Goal: Task Accomplishment & Management: Manage account settings

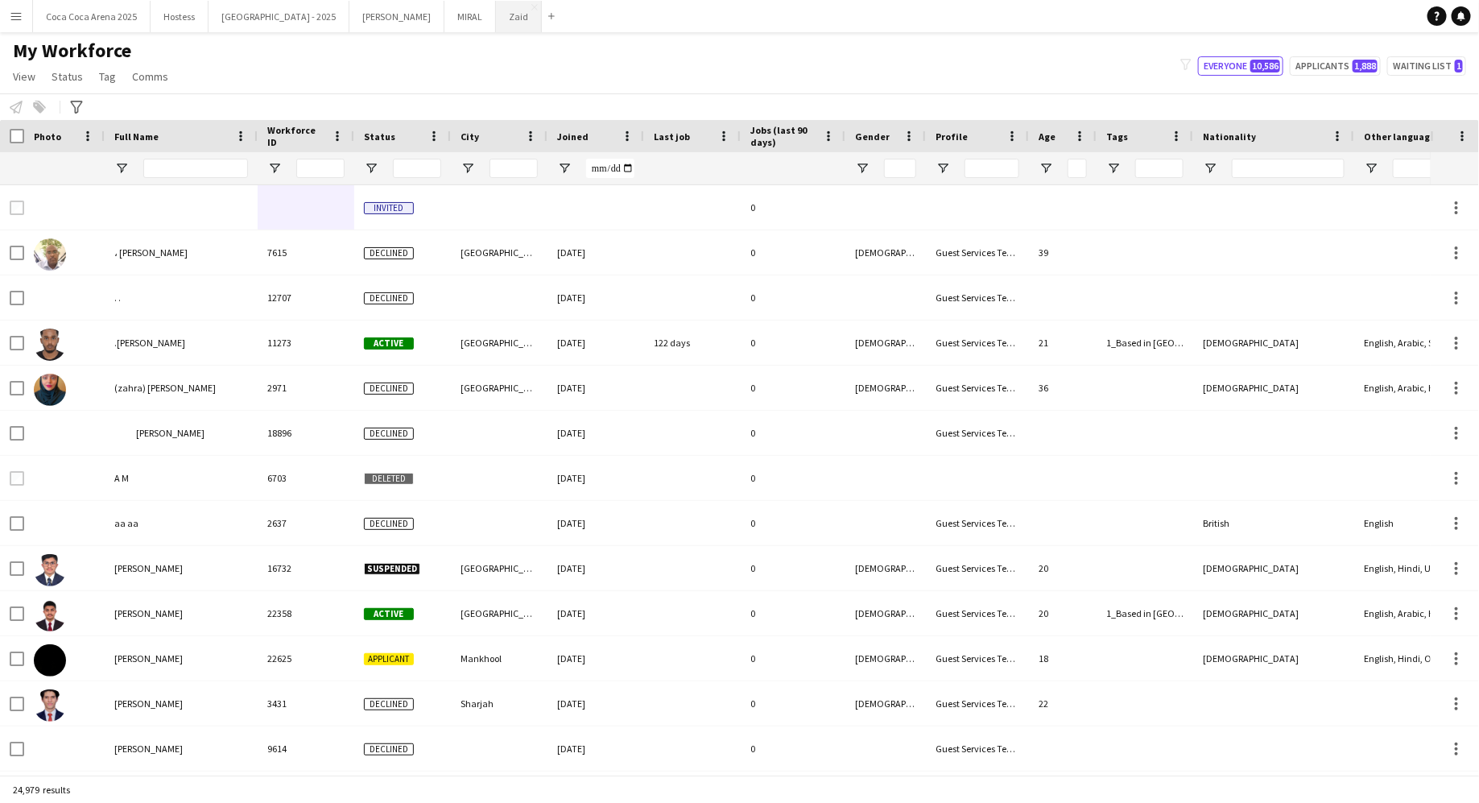
click at [496, 21] on button "Zaid Close" at bounding box center [519, 16] width 46 height 31
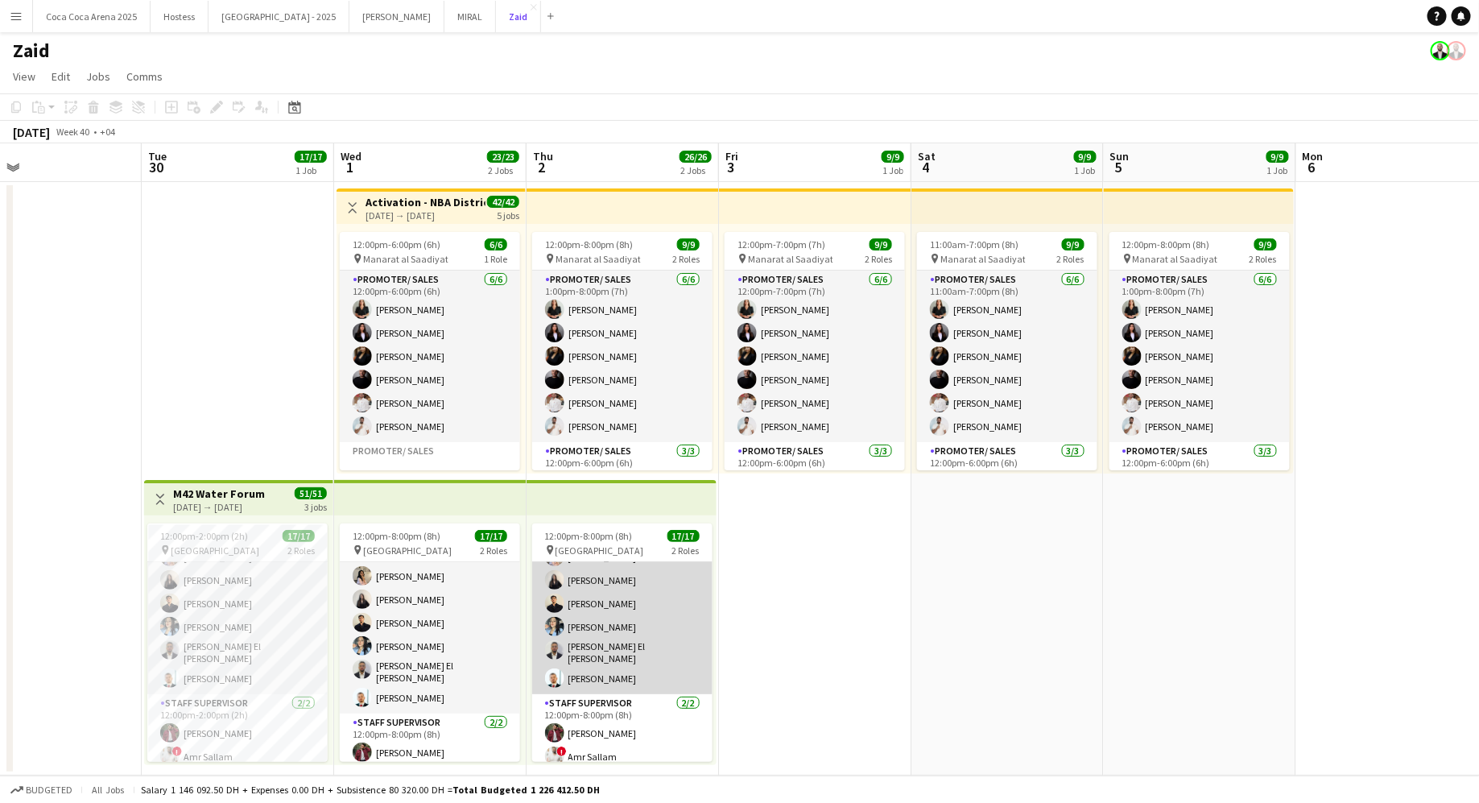
scroll to position [259, 0]
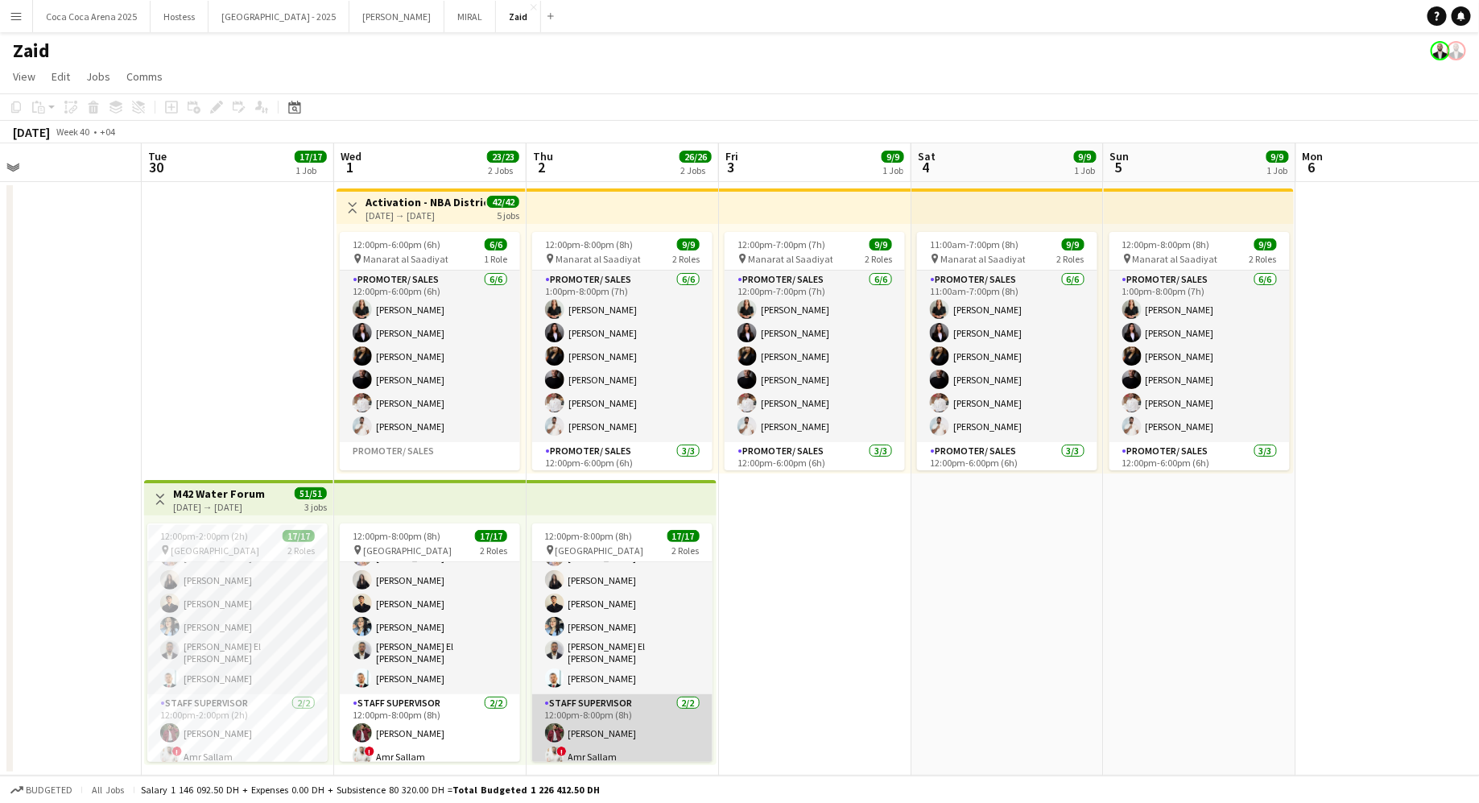
click at [588, 694] on app-card-role "Staff Supervisor 2/2 12:00pm-8:00pm (8h) zaid AlAbed ! Amr Sallam" at bounding box center [622, 733] width 180 height 78
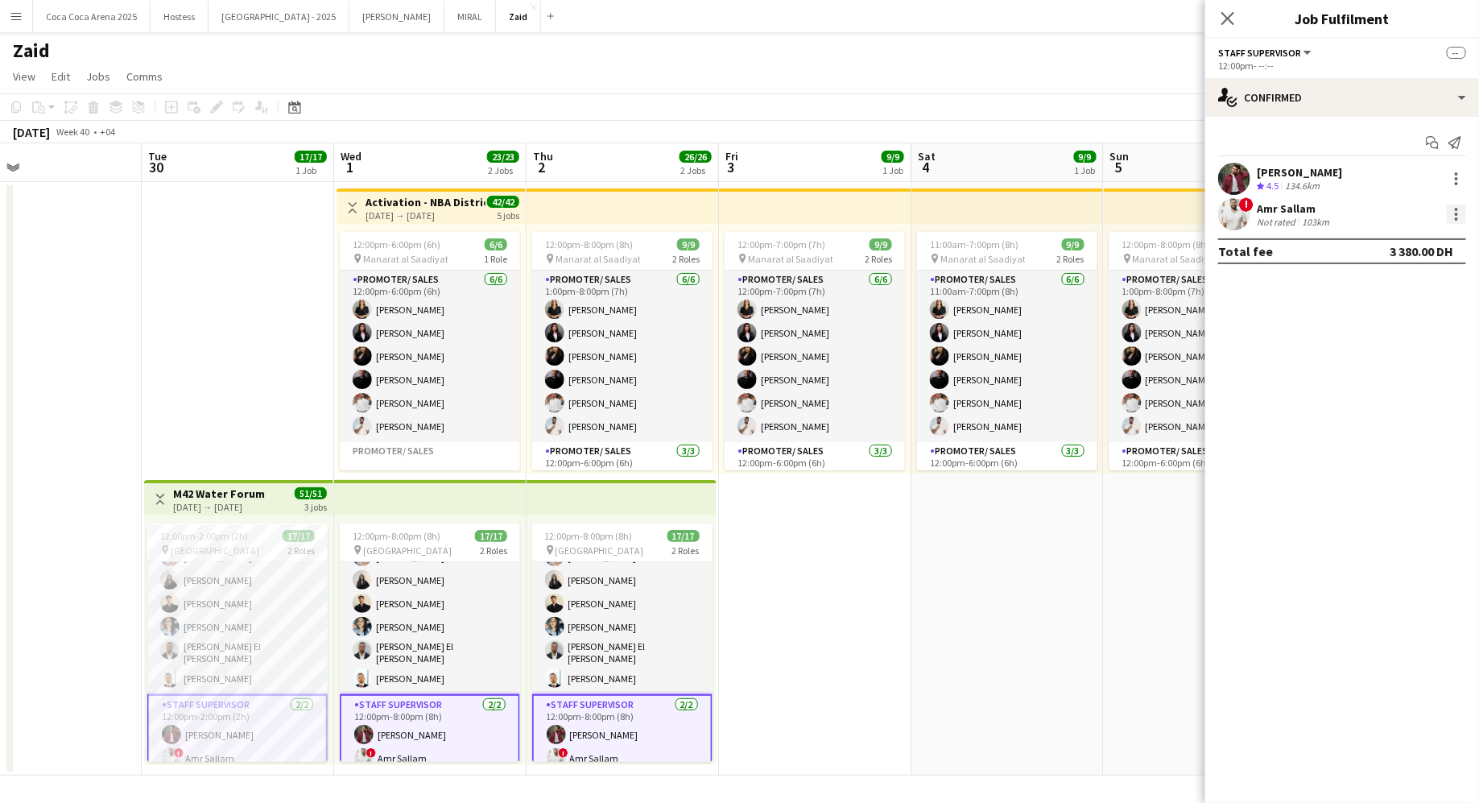
click at [1452, 215] on div at bounding box center [1456, 213] width 19 height 19
click at [1387, 402] on span "Set as supervisor" at bounding box center [1404, 398] width 100 height 14
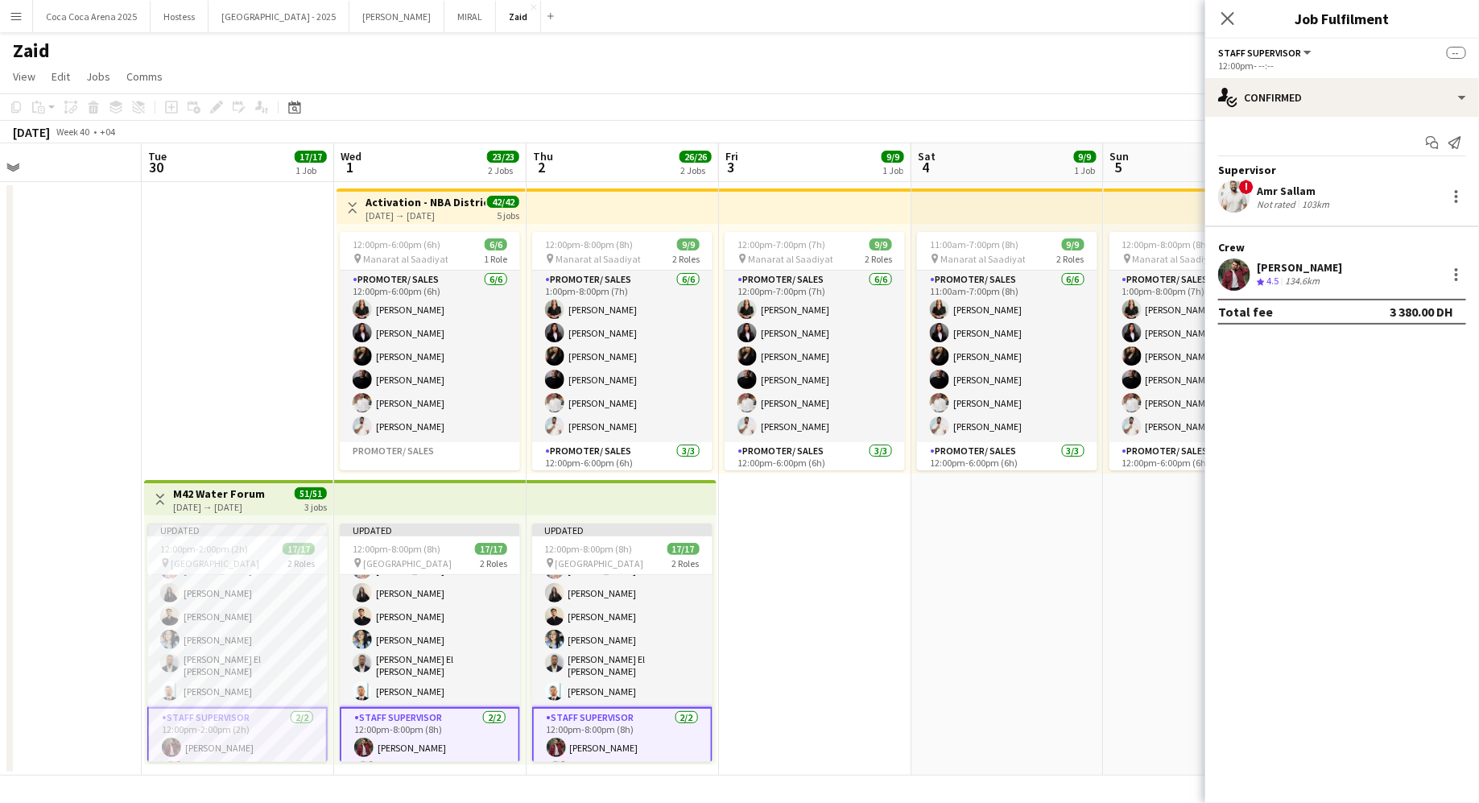
click at [1463, 283] on div "zaid AlAbed Crew rating 4.5 134.6km" at bounding box center [1342, 274] width 274 height 32
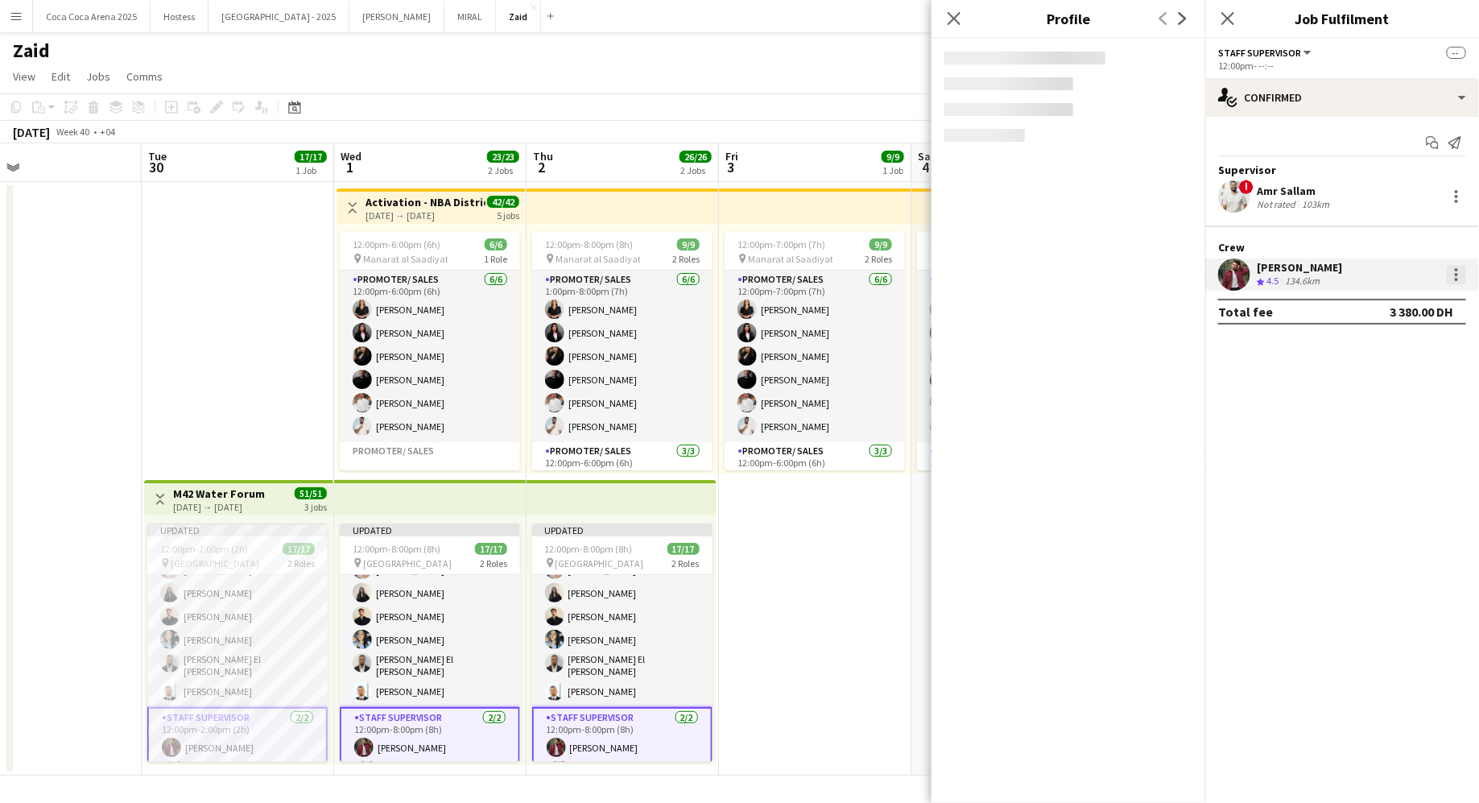
click at [1456, 278] on div at bounding box center [1456, 279] width 3 height 3
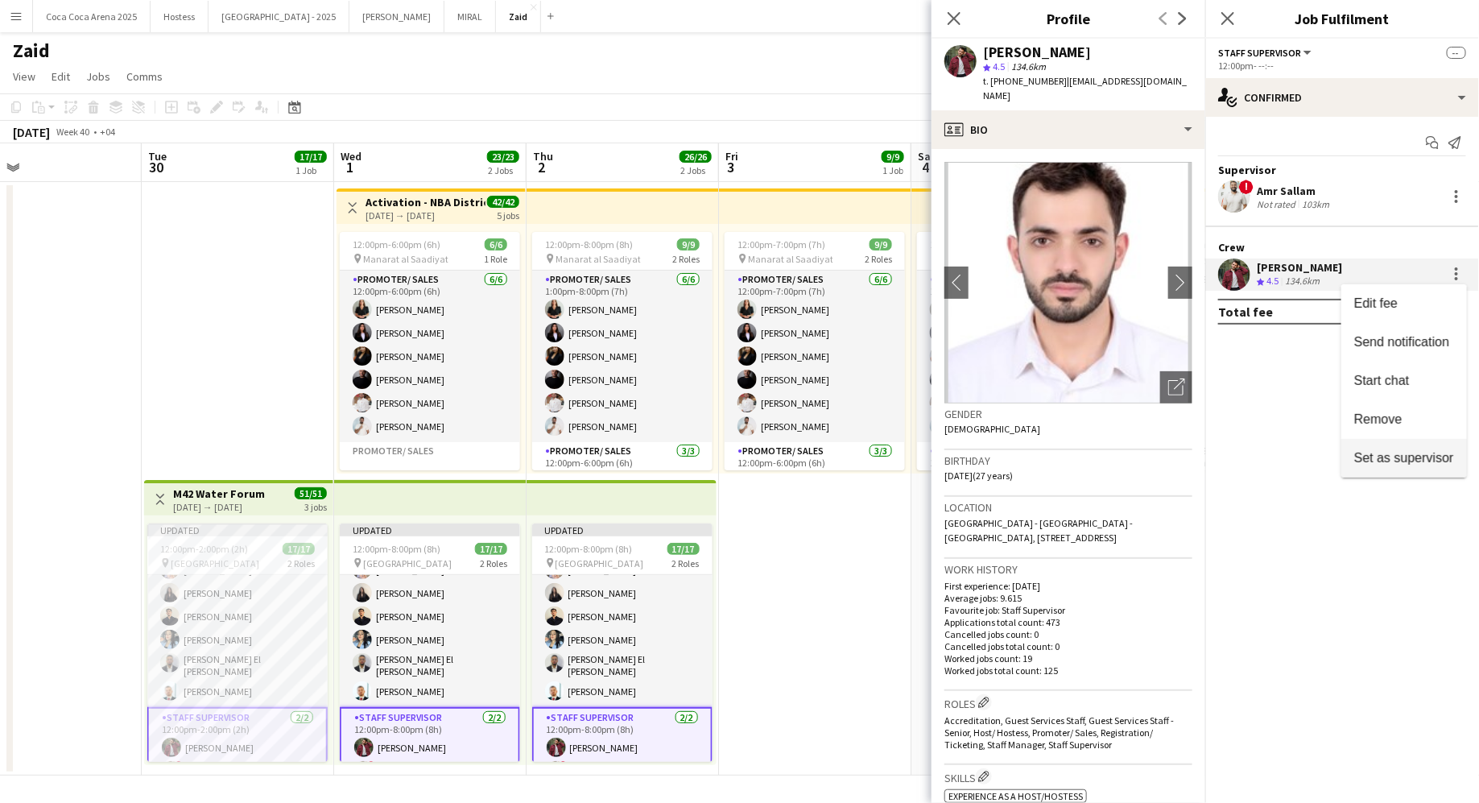
click at [1406, 463] on span "Set as supervisor" at bounding box center [1404, 458] width 100 height 14
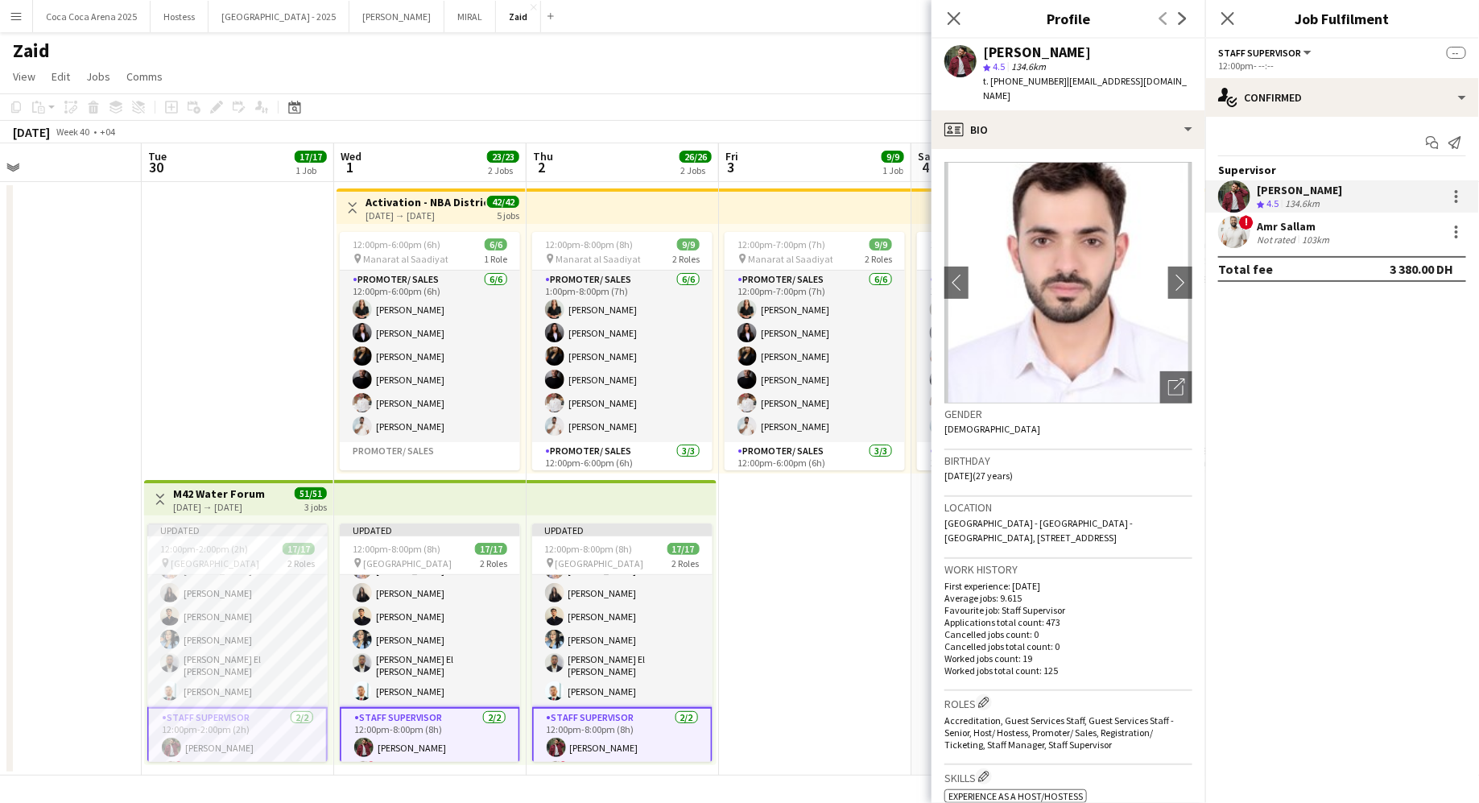
click at [819, 668] on app-date-cell "12:00pm-7:00pm (7h) 9/9 pin Manarat al Saadiyat 2 Roles Promoter/ Sales 6/6 12:…" at bounding box center [815, 478] width 192 height 593
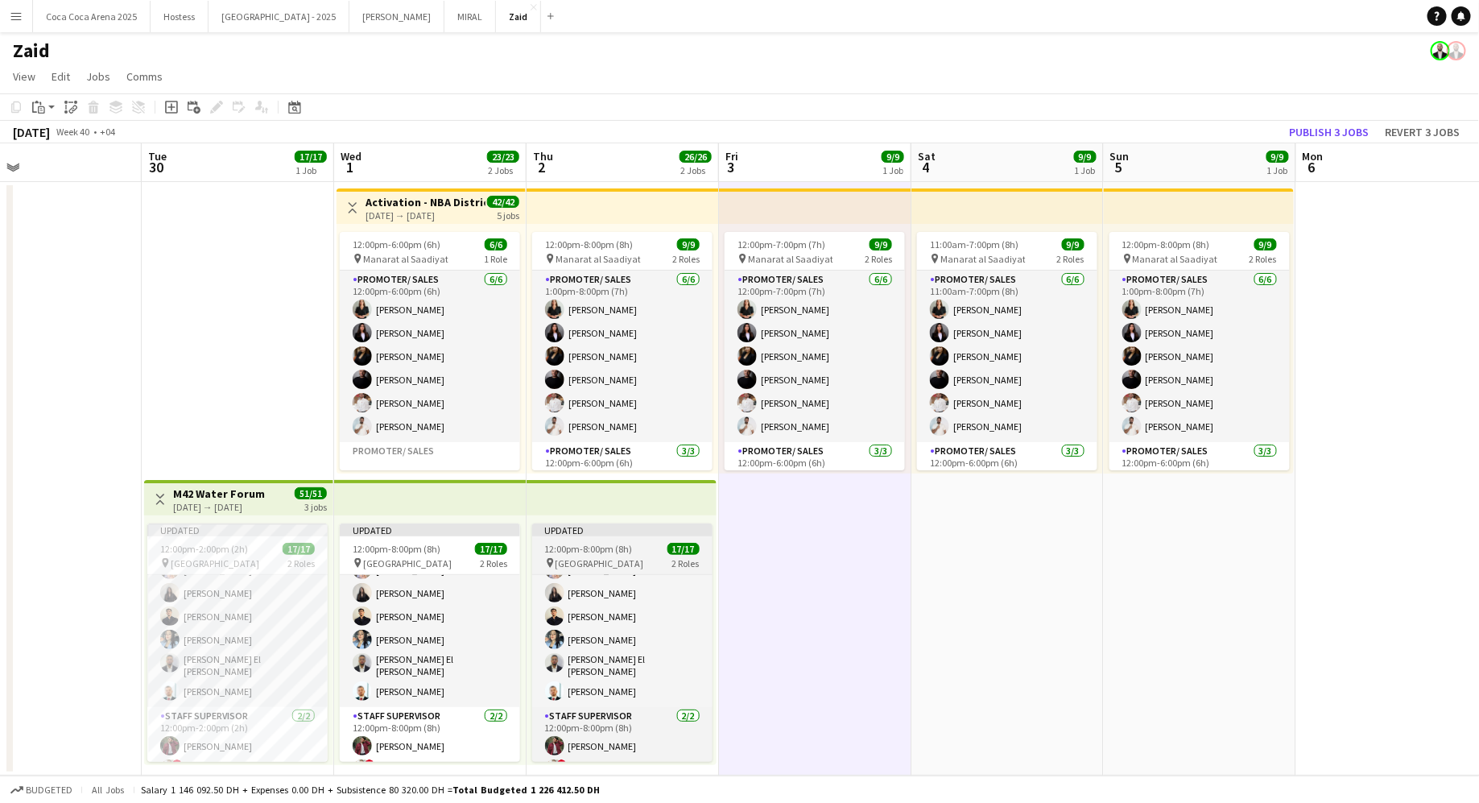
click at [674, 539] on app-job-card "Updated 12:00pm-8:00pm (8h) 17/17 pin Erth Hotel Abudhabi 2 Roles Promoter/ Sal…" at bounding box center [622, 642] width 180 height 238
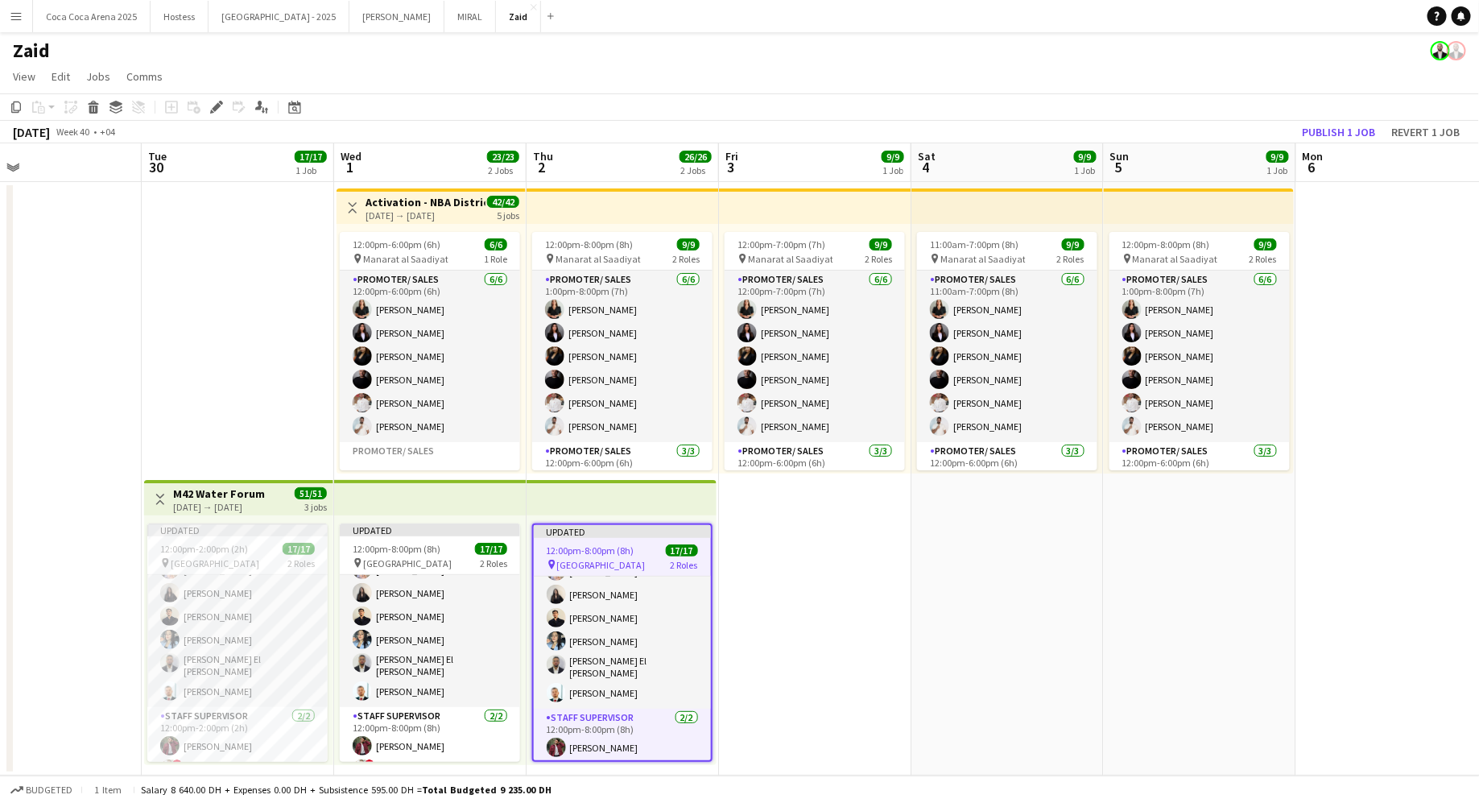
click at [973, 524] on app-date-cell "11:00am-7:00pm (8h) 9/9 pin Manarat al Saadiyat 2 Roles Promoter/ Sales 6/6 11:…" at bounding box center [1007, 478] width 192 height 593
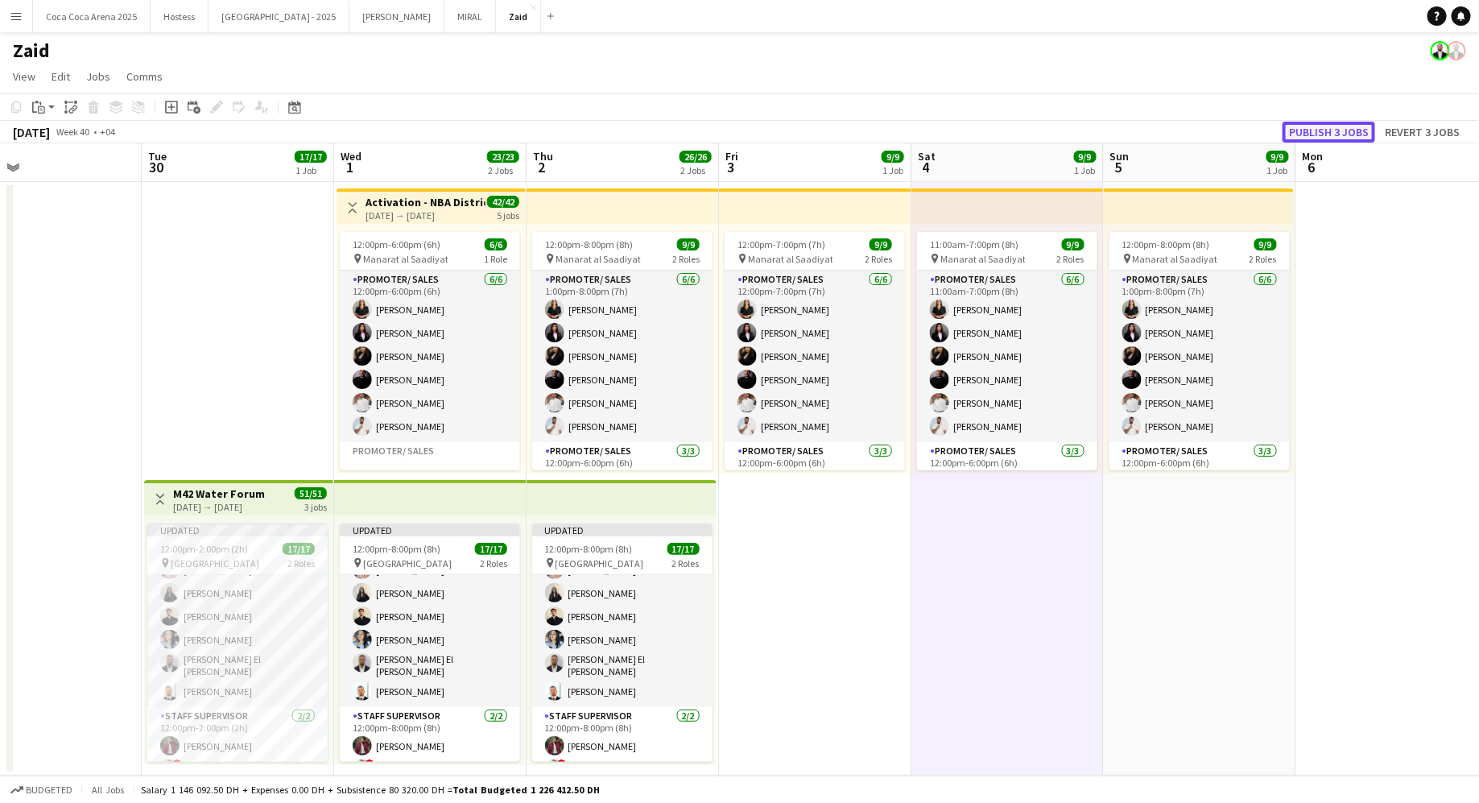
click at [1319, 134] on button "Publish 3 jobs" at bounding box center [1328, 132] width 93 height 21
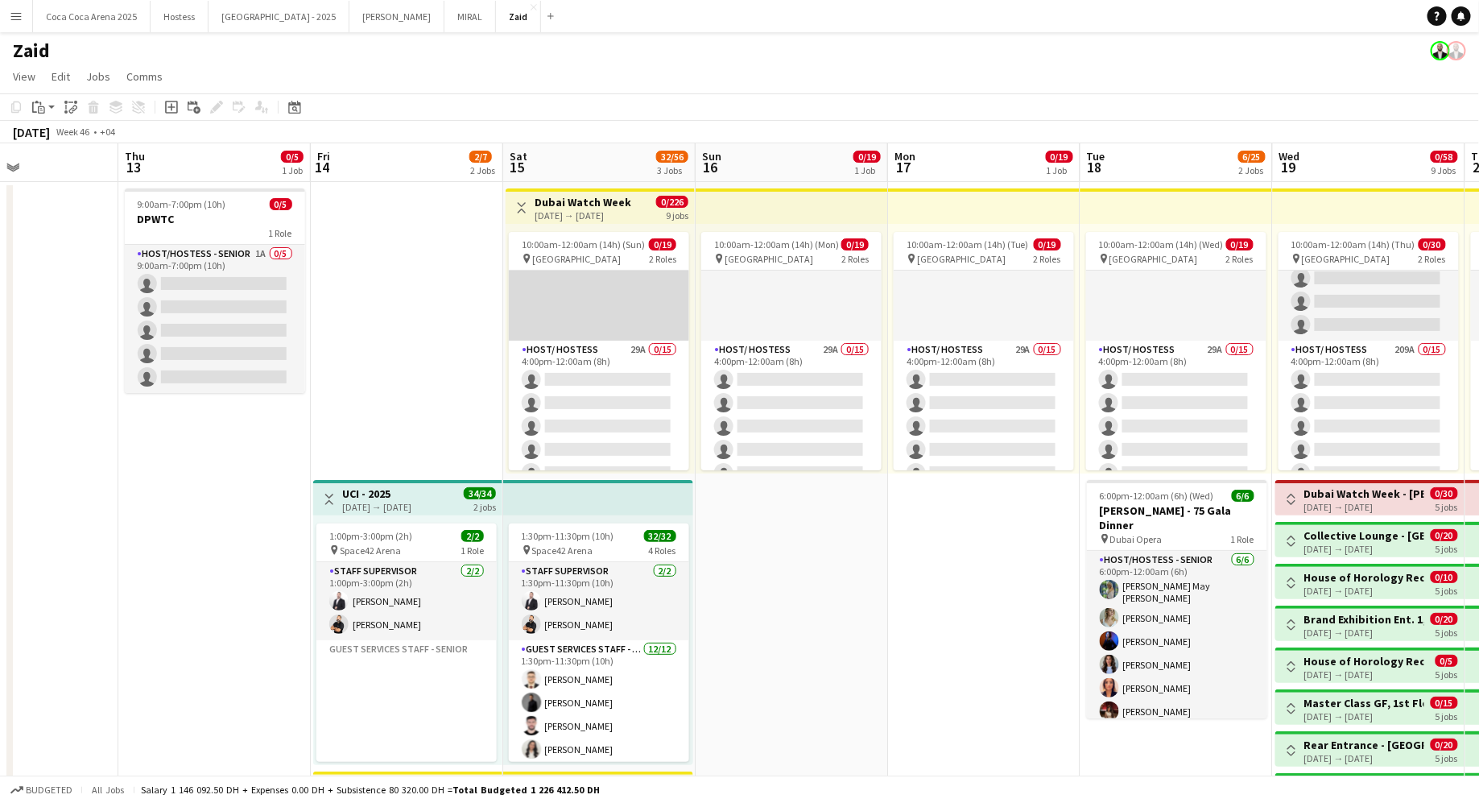
scroll to position [0, 0]
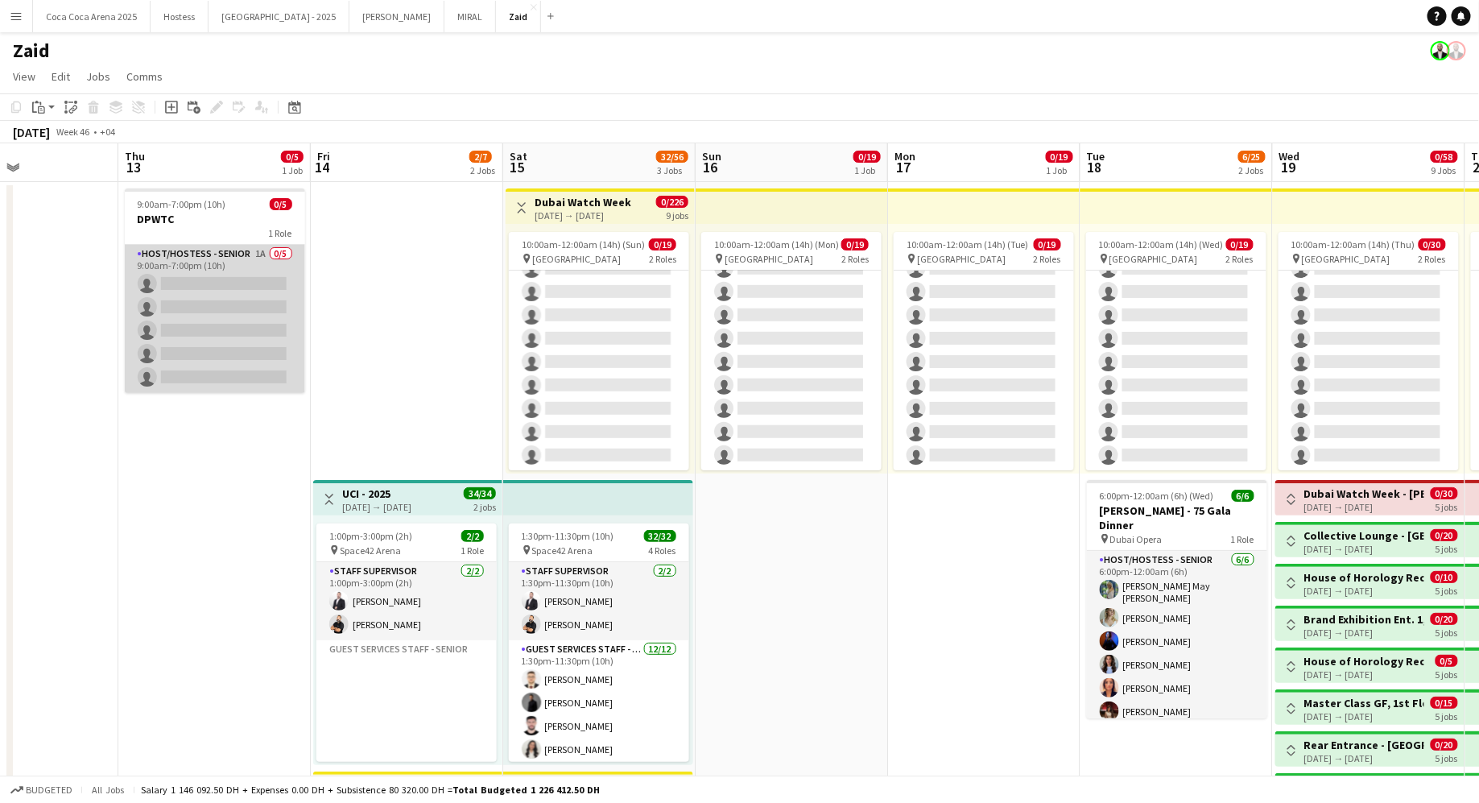
click at [247, 299] on app-card-role "Host/Hostess - Senior 1A 0/5 9:00am-7:00pm (10h) single-neutral-actions single-…" at bounding box center [215, 319] width 180 height 148
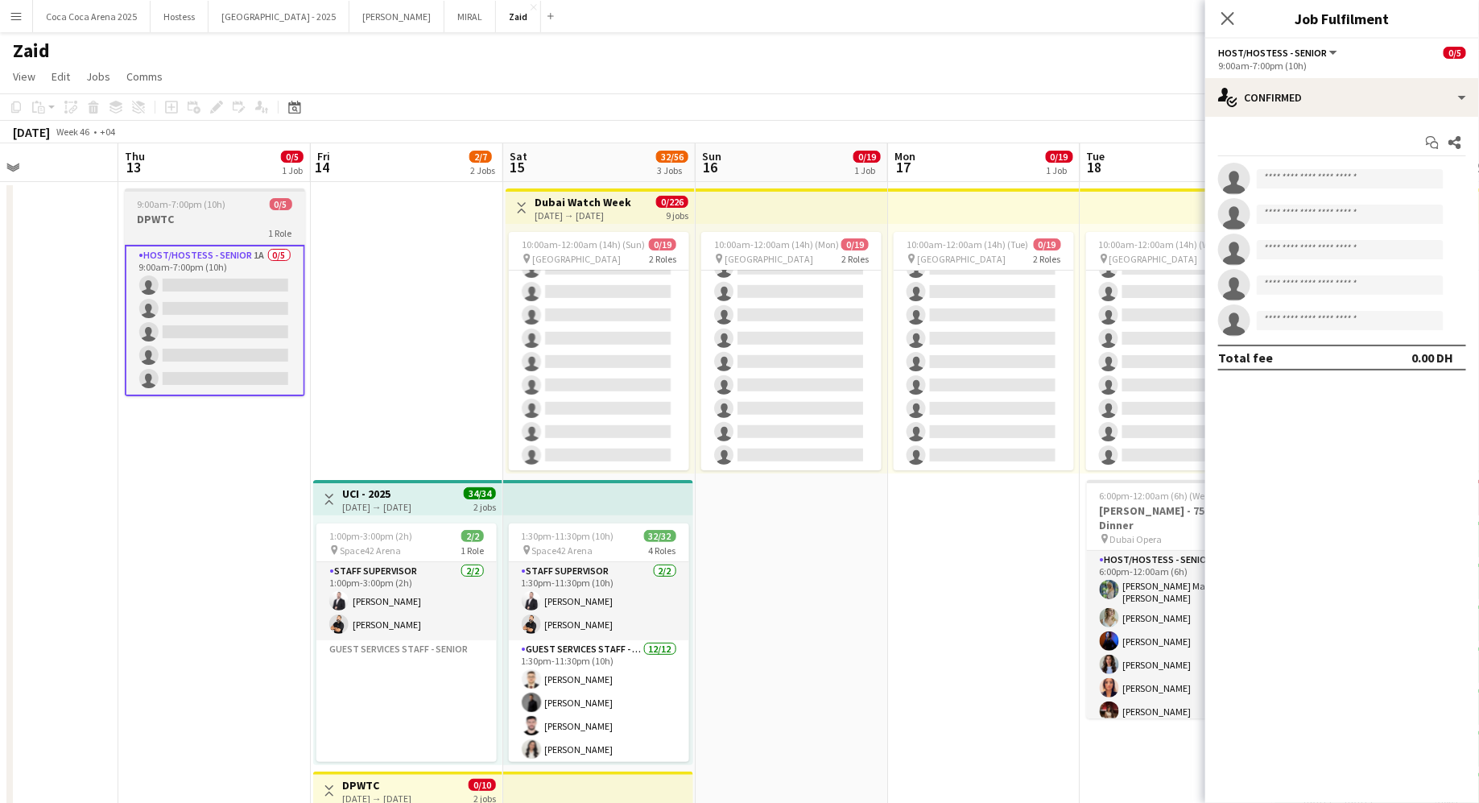
click at [247, 209] on div "9:00am-7:00pm (10h) 0/5" at bounding box center [215, 204] width 180 height 12
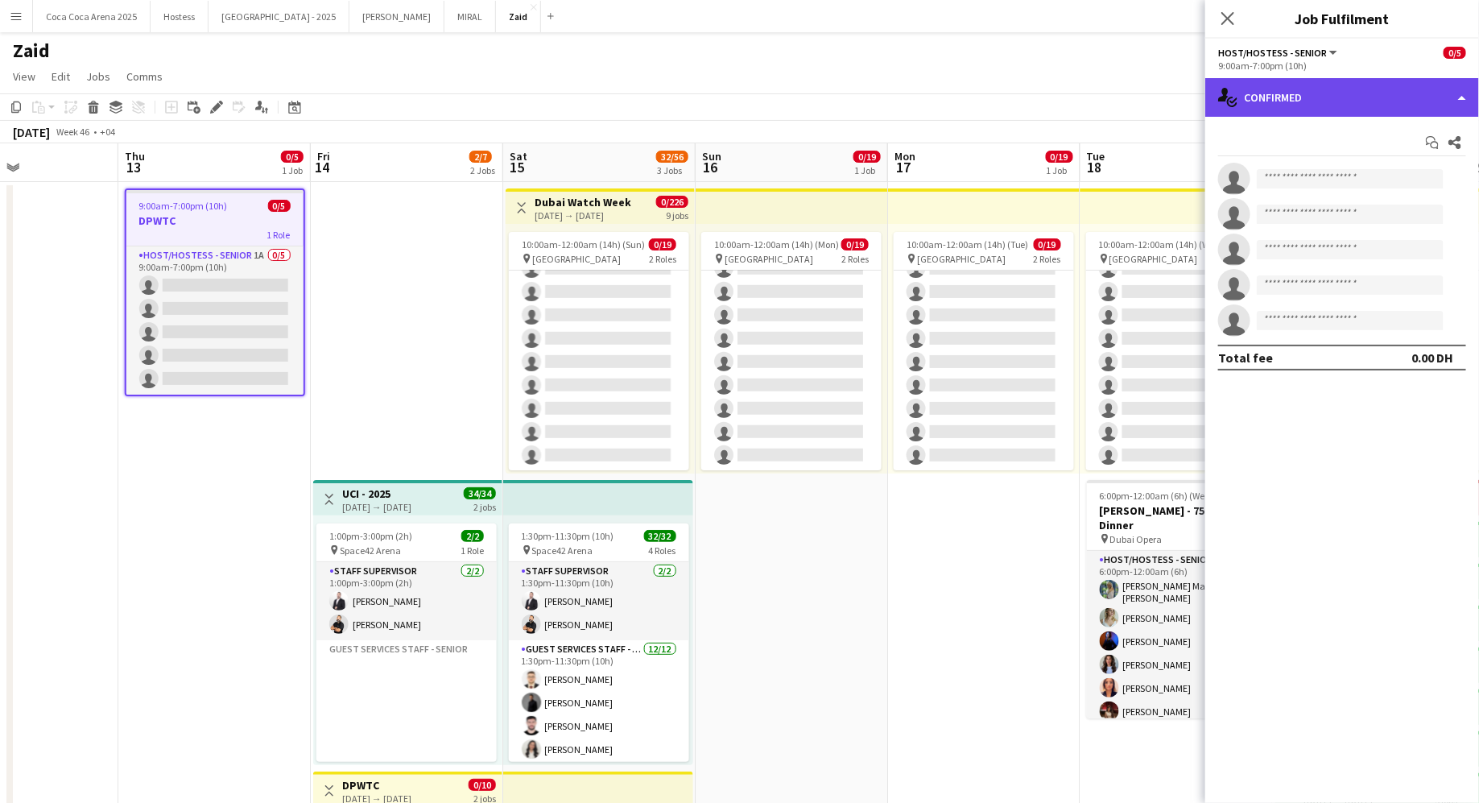
click at [1393, 101] on div "single-neutral-actions-check-2 Confirmed" at bounding box center [1342, 97] width 274 height 39
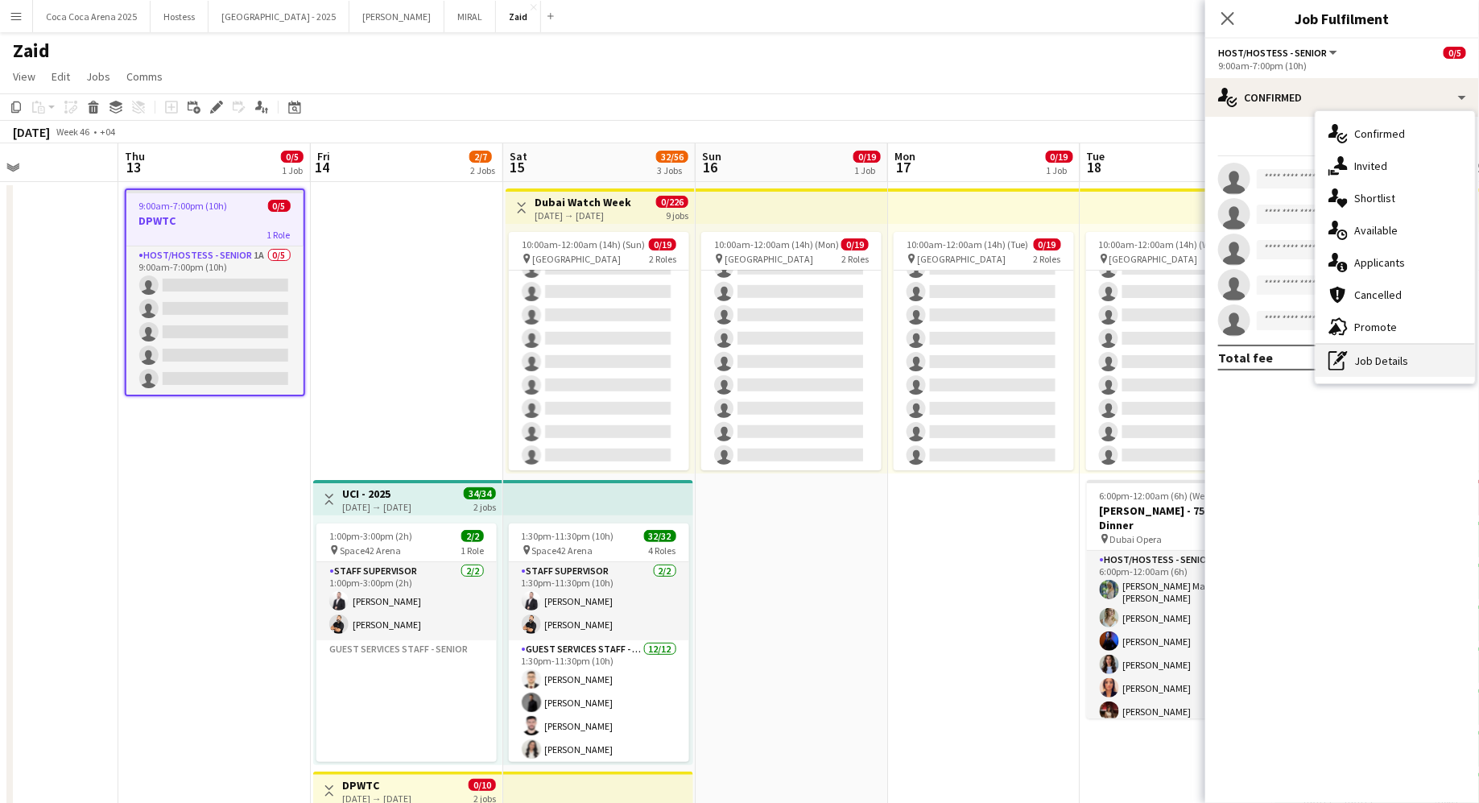
click at [1358, 353] on div "pen-write Job Details" at bounding box center [1394, 361] width 159 height 32
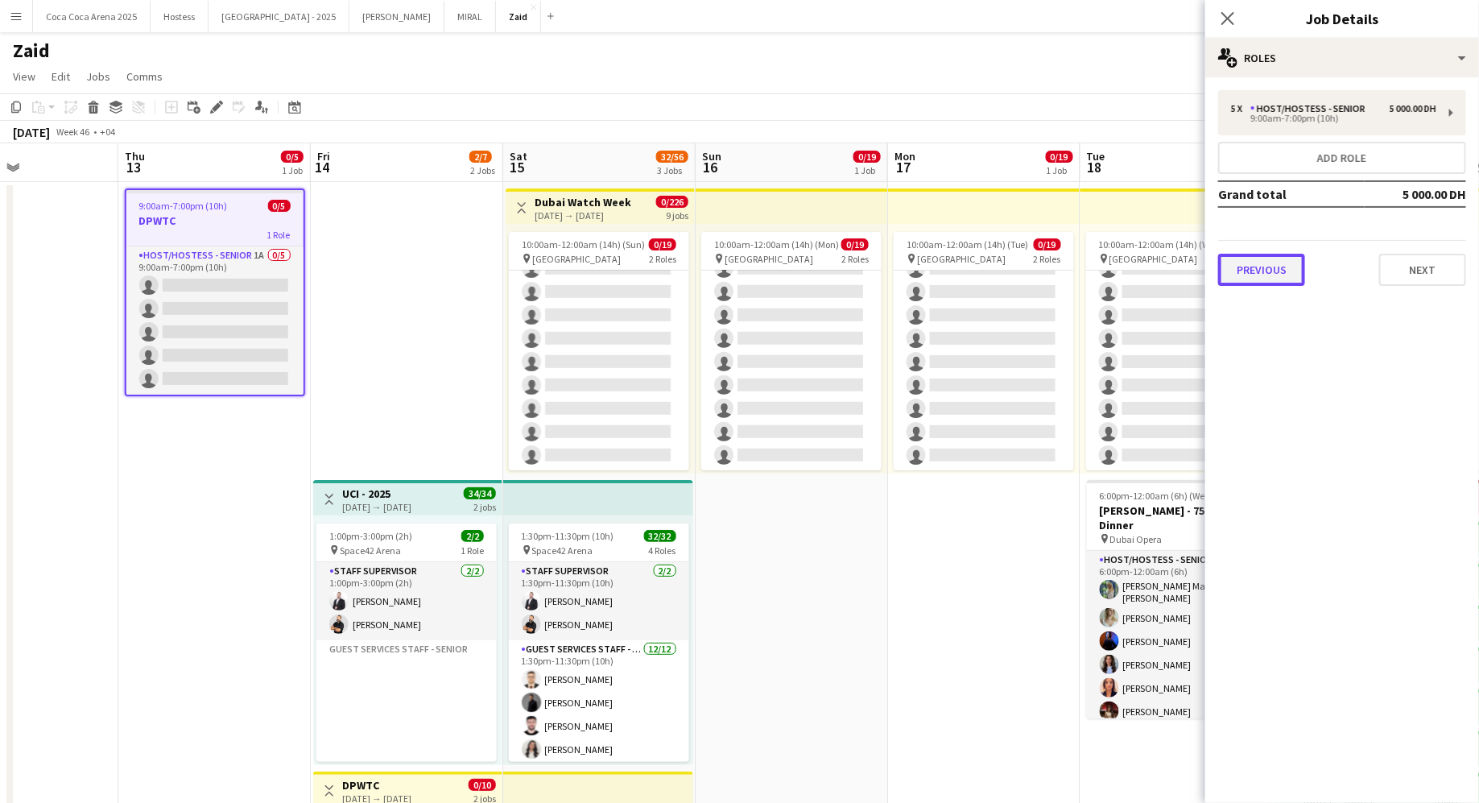
click at [1288, 277] on button "Previous" at bounding box center [1261, 270] width 87 height 32
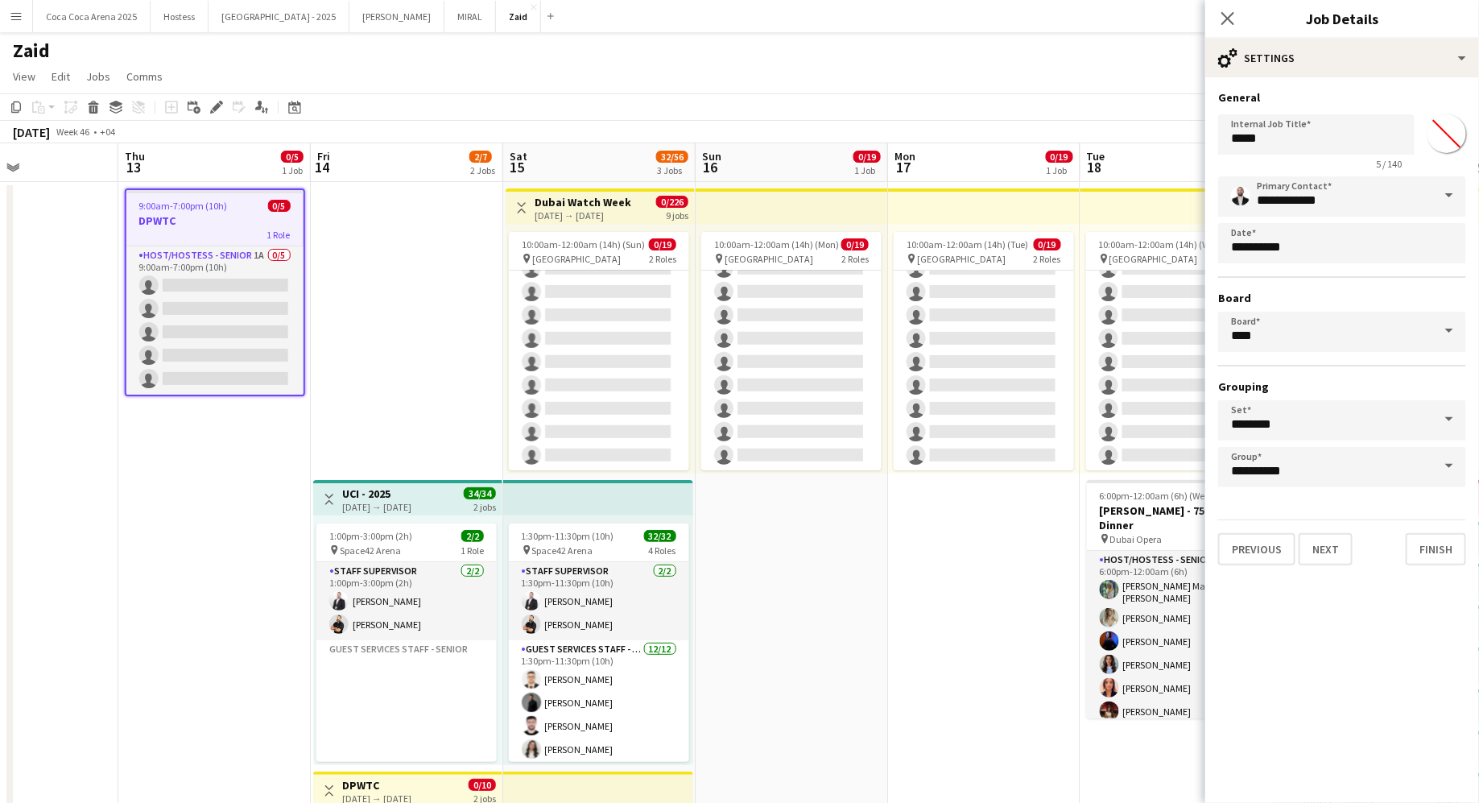
click at [261, 233] on div "1 Role" at bounding box center [214, 234] width 177 height 13
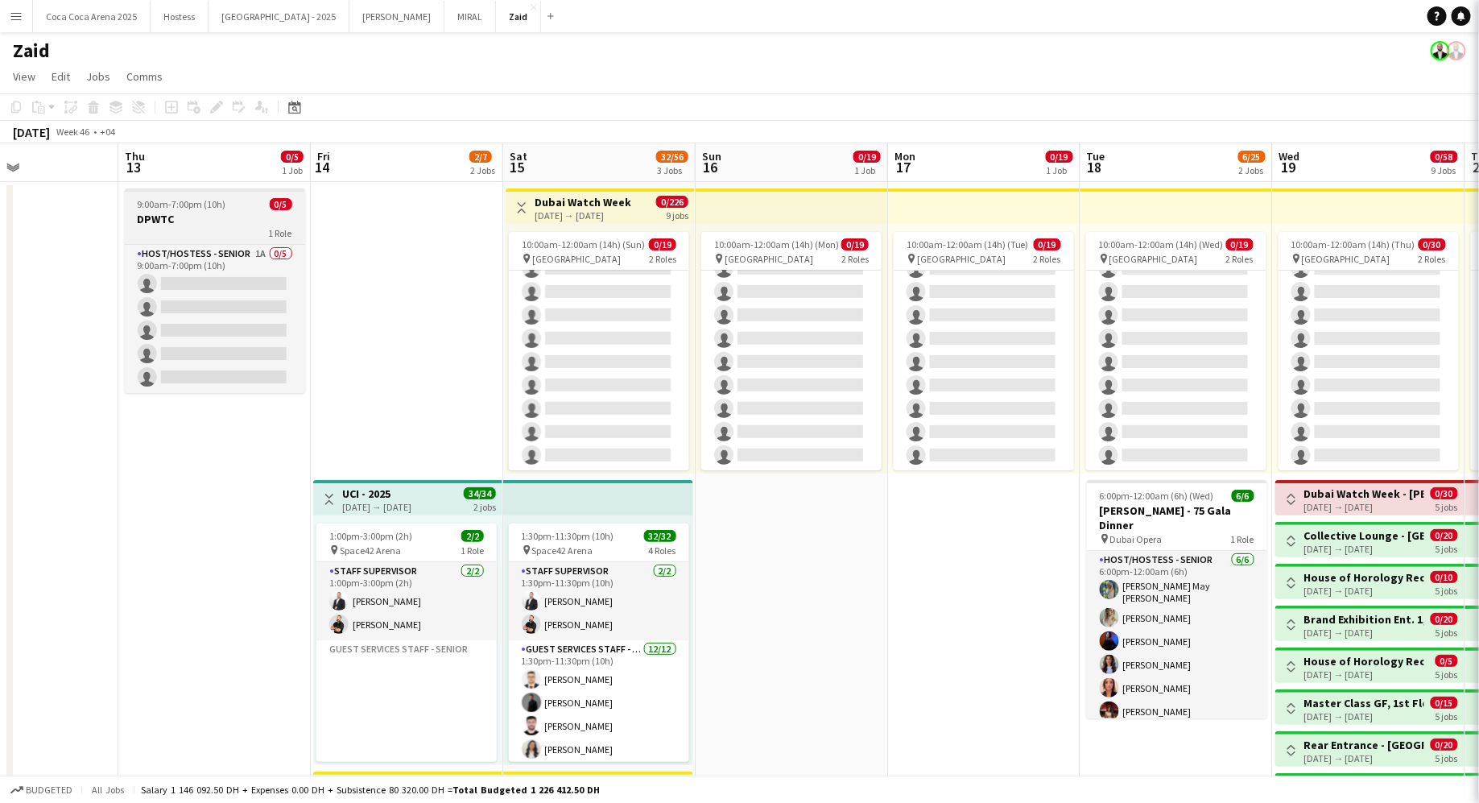
click at [261, 233] on div "1 Role" at bounding box center [215, 232] width 180 height 13
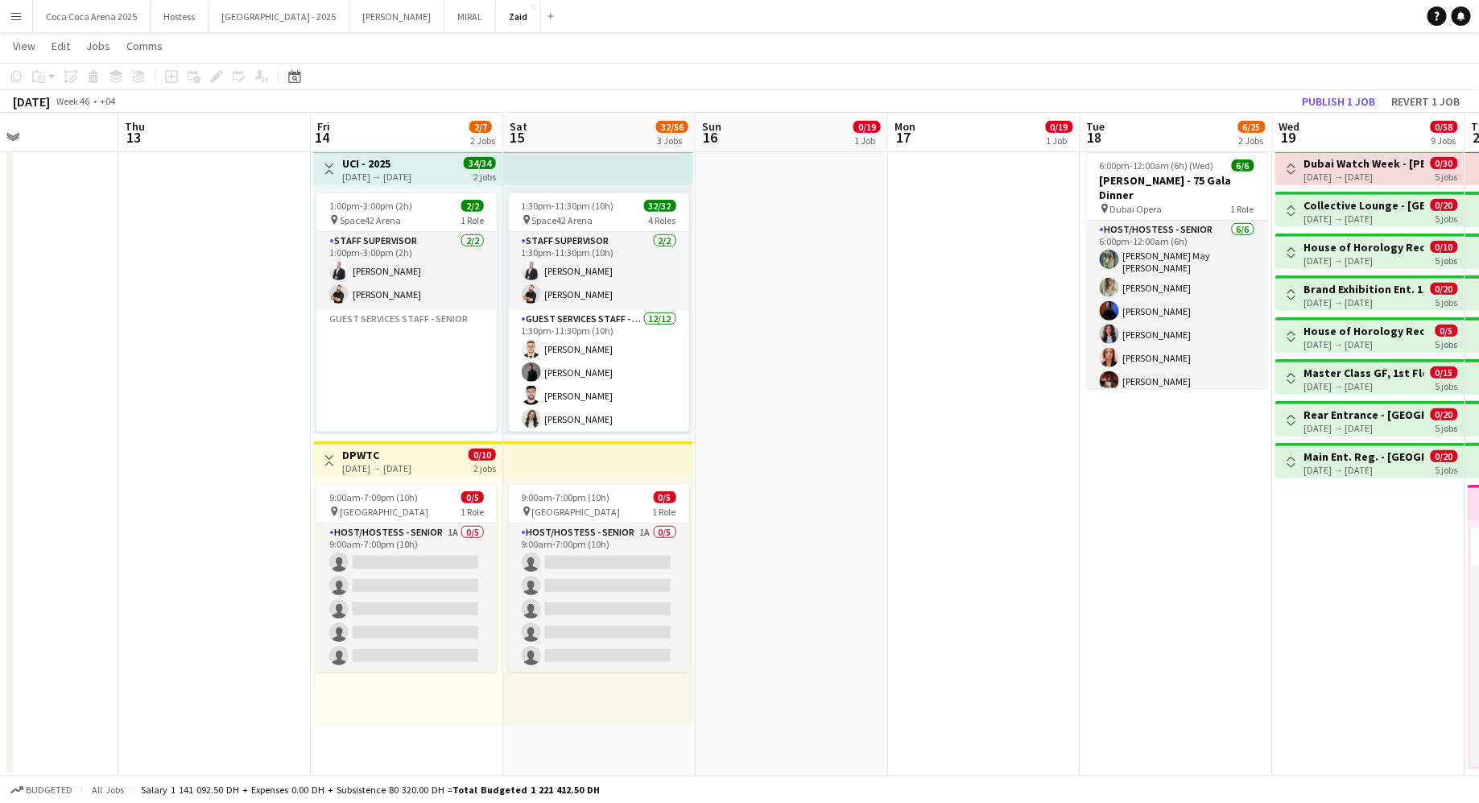
click at [411, 455] on h3 "DPWTC" at bounding box center [376, 455] width 69 height 14
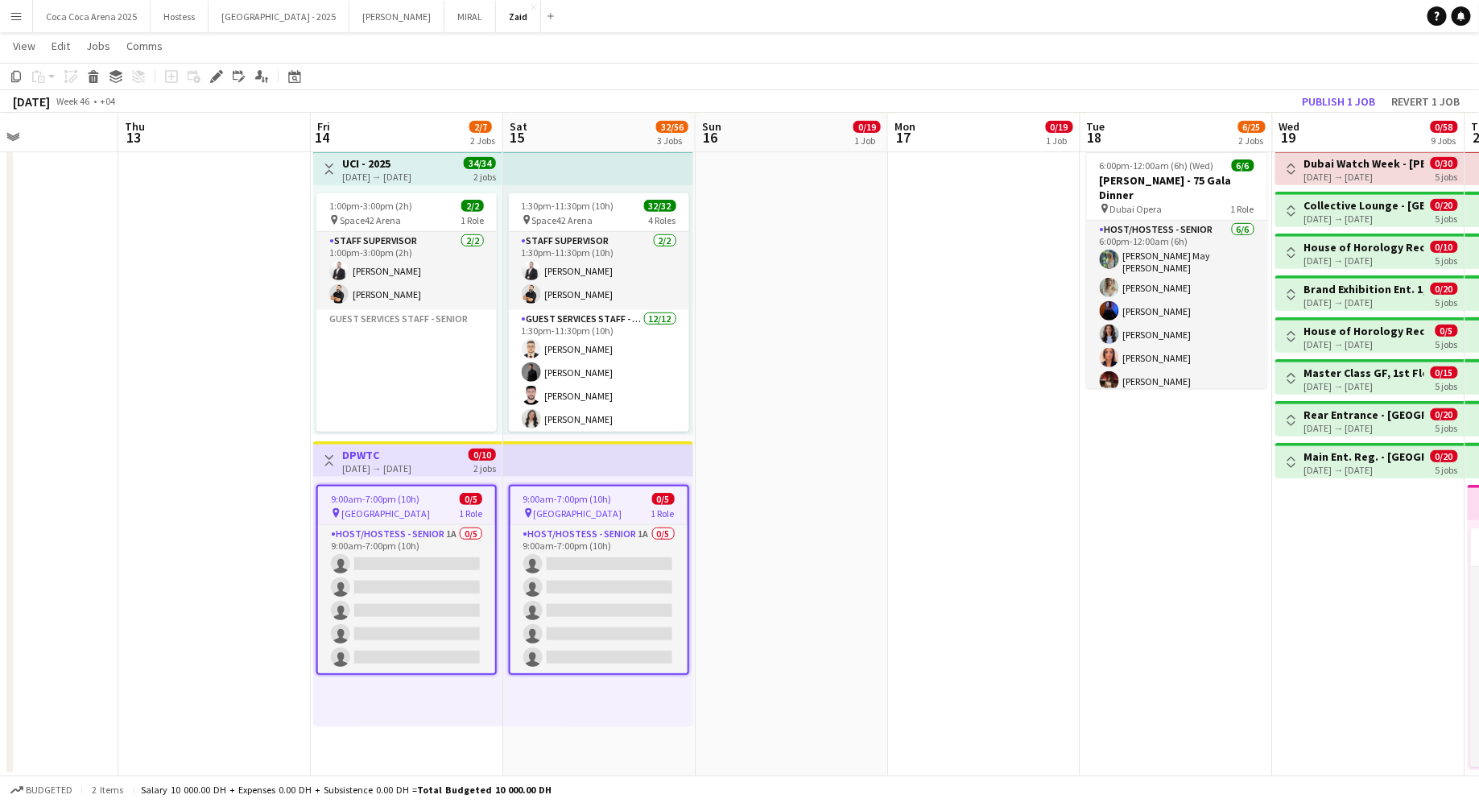
click at [227, 514] on app-date-cell "Deleted skull 9:00am-7:00pm (10h) 0/5 DPWTC 1 Role Host/Hostess - Senior 1A 0/5…" at bounding box center [214, 314] width 192 height 924
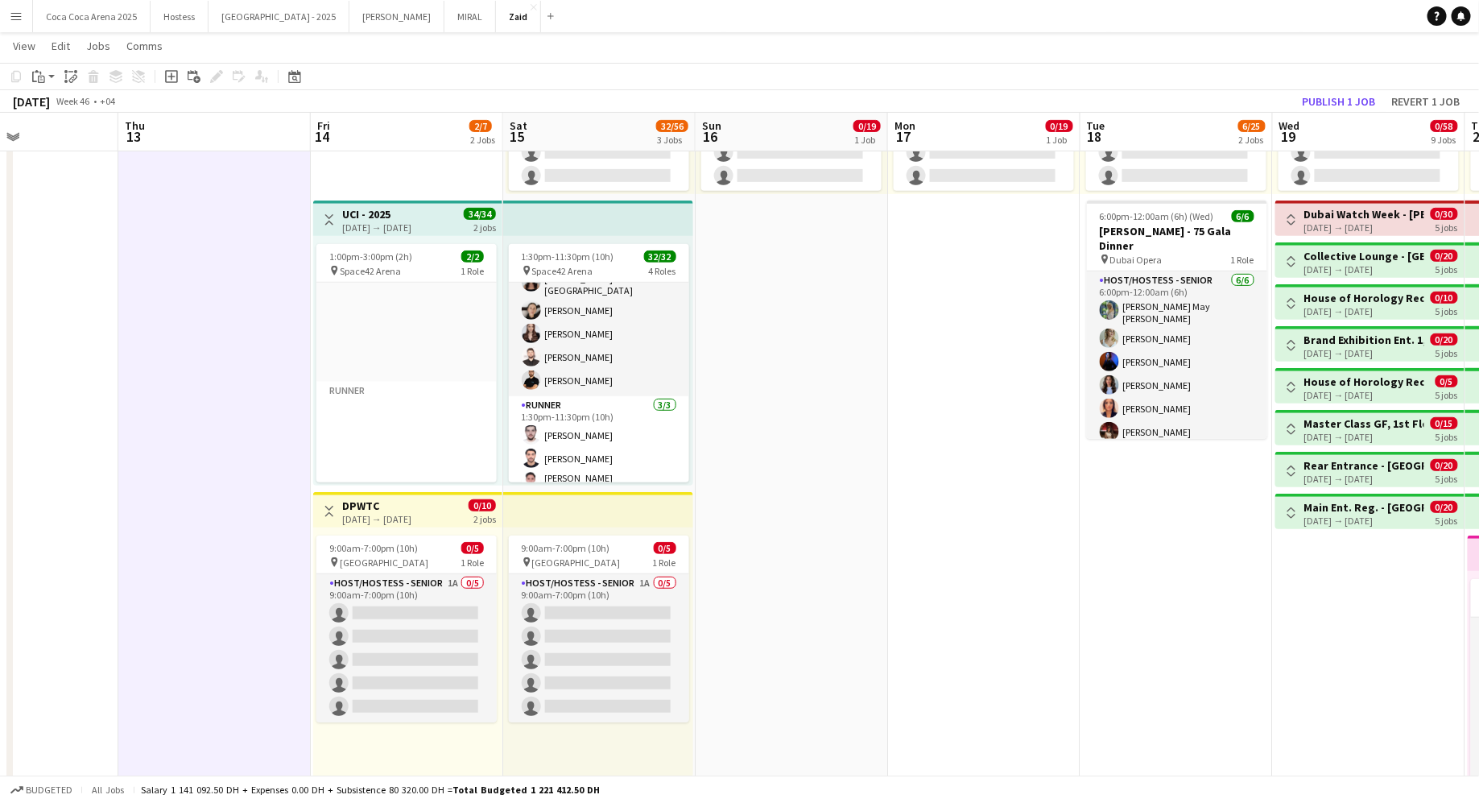
click at [270, 538] on app-date-cell "Deleted skull 9:00am-7:00pm (10h) 0/5 DPWTC 1 Role Host/Hostess - Senior 1A 0/5…" at bounding box center [214, 365] width 192 height 924
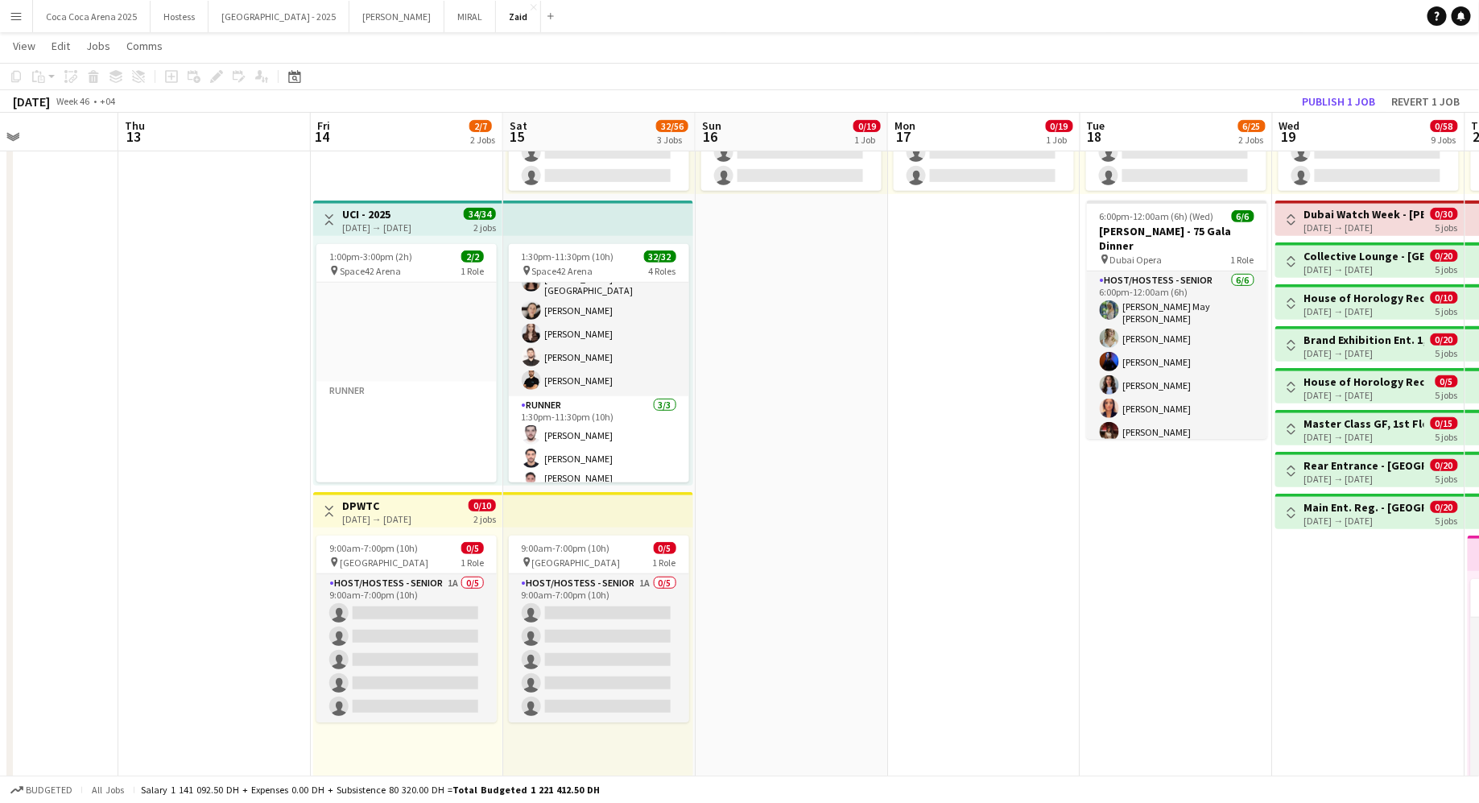
click at [269, 538] on app-date-cell "Deleted skull 9:00am-7:00pm (10h) 0/5 DPWTC 1 Role Host/Hostess - Senior 1A 0/5…" at bounding box center [214, 365] width 192 height 924
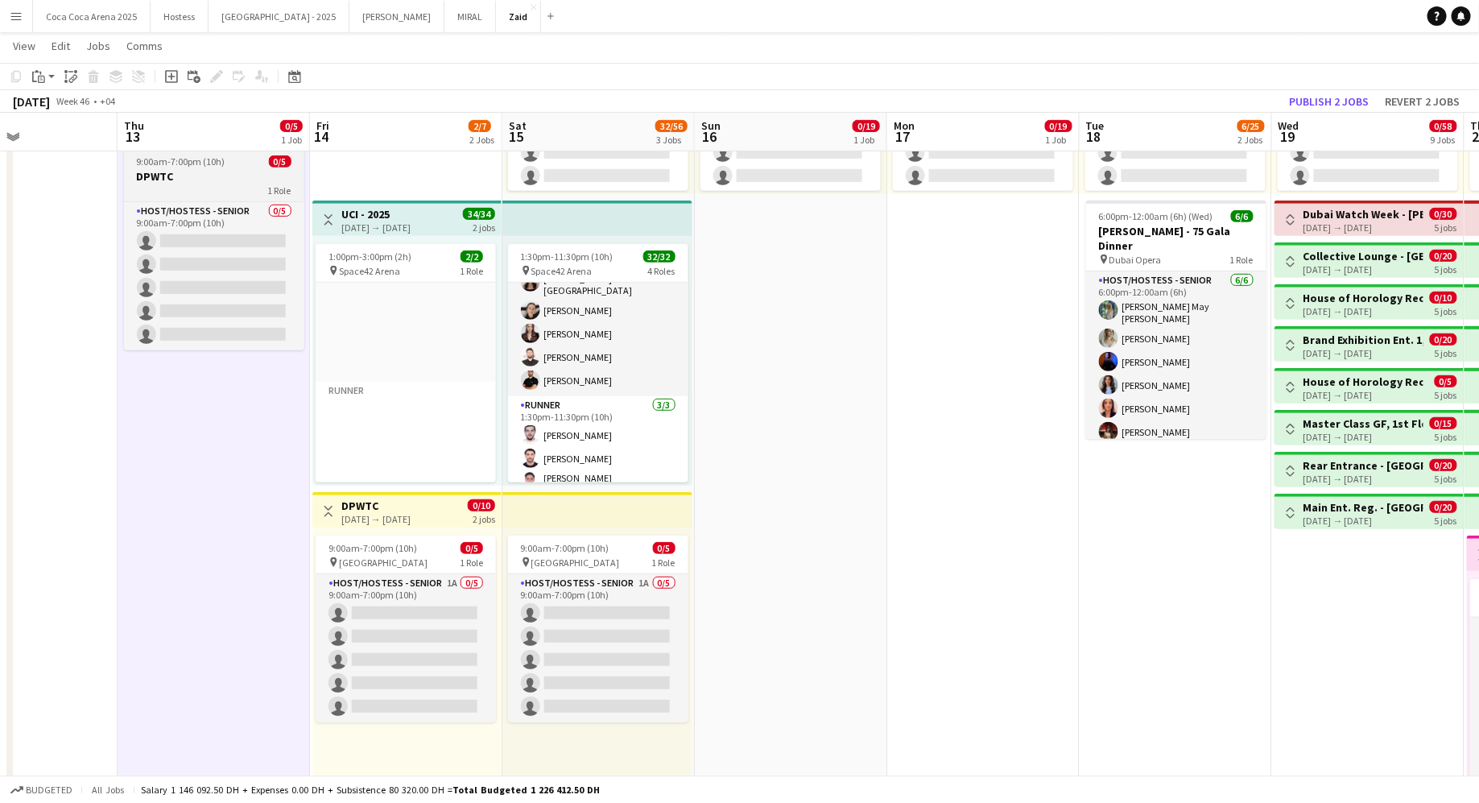
click at [258, 185] on div "1 Role" at bounding box center [214, 190] width 180 height 13
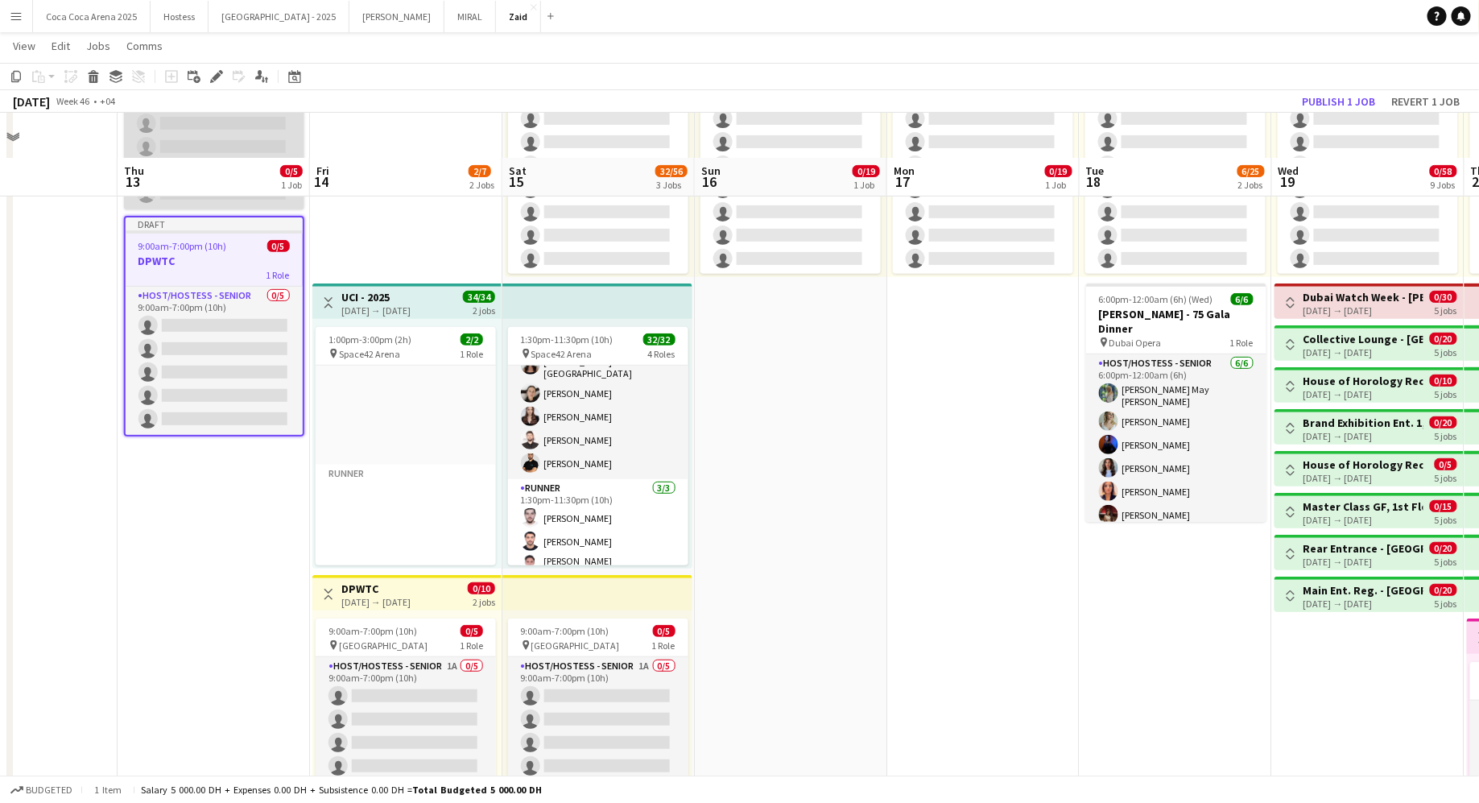
scroll to position [177, 0]
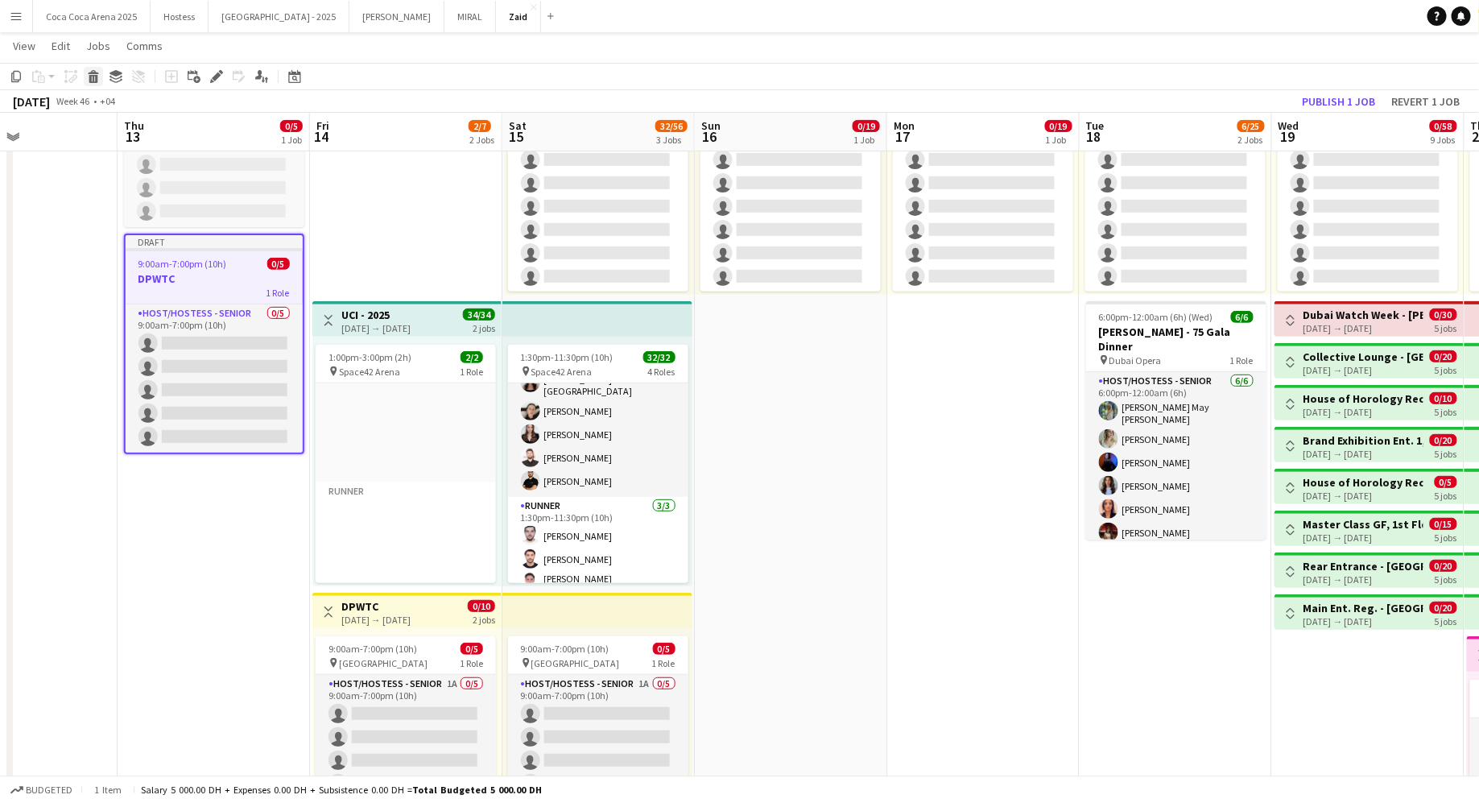
click at [91, 73] on icon at bounding box center [93, 72] width 10 height 4
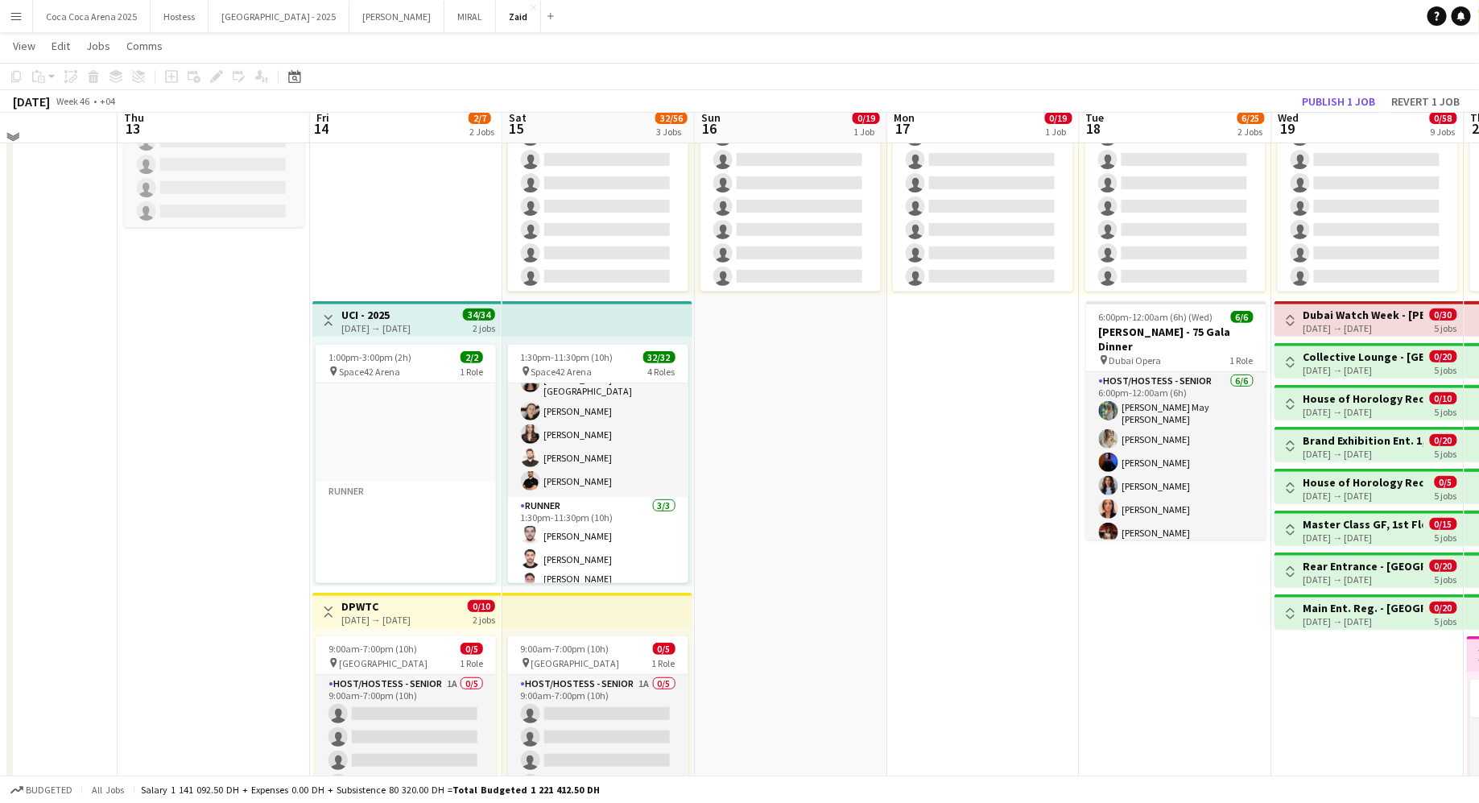
scroll to position [0, 0]
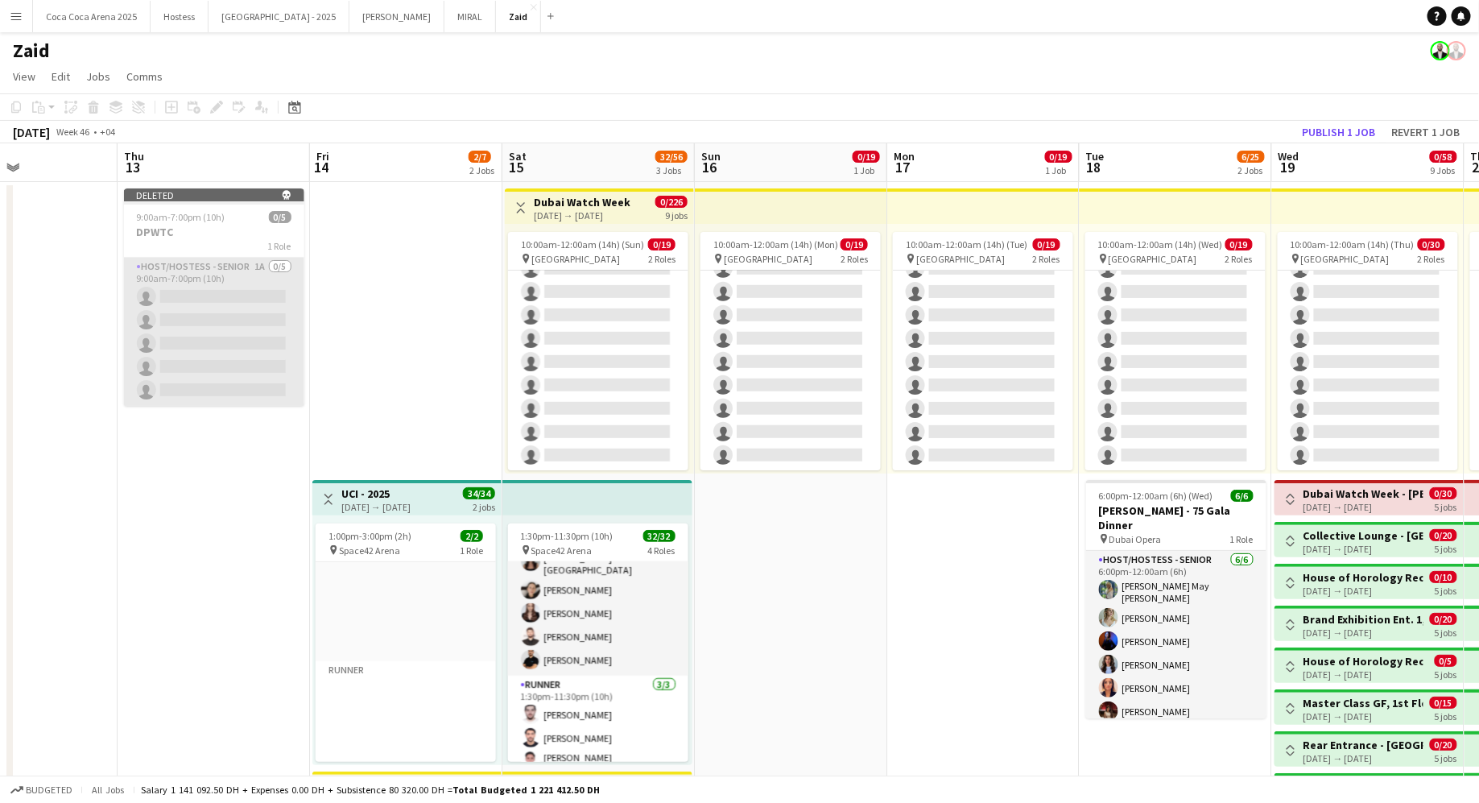
click at [254, 298] on app-card-role "Host/Hostess - Senior 1A 0/5 9:00am-7:00pm (10h) single-neutral-actions single-…" at bounding box center [214, 332] width 180 height 148
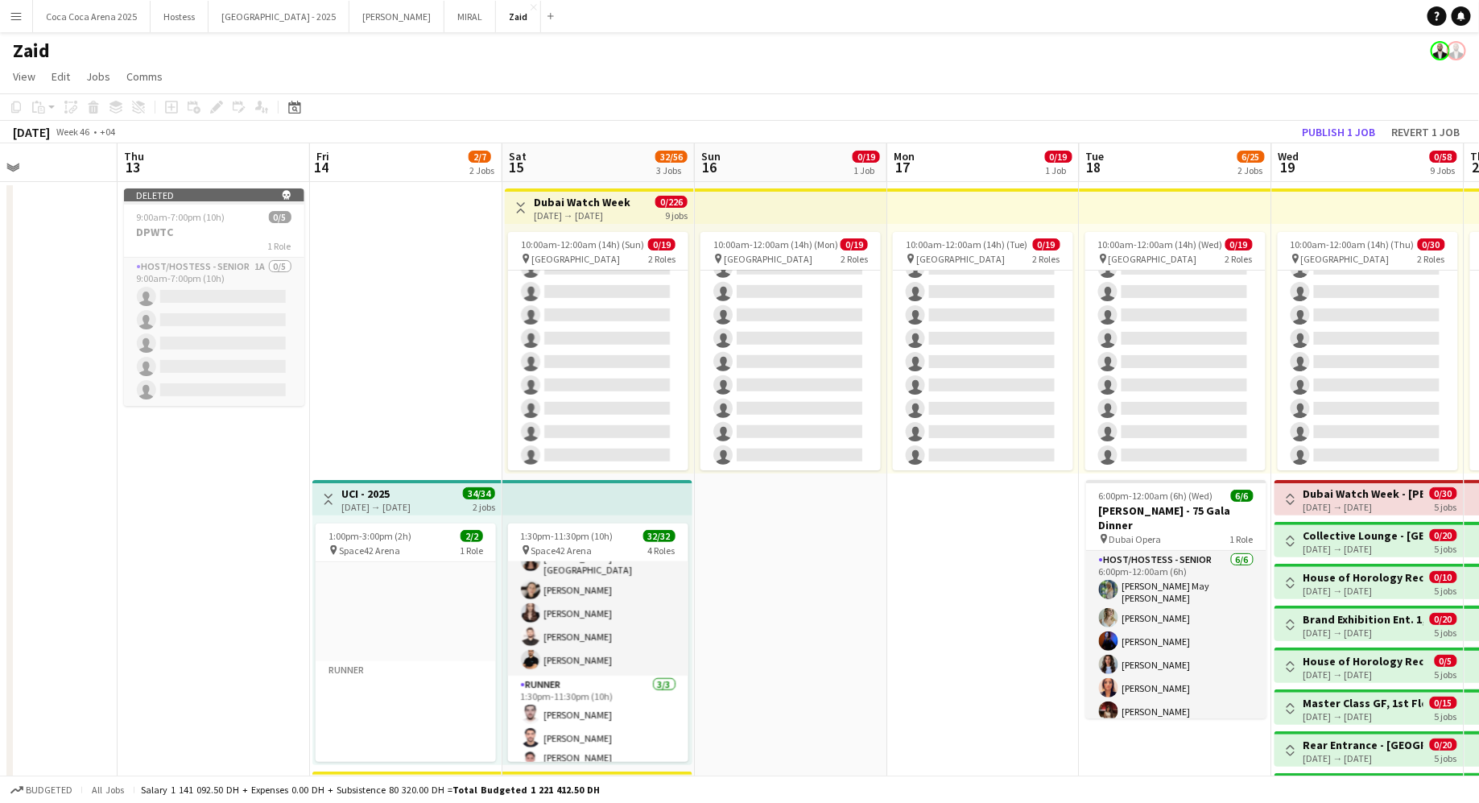
click at [359, 231] on app-date-cell "Toggle View UCI - 2025 14-11-2025 → 15-11-2025 34/34 2 jobs 1:00pm-3:00pm (2h) …" at bounding box center [406, 644] width 192 height 924
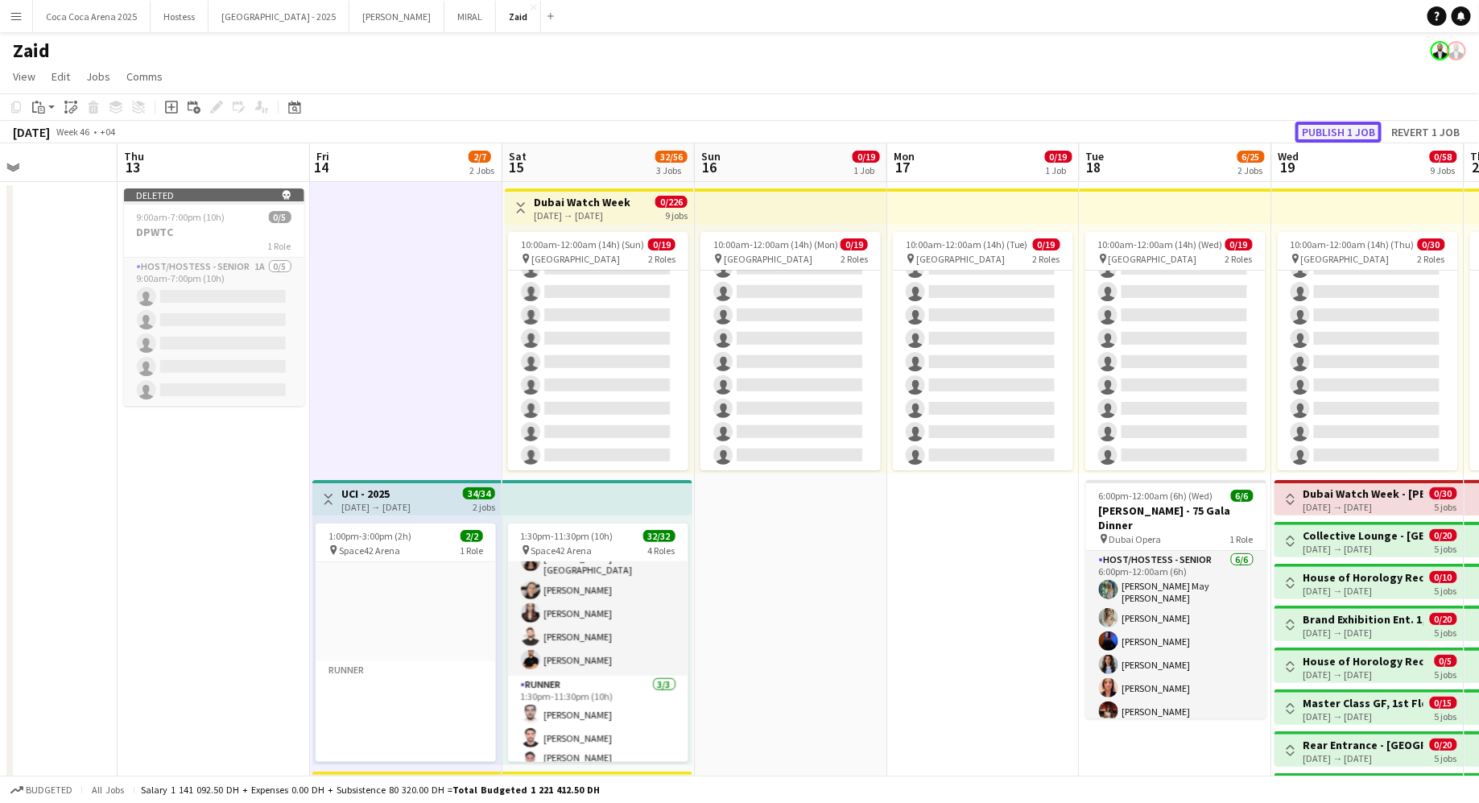
click at [1362, 136] on button "Publish 1 job" at bounding box center [1338, 132] width 86 height 21
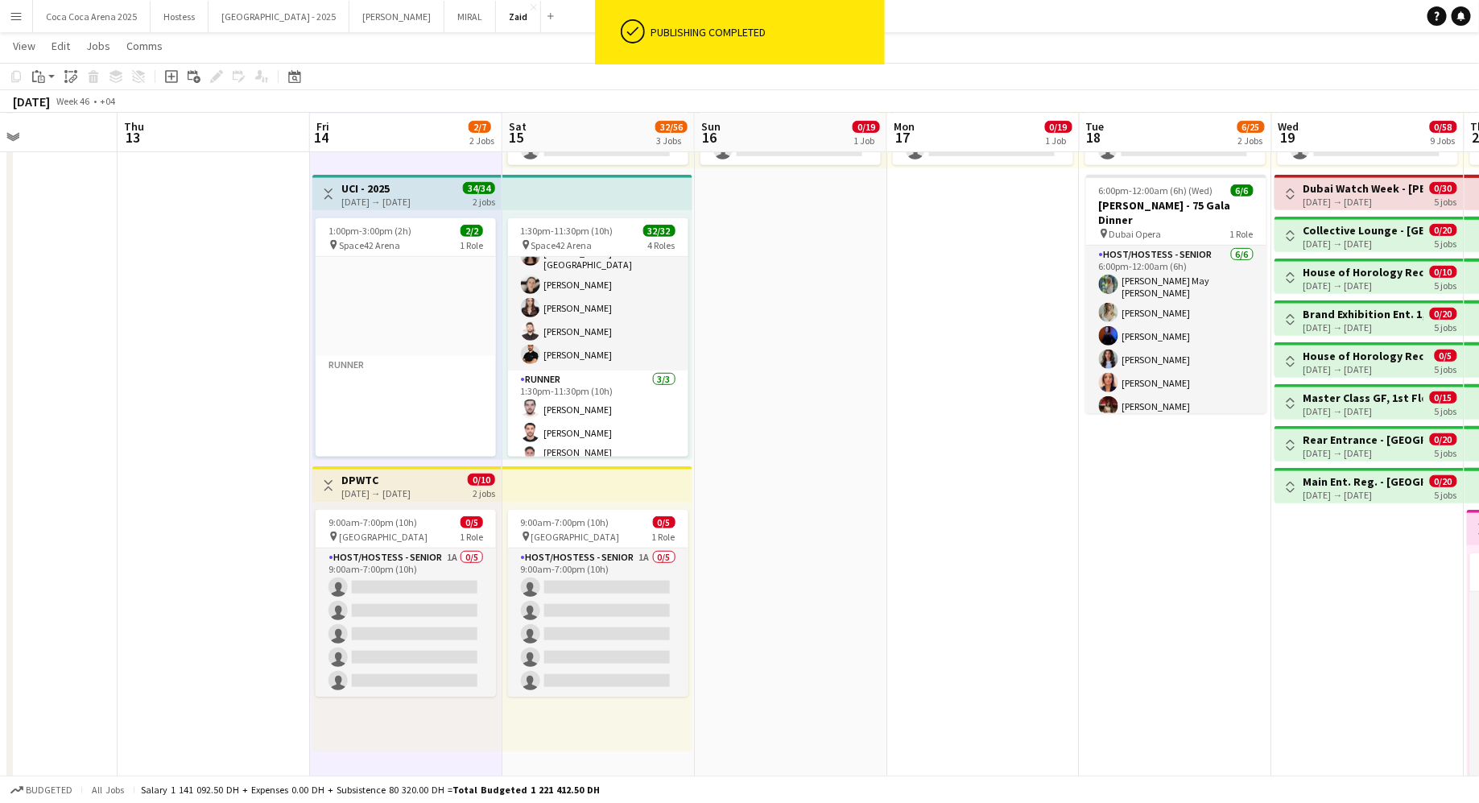
scroll to position [308, 0]
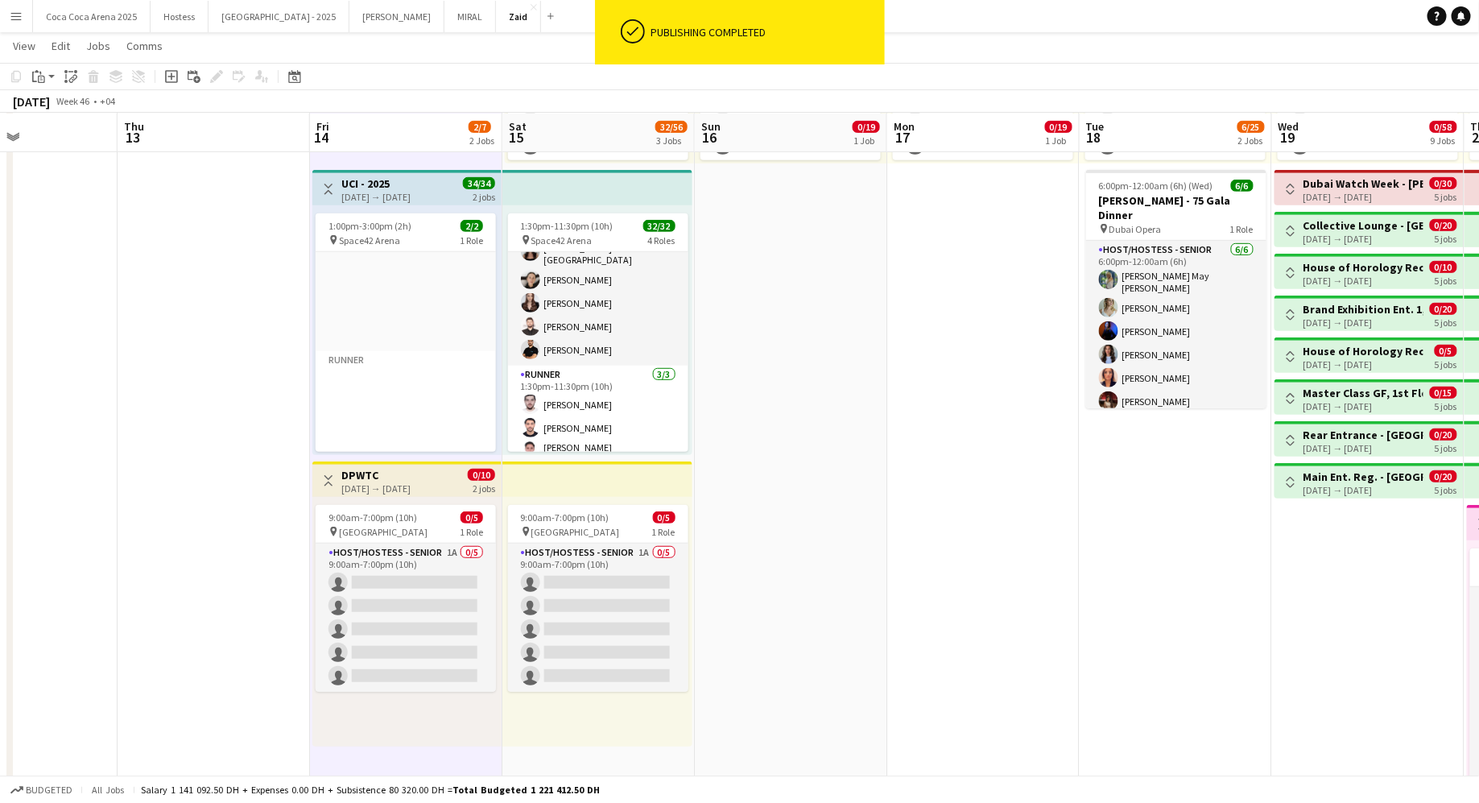
click at [258, 489] on app-date-cell at bounding box center [214, 334] width 192 height 924
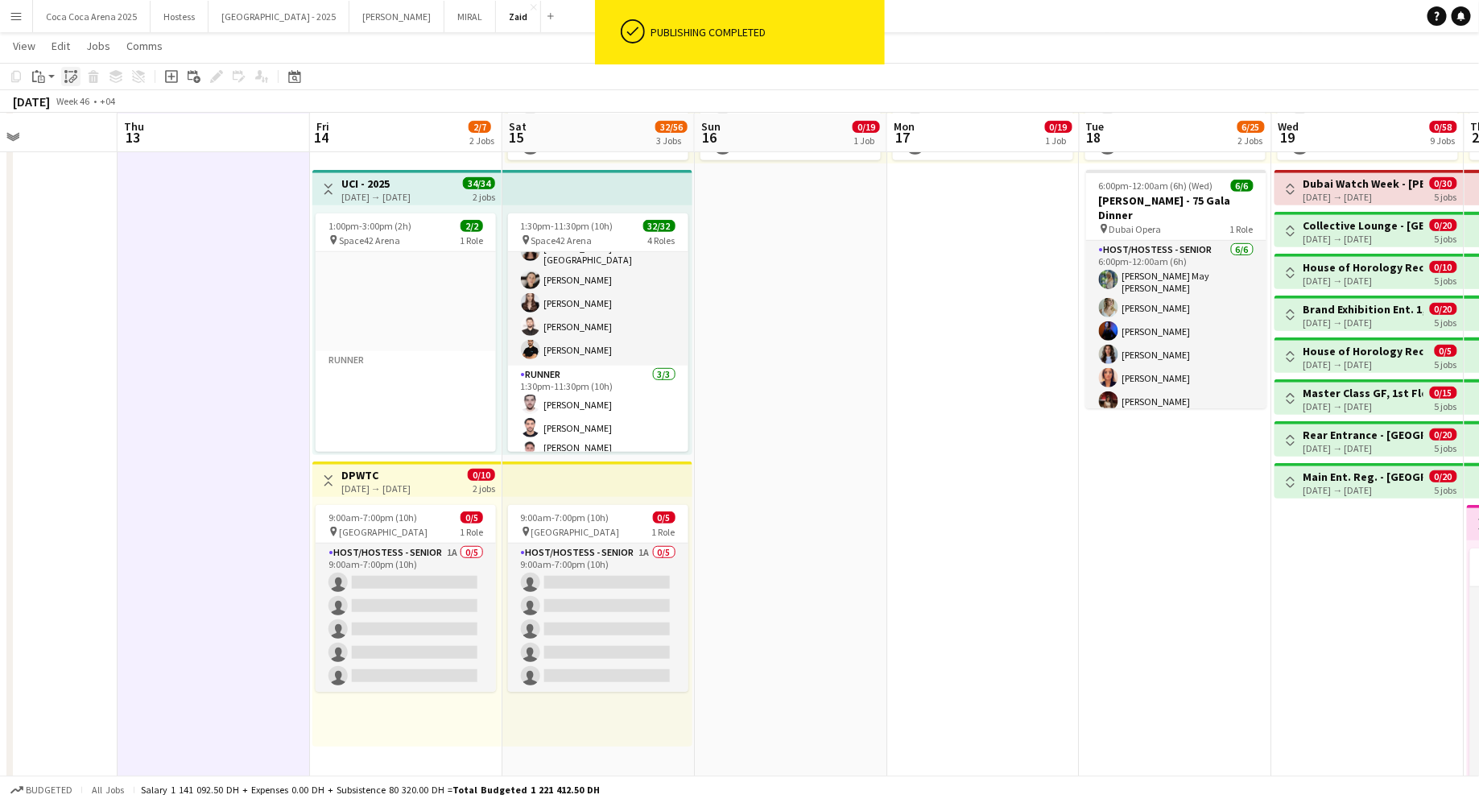
click at [66, 74] on icon at bounding box center [65, 76] width 1 height 5
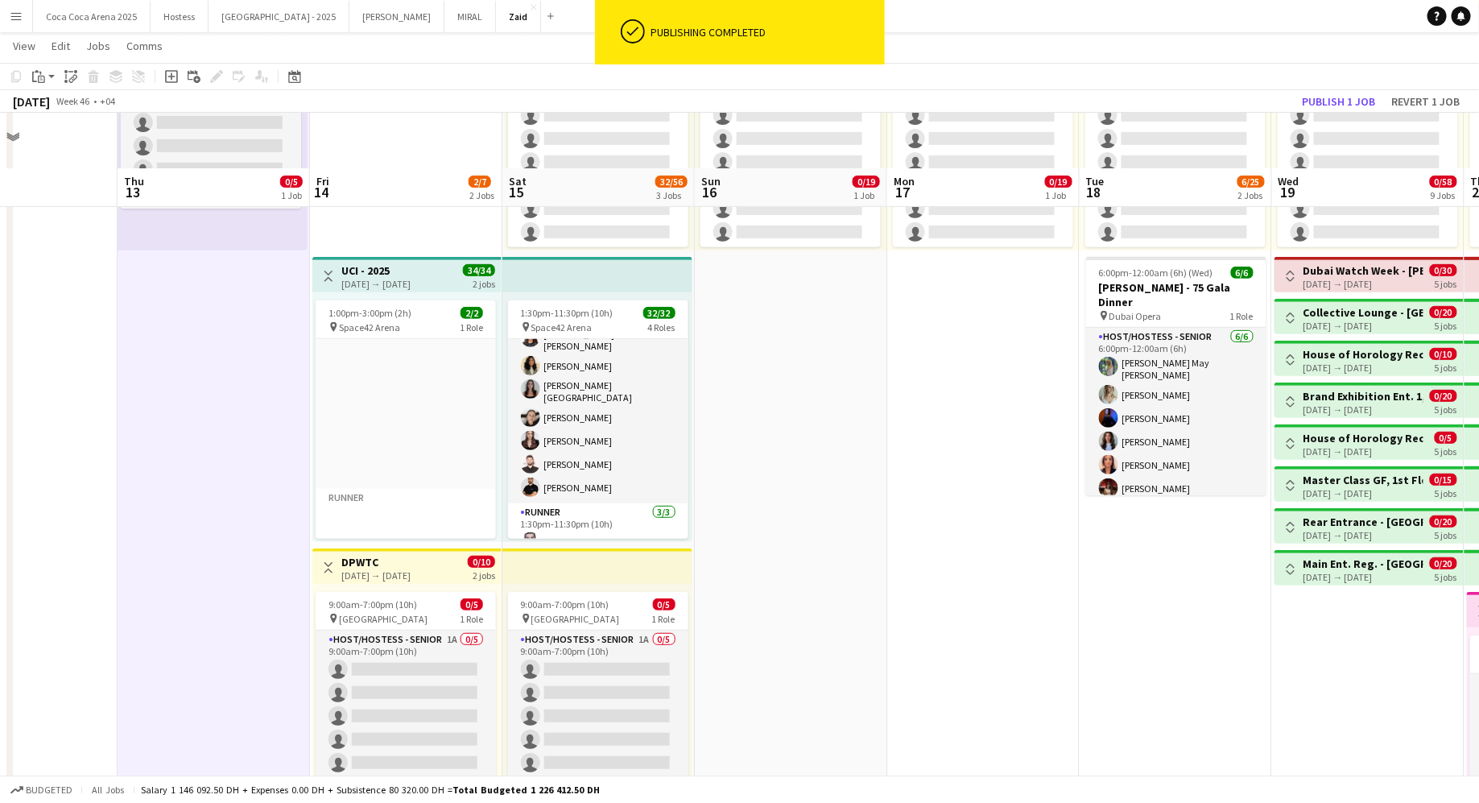
scroll to position [221, 0]
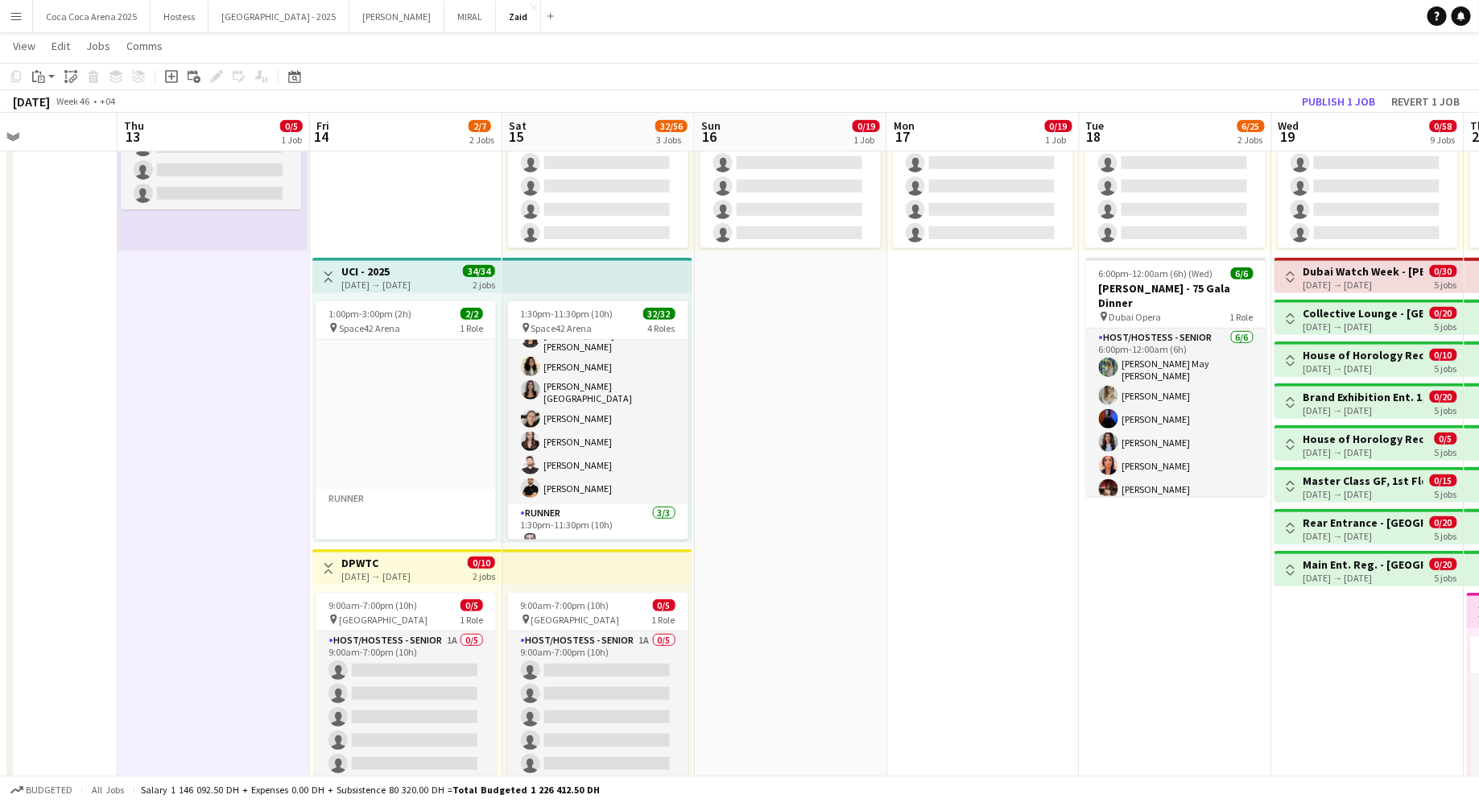
click at [740, 598] on app-date-cell "10:00am-12:00am (14h) (Mon) 0/19 pin Dubai Mall 2 Roles Host/ Hostess 58A 0/4 1…" at bounding box center [791, 422] width 192 height 924
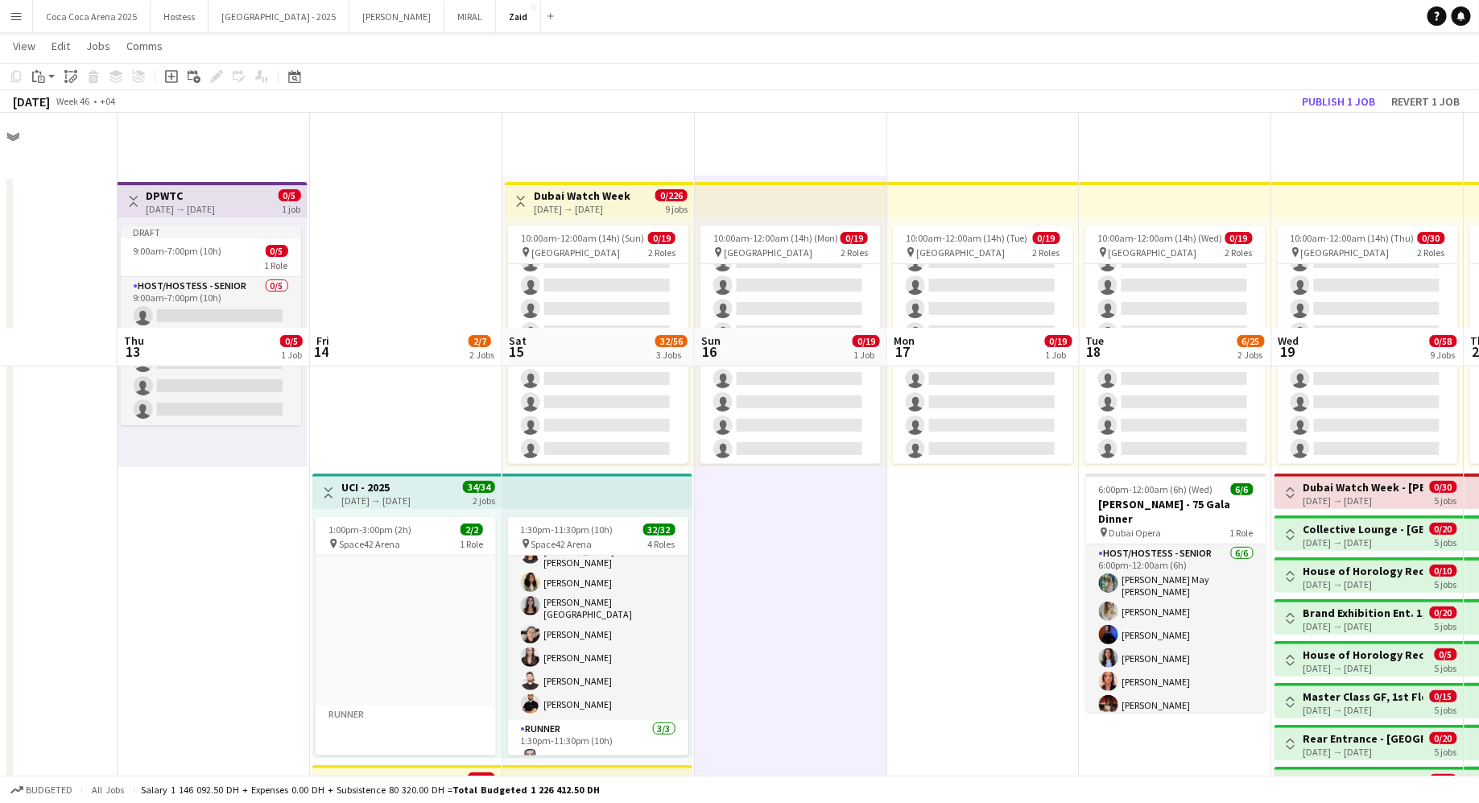
scroll to position [0, 0]
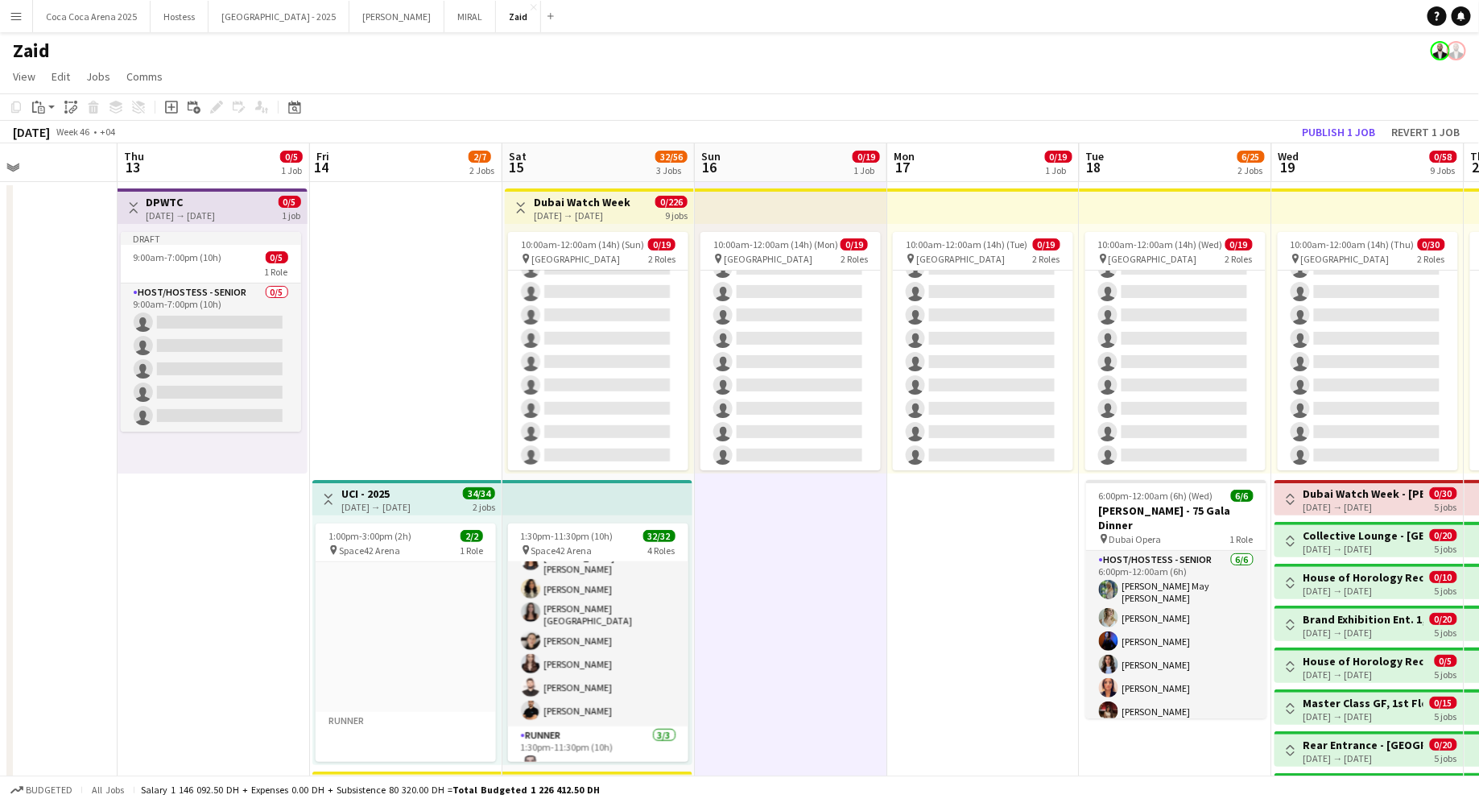
click at [223, 166] on app-board-header-date "Thu 13 0/5 1 Job" at bounding box center [214, 162] width 192 height 39
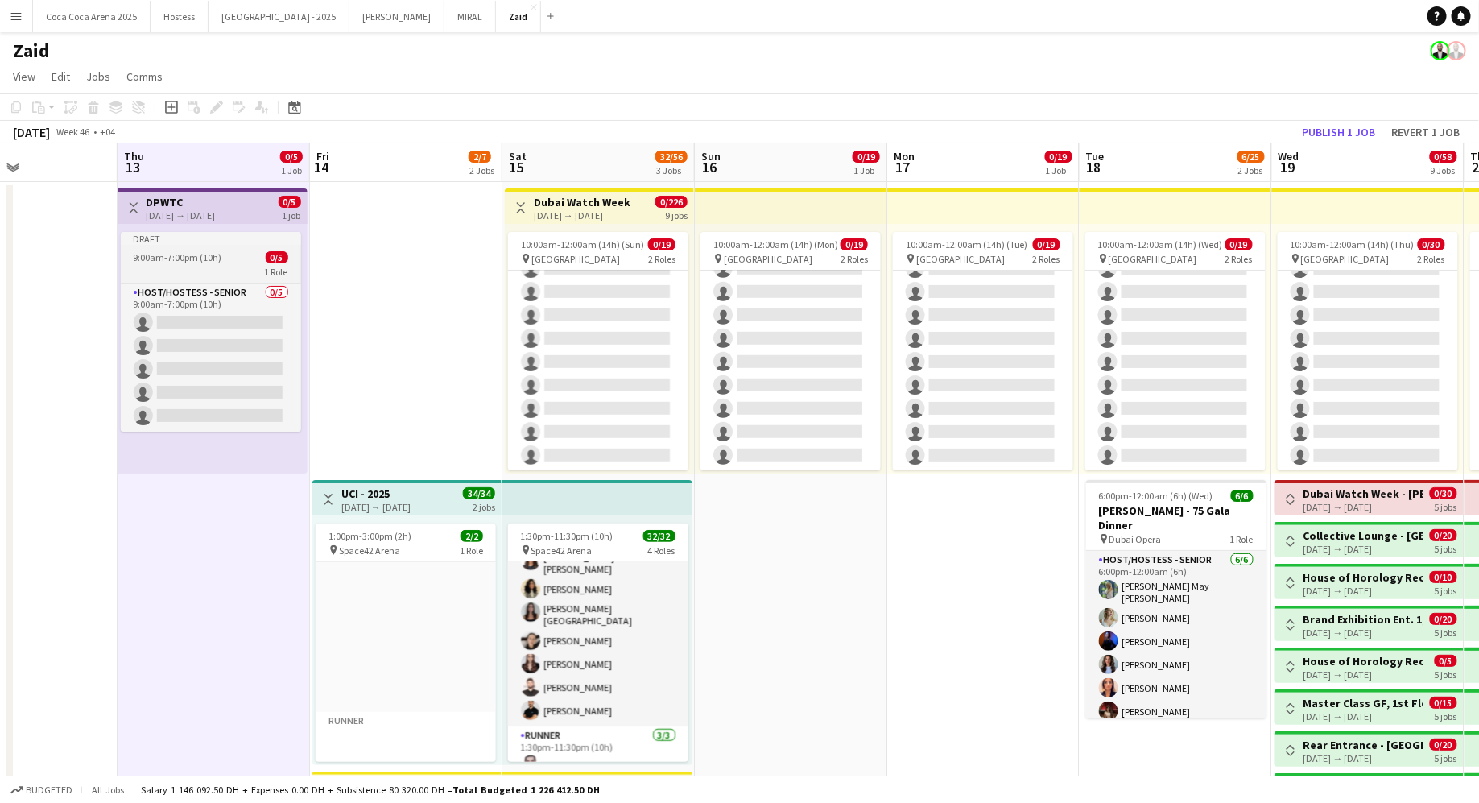
click at [244, 245] on app-job-card "Draft 9:00am-7:00pm (10h) 0/5 1 Role Host/Hostess - Senior 0/5 9:00am-7:00pm (1…" at bounding box center [211, 332] width 180 height 200
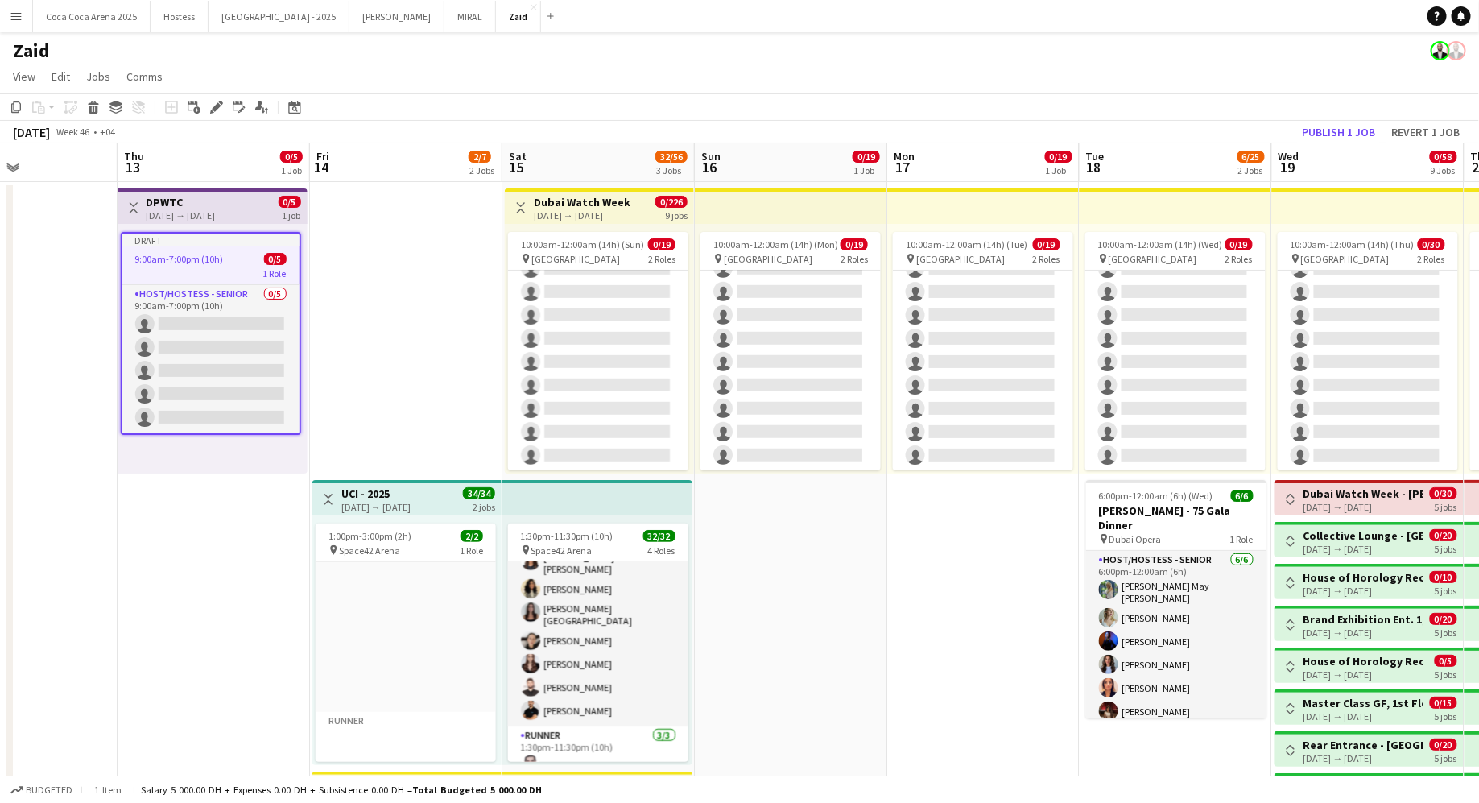
click at [216, 204] on h3 "DPWTC" at bounding box center [181, 202] width 69 height 14
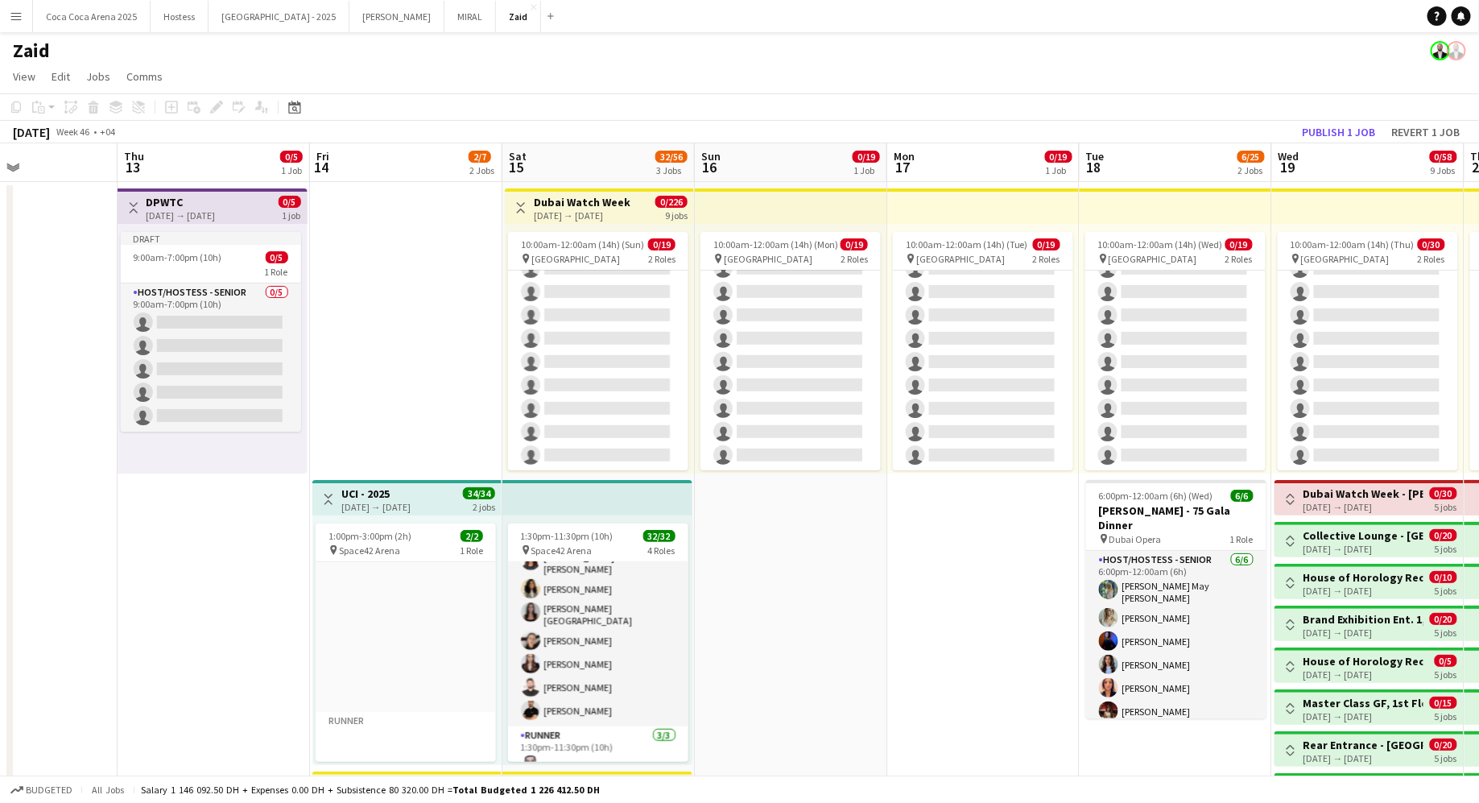
click at [244, 229] on div "Draft 9:00am-7:00pm (10h) 0/5 1 Role Host/Hostess - Senior 0/5 9:00am-7:00pm (1…" at bounding box center [213, 349] width 190 height 250
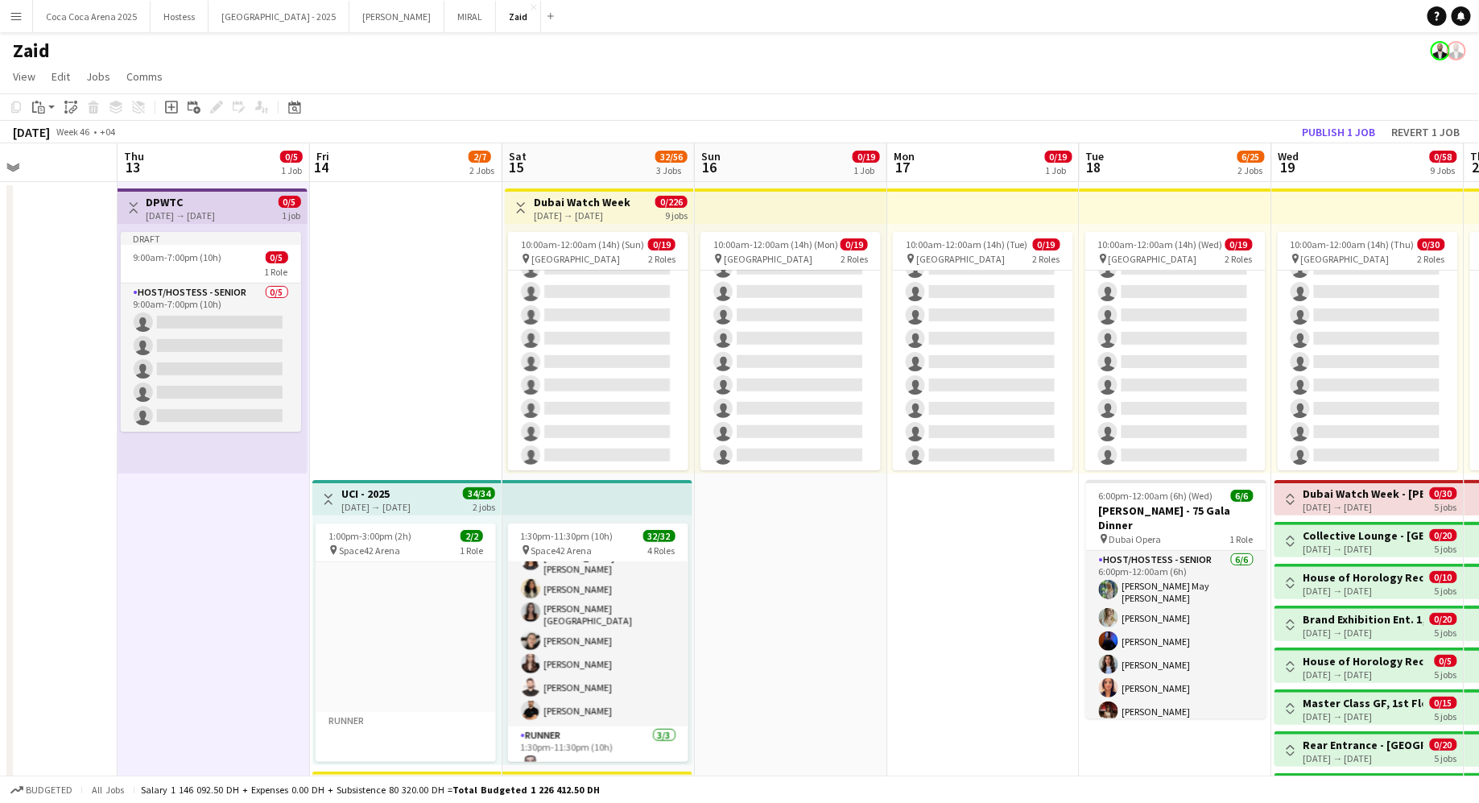
click at [197, 217] on div "13-11-2025 → 13-11-2025" at bounding box center [181, 215] width 69 height 12
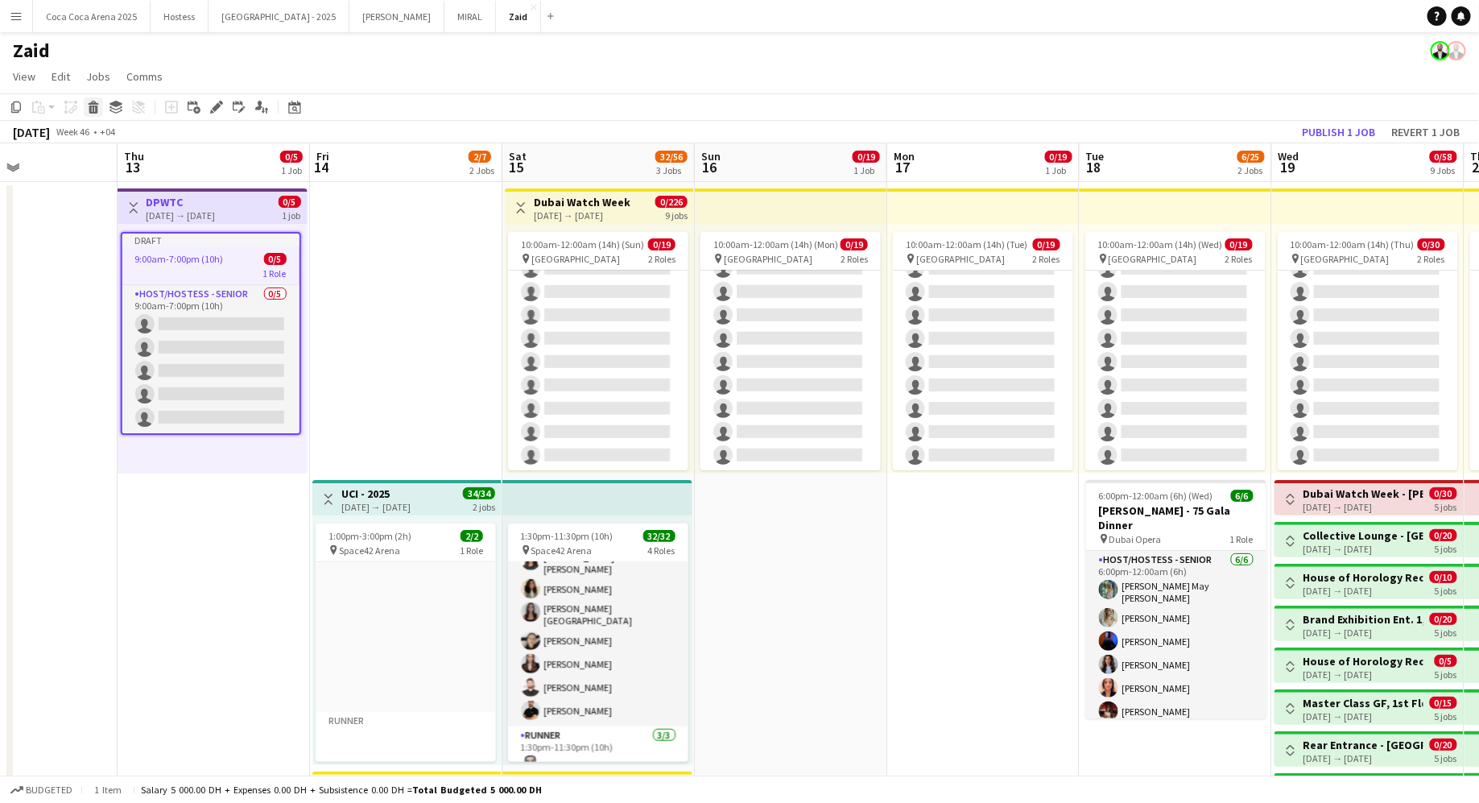
click at [90, 102] on icon at bounding box center [93, 103] width 10 height 4
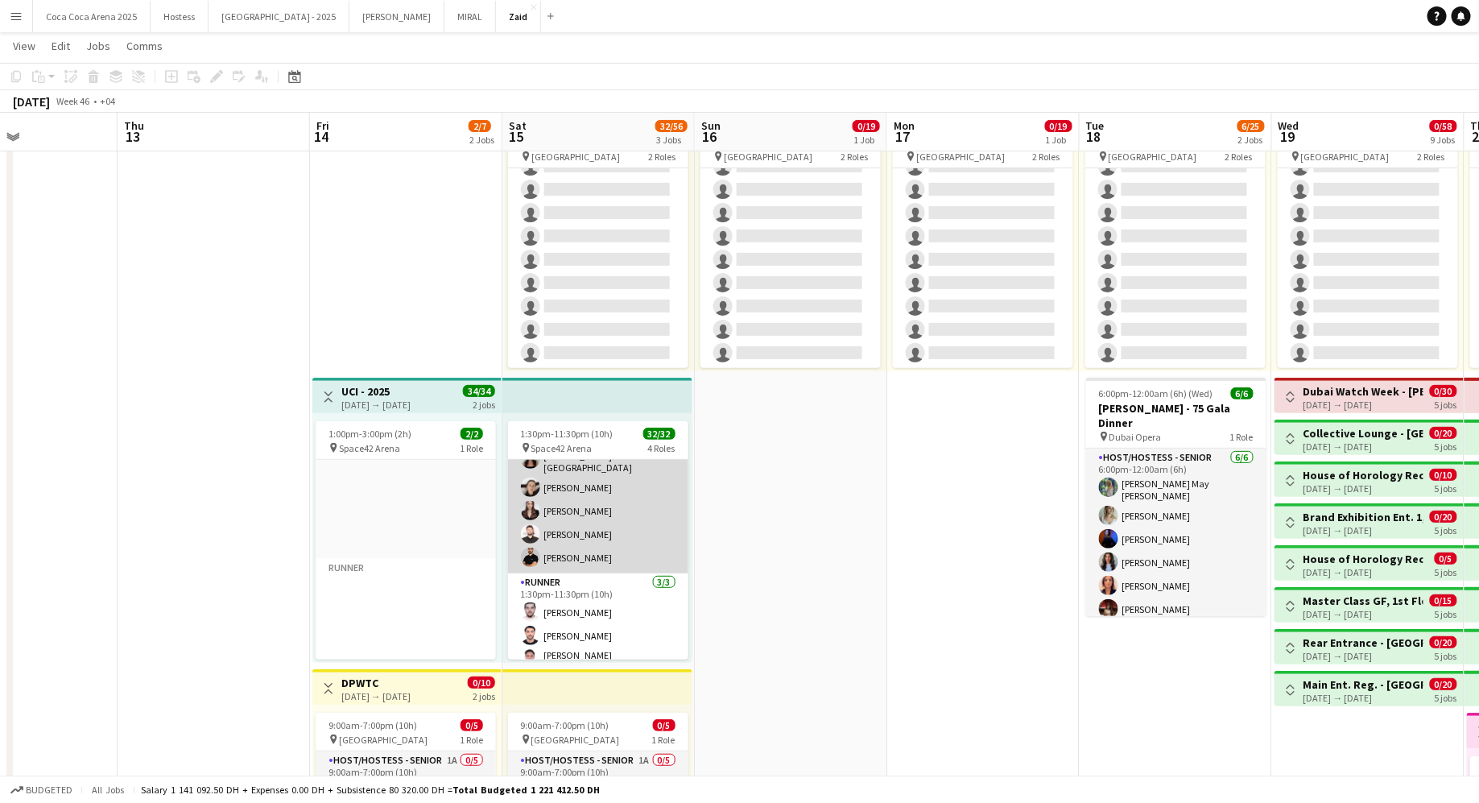
scroll to position [672, 0]
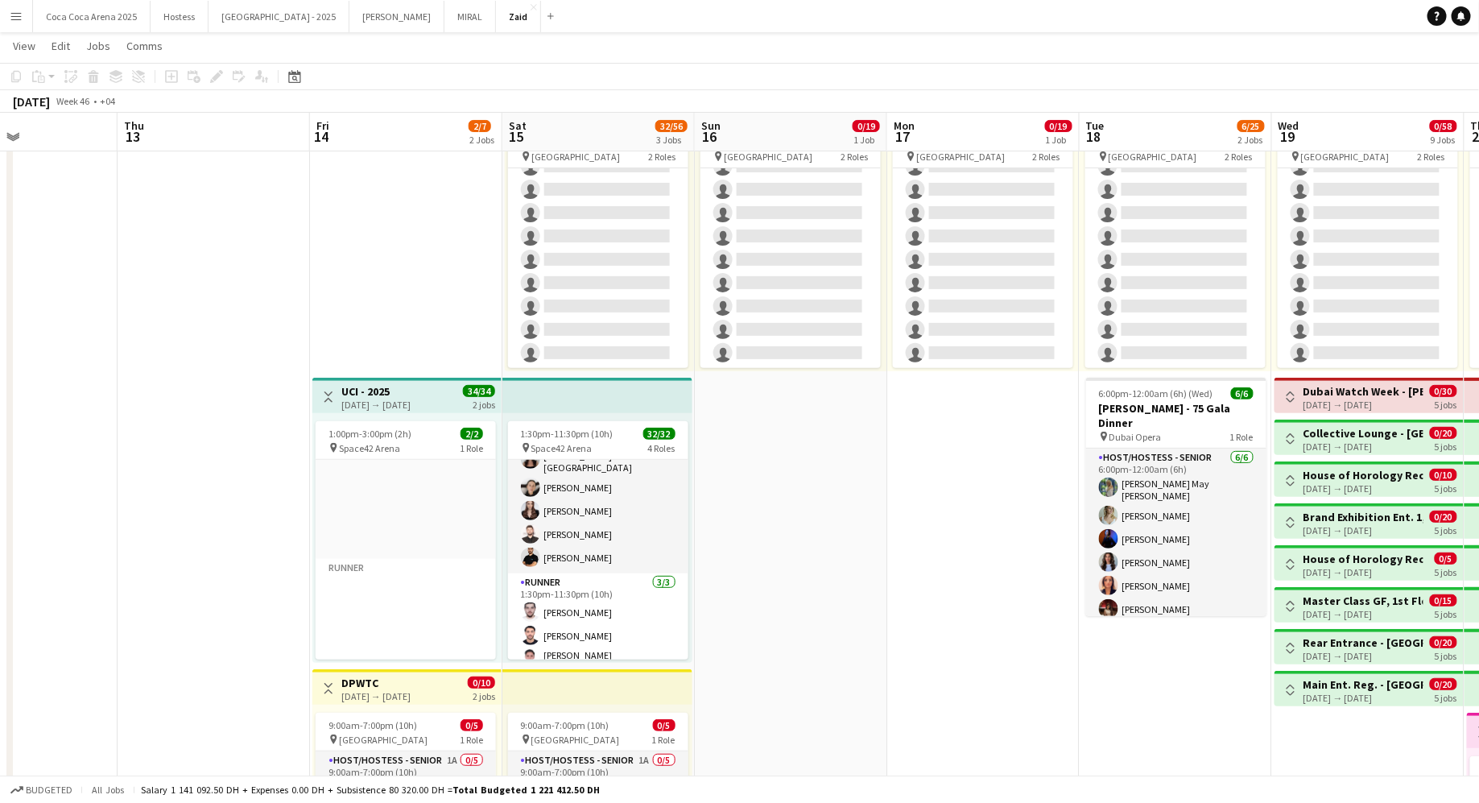
click at [326, 393] on app-icon "Toggle View" at bounding box center [328, 396] width 11 height 11
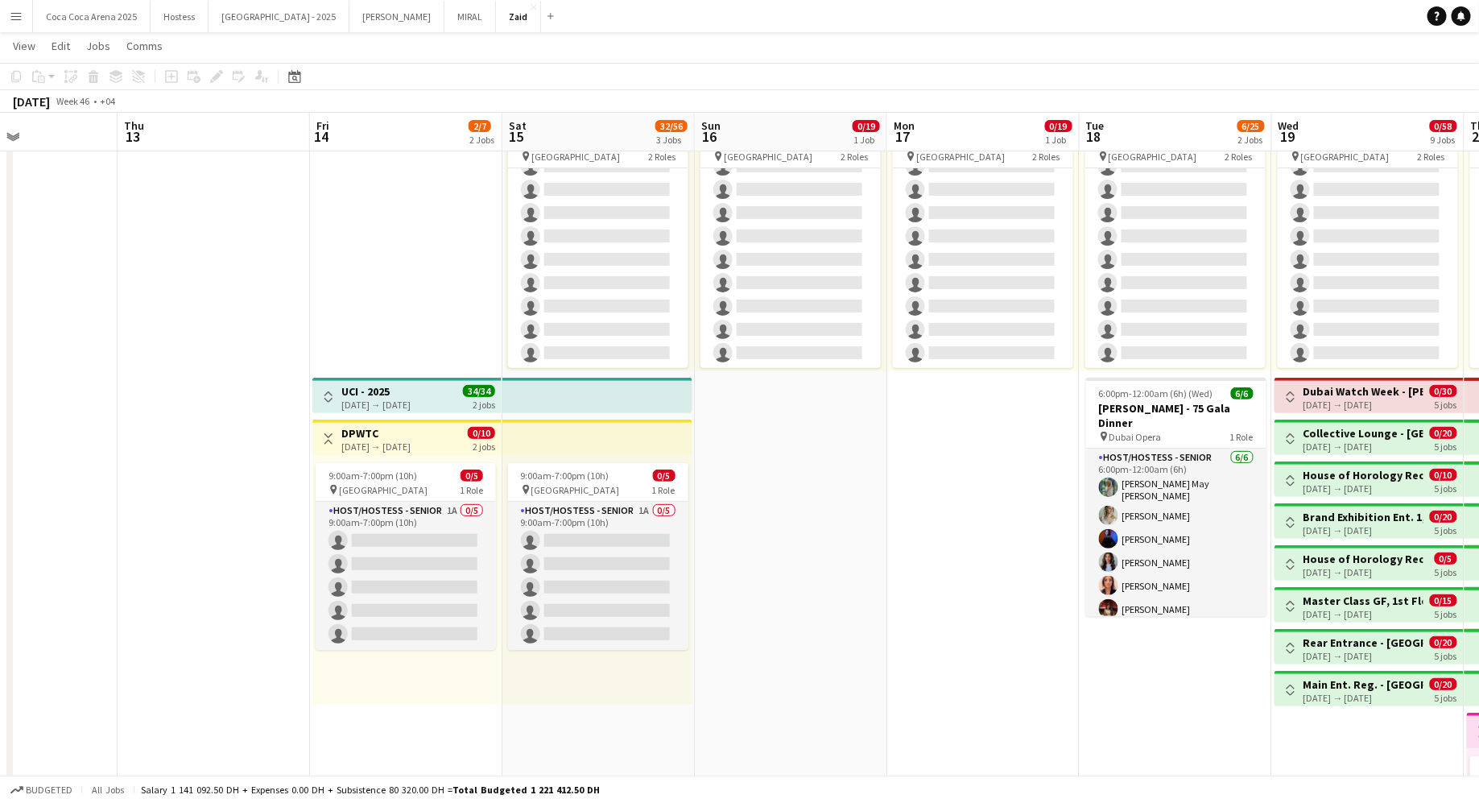
scroll to position [0, 0]
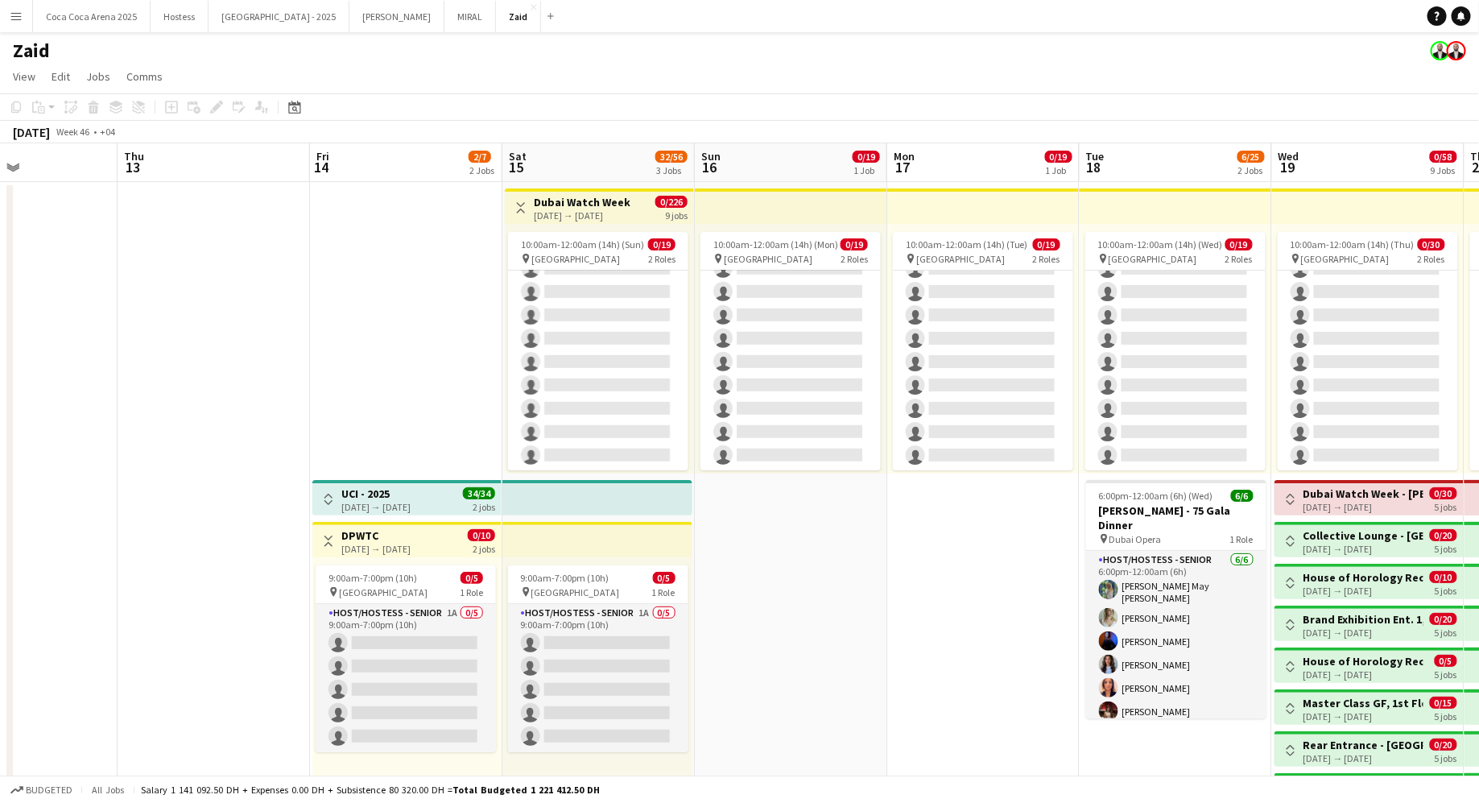
click at [518, 200] on button "Toggle View" at bounding box center [520, 207] width 19 height 19
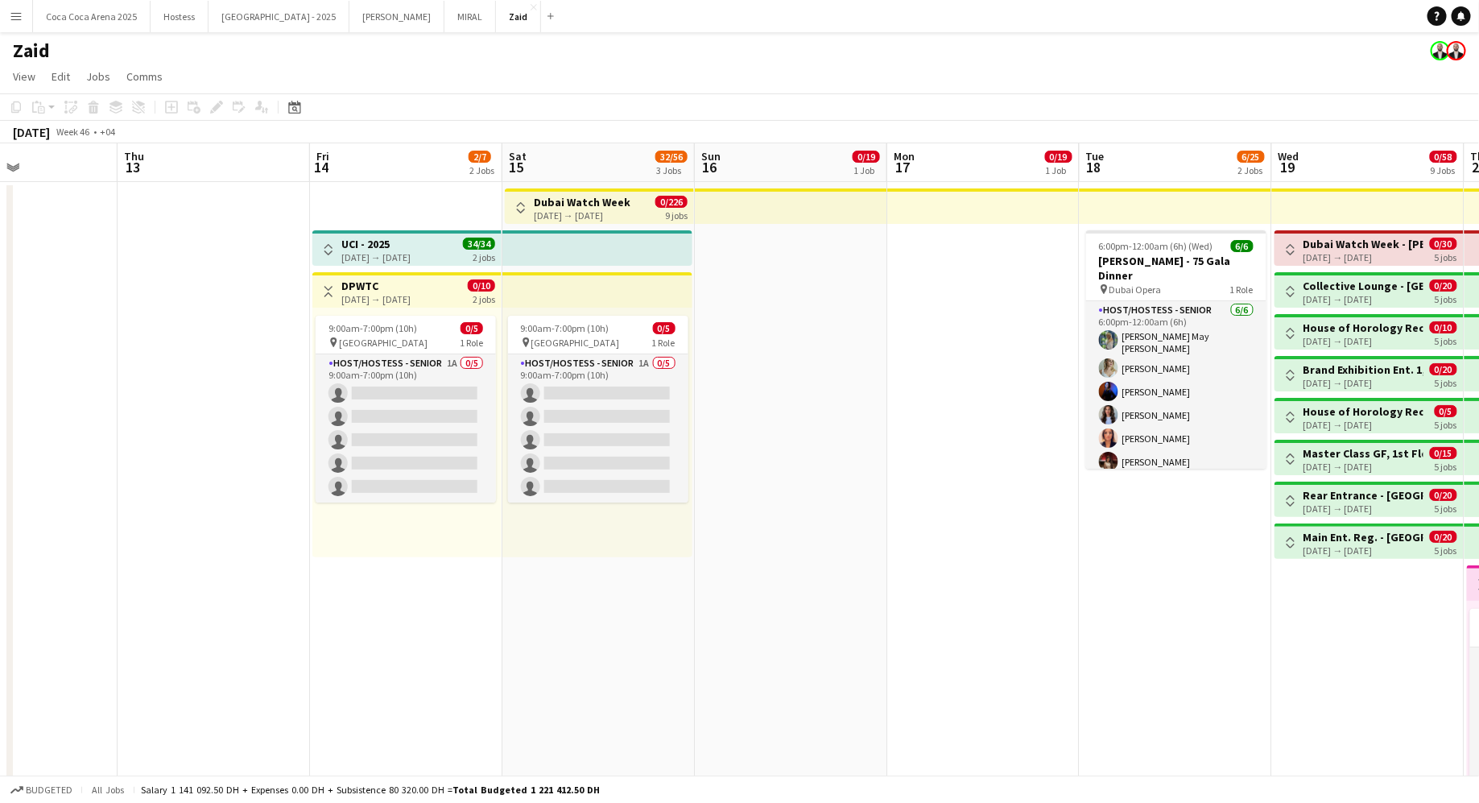
click at [242, 321] on app-date-cell at bounding box center [214, 519] width 192 height 675
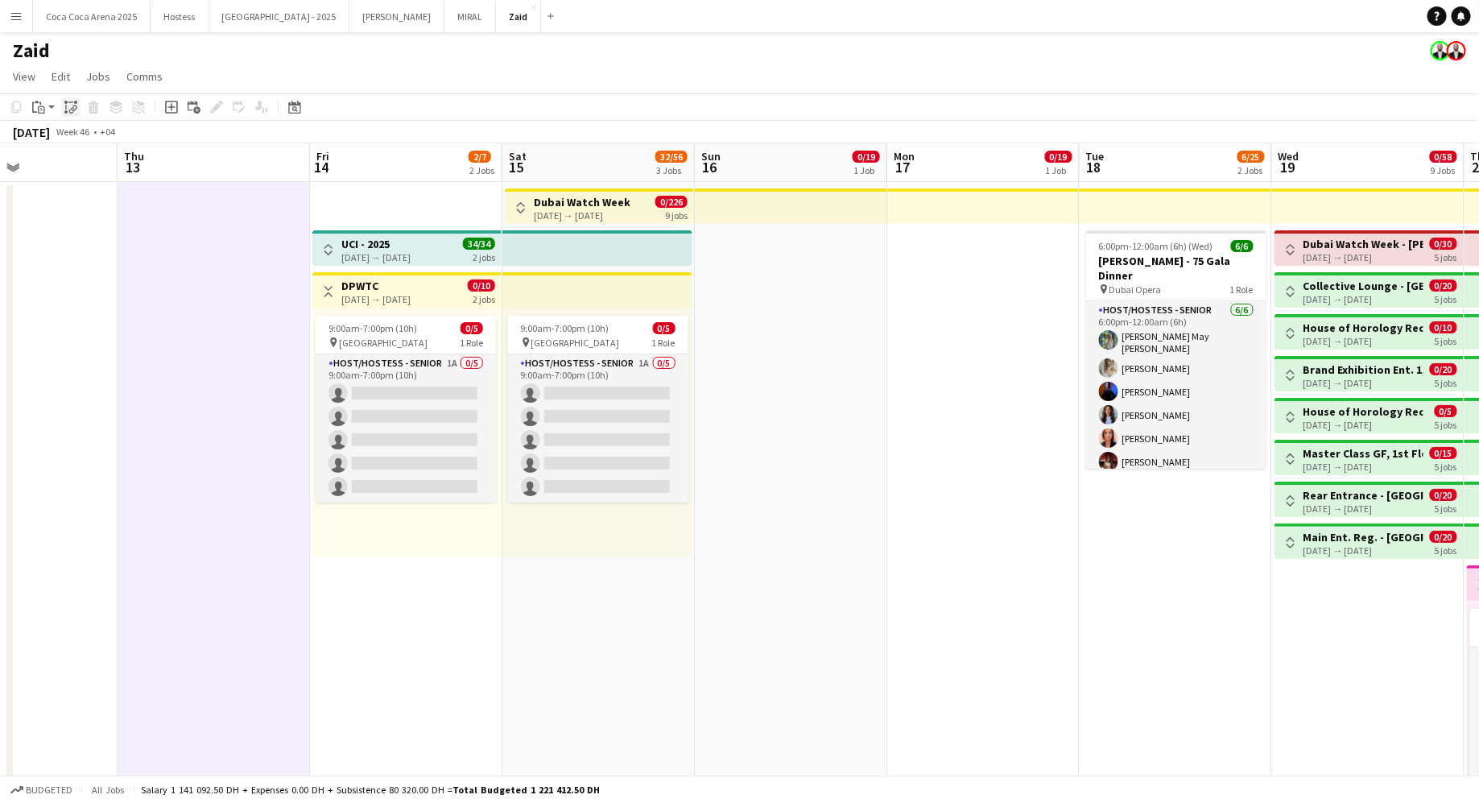
click at [71, 109] on icon "Paste linked Job" at bounding box center [70, 107] width 13 height 13
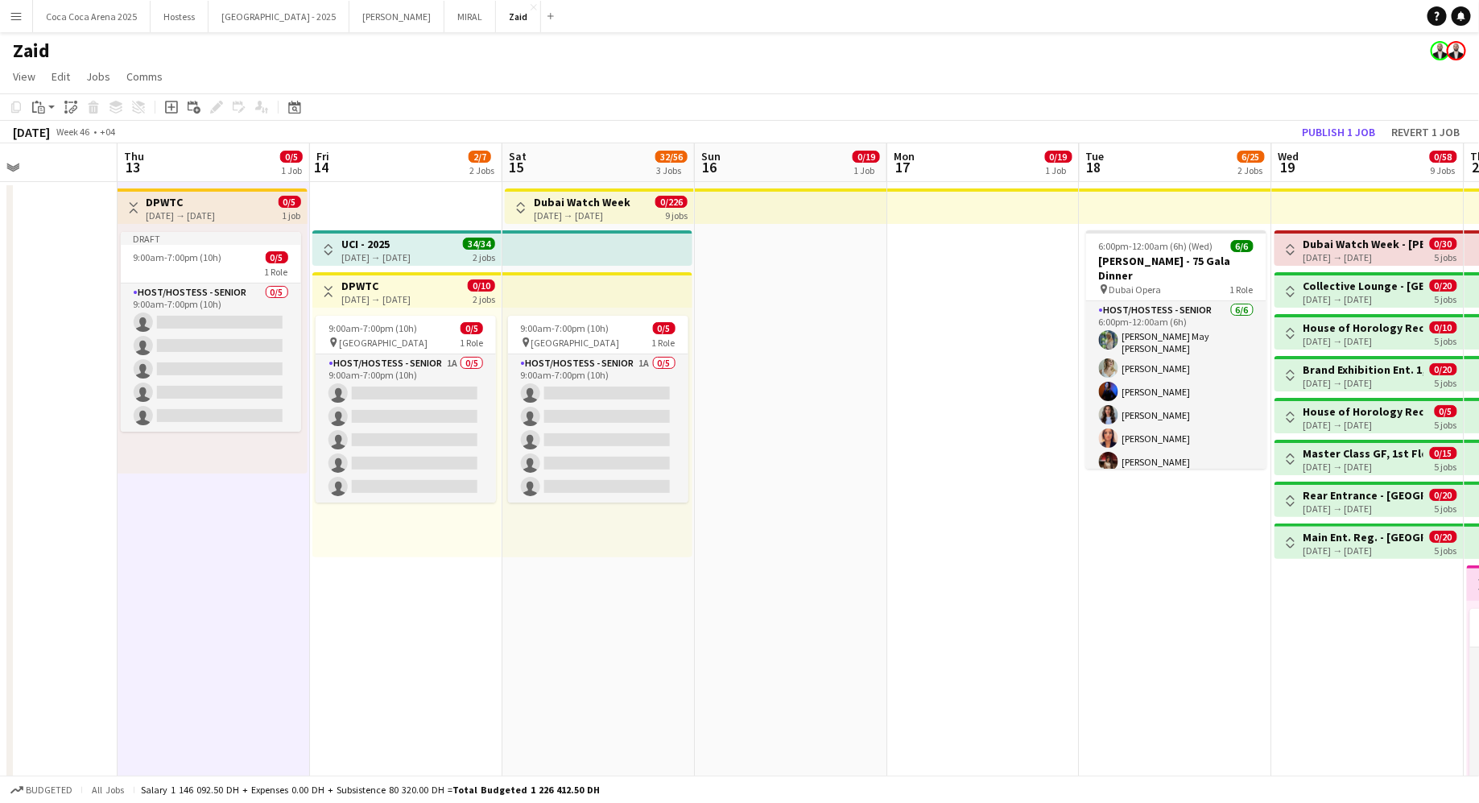
click at [274, 213] on div "Toggle View DPWTC 13-11-2025 → 13-11-2025 0/5 1 job" at bounding box center [212, 207] width 177 height 27
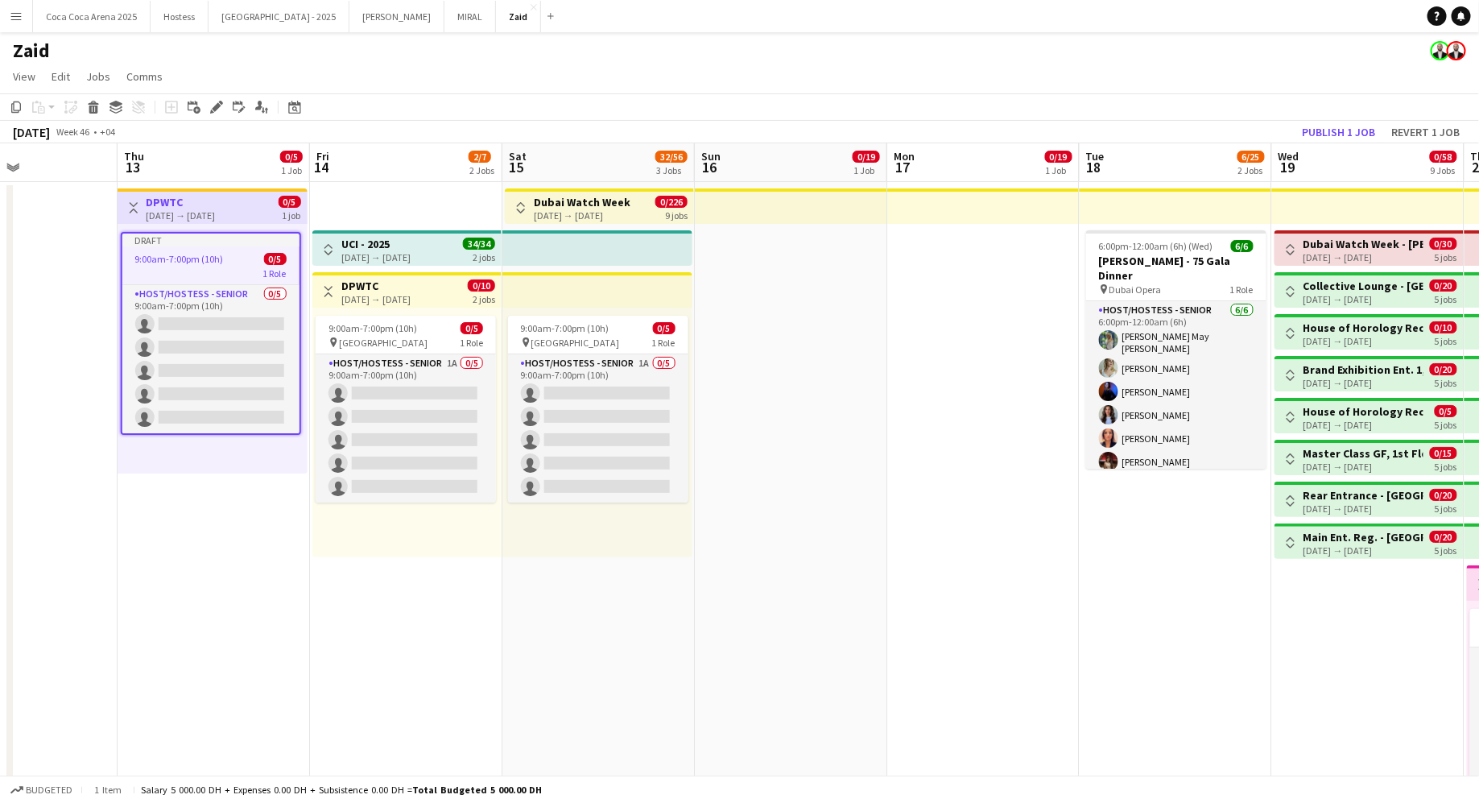
click at [289, 218] on div "1 job" at bounding box center [292, 215] width 19 height 14
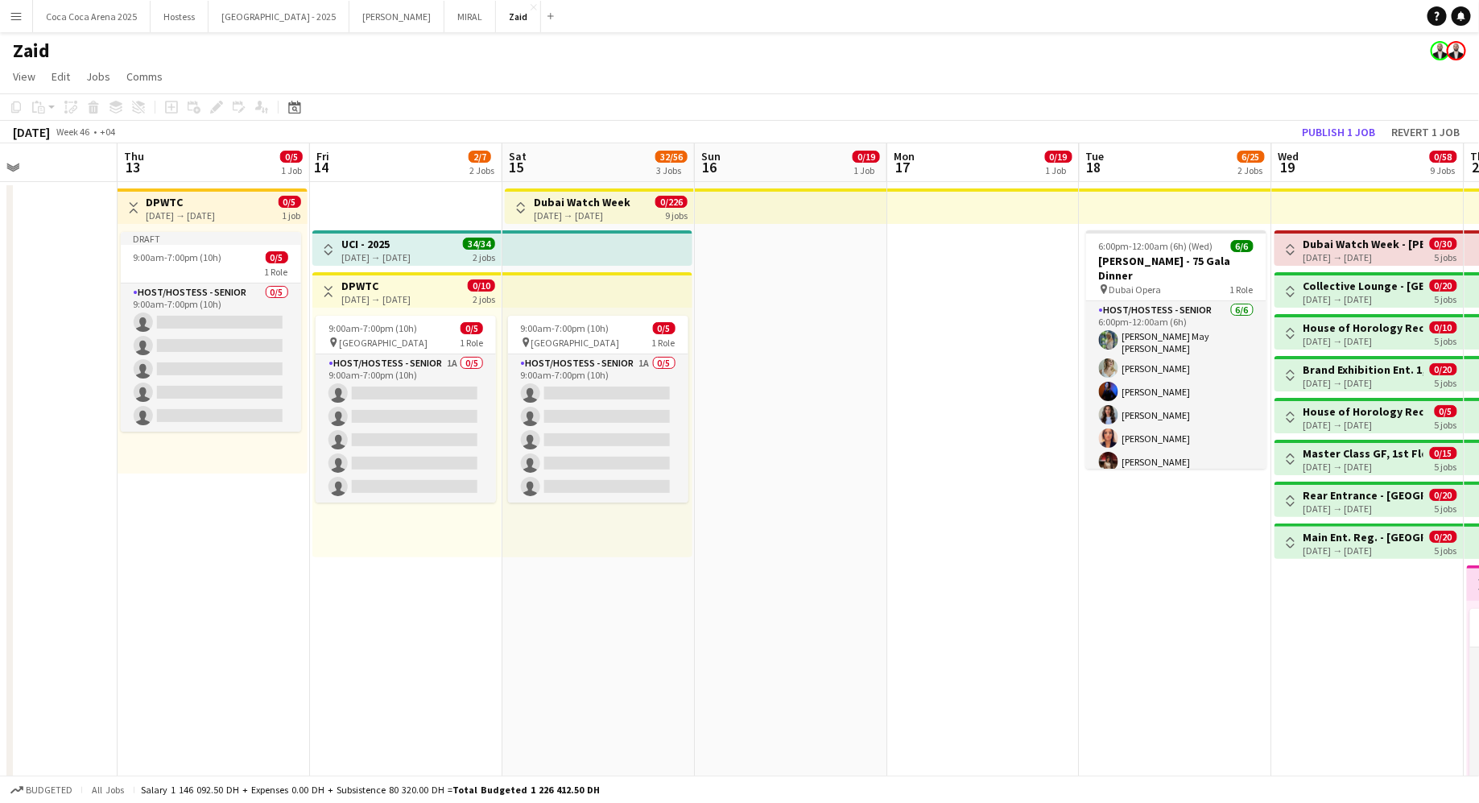
click at [266, 203] on div "Toggle View DPWTC 13-11-2025 → 13-11-2025 0/5 1 job" at bounding box center [212, 207] width 177 height 27
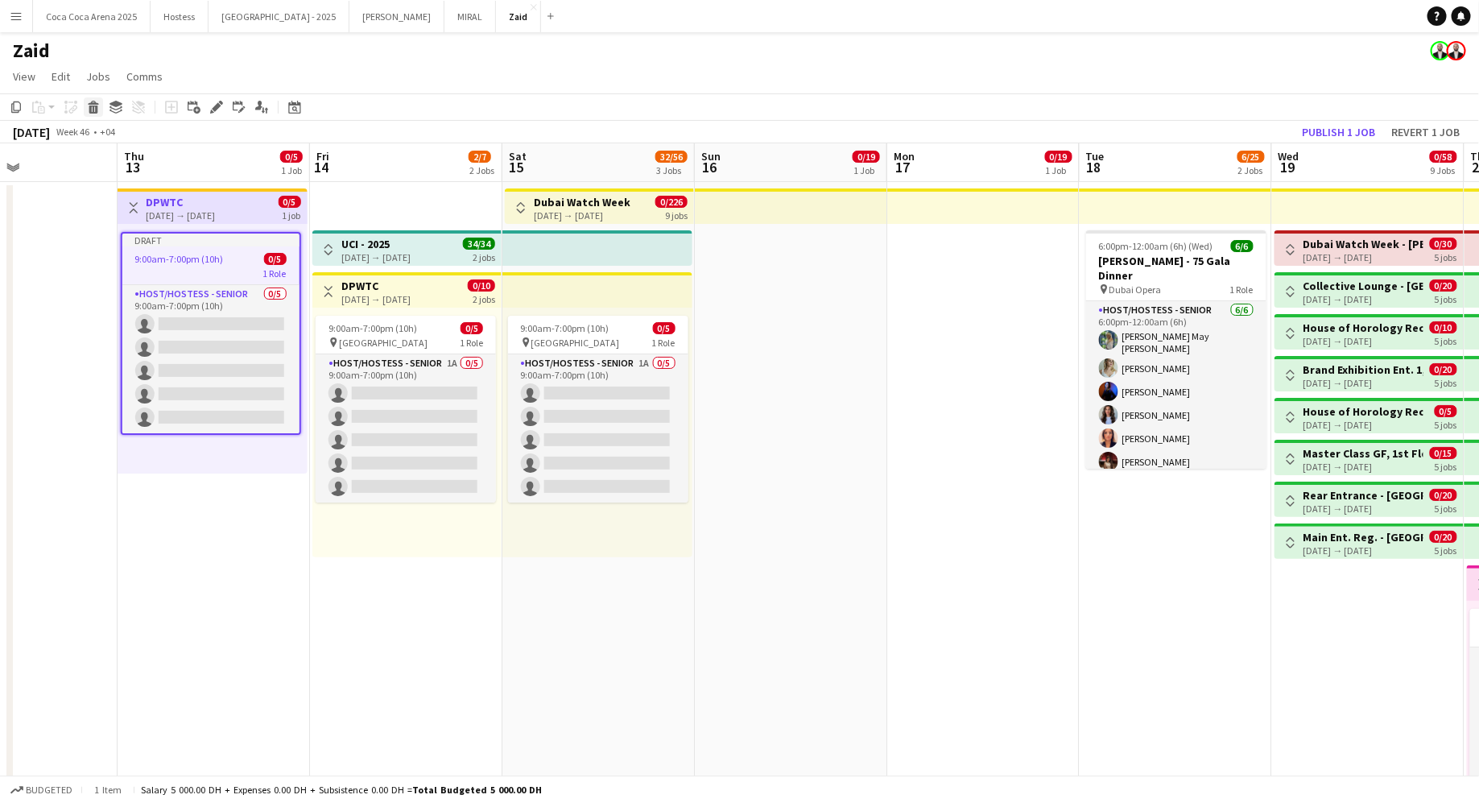
click at [93, 108] on icon "Delete" at bounding box center [93, 107] width 13 height 13
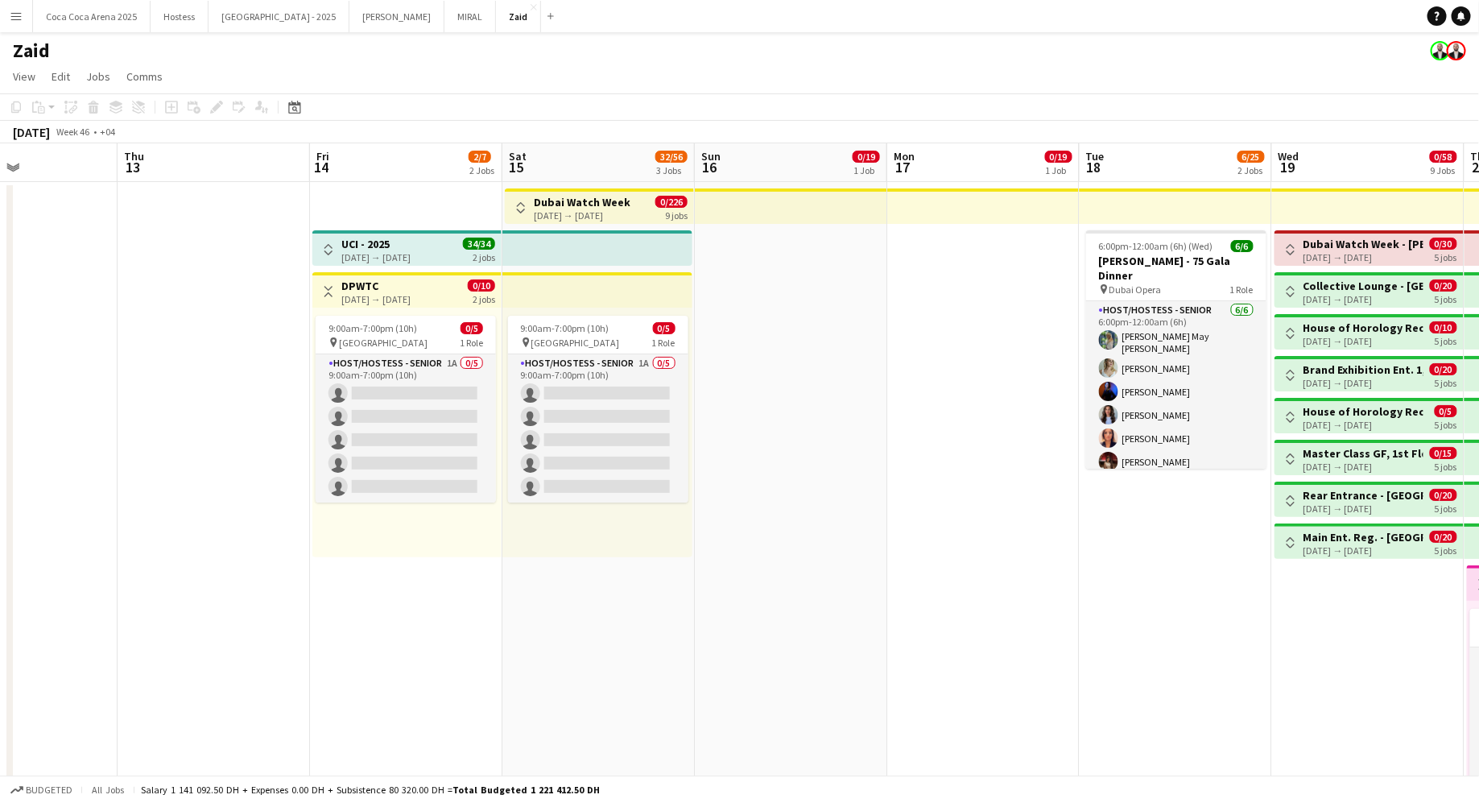
click at [440, 353] on app-job-card "9:00am-7:00pm (10h) 0/5 pin Dubai 1 Role Host/Hostess - Senior 1A 0/5 9:00am-7:…" at bounding box center [406, 409] width 180 height 187
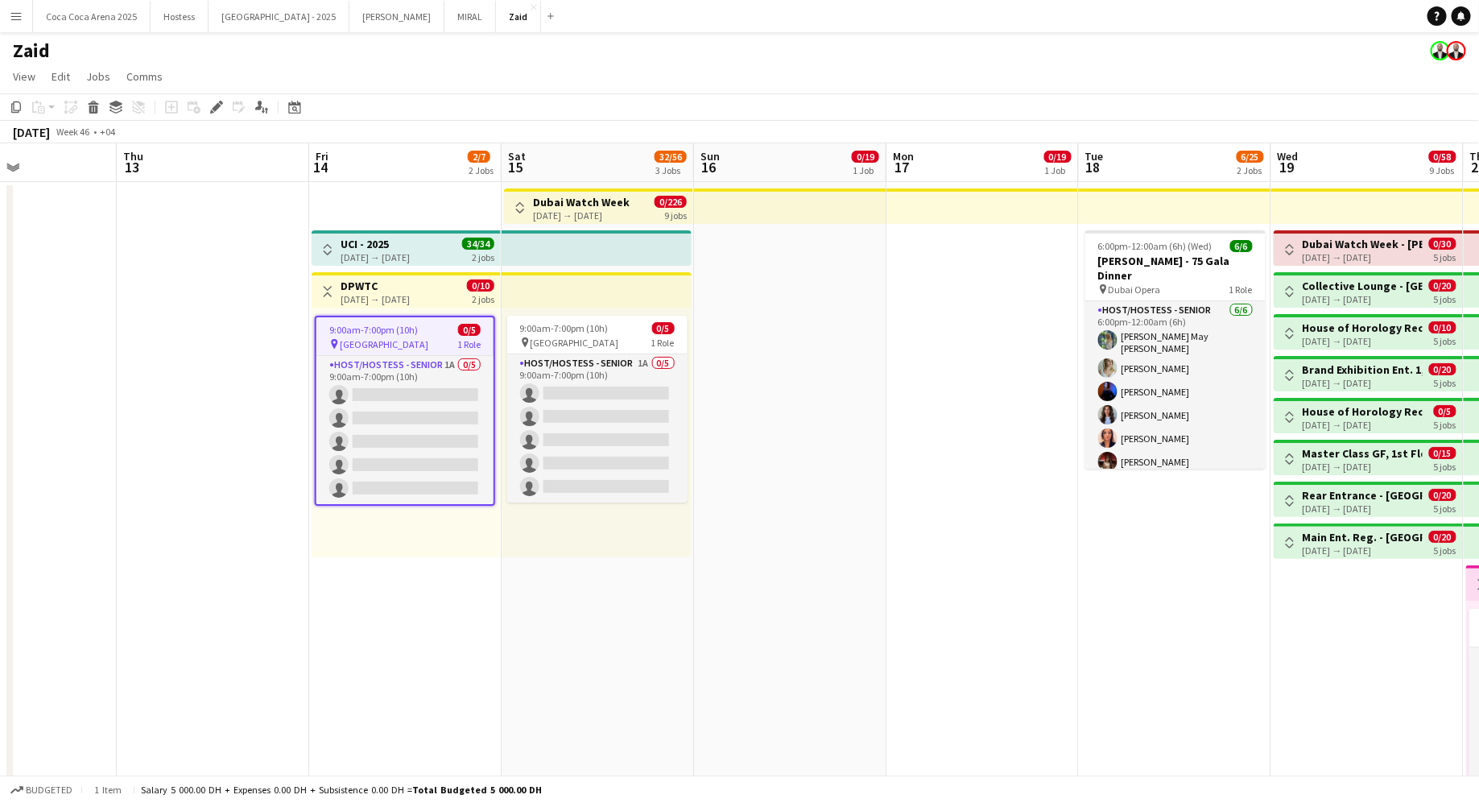
click at [275, 323] on app-date-cell at bounding box center [213, 519] width 192 height 675
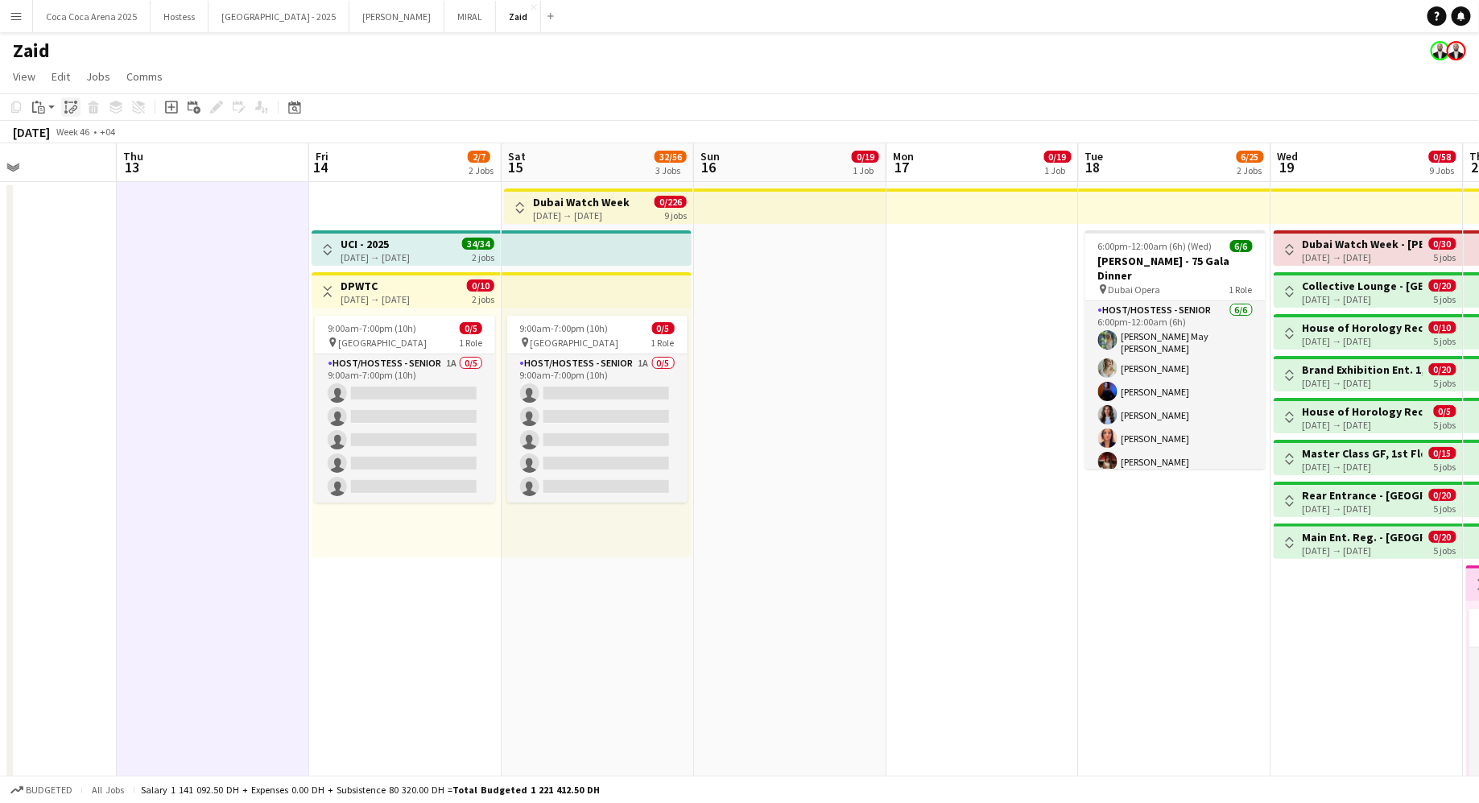
click at [67, 109] on icon "Paste linked Job" at bounding box center [70, 107] width 13 height 13
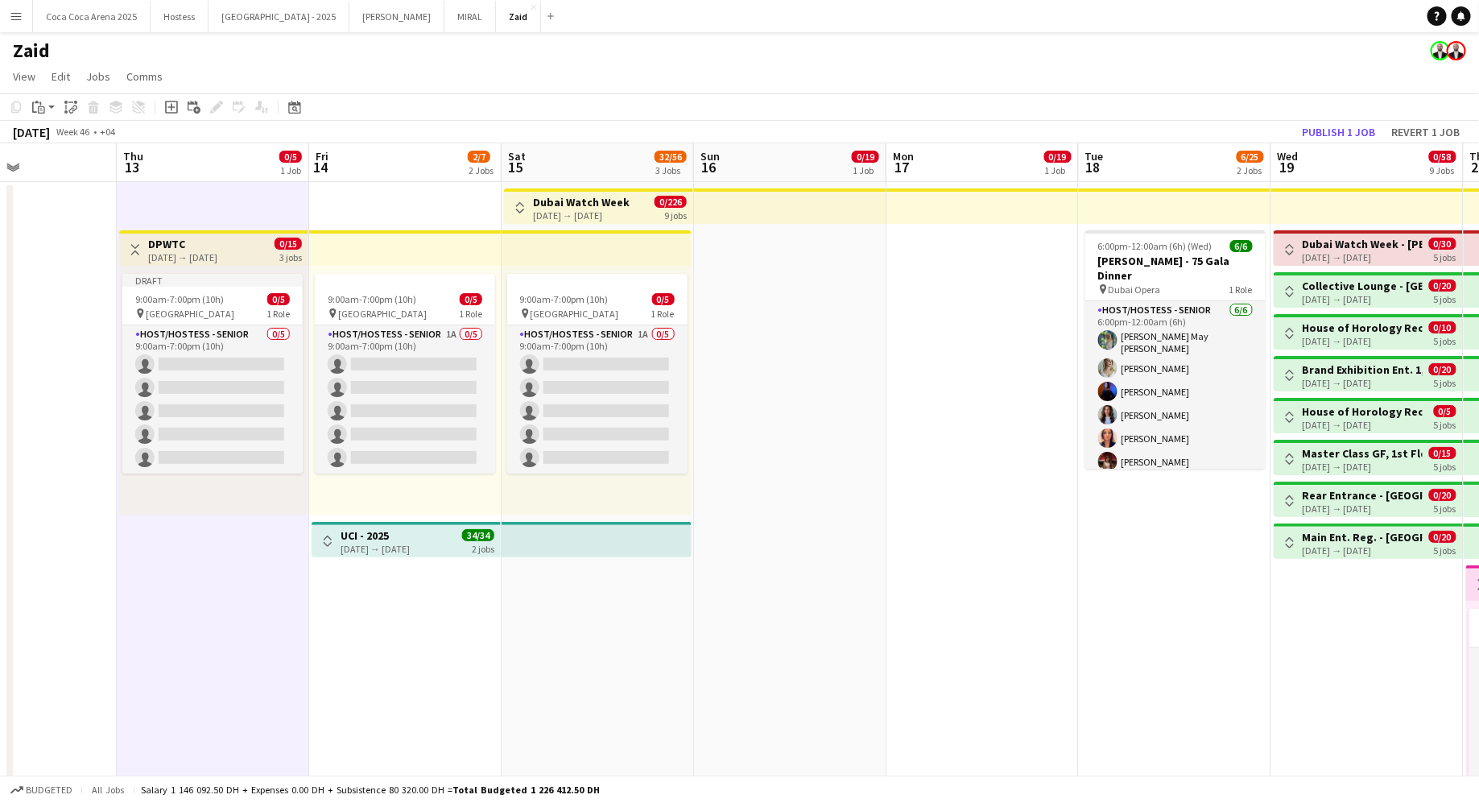
click at [709, 265] on app-date-cell at bounding box center [790, 519] width 192 height 675
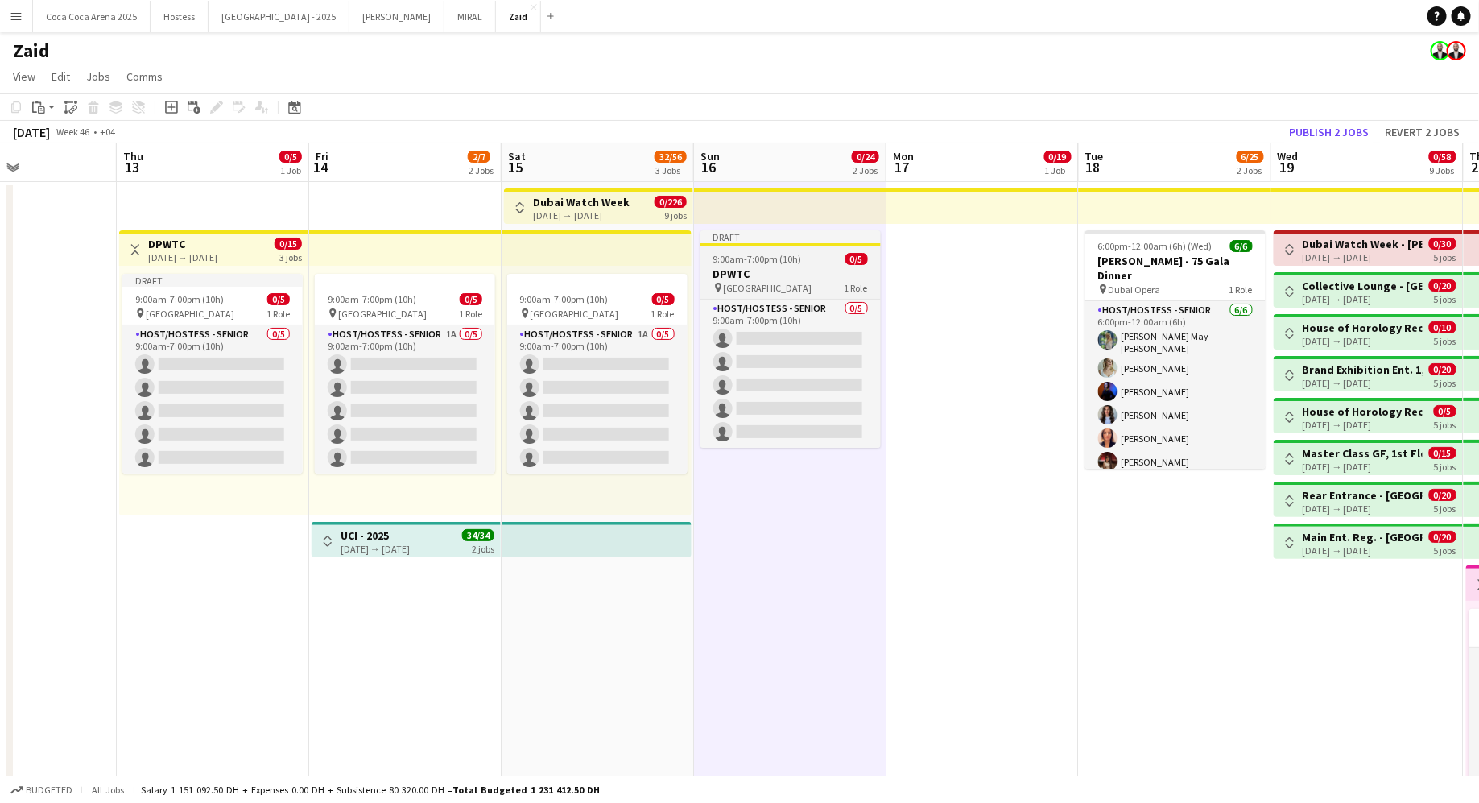
click at [829, 259] on div "9:00am-7:00pm (10h) 0/5" at bounding box center [790, 259] width 180 height 12
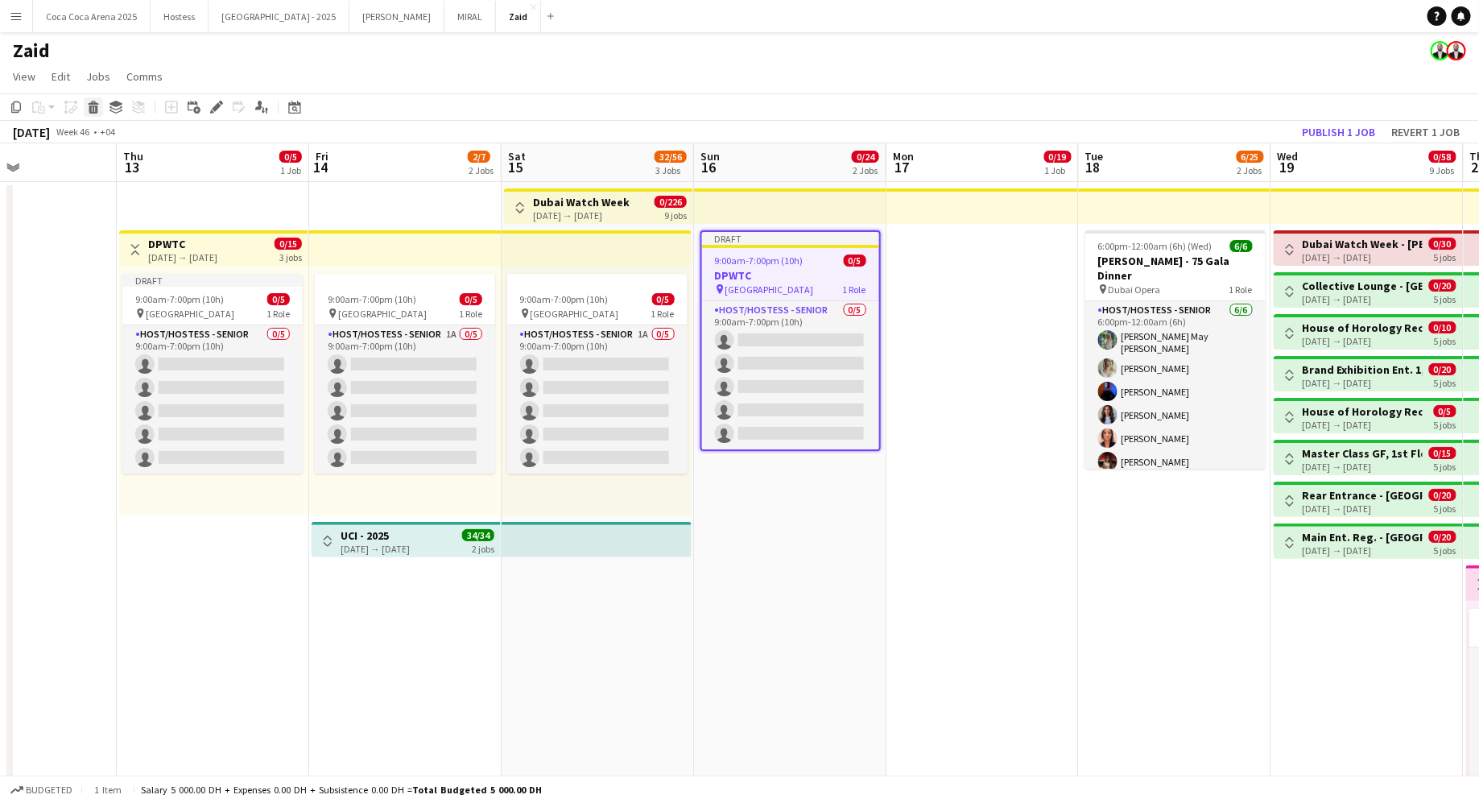
click at [97, 109] on icon at bounding box center [93, 109] width 9 height 8
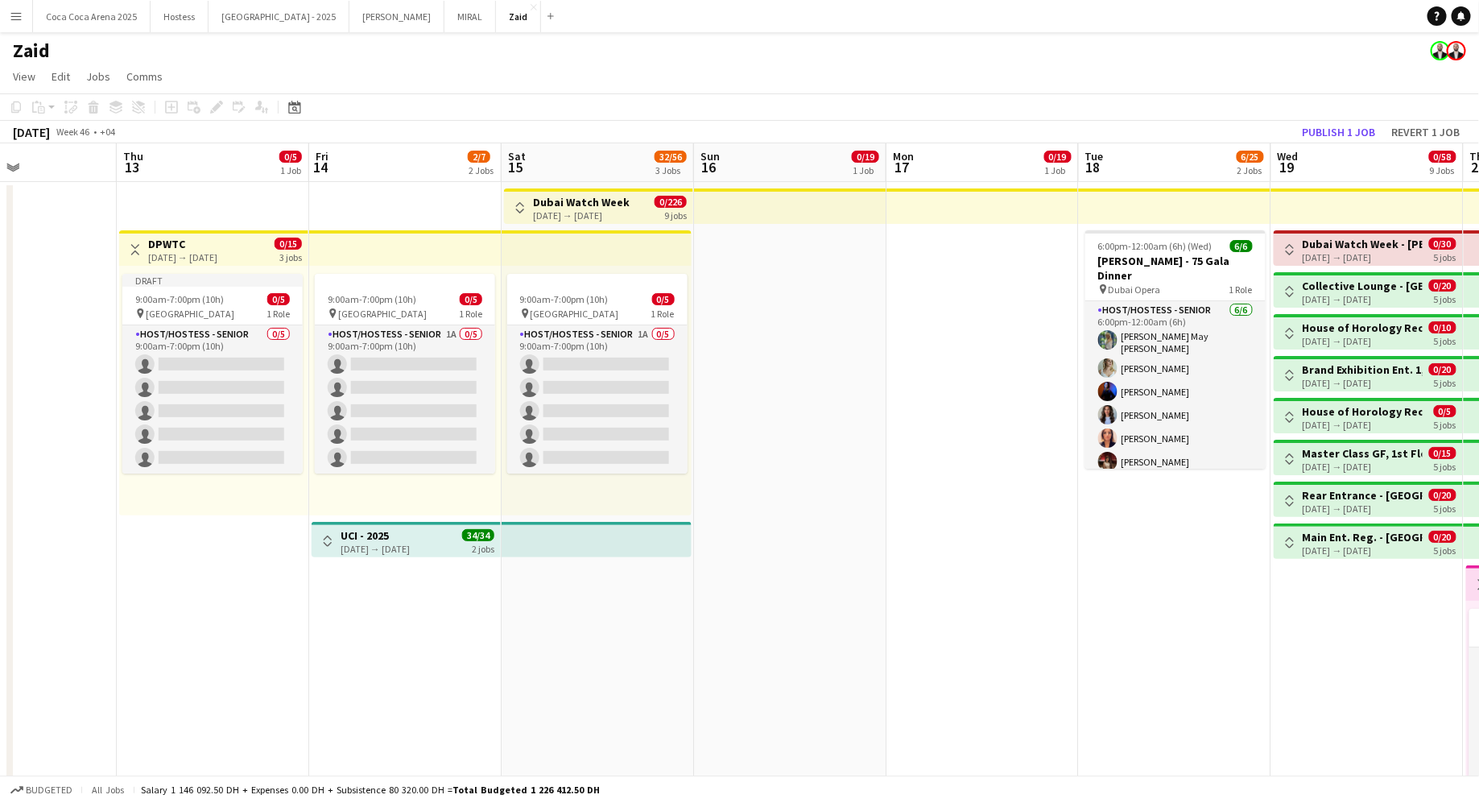
click at [763, 286] on app-date-cell at bounding box center [790, 519] width 192 height 675
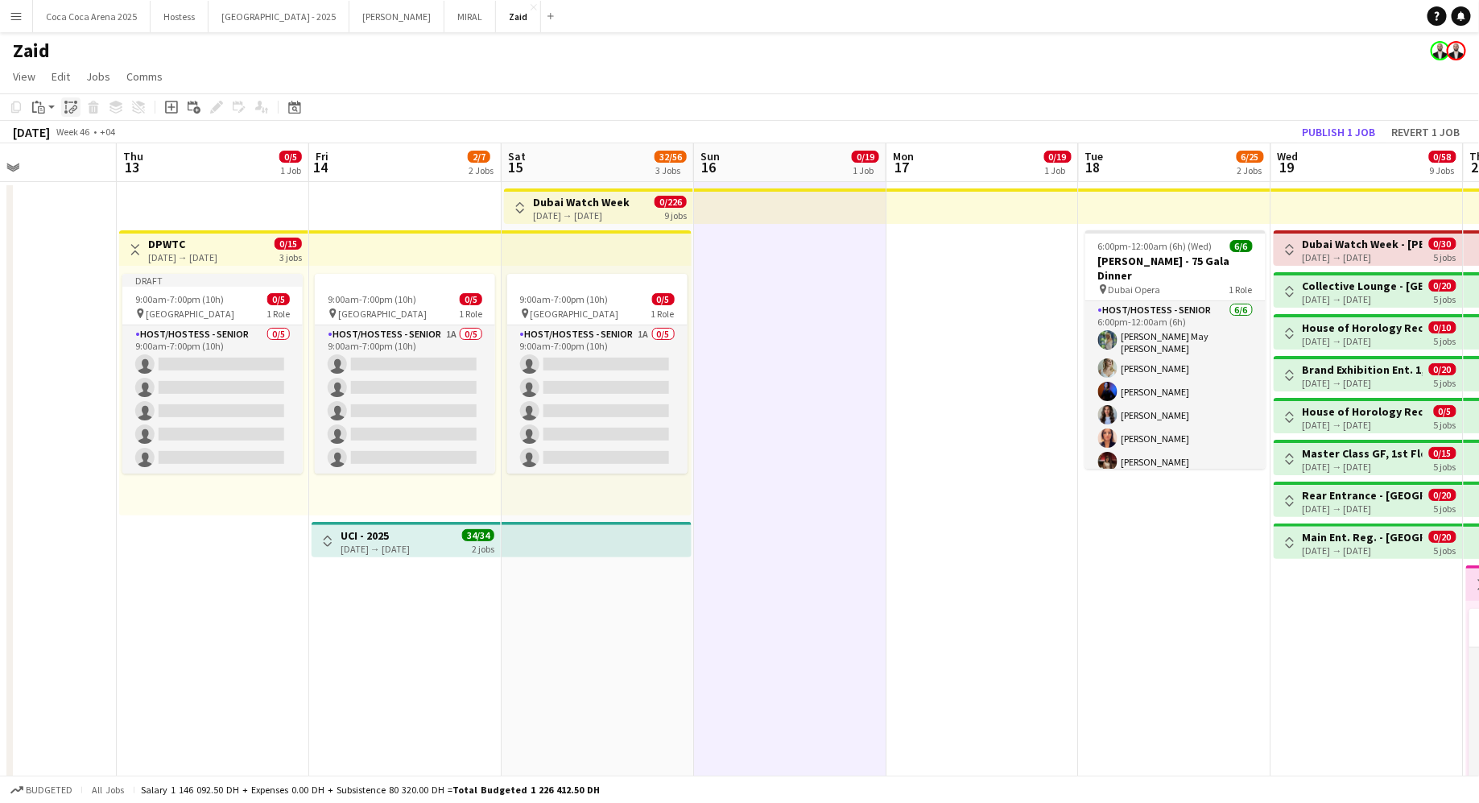
click at [67, 107] on icon "Paste linked Job" at bounding box center [70, 107] width 13 height 13
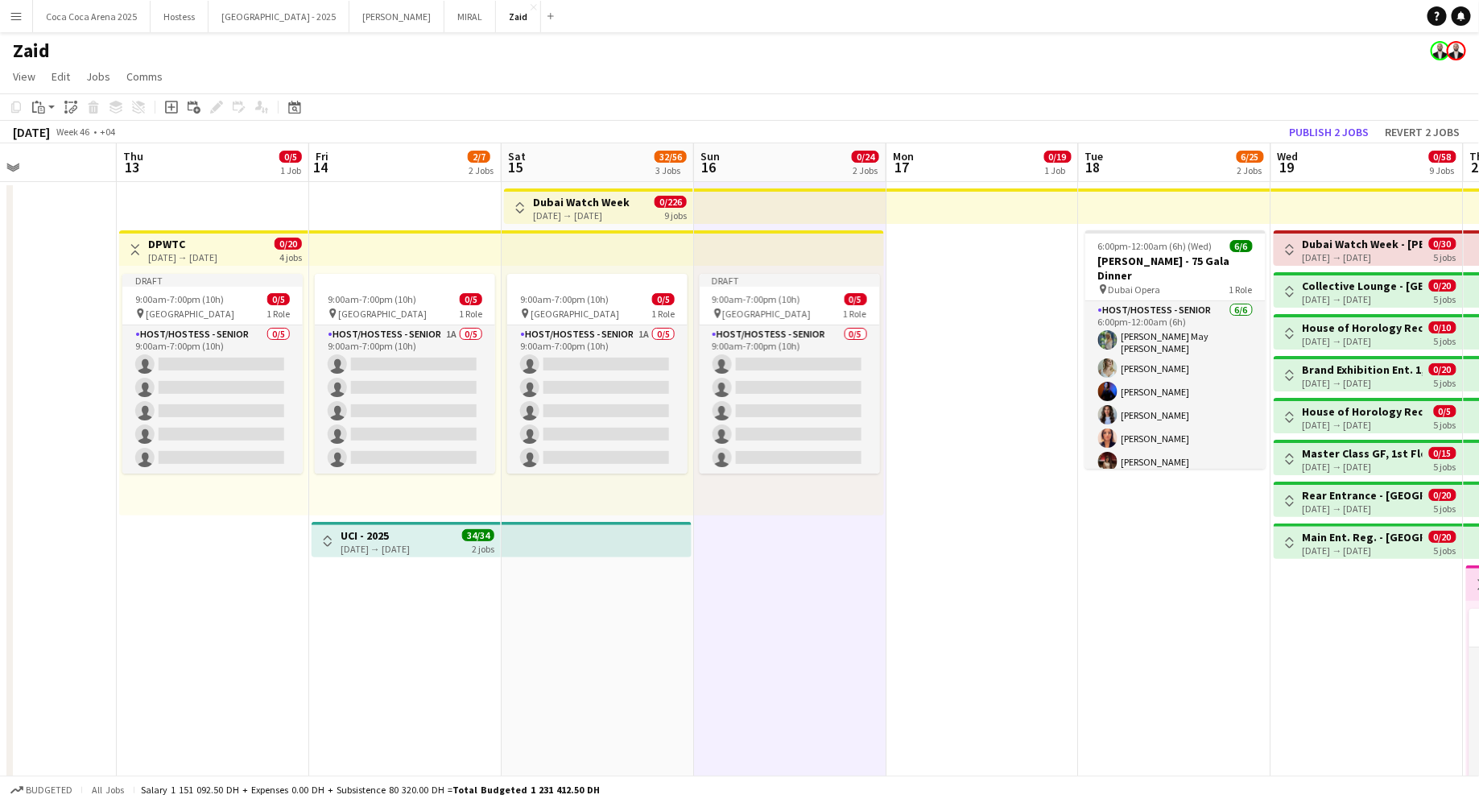
click at [943, 287] on app-date-cell at bounding box center [982, 519] width 192 height 675
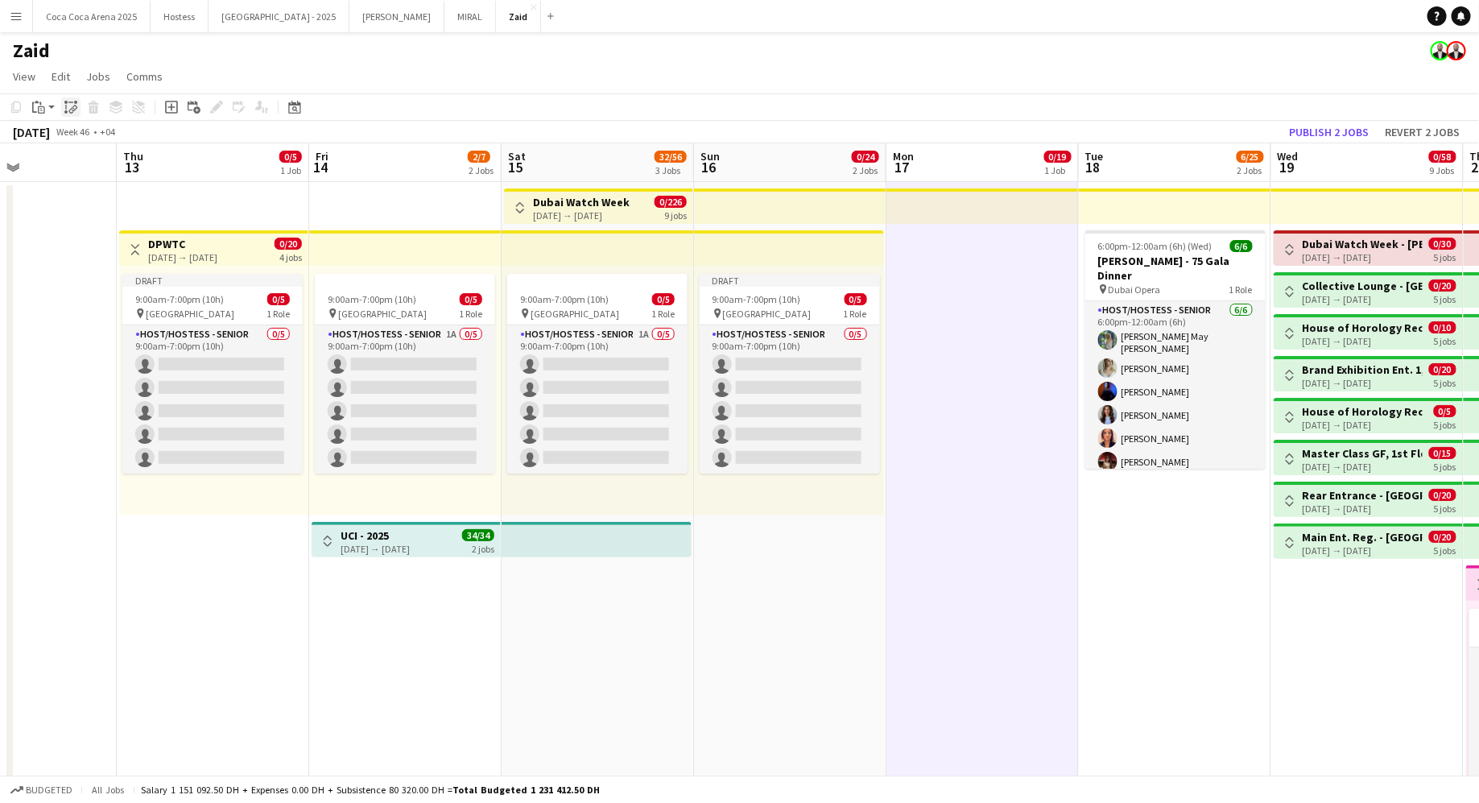
click at [61, 105] on div "Paste linked Job" at bounding box center [70, 106] width 19 height 19
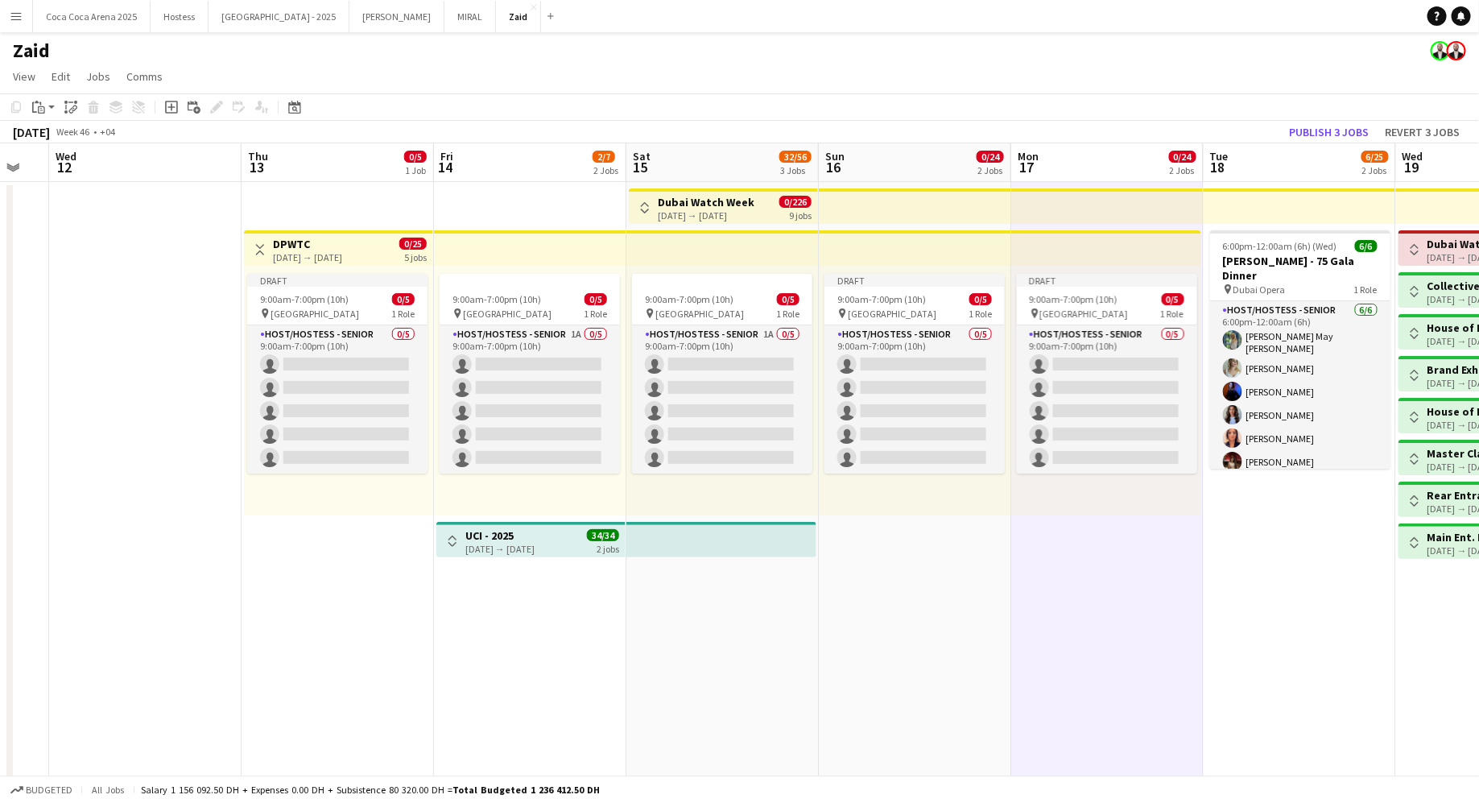
scroll to position [0, 508]
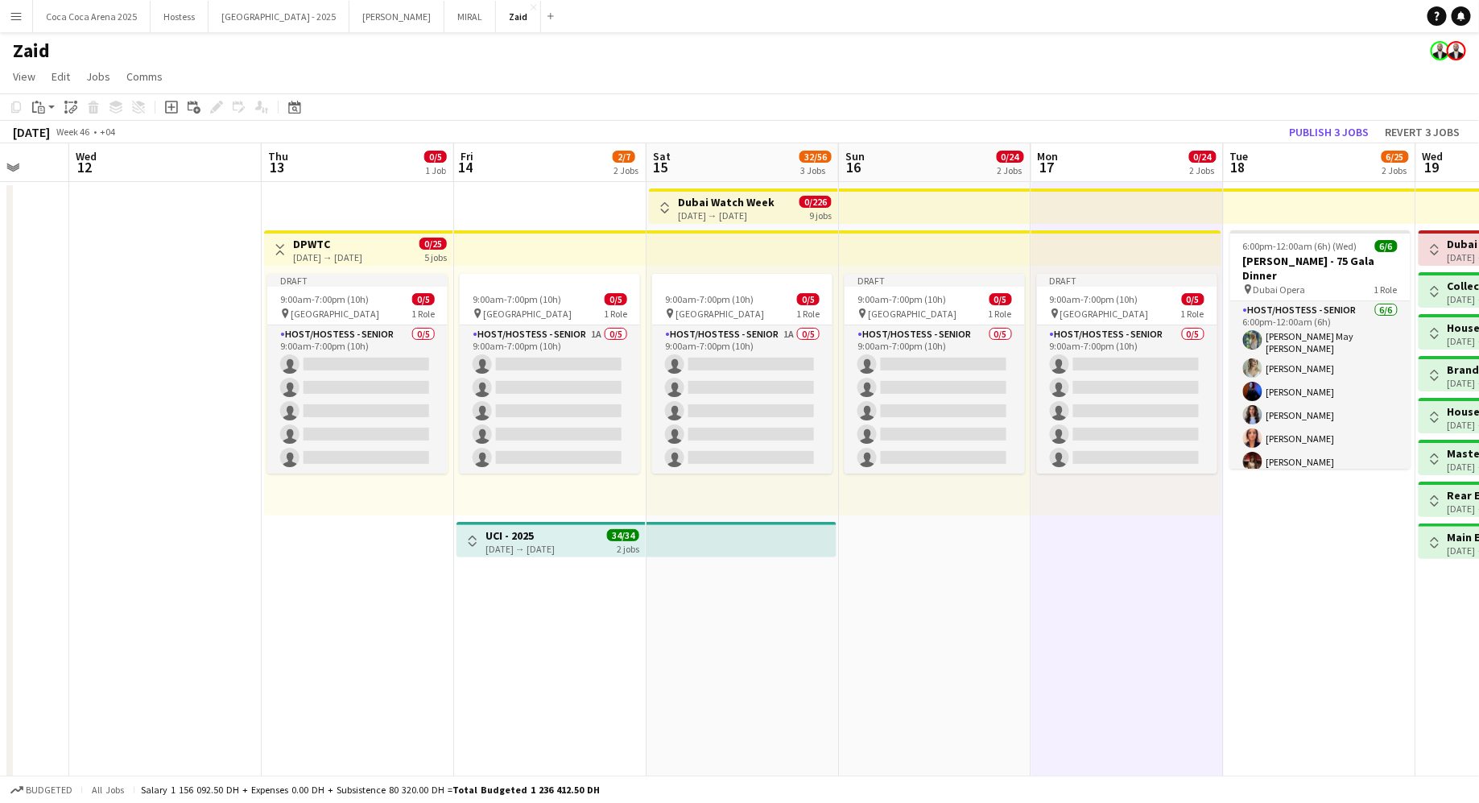
click at [357, 243] on h3 "DPWTC" at bounding box center [327, 244] width 69 height 14
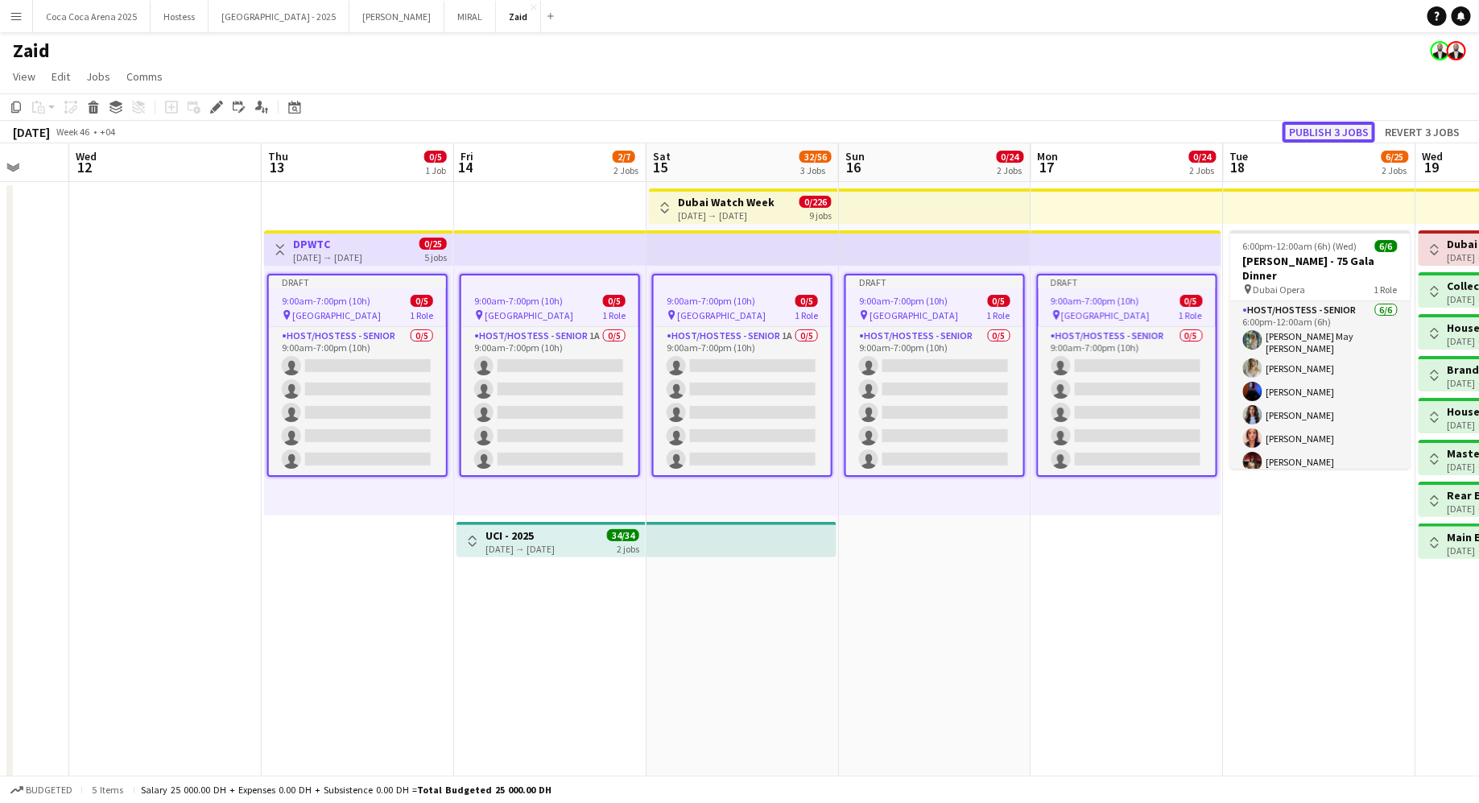
click at [1355, 133] on button "Publish 3 jobs" at bounding box center [1328, 132] width 93 height 21
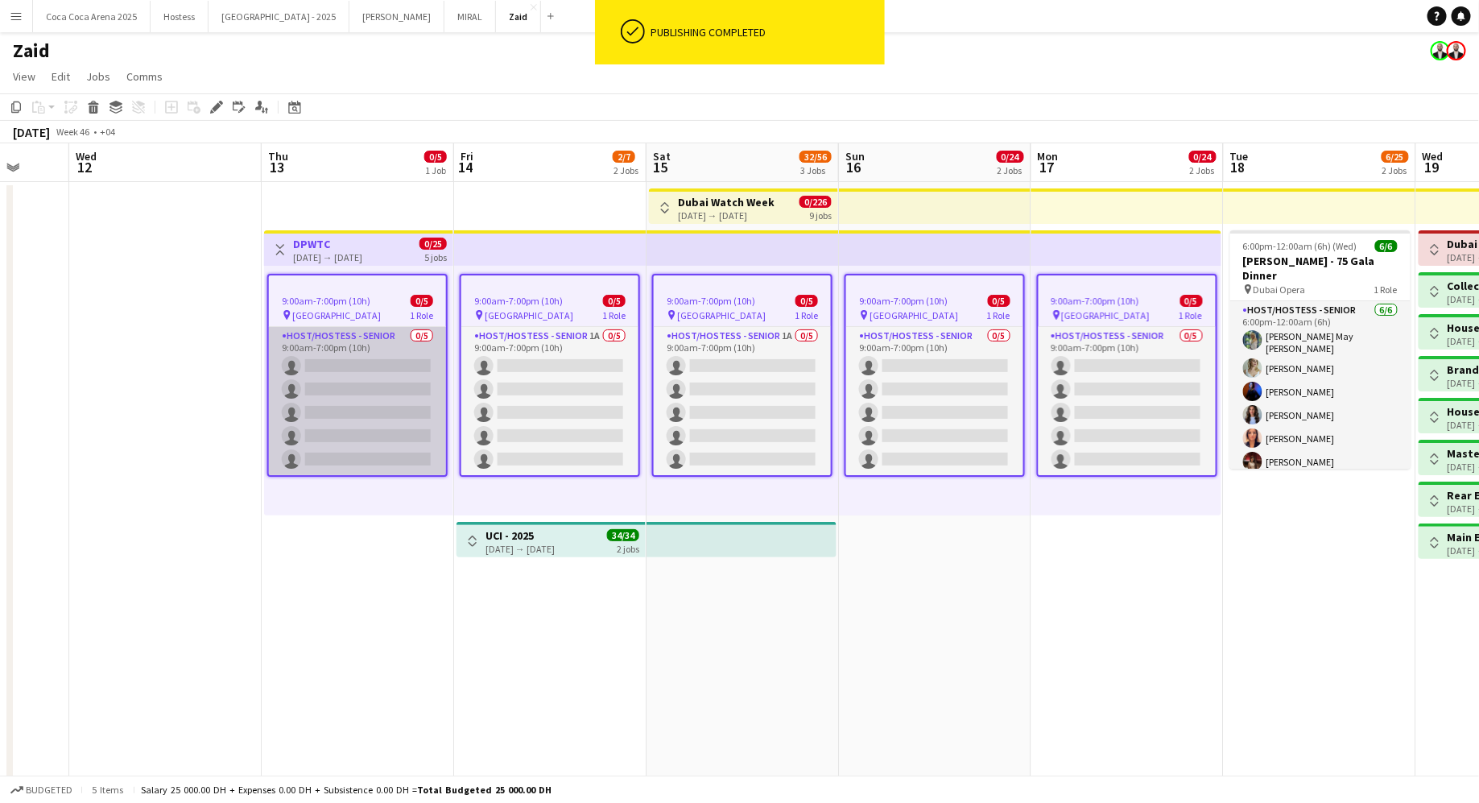
click at [356, 364] on app-card-role "Host/Hostess - Senior 0/5 9:00am-7:00pm (10h) single-neutral-actions single-neu…" at bounding box center [357, 401] width 177 height 148
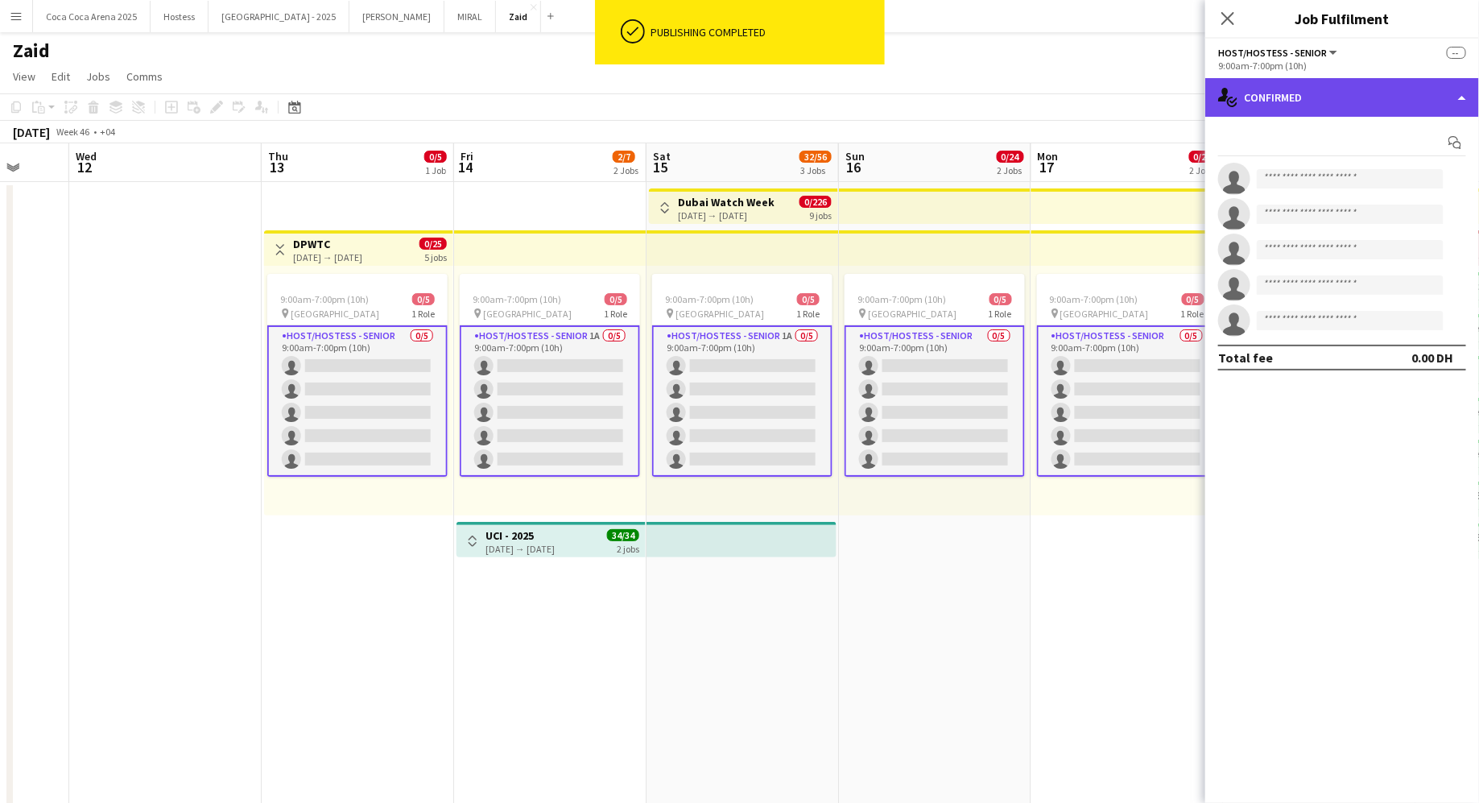
click at [1221, 109] on div "single-neutral-actions-check-2 Confirmed" at bounding box center [1342, 97] width 274 height 39
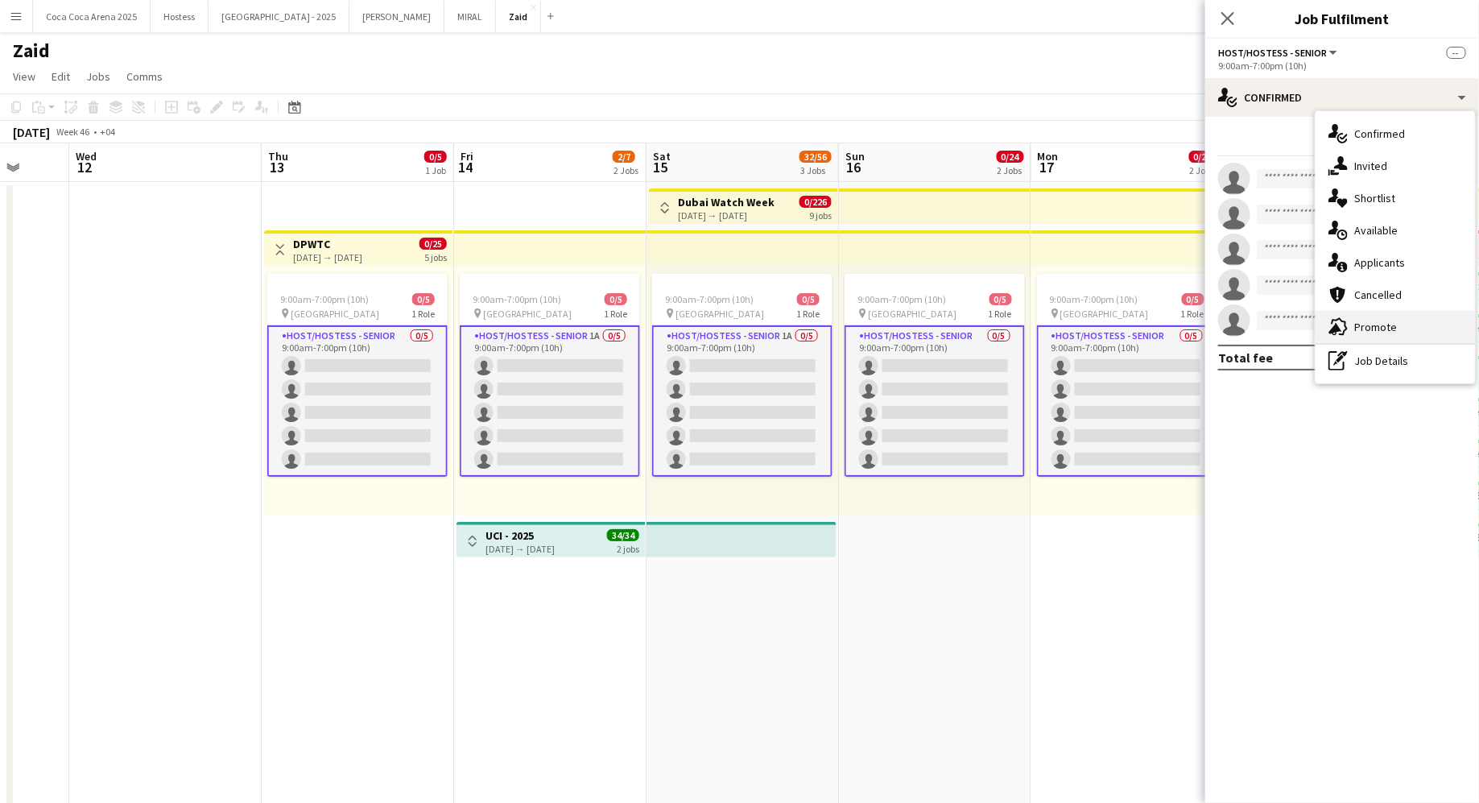
click at [1393, 336] on div "advertising-megaphone Promote" at bounding box center [1394, 327] width 159 height 32
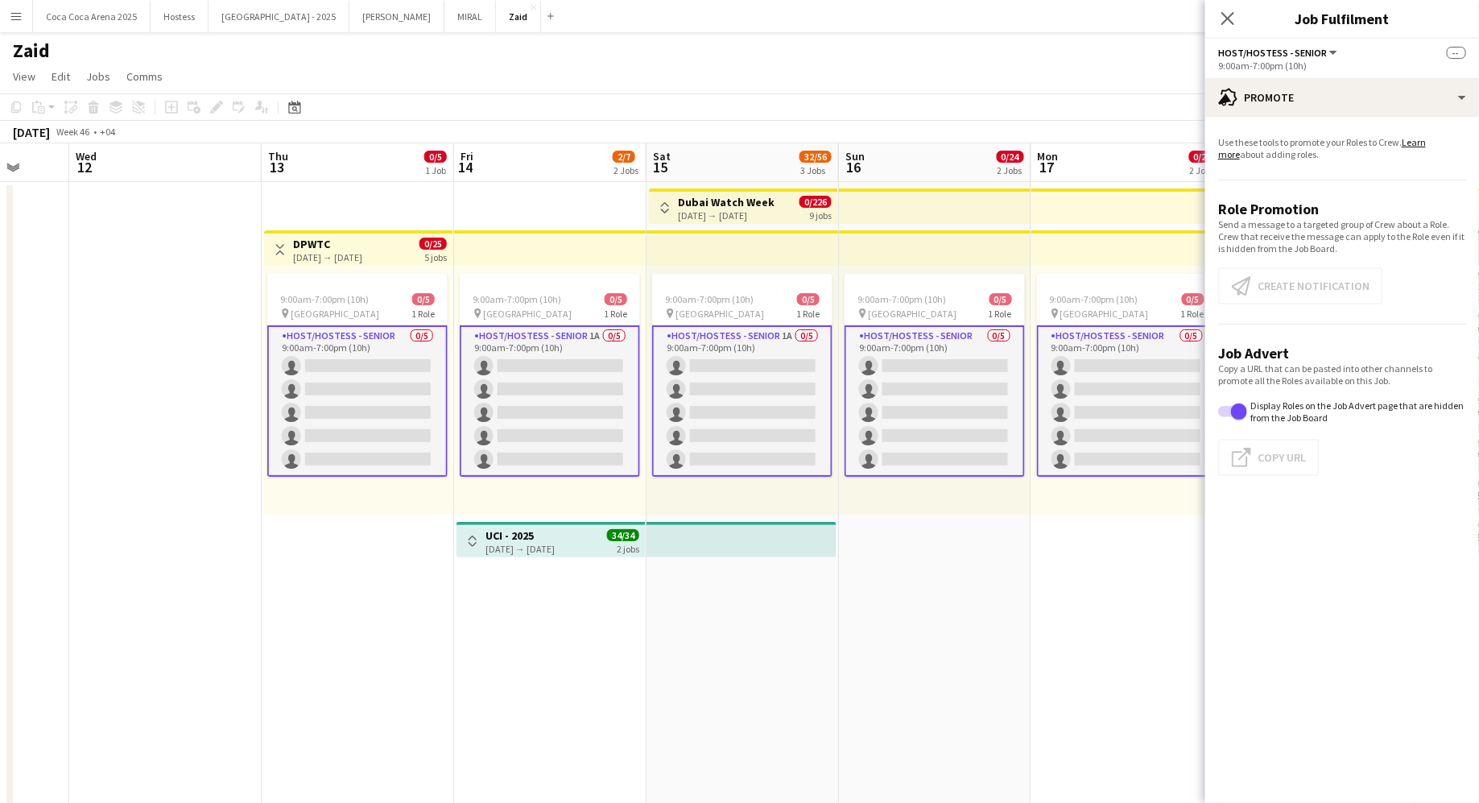
click at [408, 407] on app-card-role "Host/Hostess - Senior 0/5 9:00am-7:00pm (10h) single-neutral-actions single-neu…" at bounding box center [357, 400] width 180 height 151
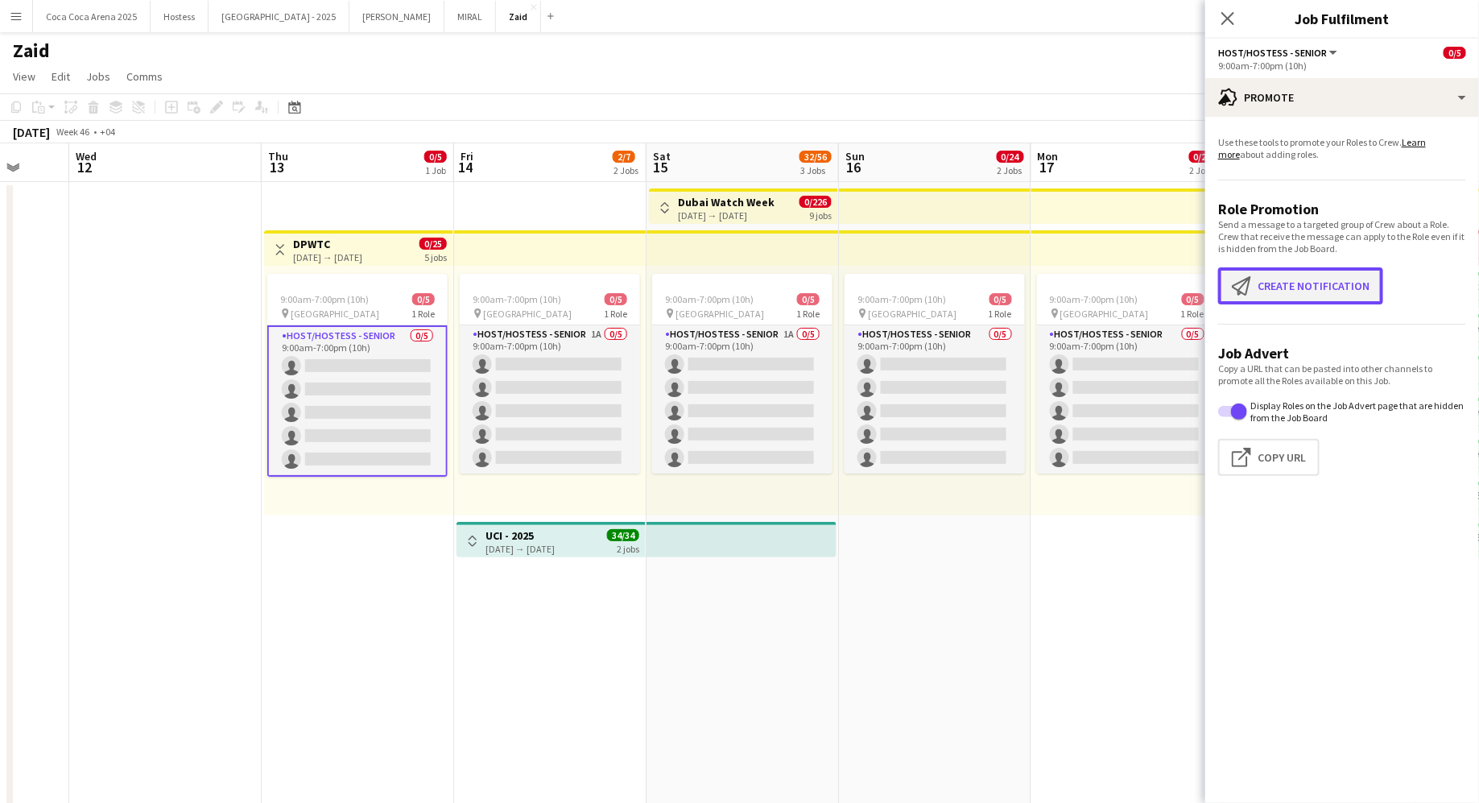
click at [1369, 291] on button "Create notification Create notification" at bounding box center [1300, 285] width 165 height 37
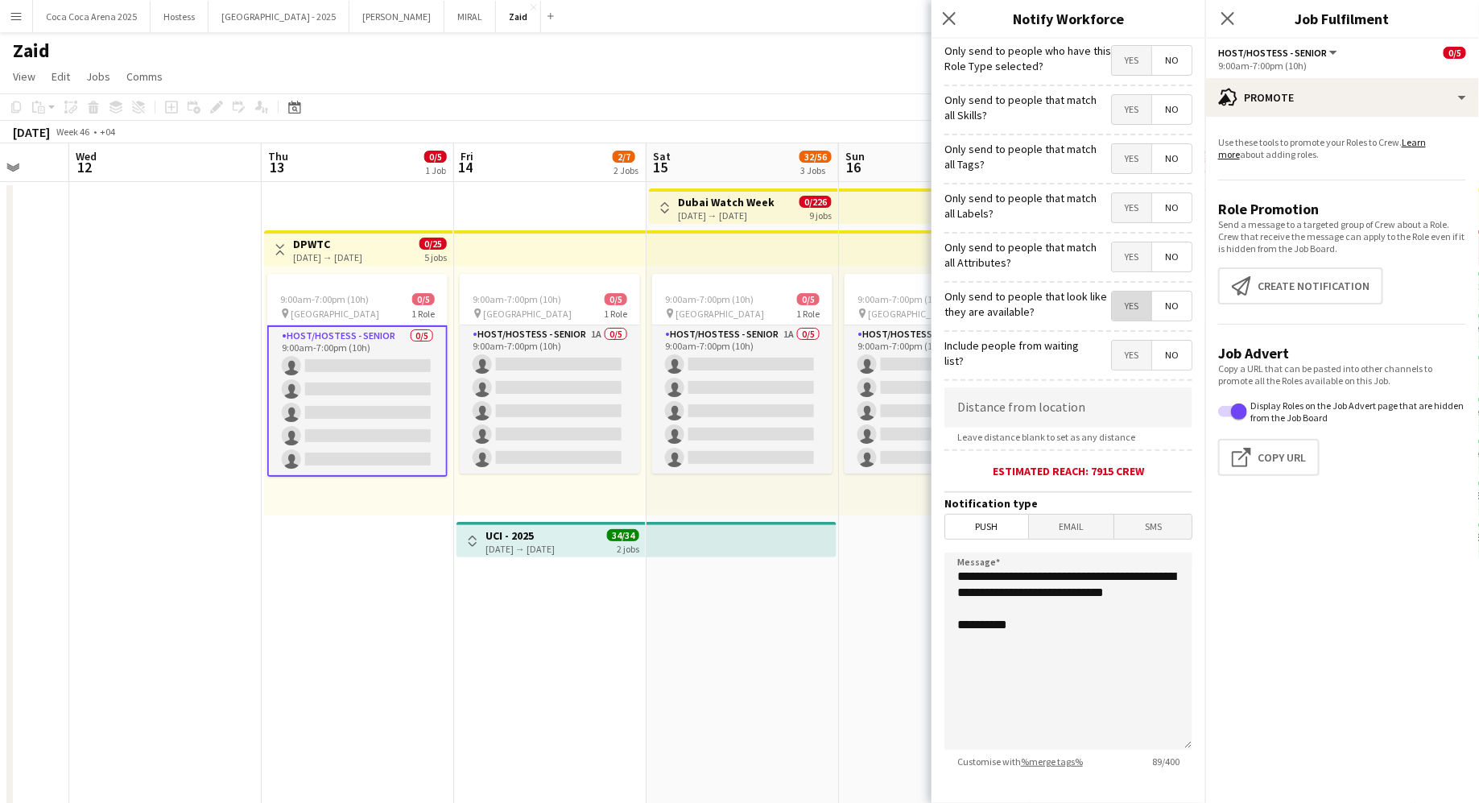
click at [1125, 295] on span "Yes" at bounding box center [1131, 305] width 39 height 29
click at [1125, 258] on span "Yes" at bounding box center [1131, 256] width 39 height 29
click at [1127, 216] on span "Yes" at bounding box center [1131, 207] width 39 height 29
click at [1127, 151] on span "Yes" at bounding box center [1131, 158] width 39 height 29
click at [1125, 97] on span "Yes" at bounding box center [1131, 109] width 39 height 29
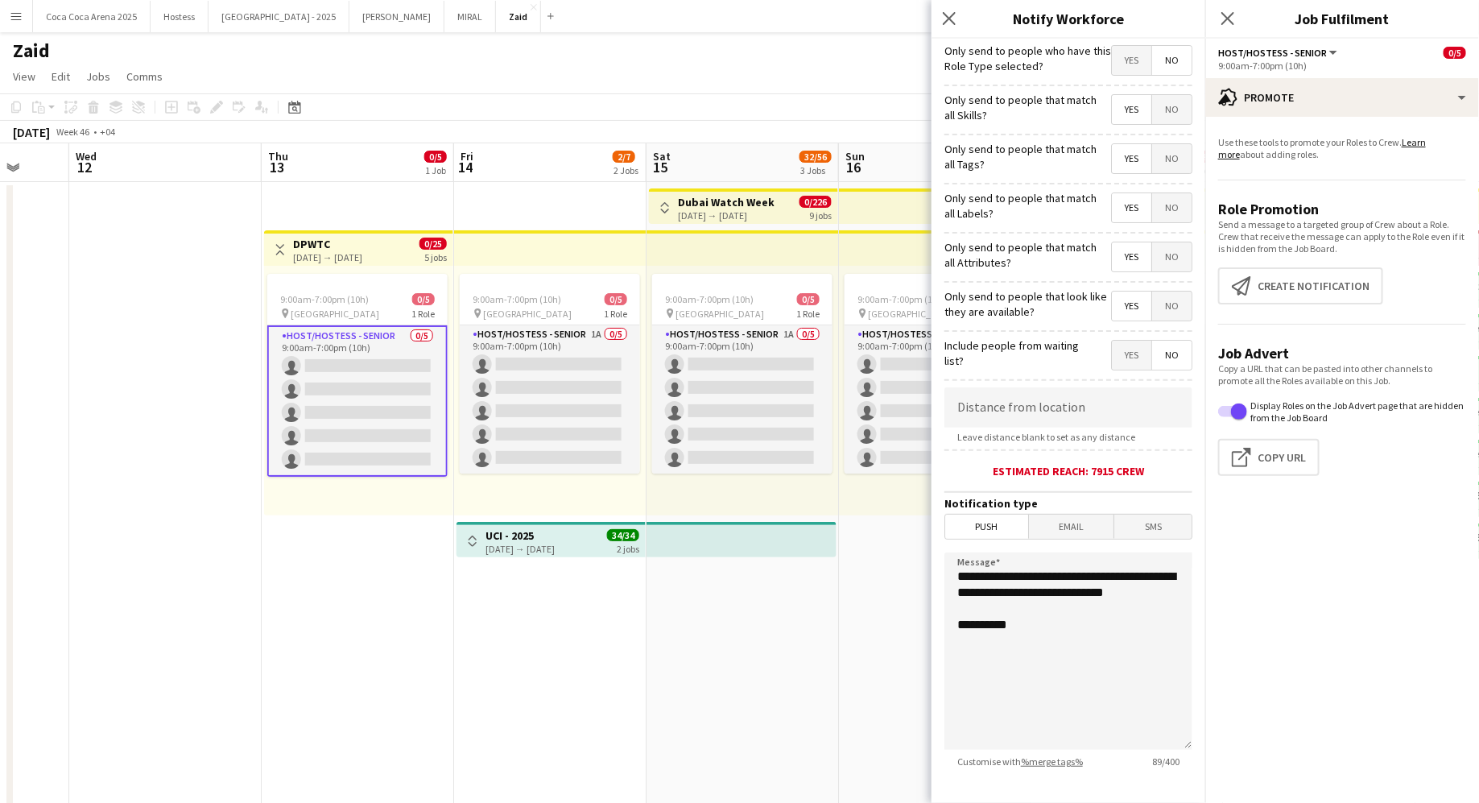
click at [1125, 64] on span "Yes" at bounding box center [1131, 60] width 39 height 29
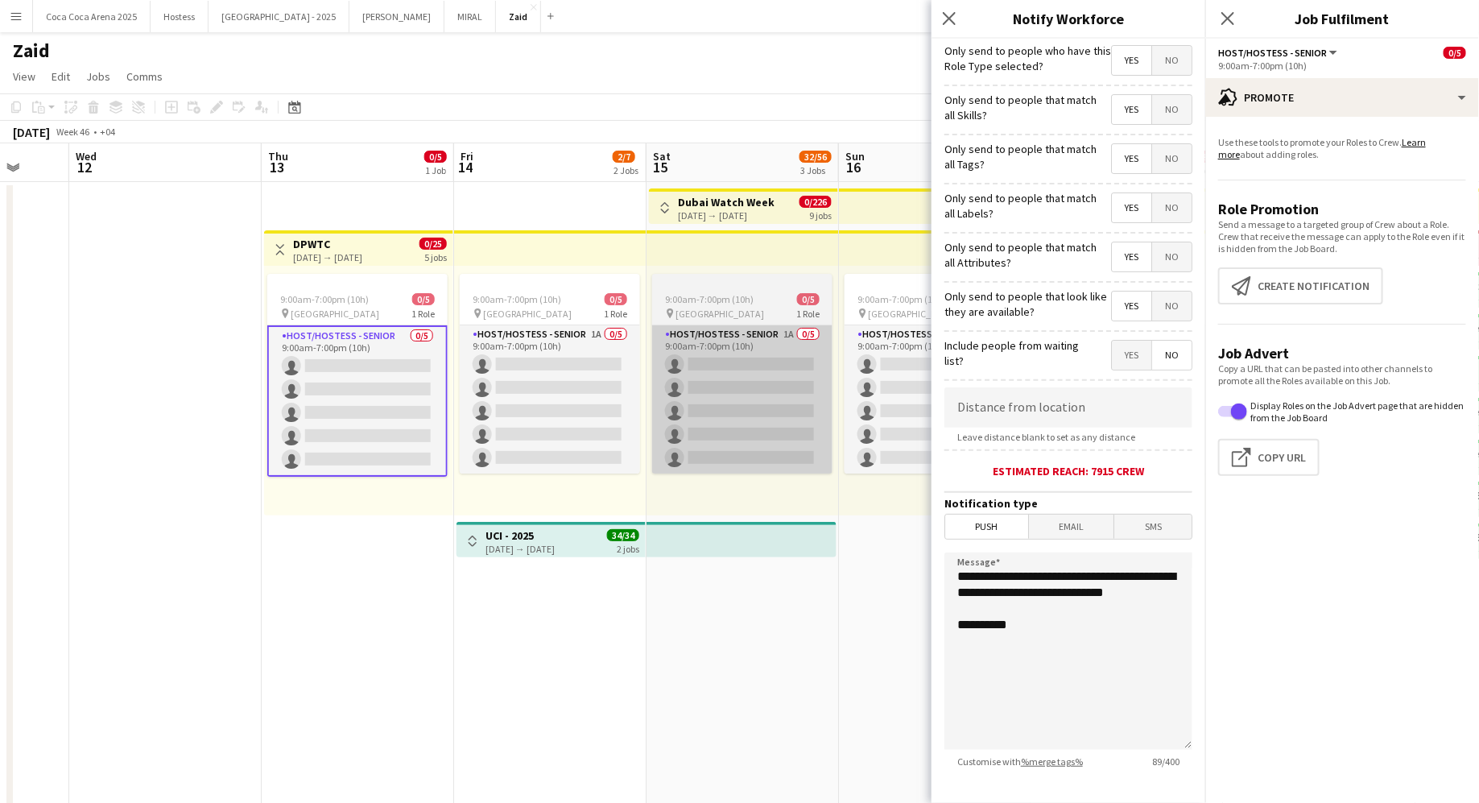
click at [808, 401] on app-card-role "Host/Hostess - Senior 1A 0/5 9:00am-7:00pm (10h) single-neutral-actions single-…" at bounding box center [742, 399] width 180 height 148
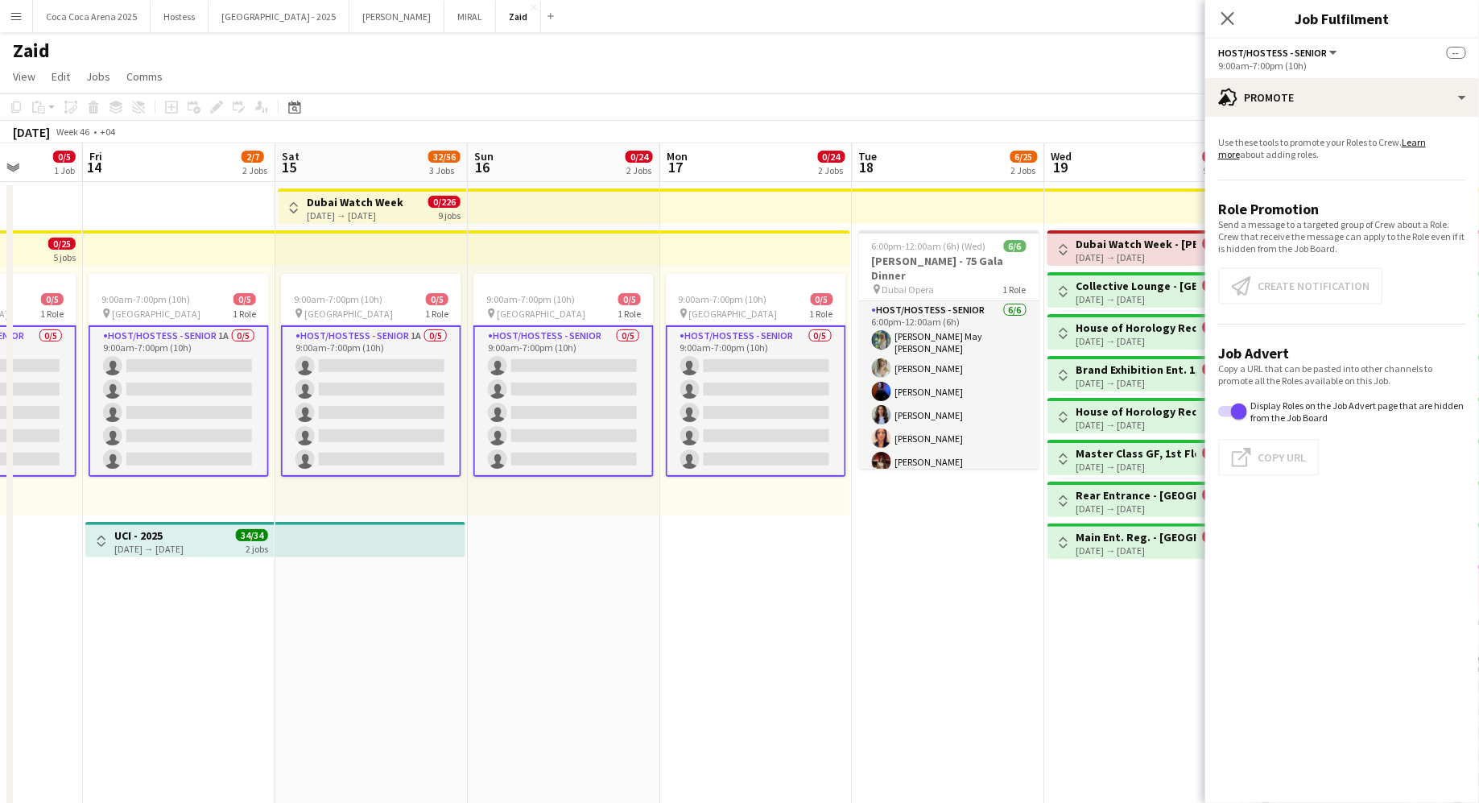
scroll to position [0, 531]
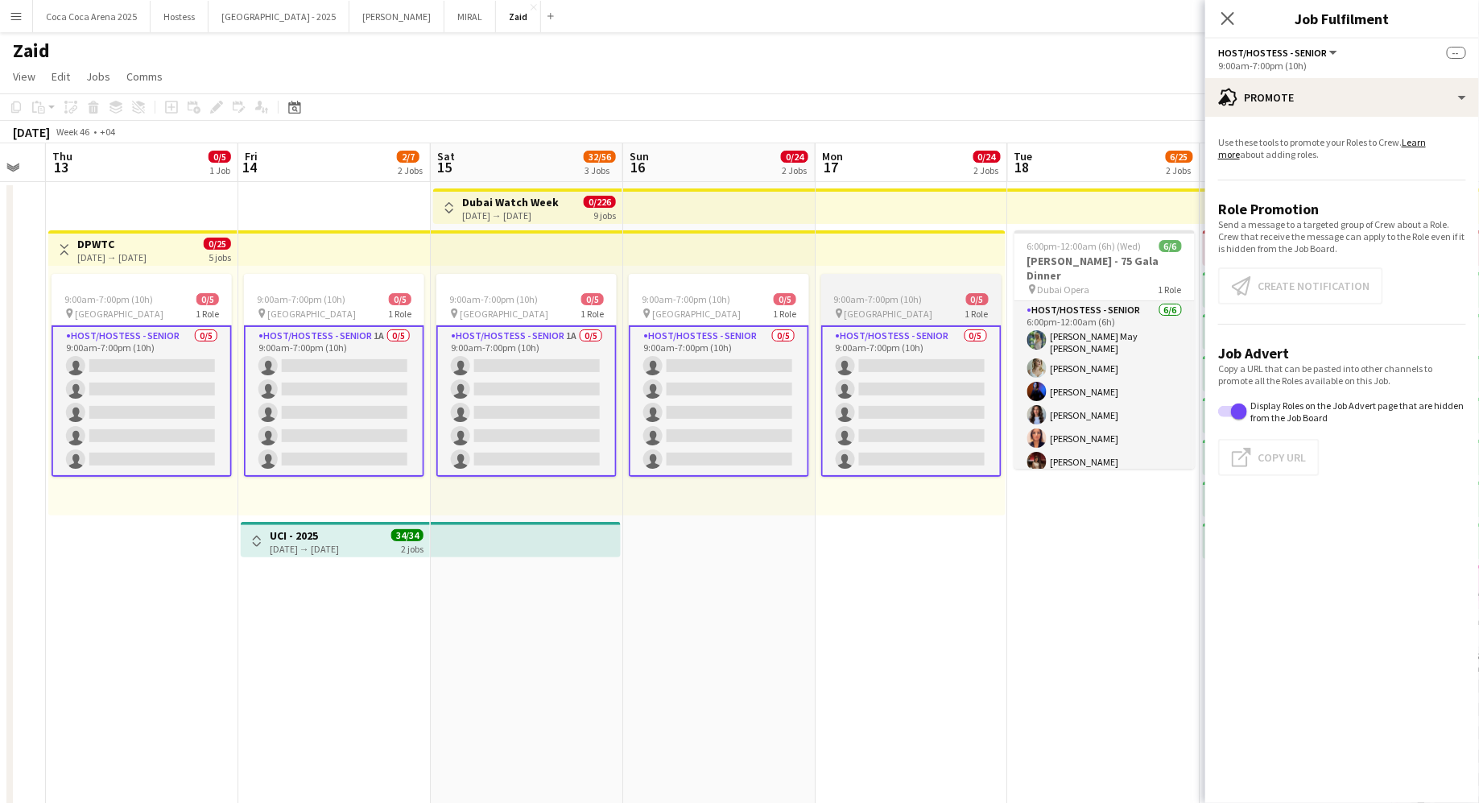
click at [891, 295] on span "9:00am-7:00pm (10h)" at bounding box center [878, 299] width 89 height 12
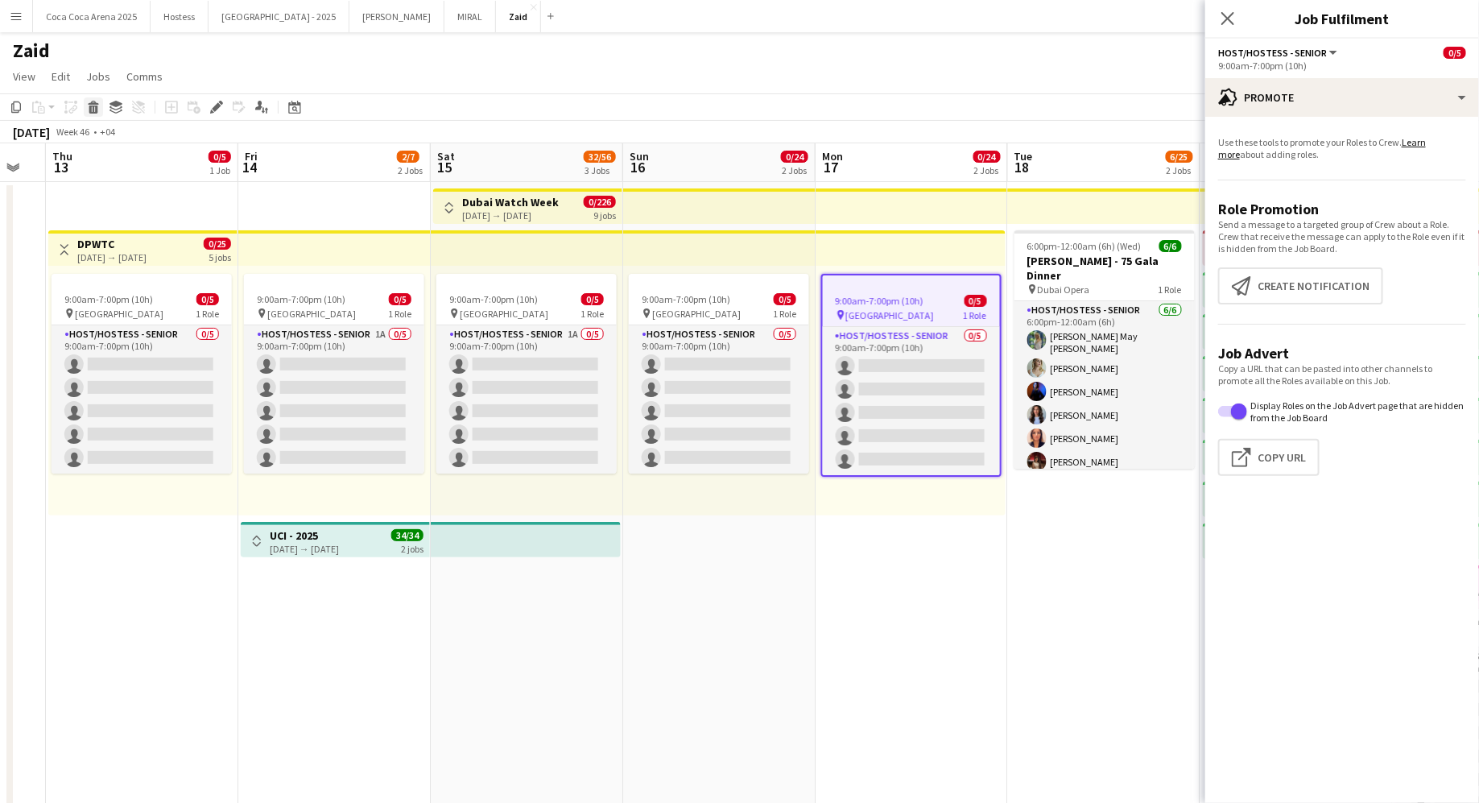
click at [84, 107] on div "Delete" at bounding box center [93, 106] width 19 height 19
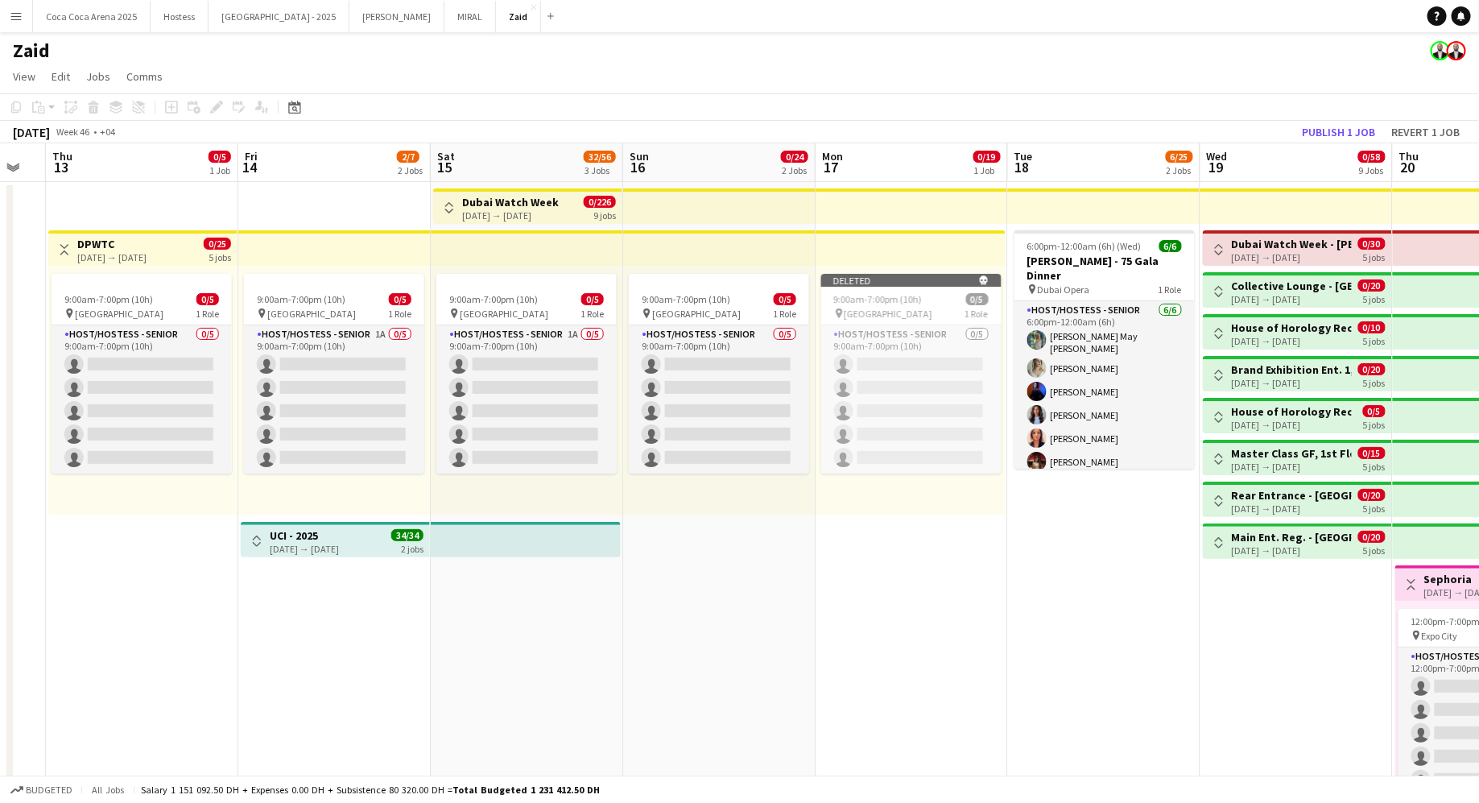
click at [1350, 116] on app-toolbar "Copy Paste Paste Command V Paste with crew Command Shift V Paste linked Job Del…" at bounding box center [739, 106] width 1479 height 27
click at [1350, 127] on button "Publish 1 job" at bounding box center [1338, 132] width 86 height 21
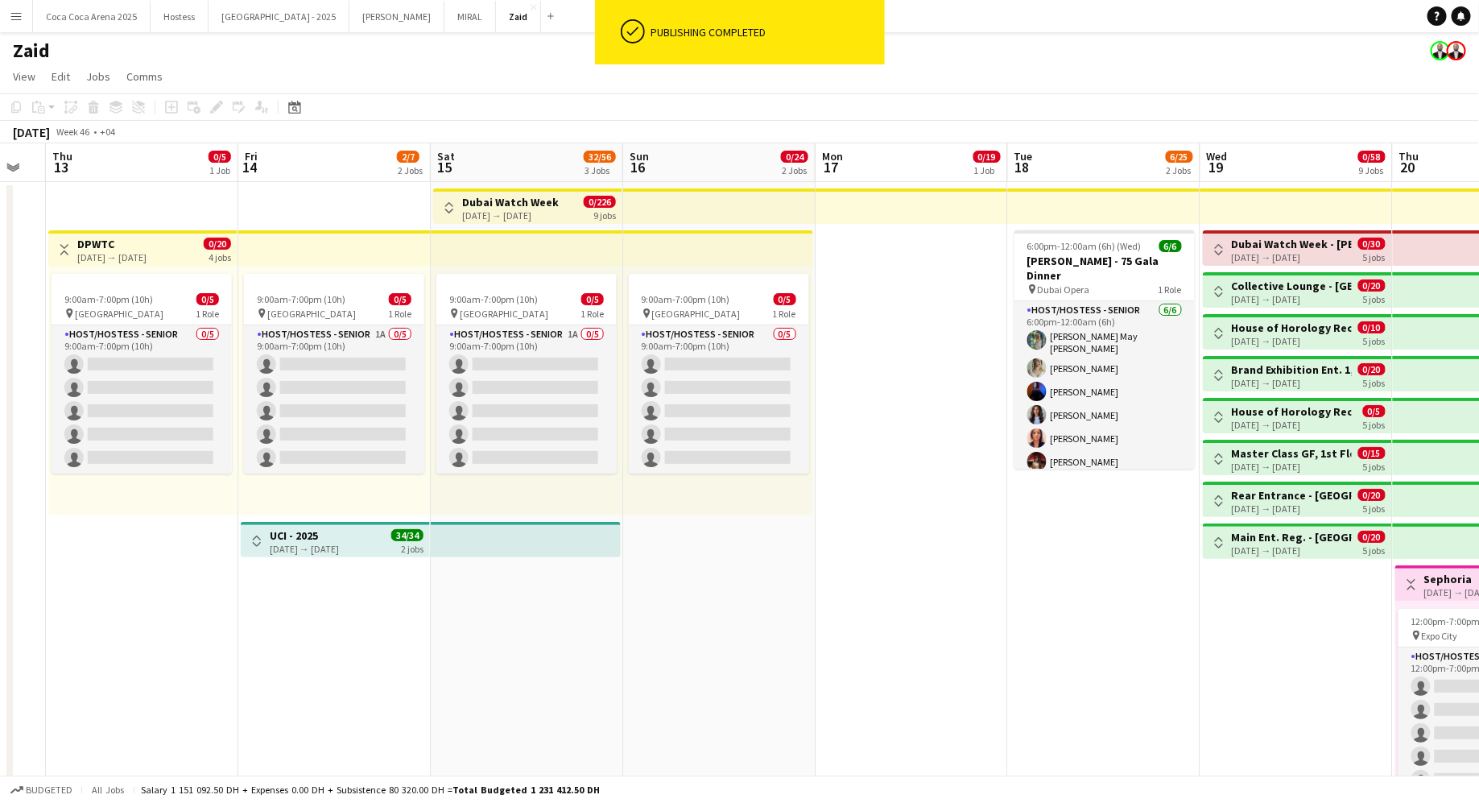
click at [616, 288] on div "9:00am-7:00pm (10h) 0/5 pin Dubai 1 Role Host/Hostess - Senior 1A 0/5 9:00am-7:…" at bounding box center [527, 391] width 192 height 250
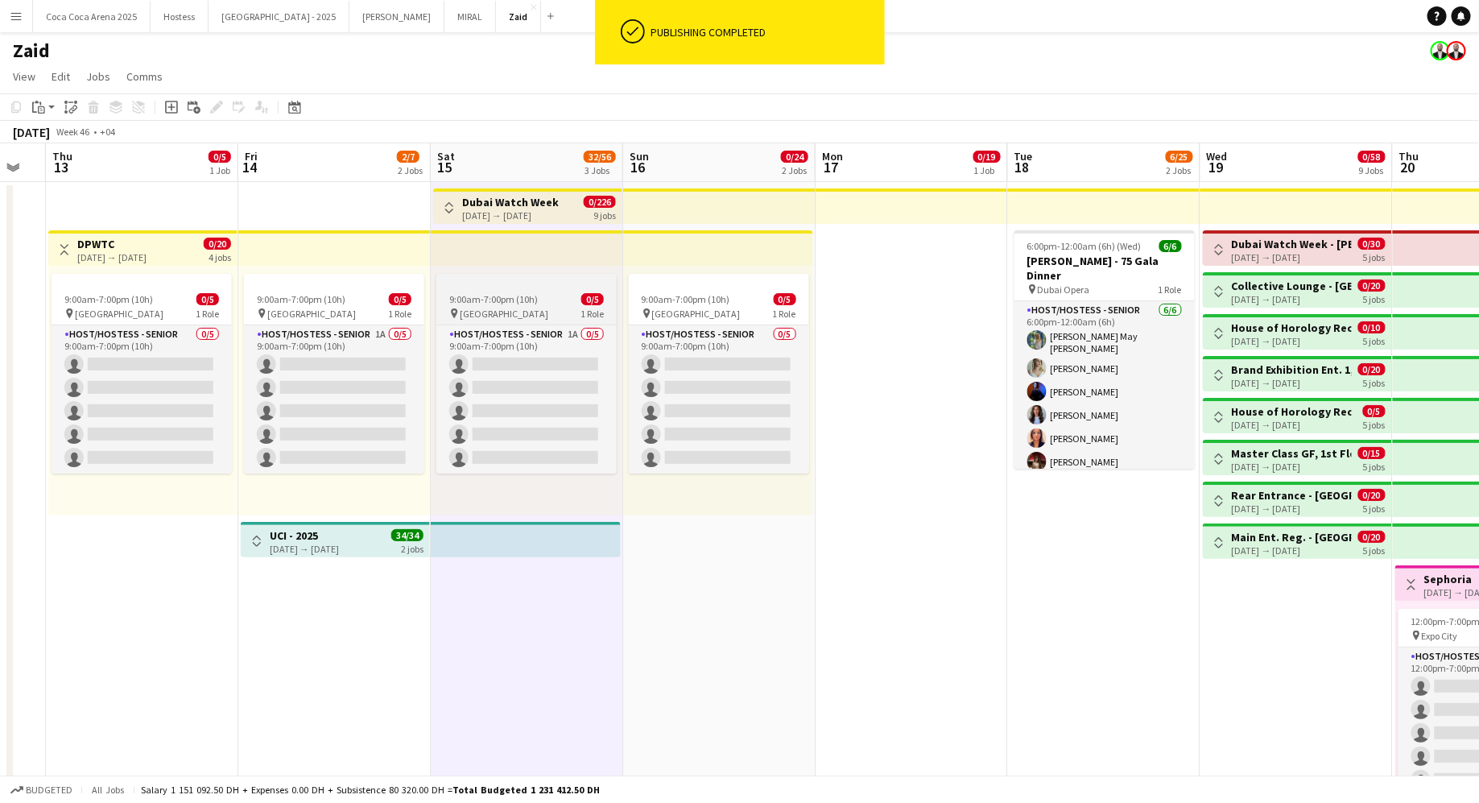
click at [526, 291] on app-job-card "9:00am-7:00pm (10h) 0/5 pin Dubai 1 Role Host/Hostess - Senior 1A 0/5 9:00am-7:…" at bounding box center [526, 374] width 180 height 200
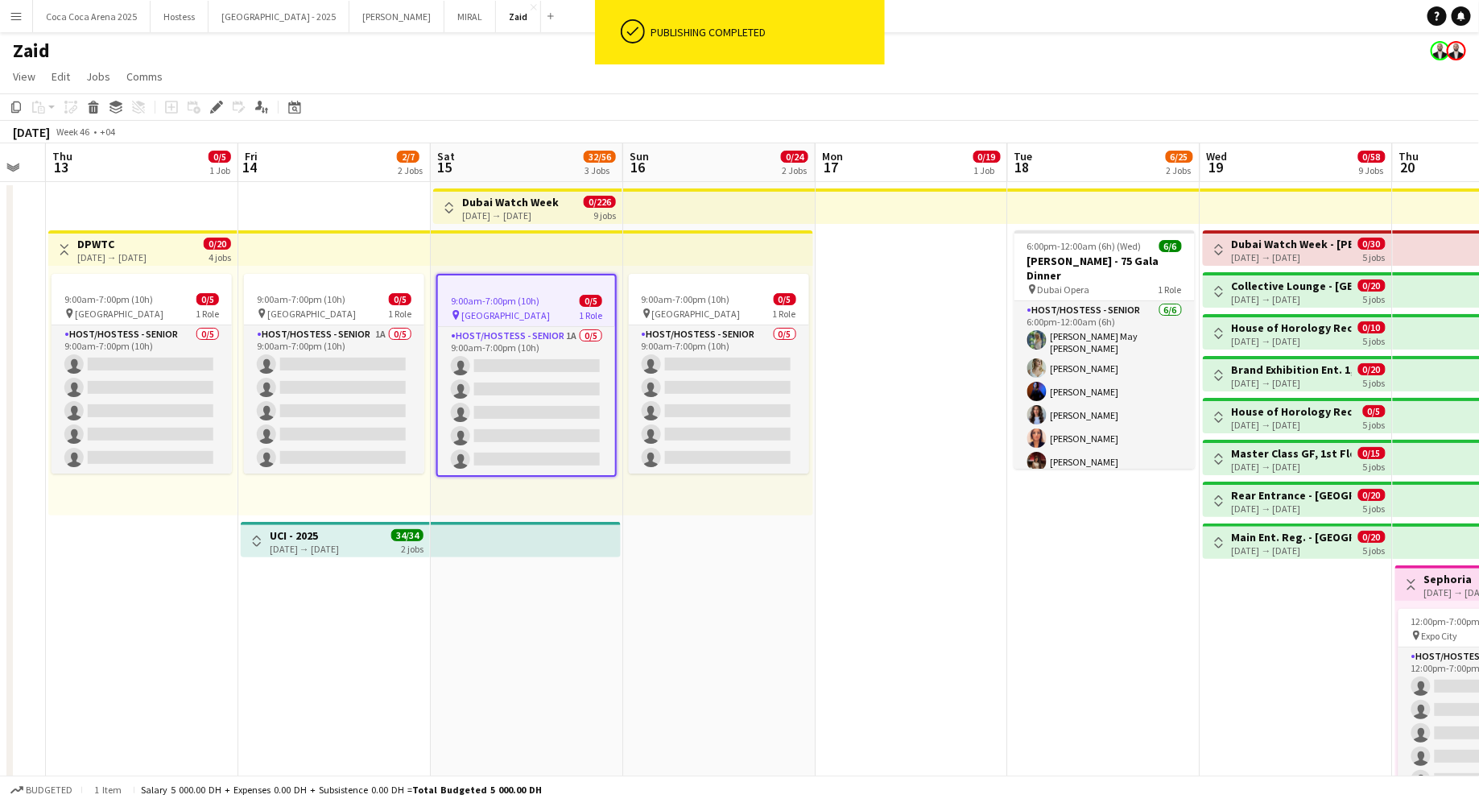
click at [198, 258] on div "Toggle View DPWTC 13-11-2025 → 16-11-2025 0/20 4 jobs" at bounding box center [143, 249] width 176 height 27
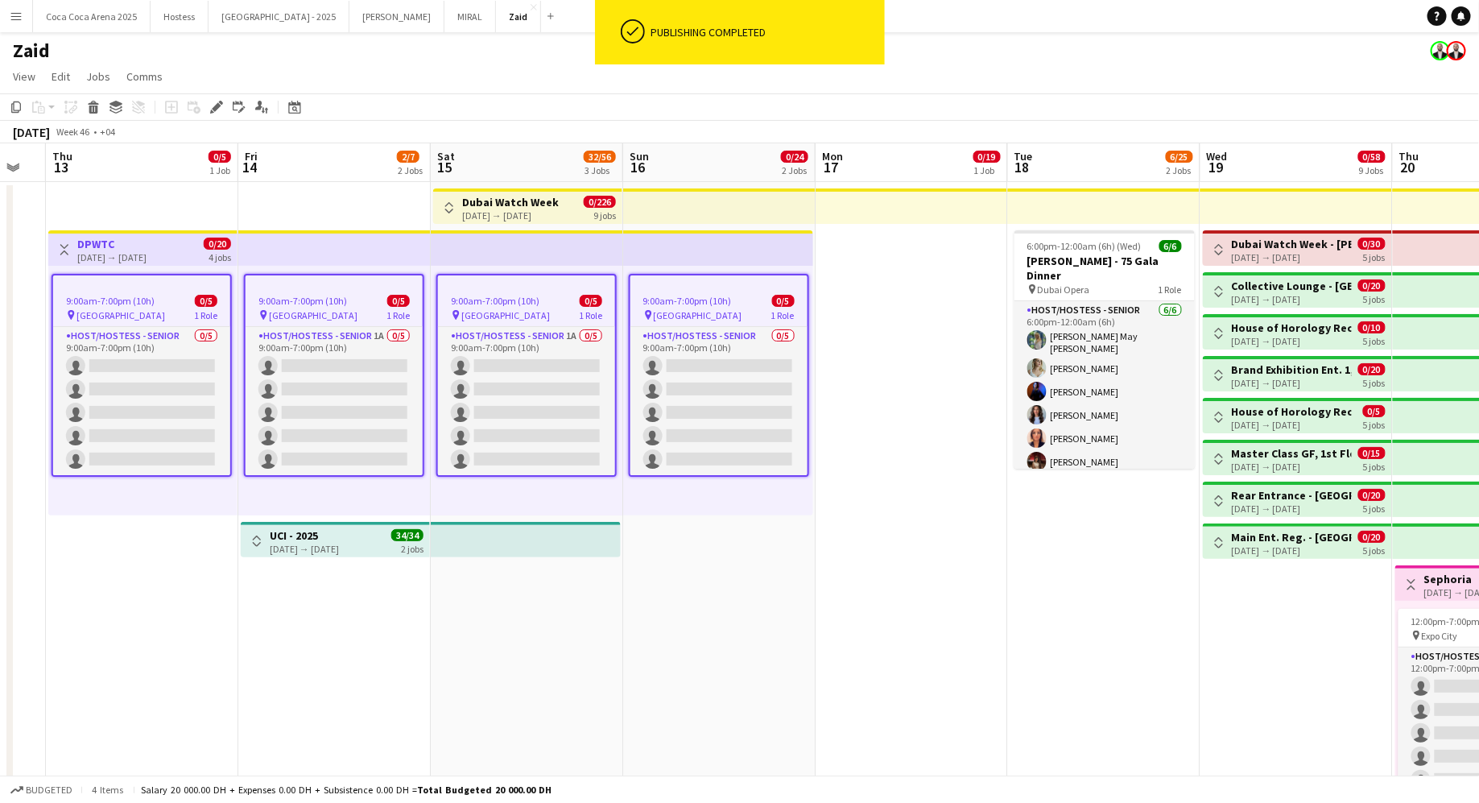
scroll to position [0, 532]
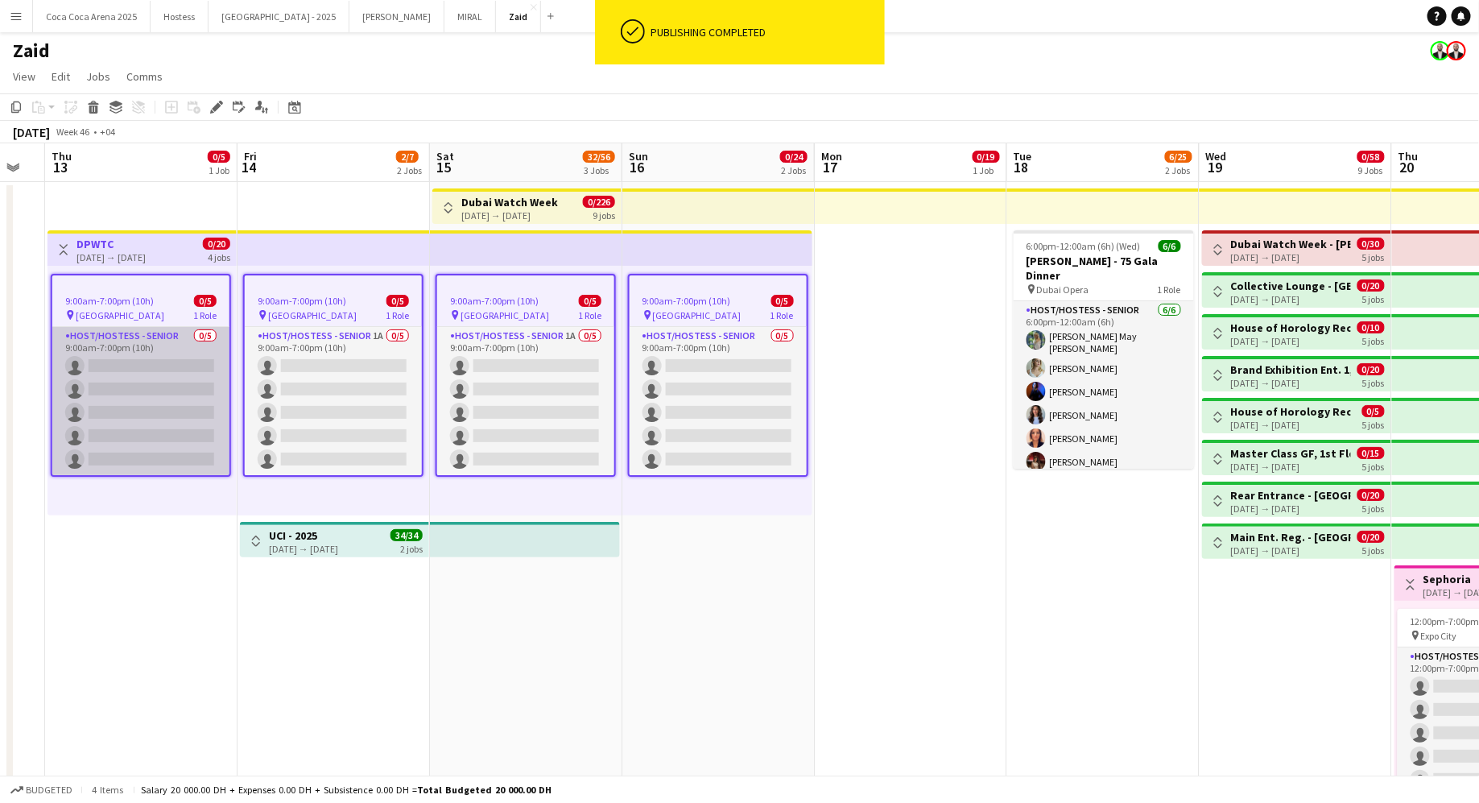
click at [169, 341] on app-card-role "Host/Hostess - Senior 0/5 9:00am-7:00pm (10h) single-neutral-actions single-neu…" at bounding box center [140, 401] width 177 height 148
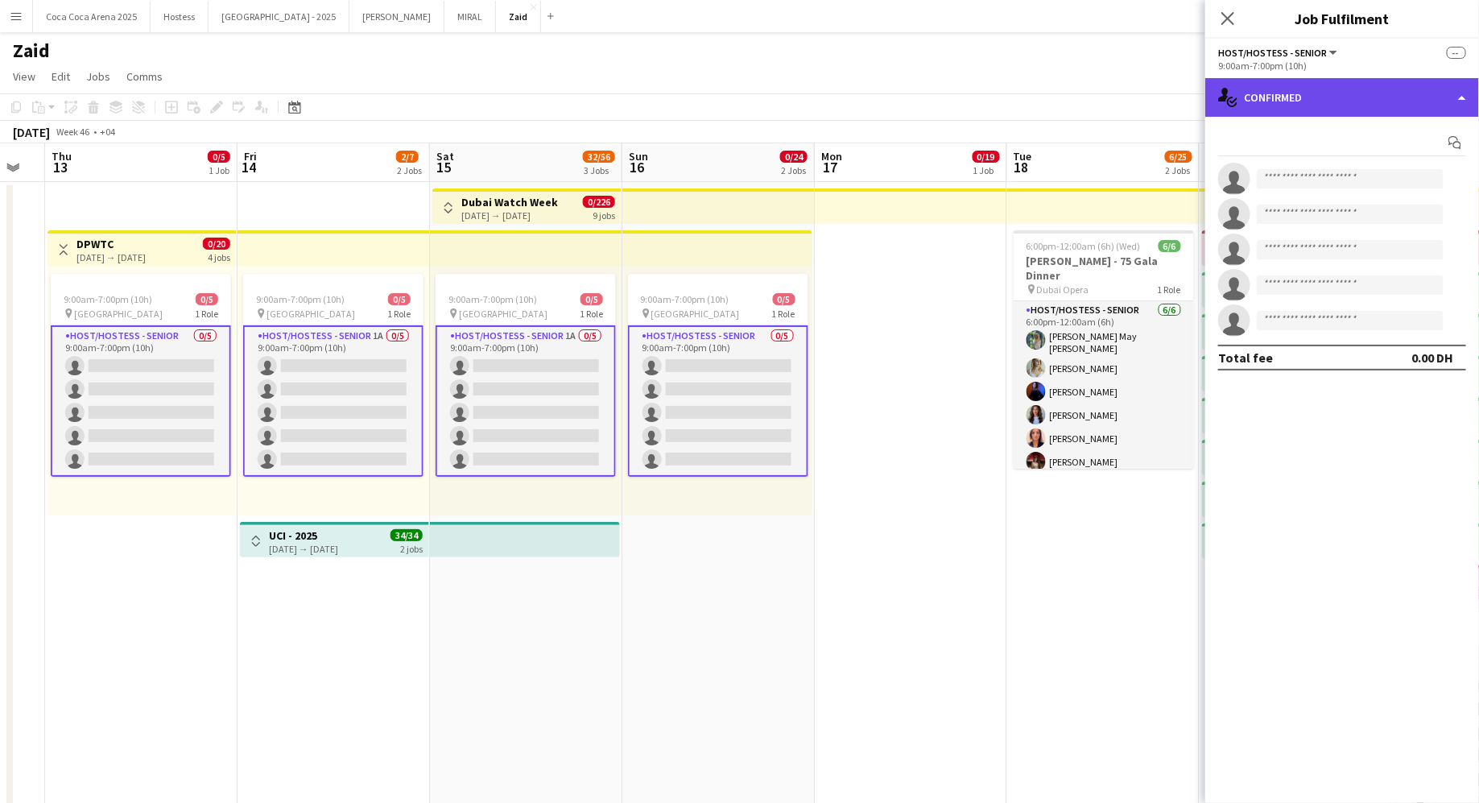
click at [1316, 108] on div "single-neutral-actions-check-2 Confirmed" at bounding box center [1342, 97] width 274 height 39
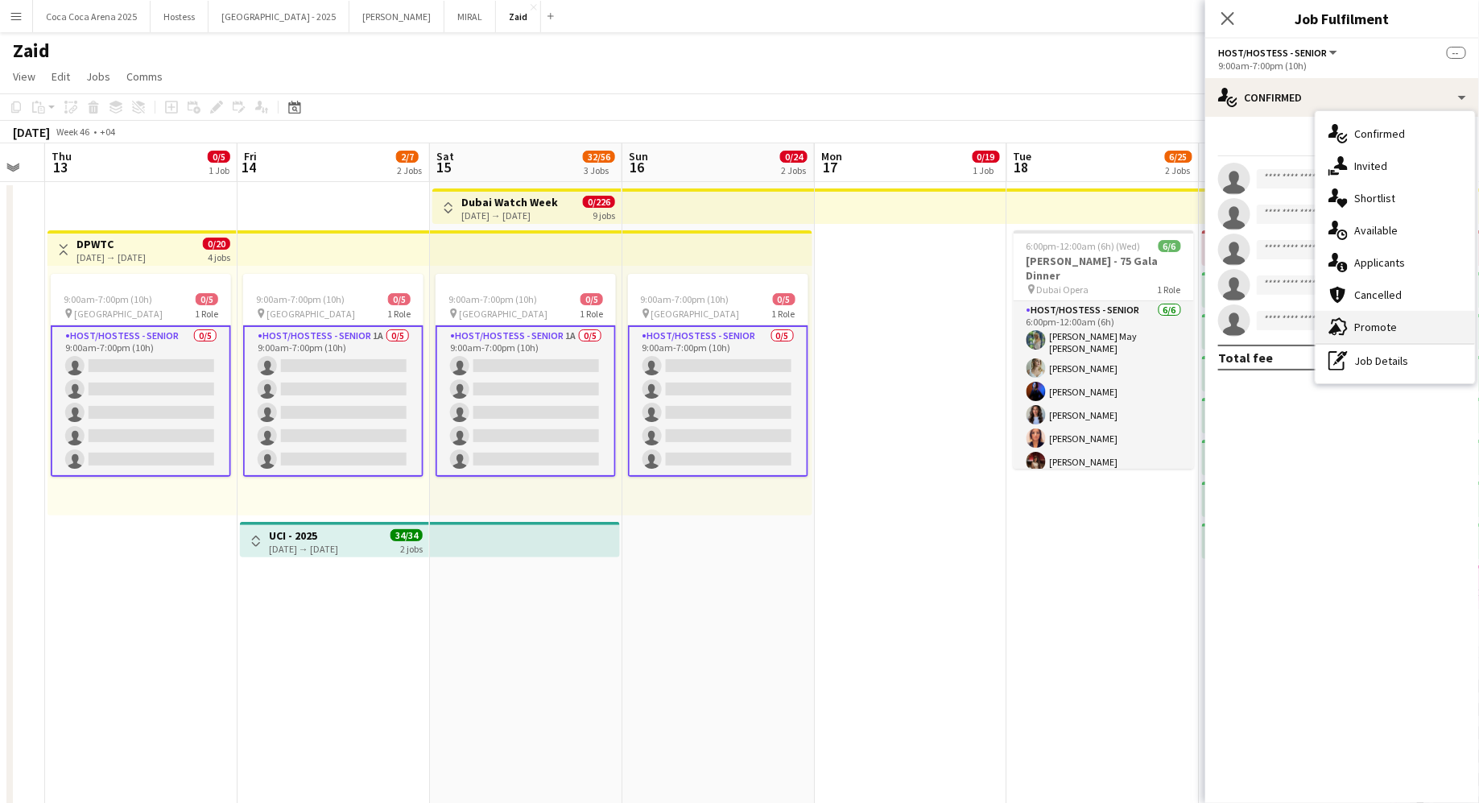
click at [1422, 334] on div "advertising-megaphone Promote" at bounding box center [1394, 327] width 159 height 32
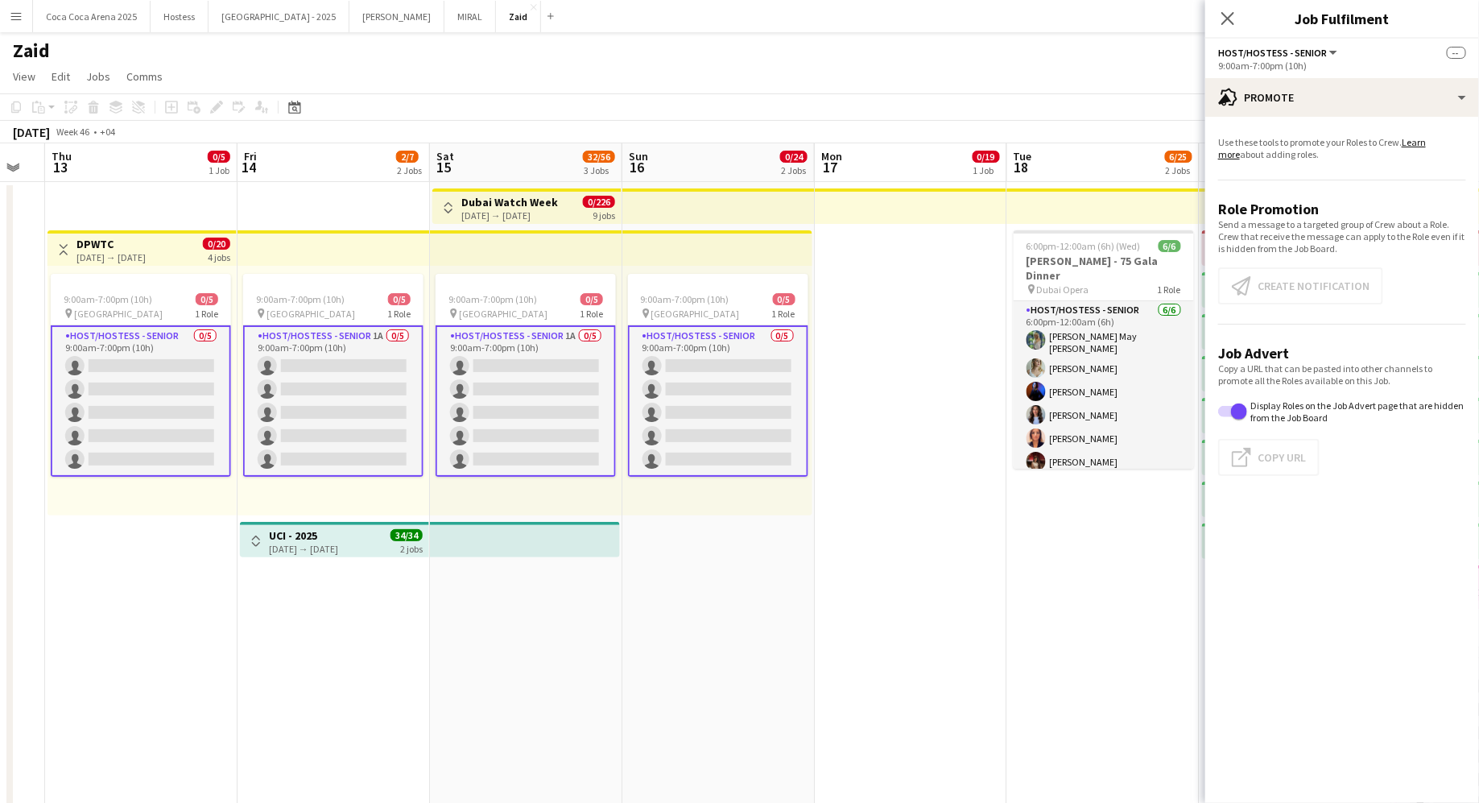
click at [205, 398] on app-card-role "Host/Hostess - Senior 0/5 9:00am-7:00pm (10h) single-neutral-actions single-neu…" at bounding box center [141, 400] width 180 height 151
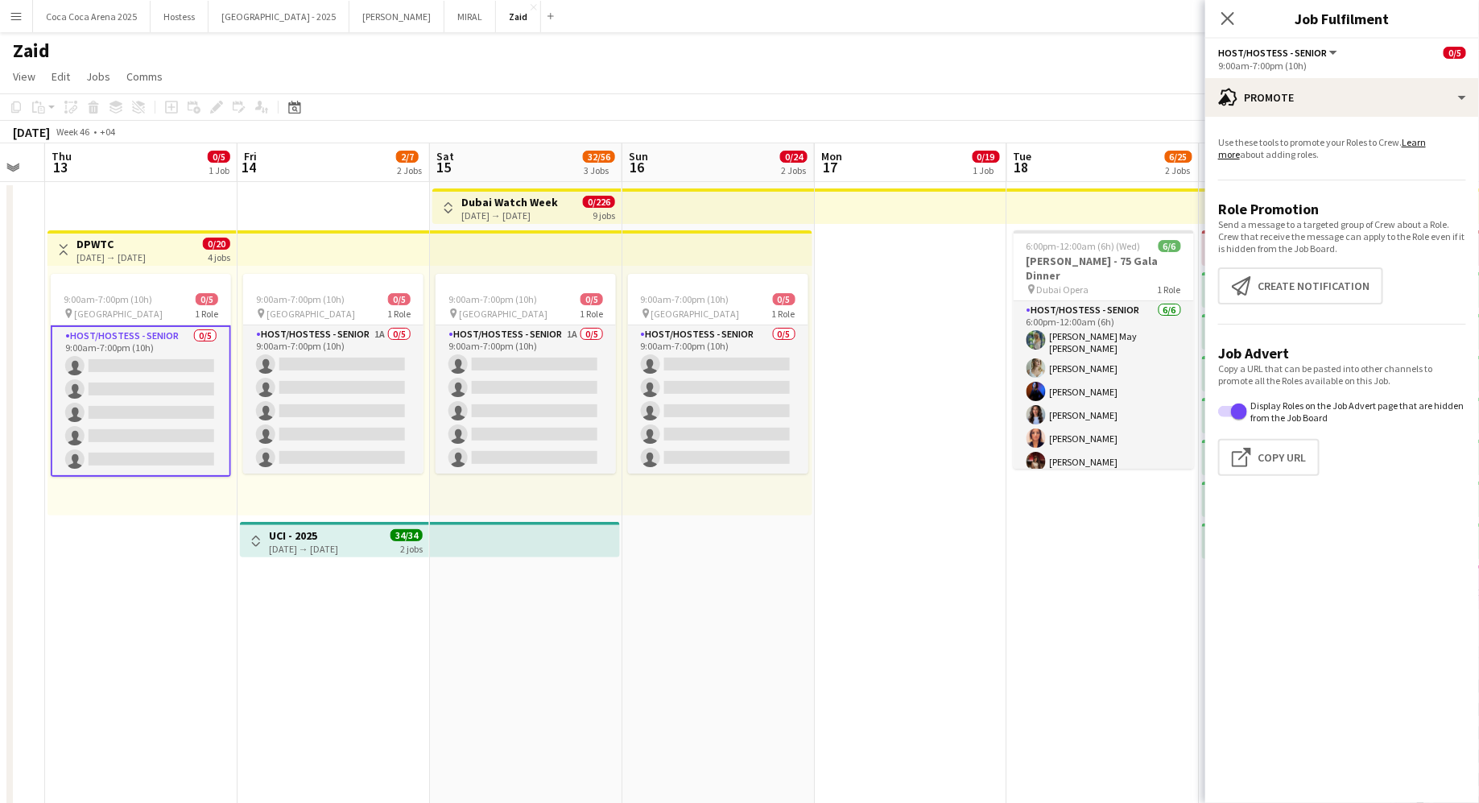
click at [1252, 306] on app-promote-tab "Use these tools to promote your Roles to Crew. Learn more about adding roles. R…" at bounding box center [1342, 309] width 274 height 359
click at [1251, 297] on button "Create notification Create notification" at bounding box center [1300, 285] width 165 height 37
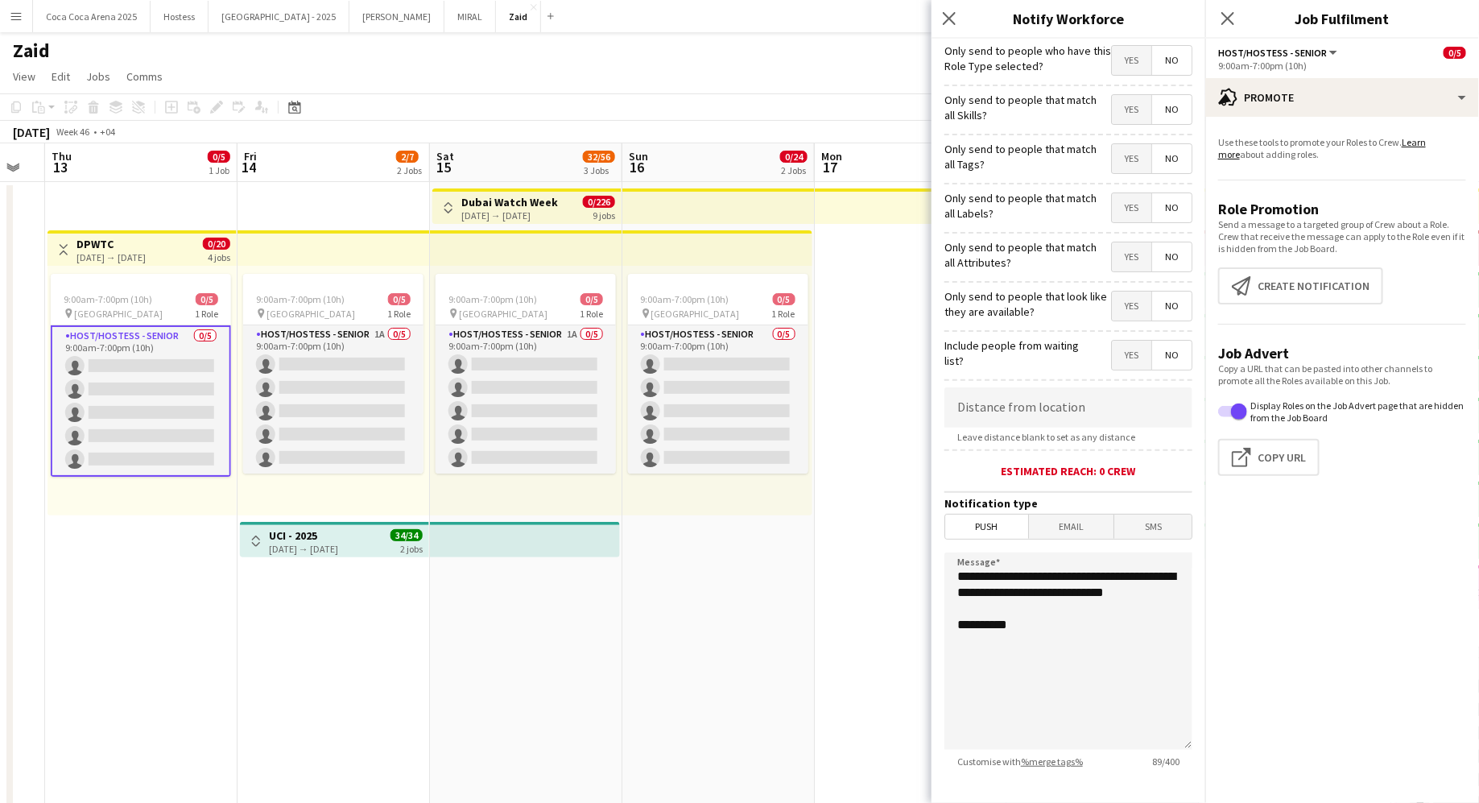
click at [1127, 308] on span "Yes" at bounding box center [1131, 305] width 39 height 29
click at [1126, 260] on span "Yes" at bounding box center [1131, 256] width 39 height 29
click at [1136, 213] on span "Yes" at bounding box center [1131, 207] width 39 height 29
click at [1133, 120] on span "Yes" at bounding box center [1131, 109] width 39 height 29
click at [1133, 155] on span "Yes" at bounding box center [1131, 158] width 39 height 29
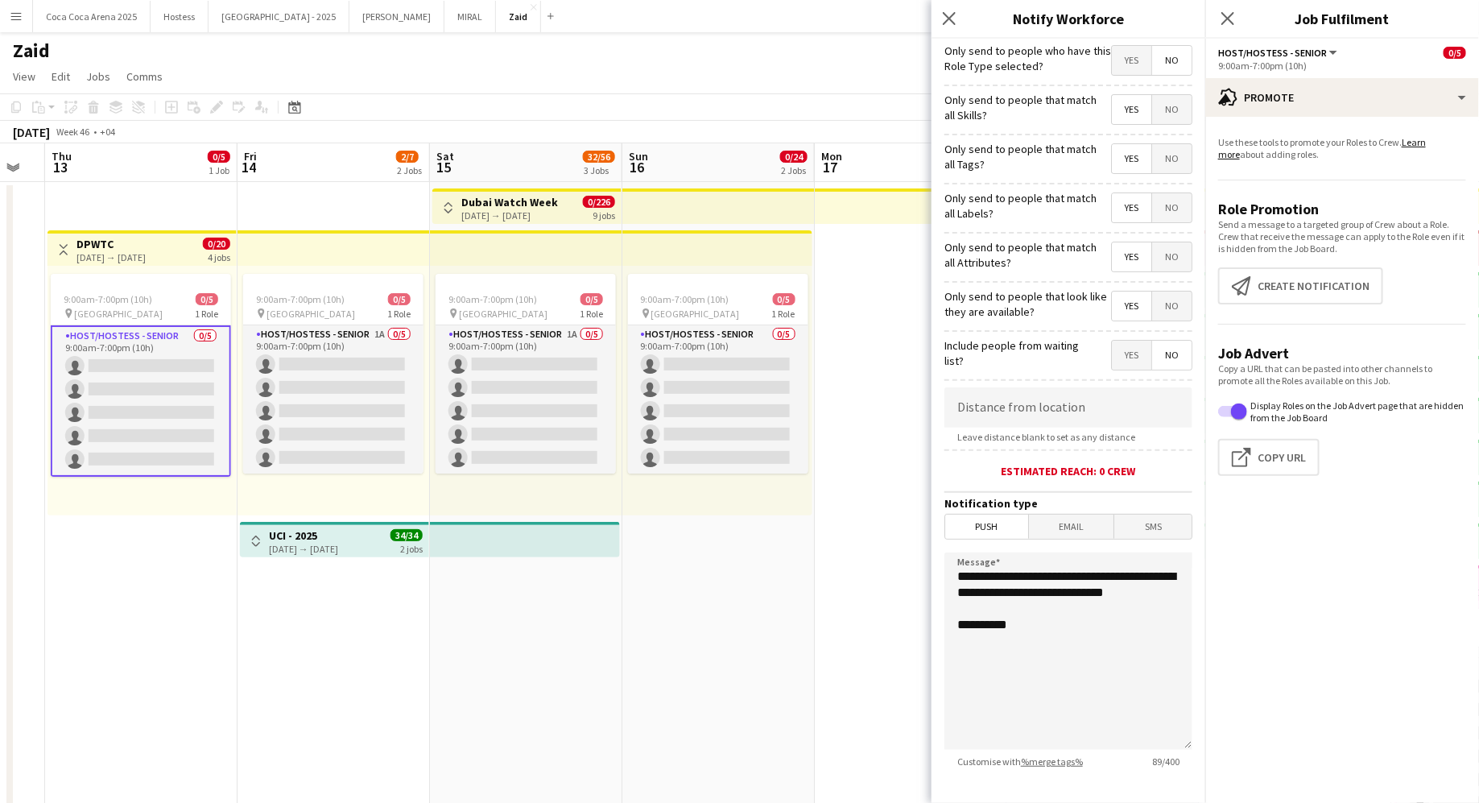
click at [1129, 72] on span "Yes" at bounding box center [1131, 60] width 39 height 29
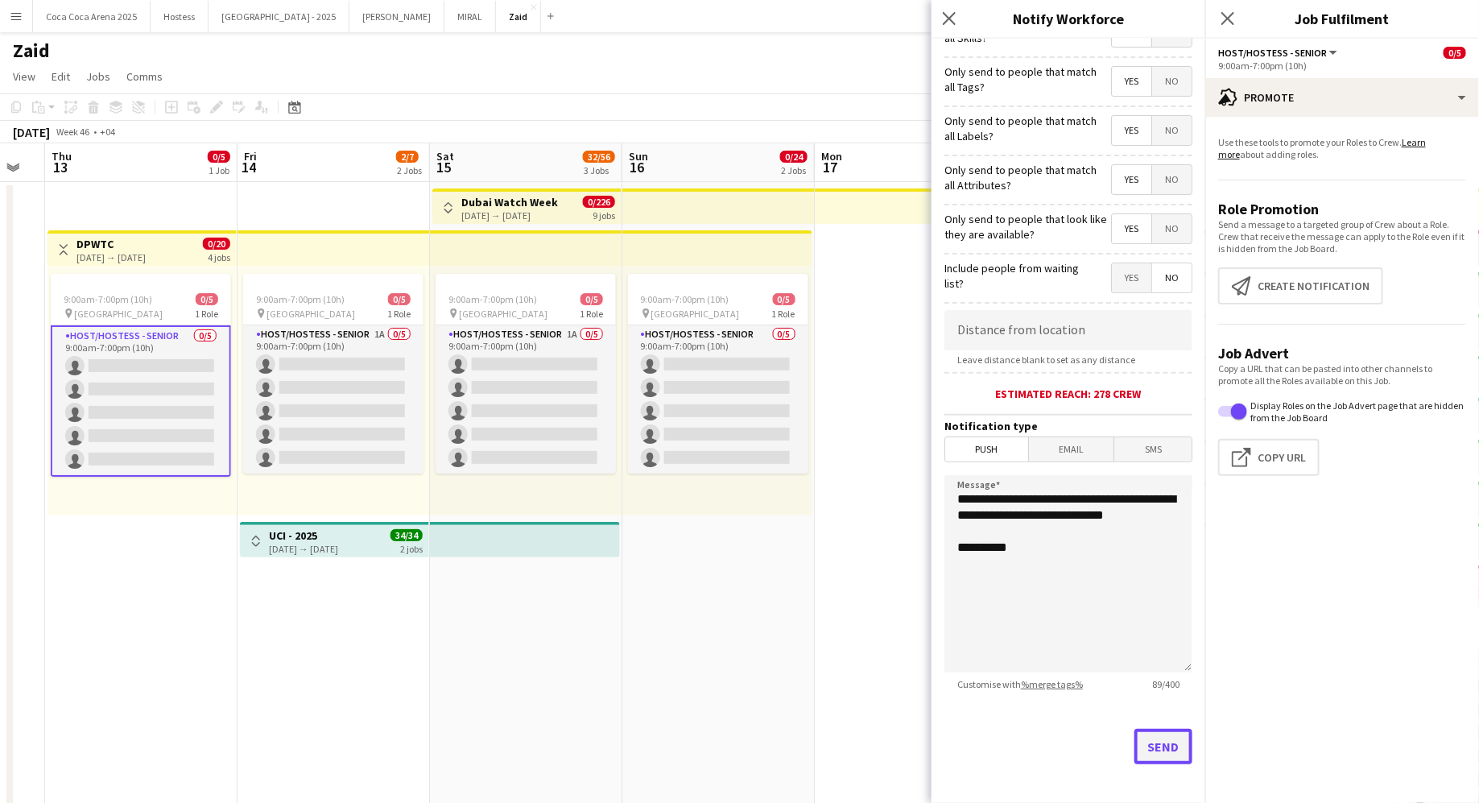
click at [1175, 741] on button "Send" at bounding box center [1163, 746] width 58 height 35
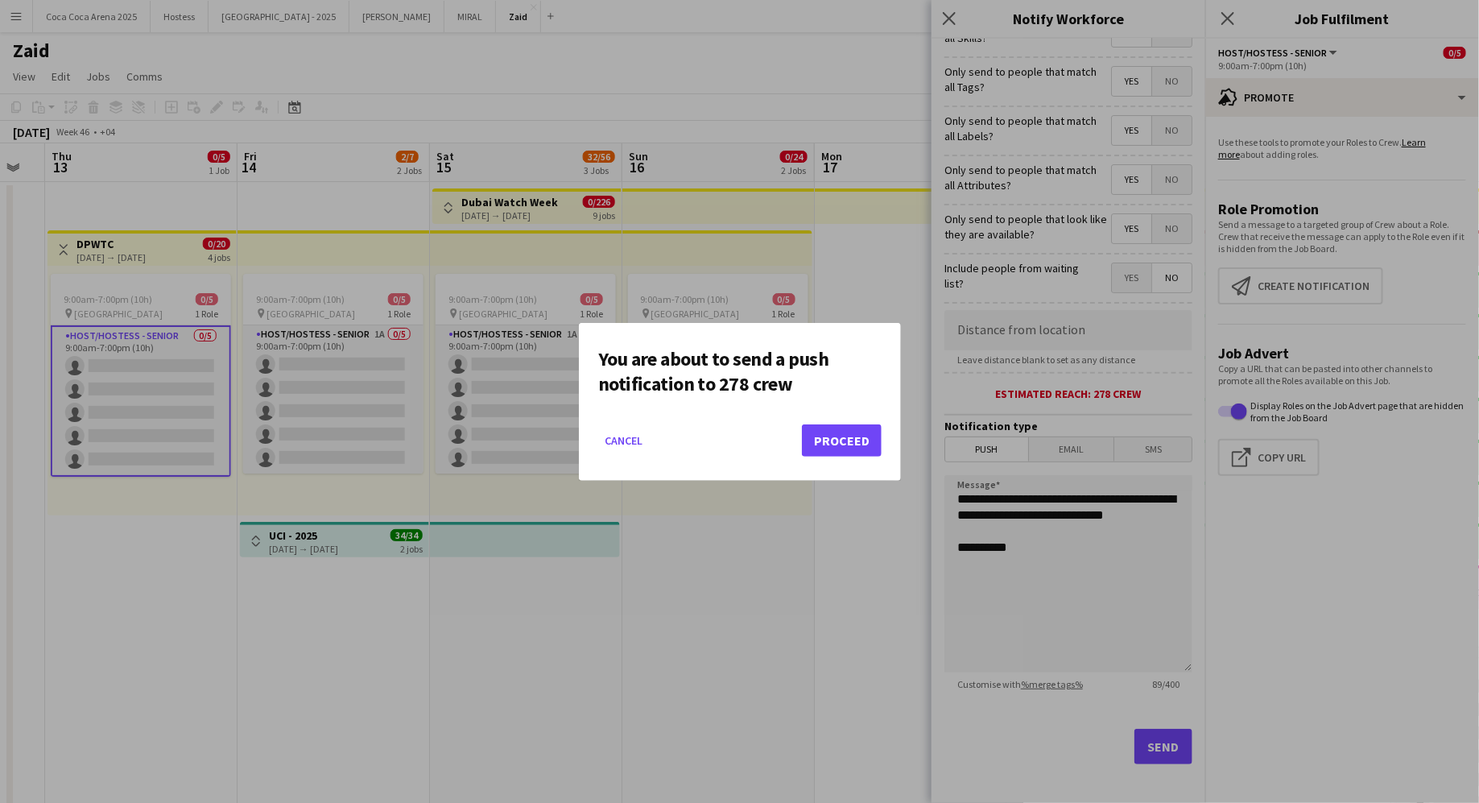
click at [848, 419] on mat-dialog-actions "Cancel Proceed" at bounding box center [739, 446] width 283 height 68
click at [848, 423] on mat-dialog-actions "Cancel Proceed" at bounding box center [739, 446] width 283 height 68
click at [848, 430] on button "Proceed" at bounding box center [842, 440] width 80 height 32
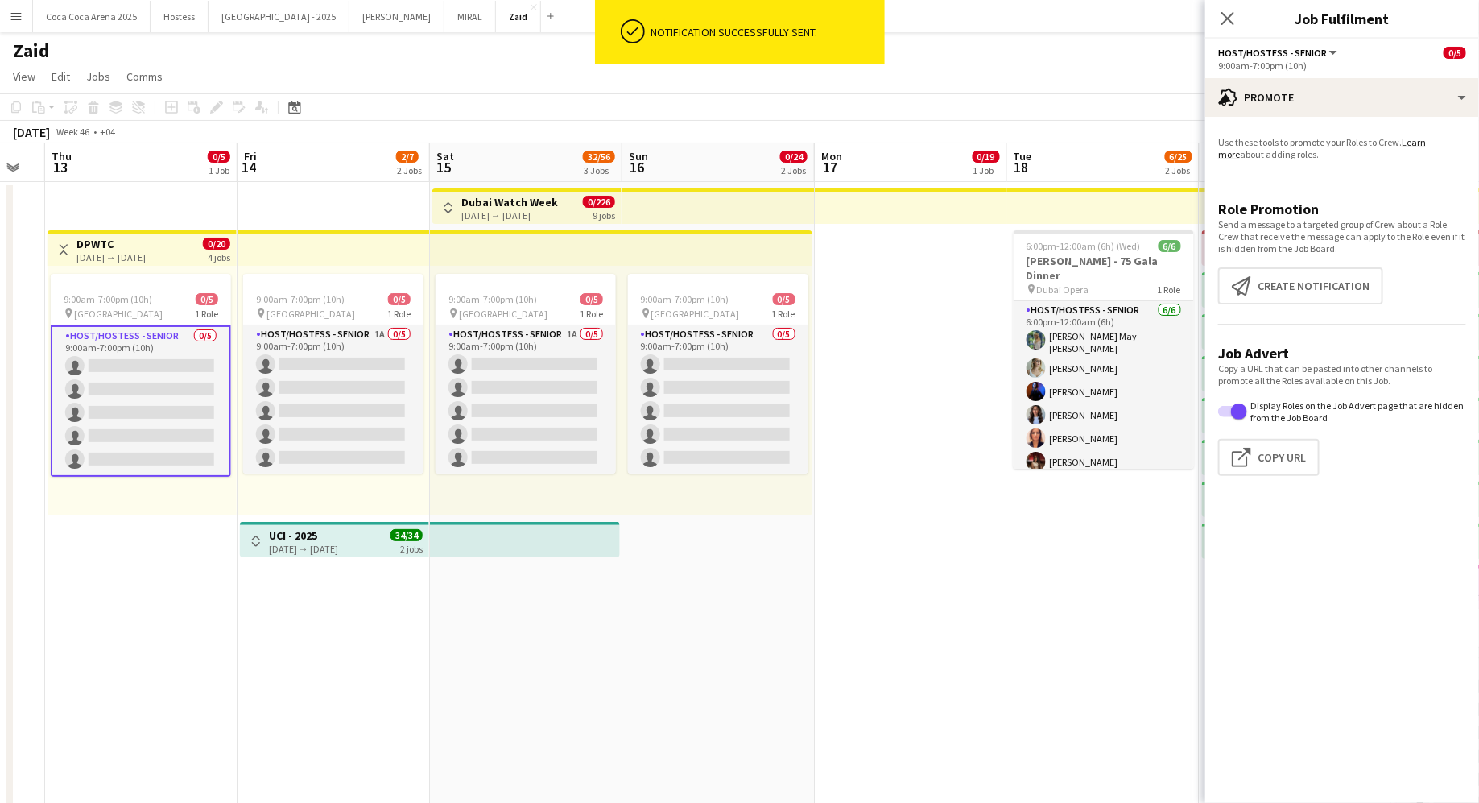
click at [748, 539] on app-date-cell "9:00am-7:00pm (10h) 0/5 pin Dubai 1 Role Host/Hostess - Senior 0/5 9:00am-7:00p…" at bounding box center [718, 519] width 192 height 675
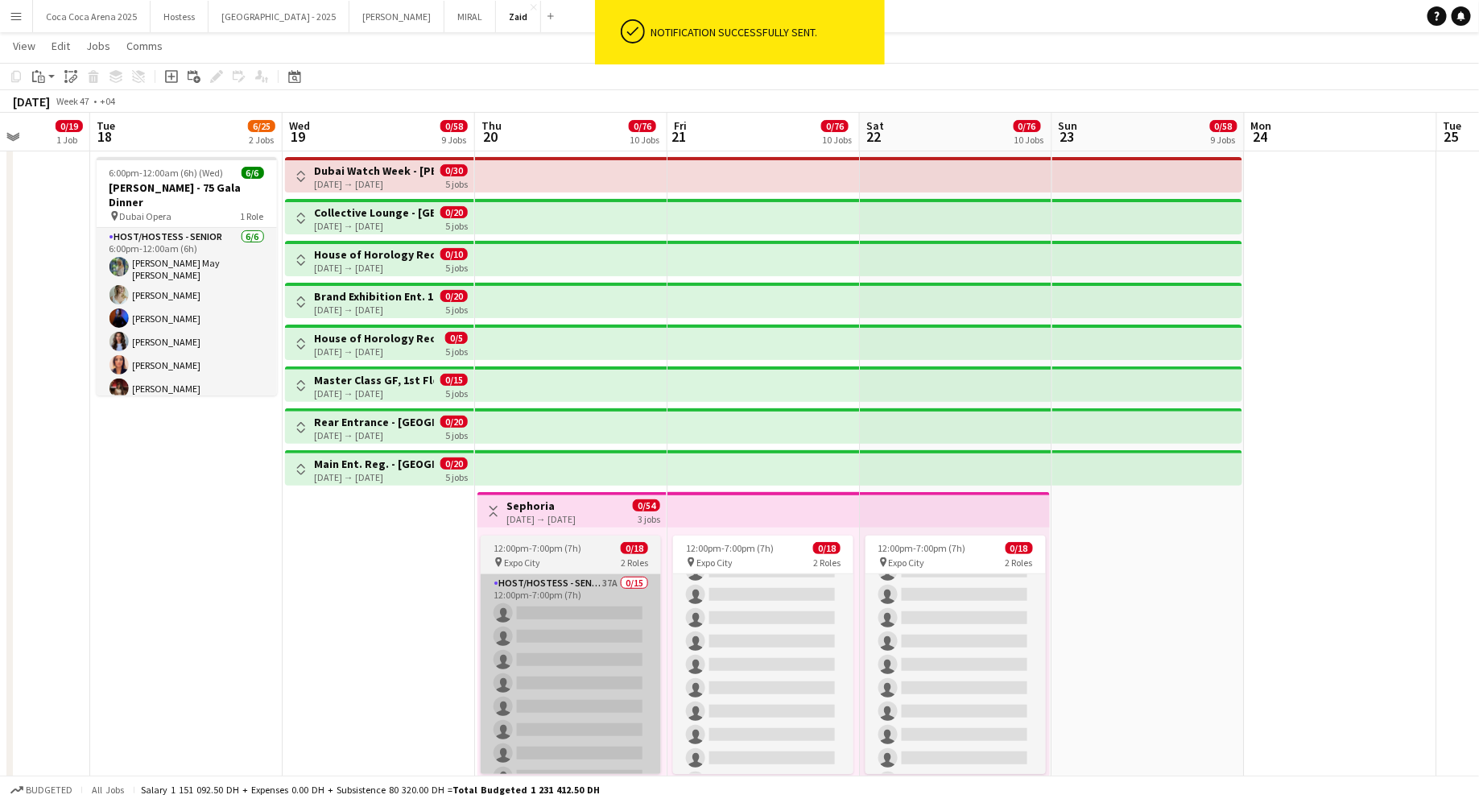
scroll to position [0, 0]
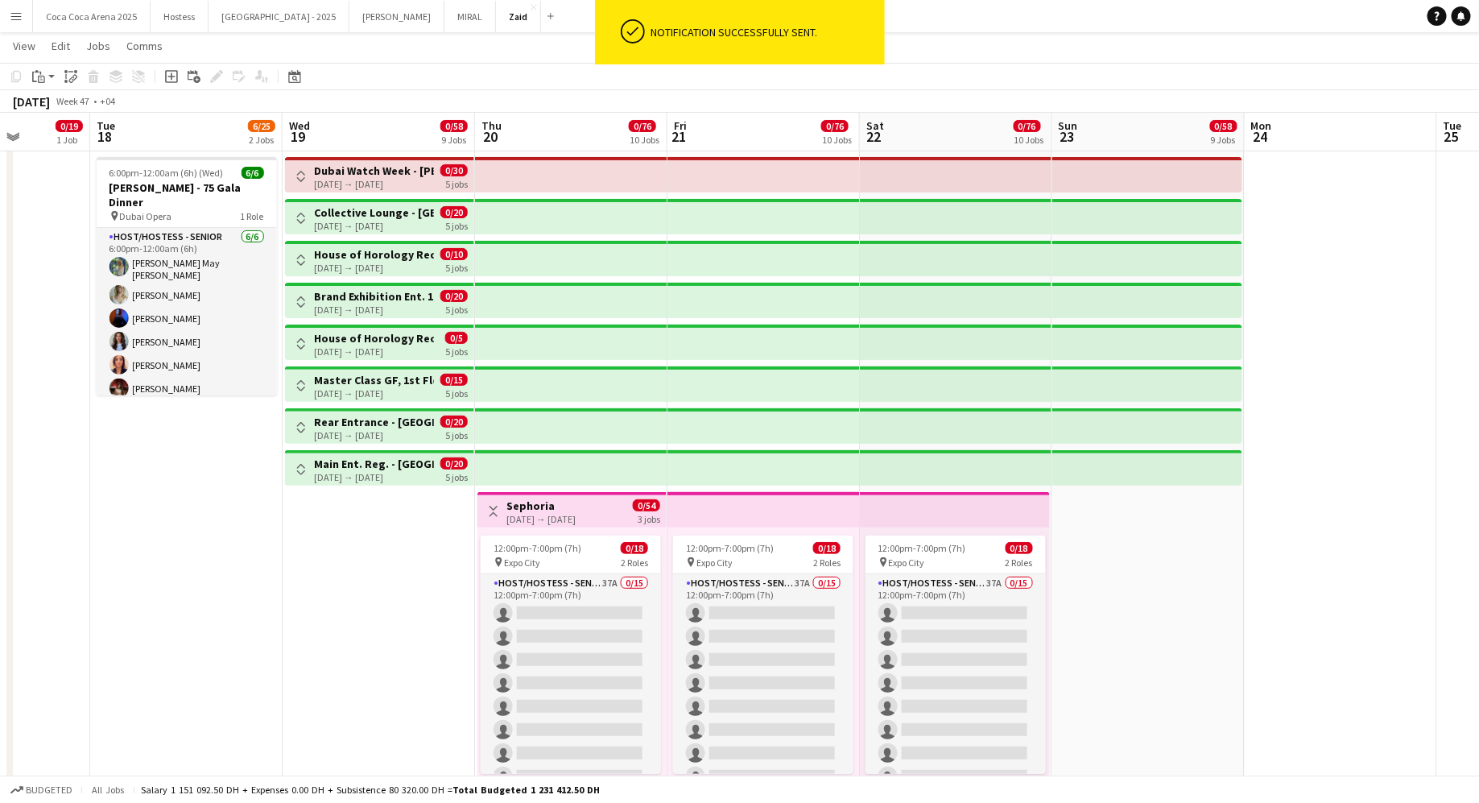
click at [486, 507] on button "Toggle View" at bounding box center [493, 511] width 19 height 19
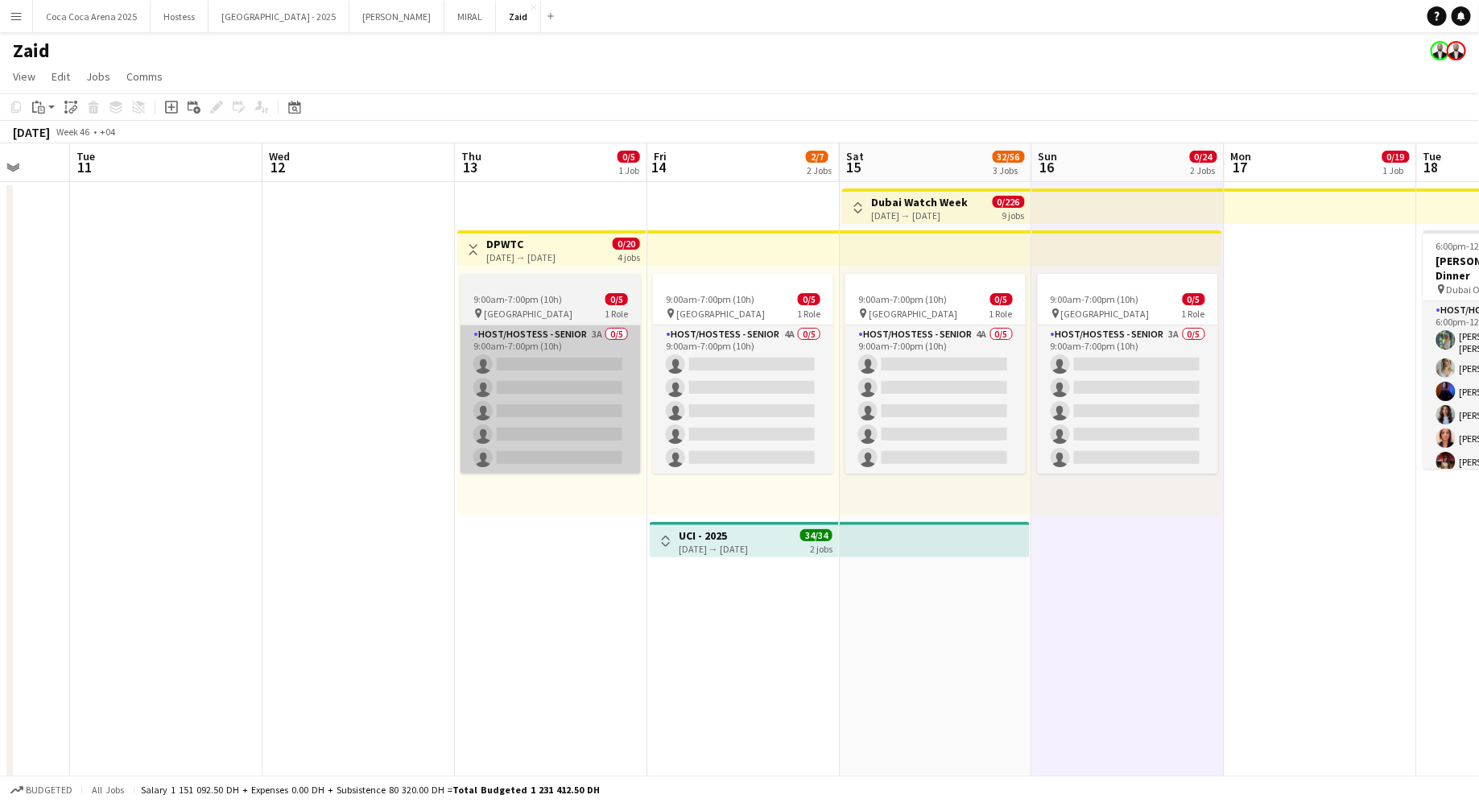
click at [640, 422] on app-card-role "Host/Hostess - Senior 3A 0/5 9:00am-7:00pm (10h) single-neutral-actions single-…" at bounding box center [550, 399] width 180 height 148
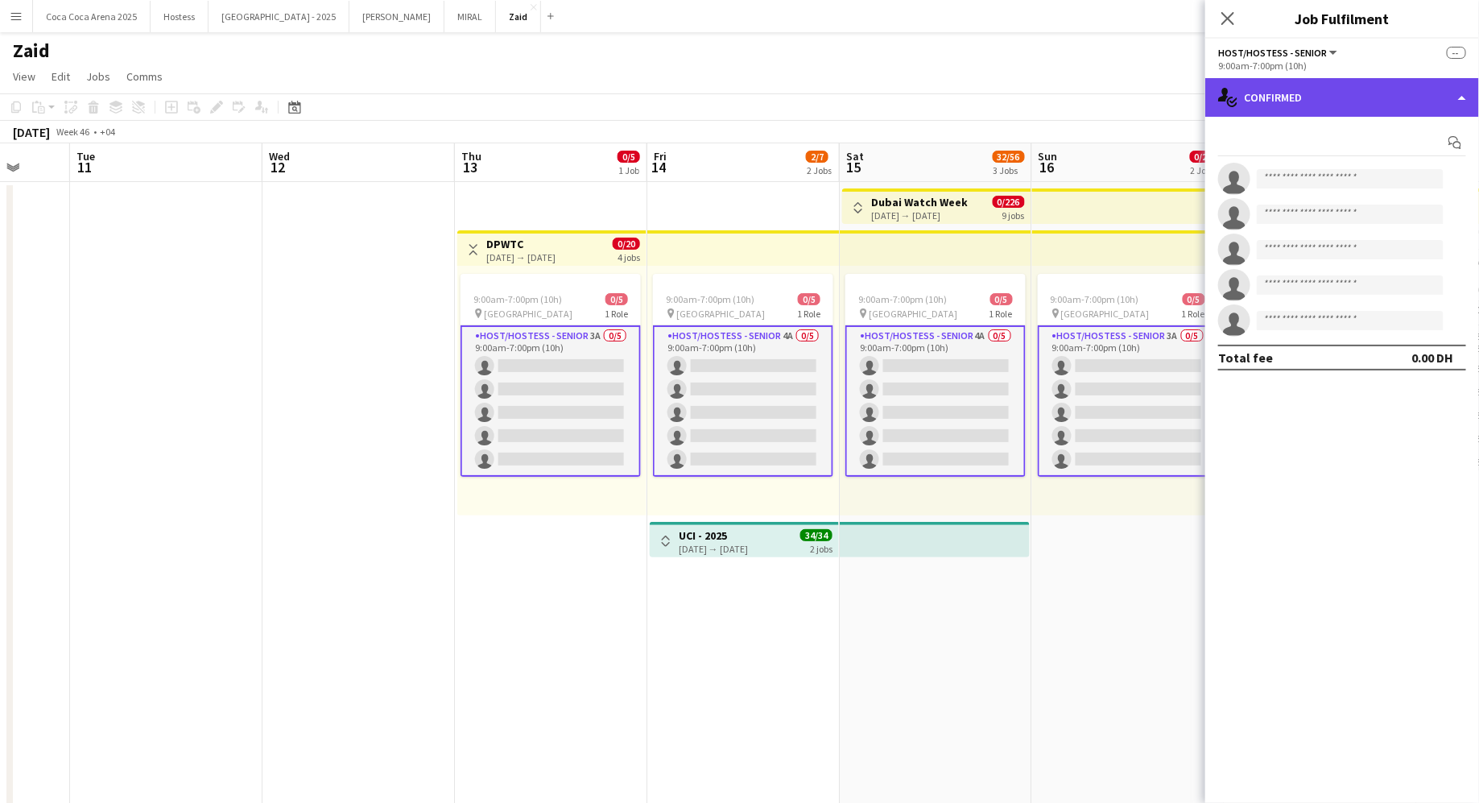
click at [1360, 91] on div "single-neutral-actions-check-2 Confirmed" at bounding box center [1342, 97] width 274 height 39
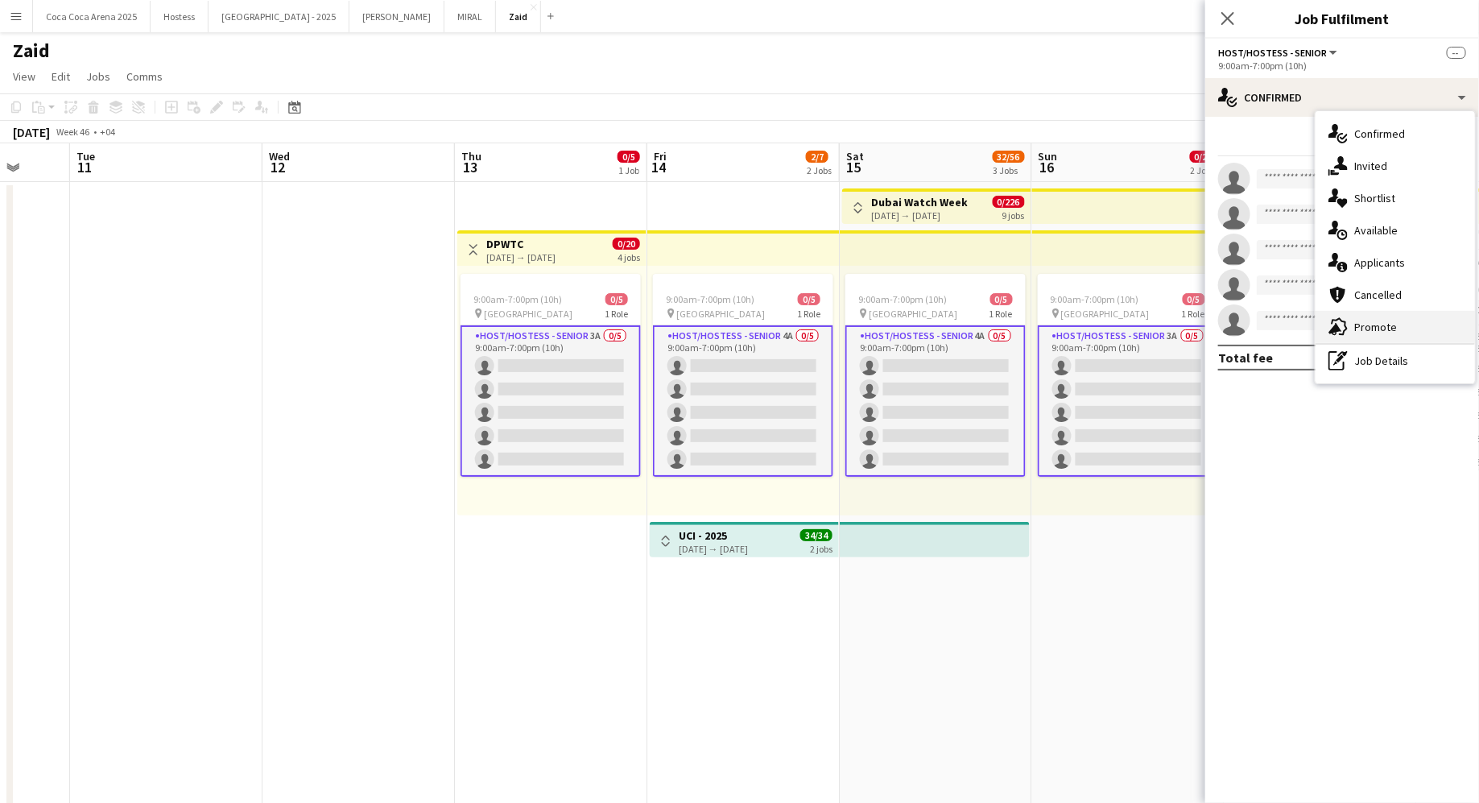
click at [1419, 320] on div "advertising-megaphone Promote" at bounding box center [1394, 327] width 159 height 32
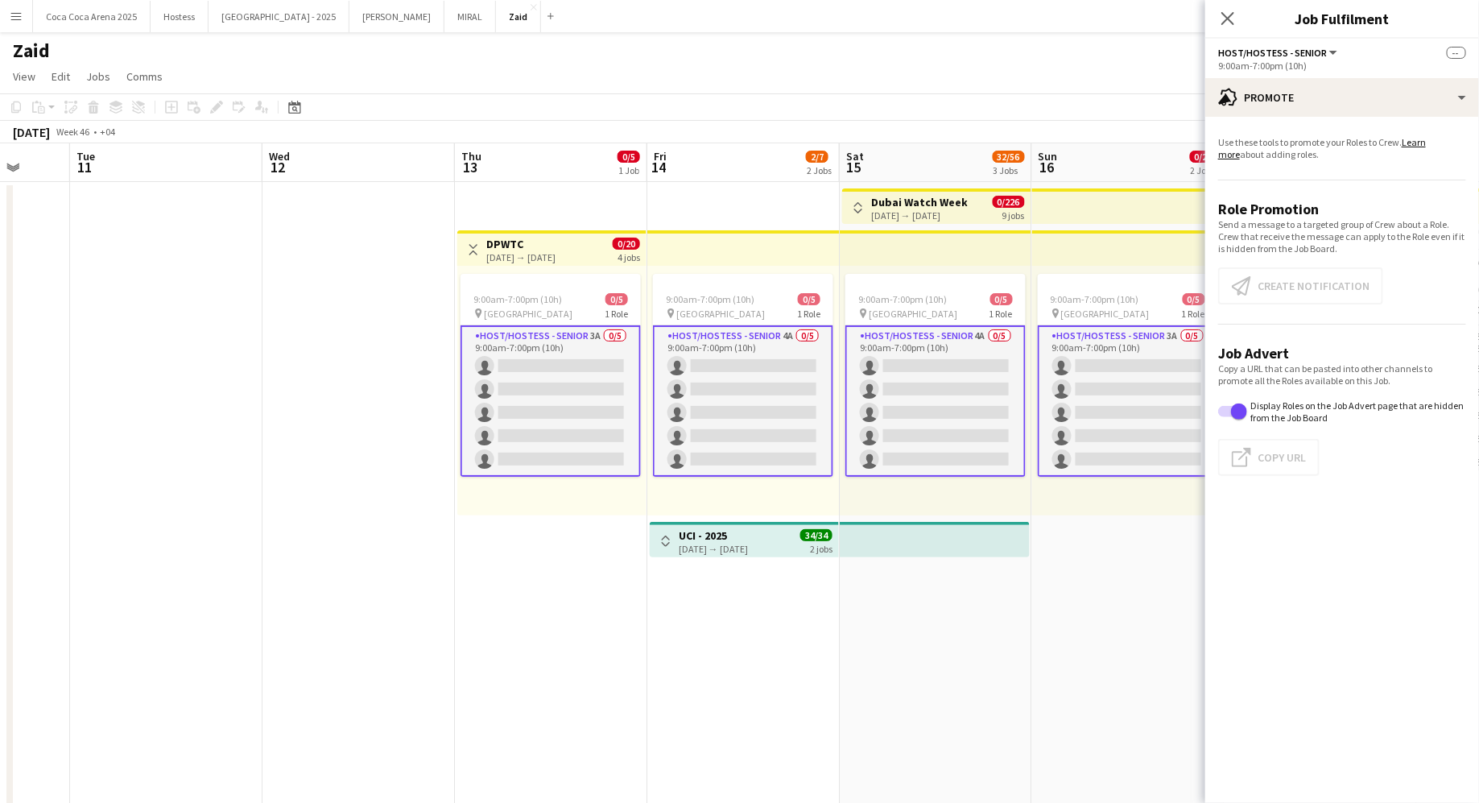
click at [825, 518] on app-date-cell "9:00am-7:00pm (10h) 0/5 pin Dubai 1 Role Host/Hostess - Senior 4A 0/5 9:00am-7:…" at bounding box center [743, 519] width 192 height 675
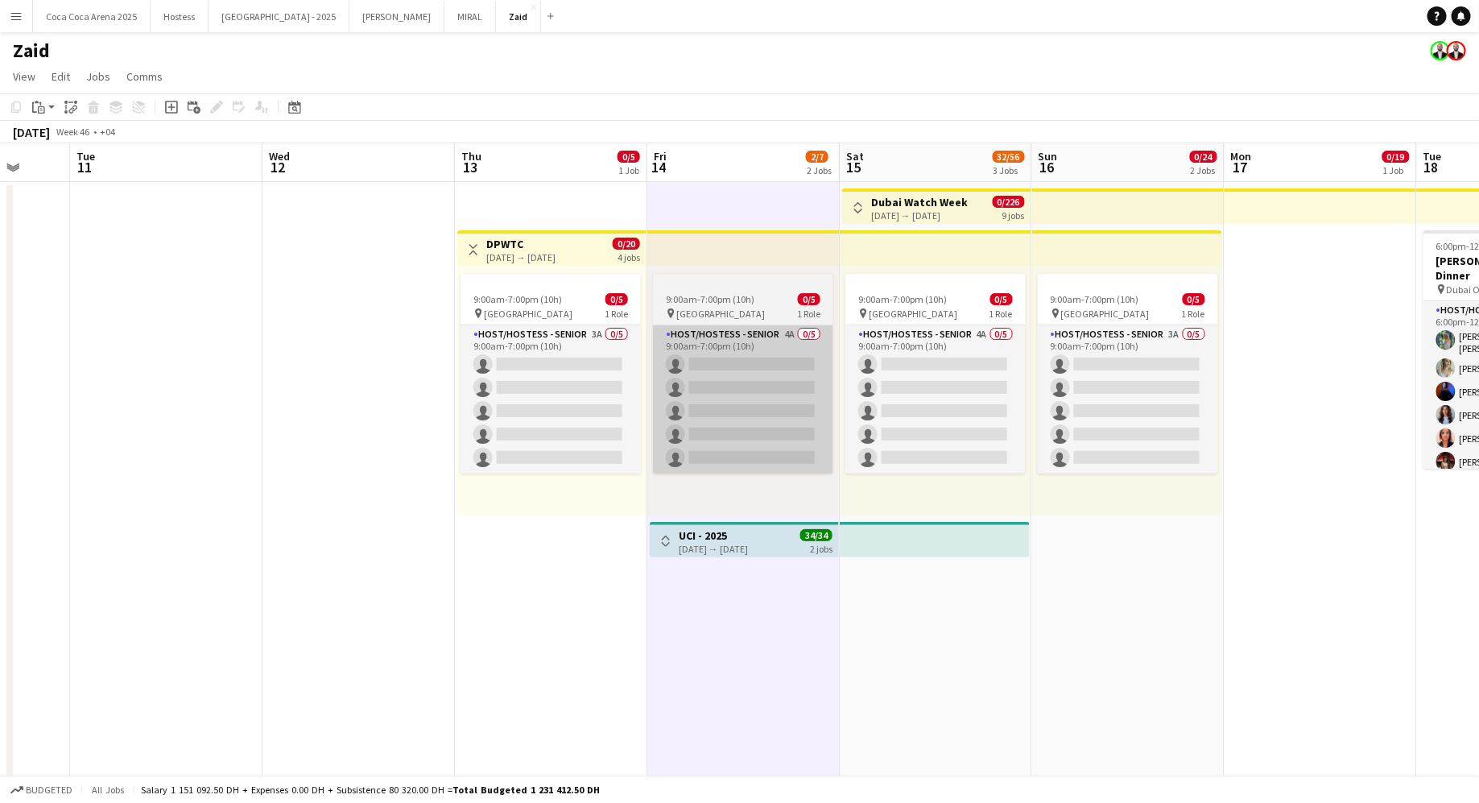
click at [803, 469] on app-card-role "Host/Hostess - Senior 4A 0/5 9:00am-7:00pm (10h) single-neutral-actions single-…" at bounding box center [743, 399] width 180 height 148
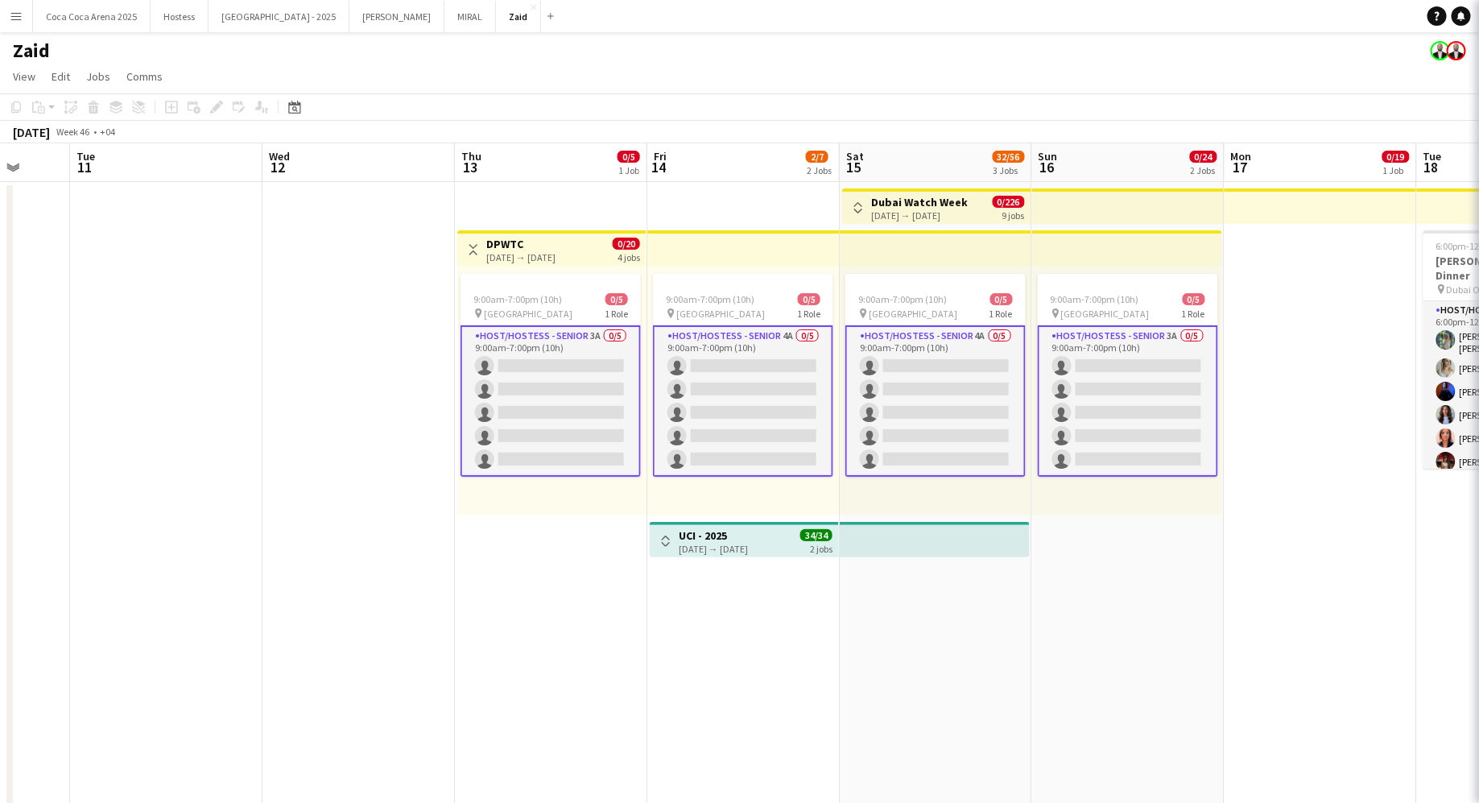
click at [848, 503] on div "9:00am-7:00pm (10h) 0/5 pin Dubai 1 Role Host/Hostess - Senior 4A 0/5 9:00am-7:…" at bounding box center [936, 391] width 192 height 250
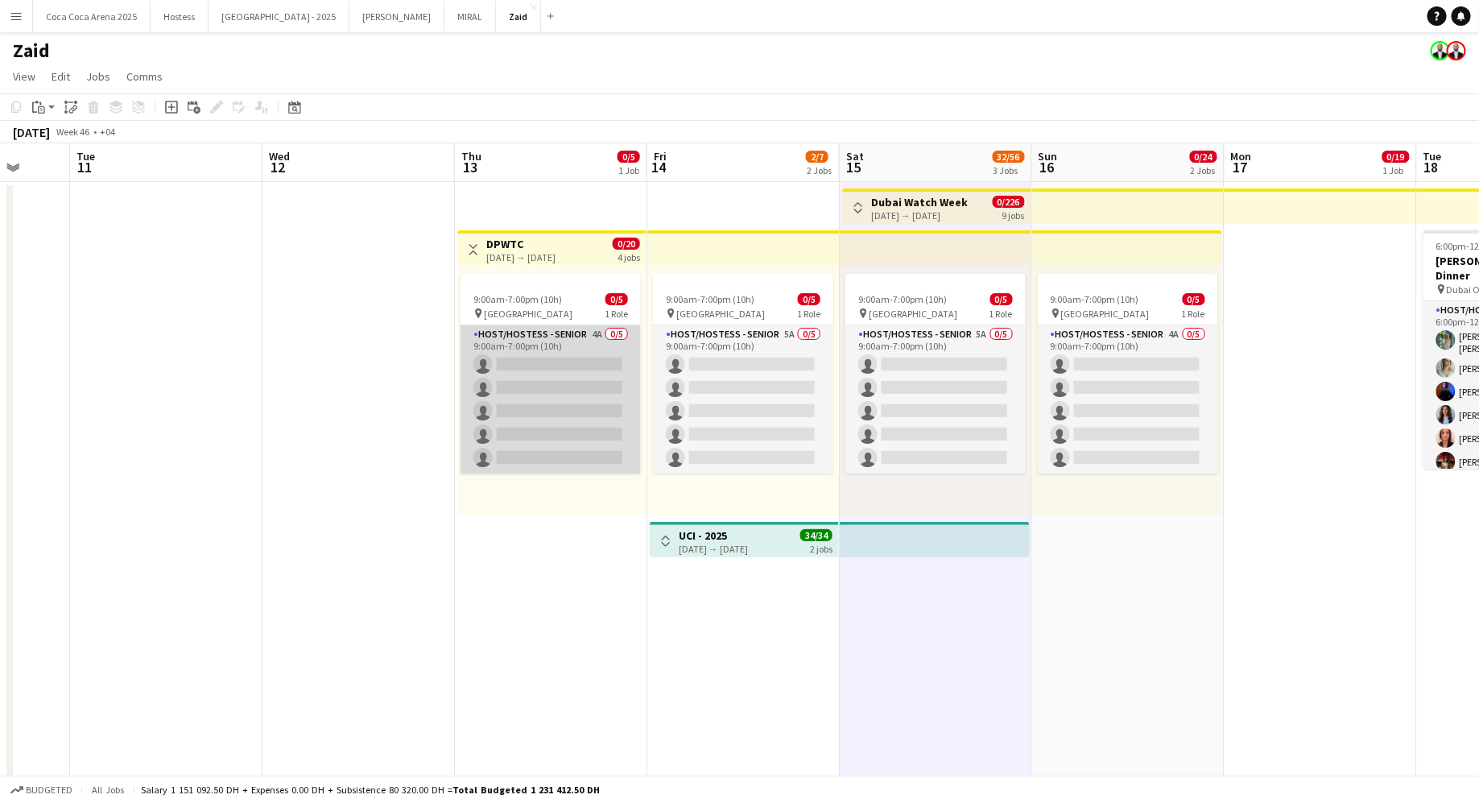
click at [597, 386] on app-card-role "Host/Hostess - Senior 4A 0/5 9:00am-7:00pm (10h) single-neutral-actions single-…" at bounding box center [550, 399] width 180 height 148
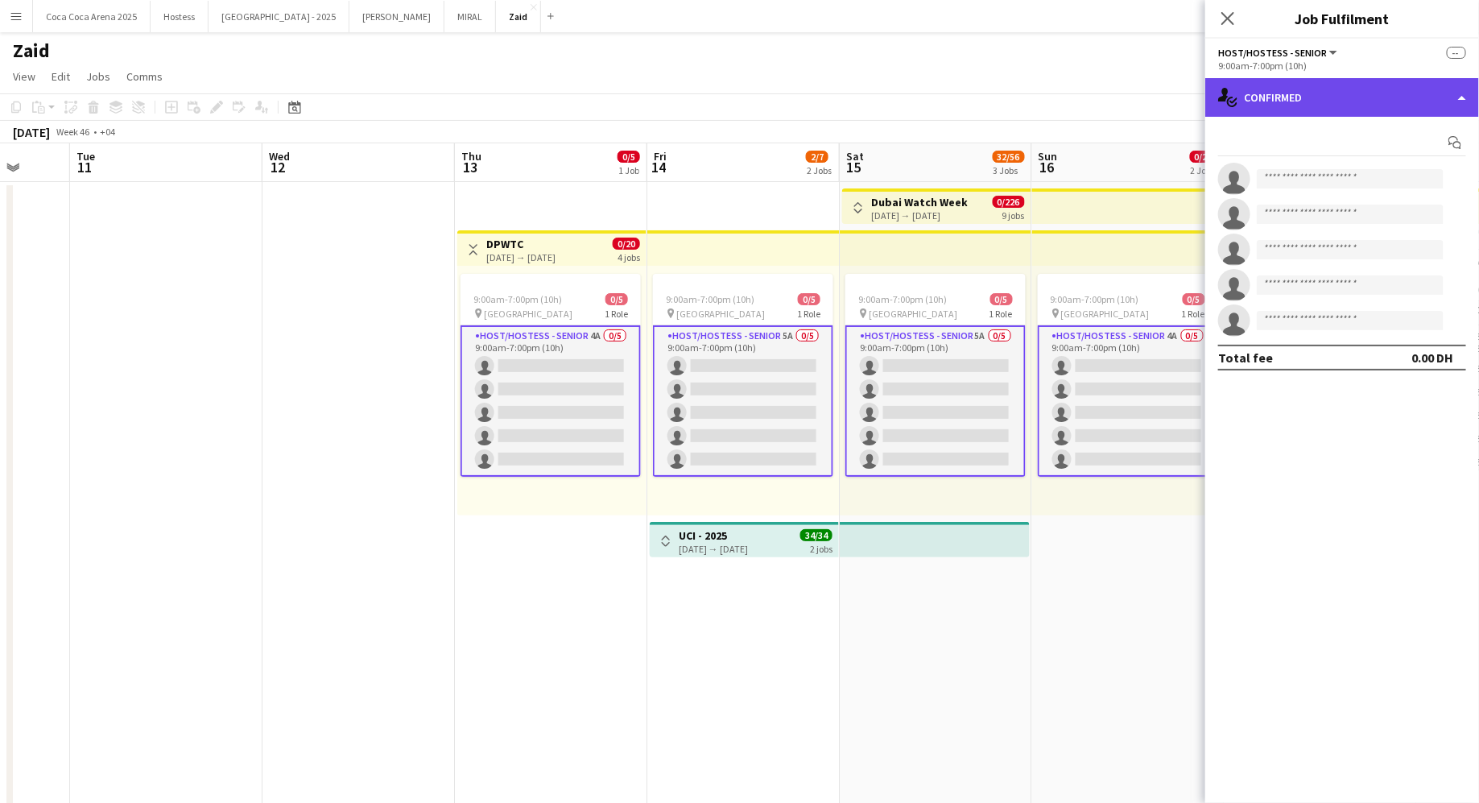
click at [1288, 103] on div "single-neutral-actions-check-2 Confirmed" at bounding box center [1342, 97] width 274 height 39
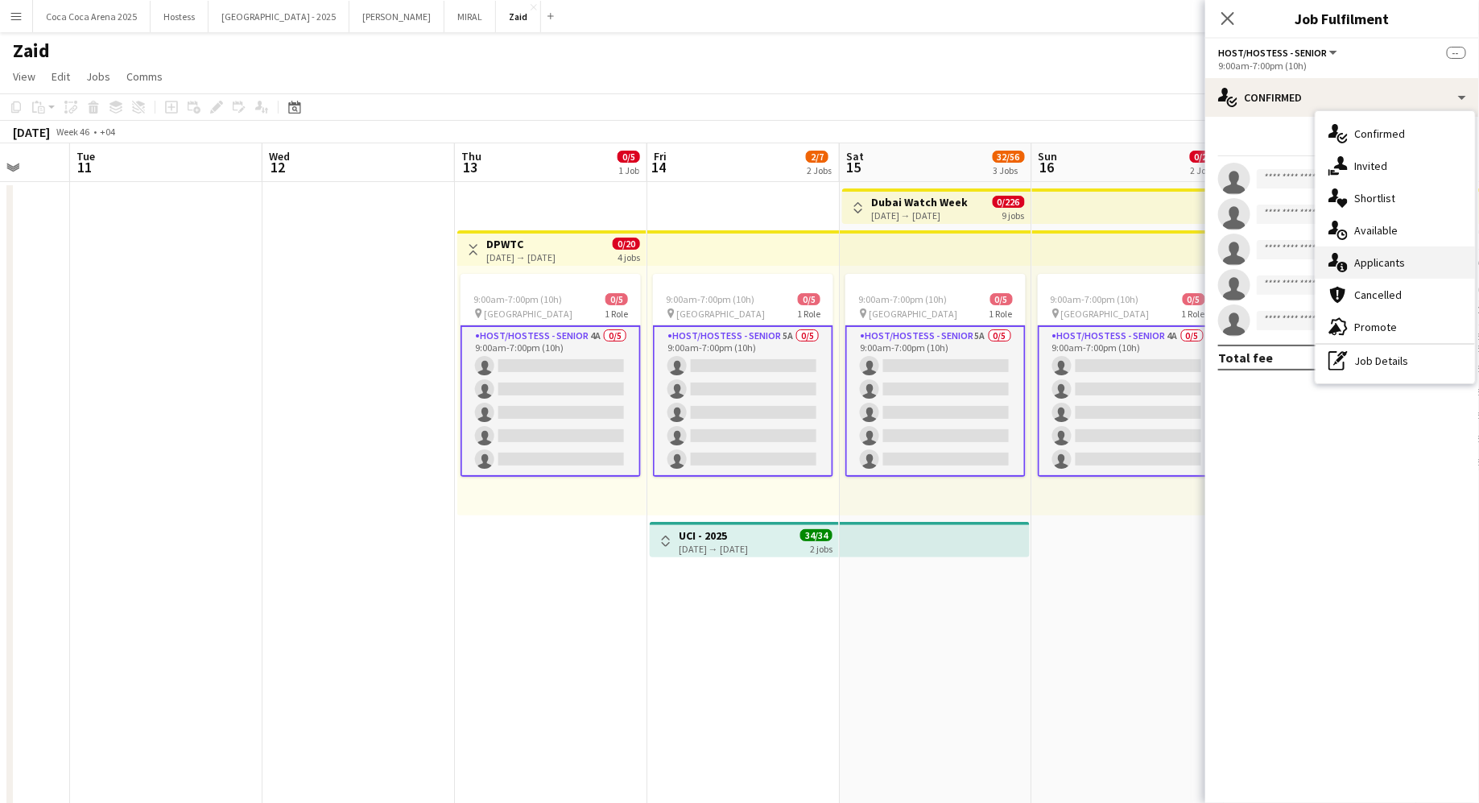
click at [1397, 259] on span "Applicants" at bounding box center [1379, 262] width 51 height 14
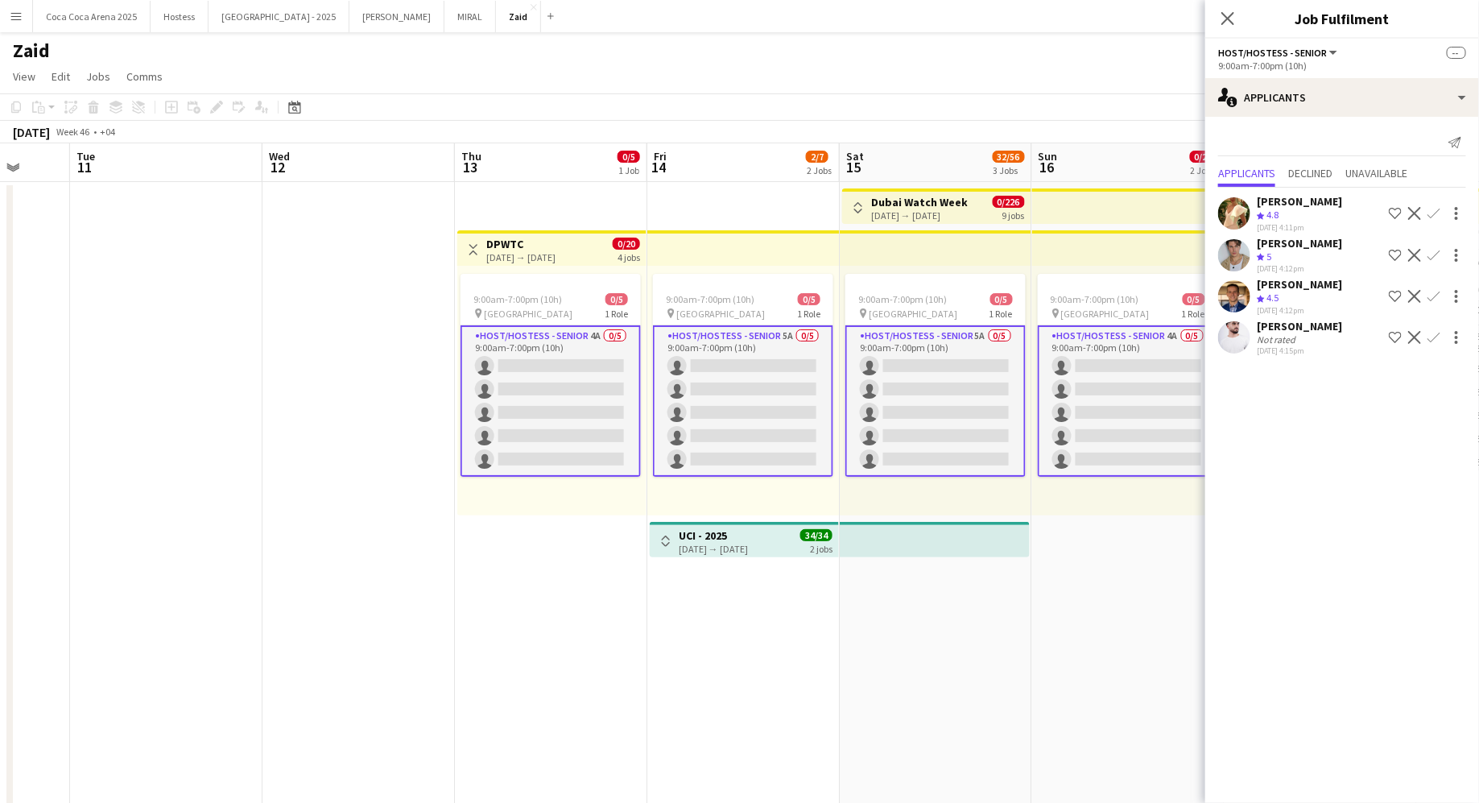
click at [1309, 257] on div "Crew rating 5" at bounding box center [1299, 257] width 85 height 14
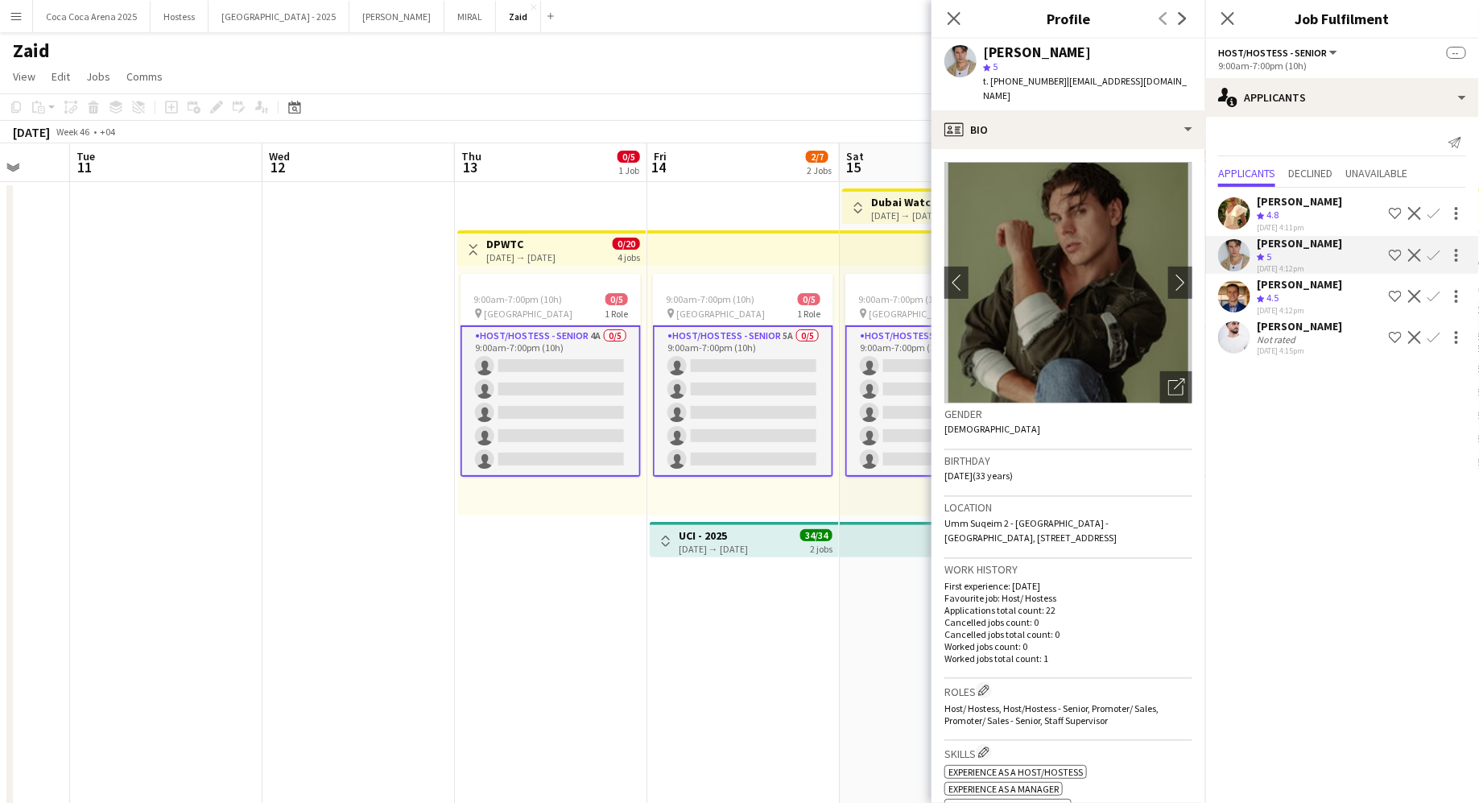
click at [1300, 220] on div "Crew rating 4.8" at bounding box center [1299, 215] width 85 height 14
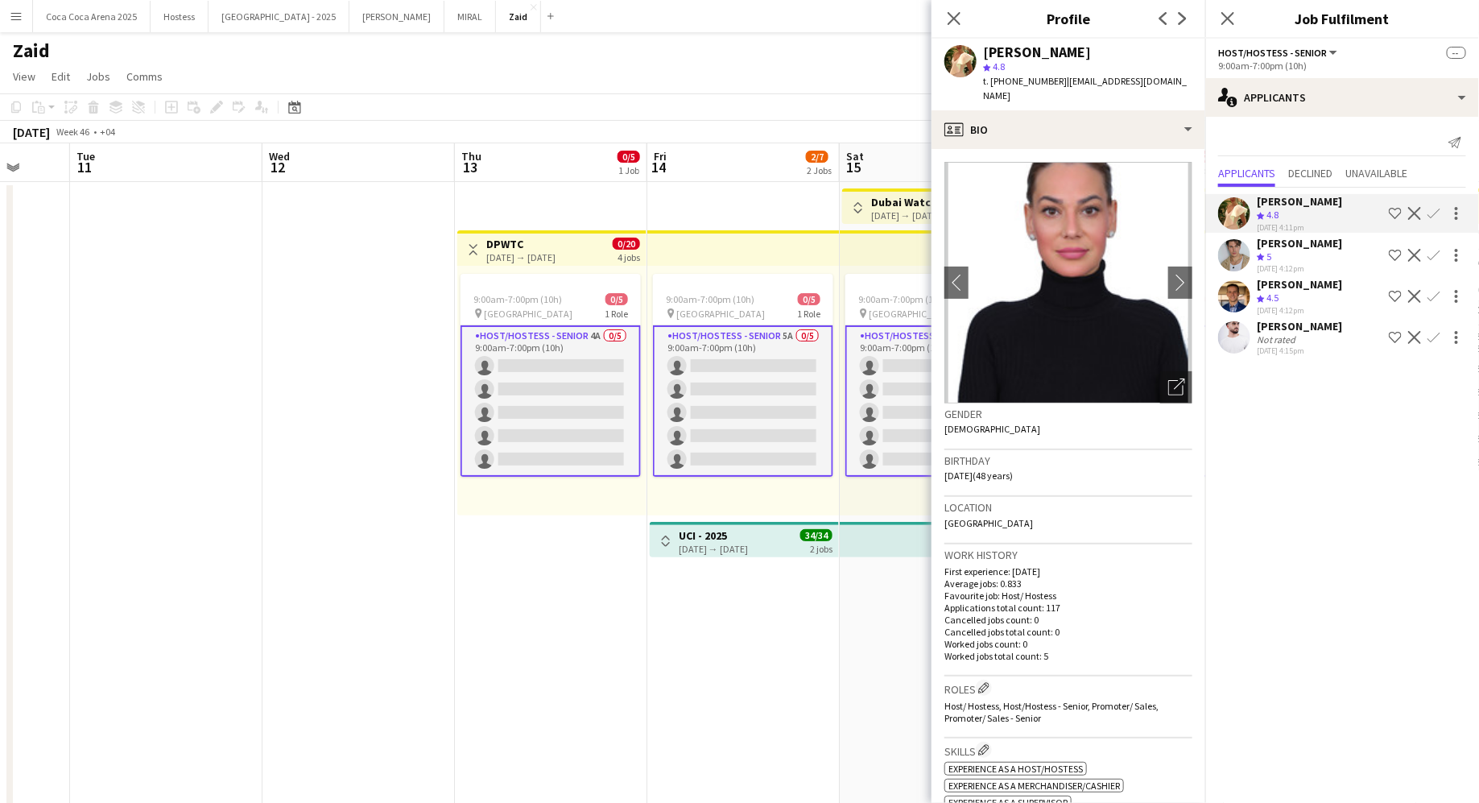
click at [412, 123] on div "November 2025 Week 46 • +04" at bounding box center [739, 132] width 1479 height 23
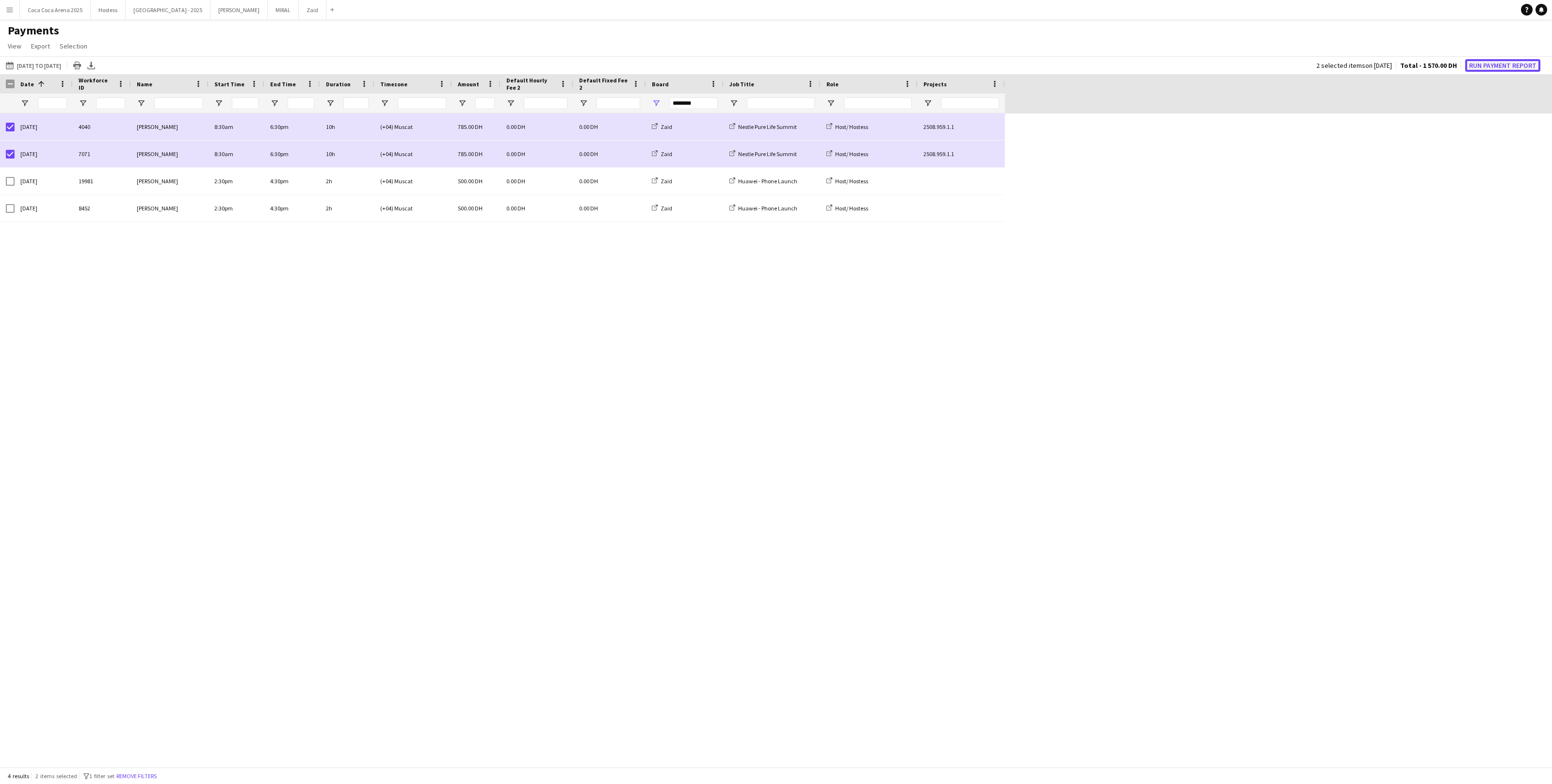
click at [1489, 59] on button "Run Payment Report" at bounding box center [1503, 65] width 75 height 13
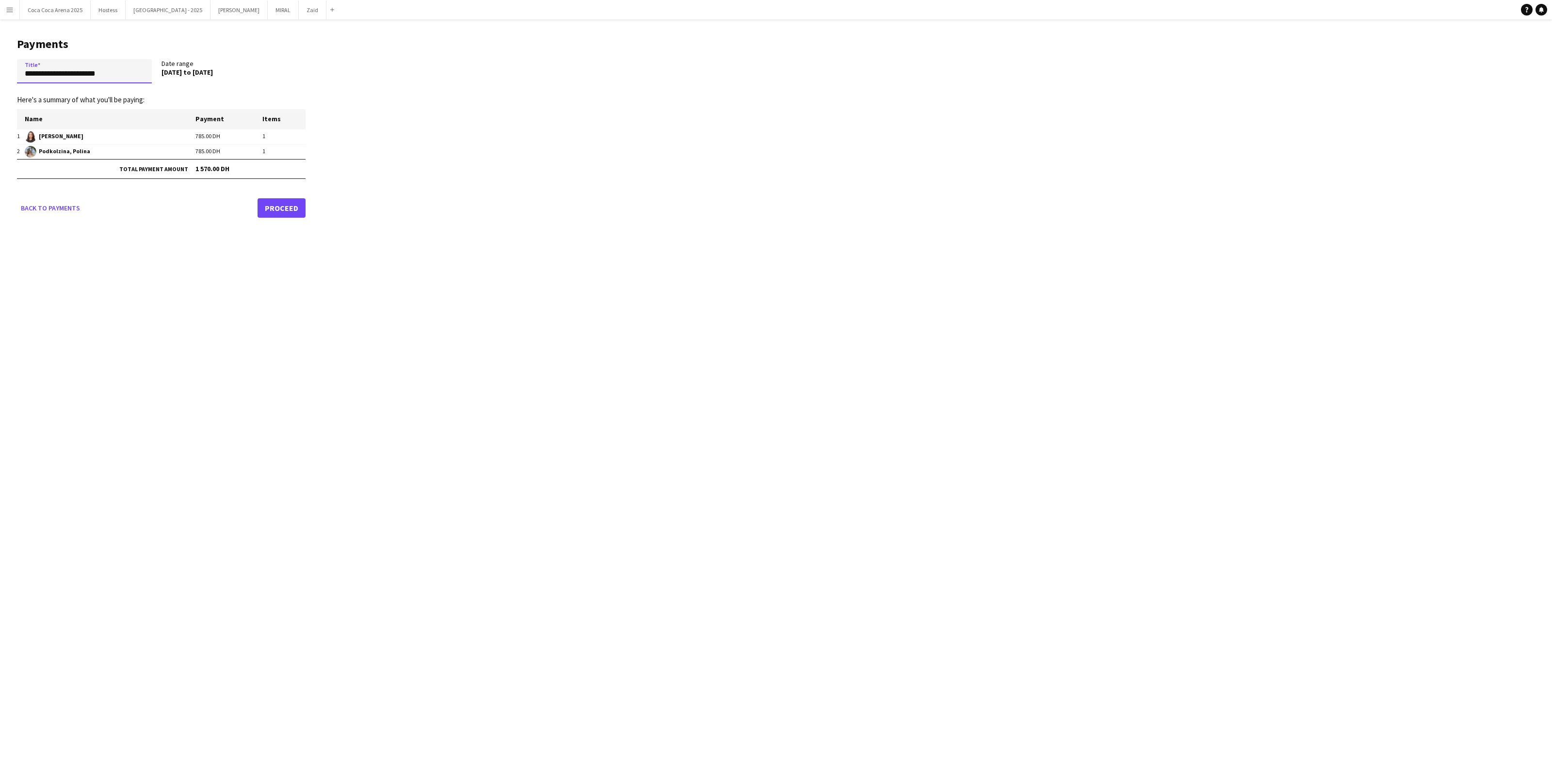
click at [66, 72] on input "**********" at bounding box center [84, 71] width 135 height 24
paste input "**********"
click at [130, 78] on input "**********" at bounding box center [84, 70] width 135 height 23
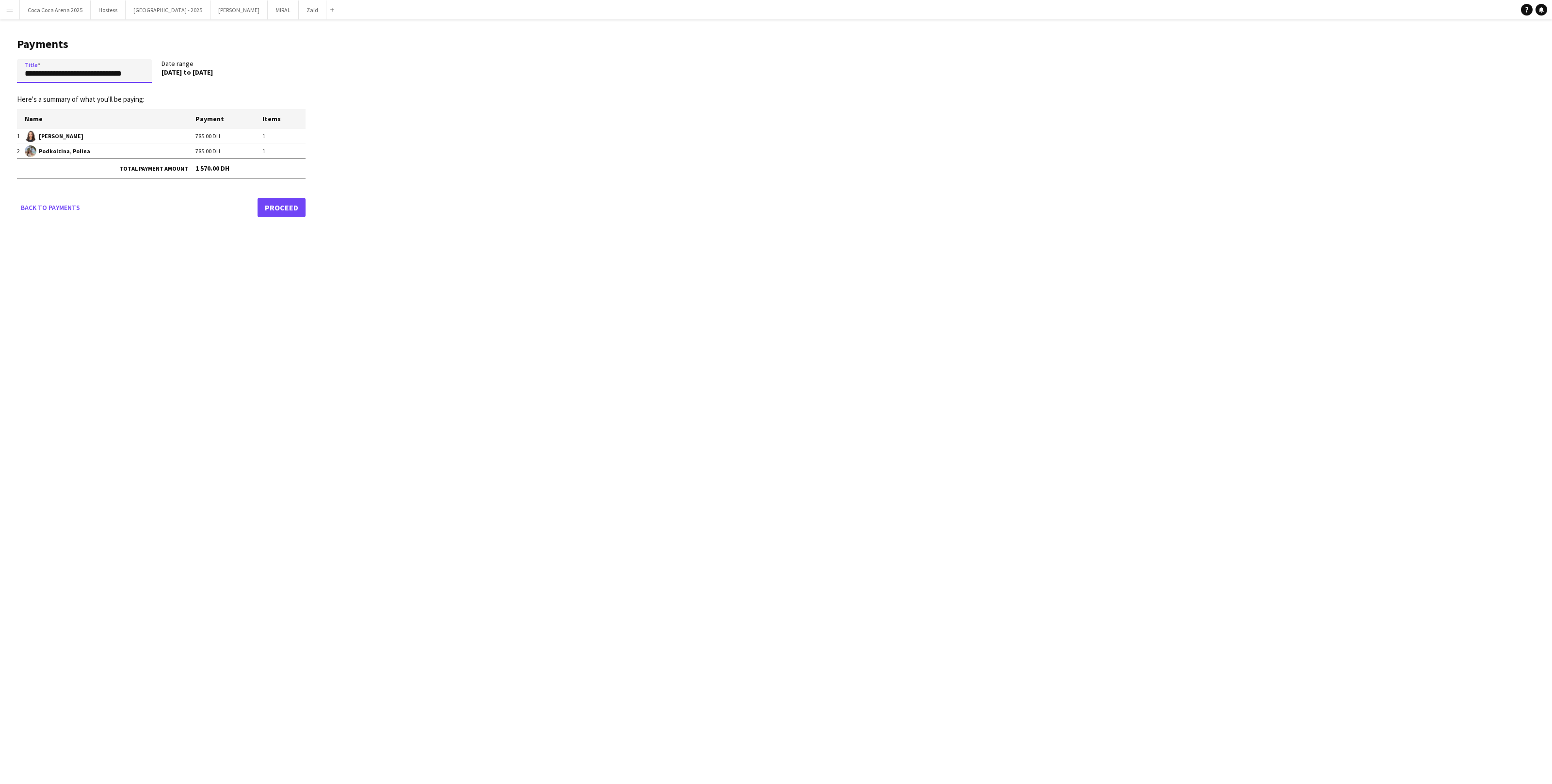
type input "**********"
click at [286, 221] on main "**********" at bounding box center [157, 125] width 315 height 213
click at [284, 217] on link "Proceed" at bounding box center [281, 207] width 48 height 19
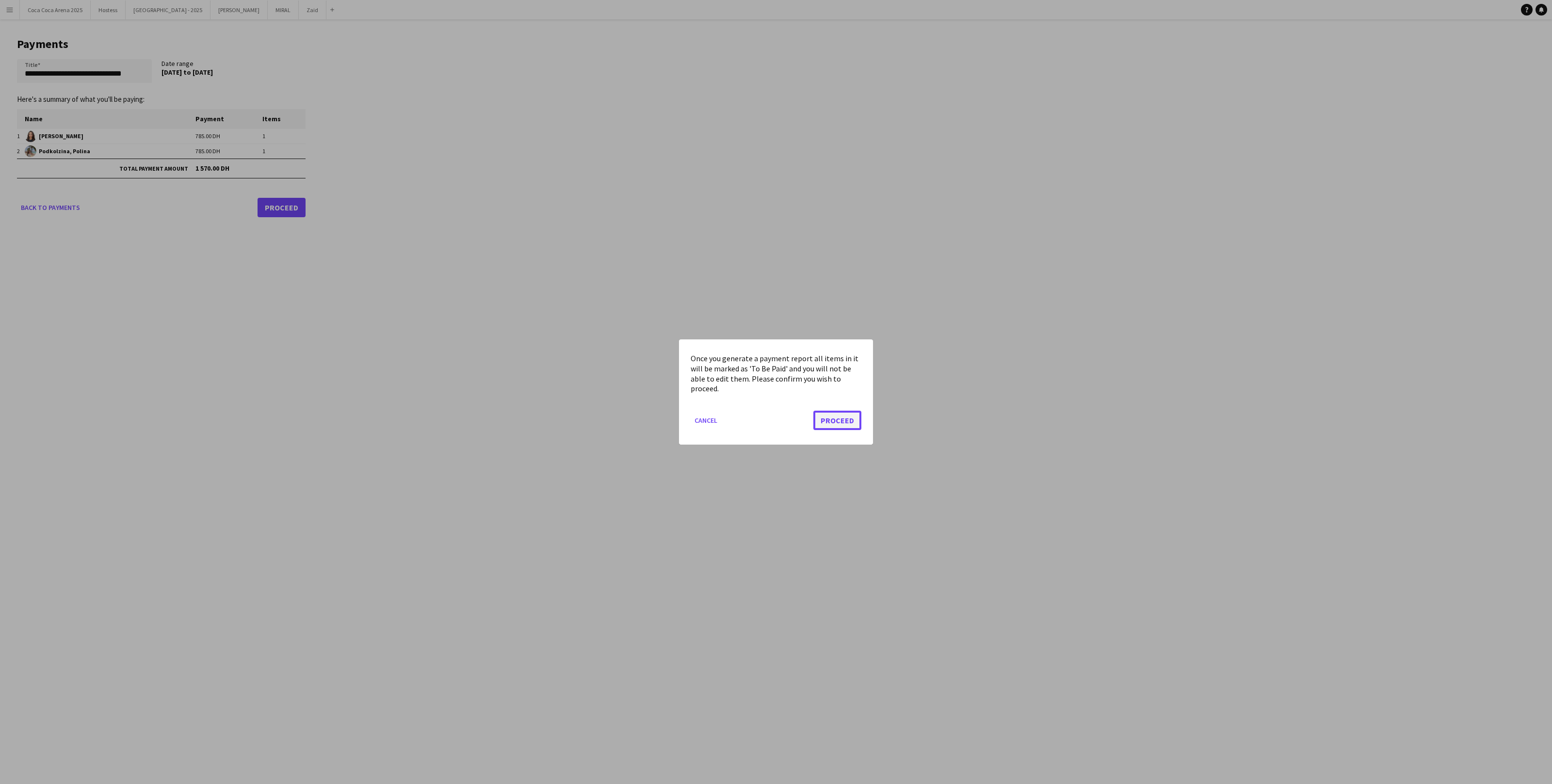
click at [834, 426] on button "Proceed" at bounding box center [837, 420] width 48 height 19
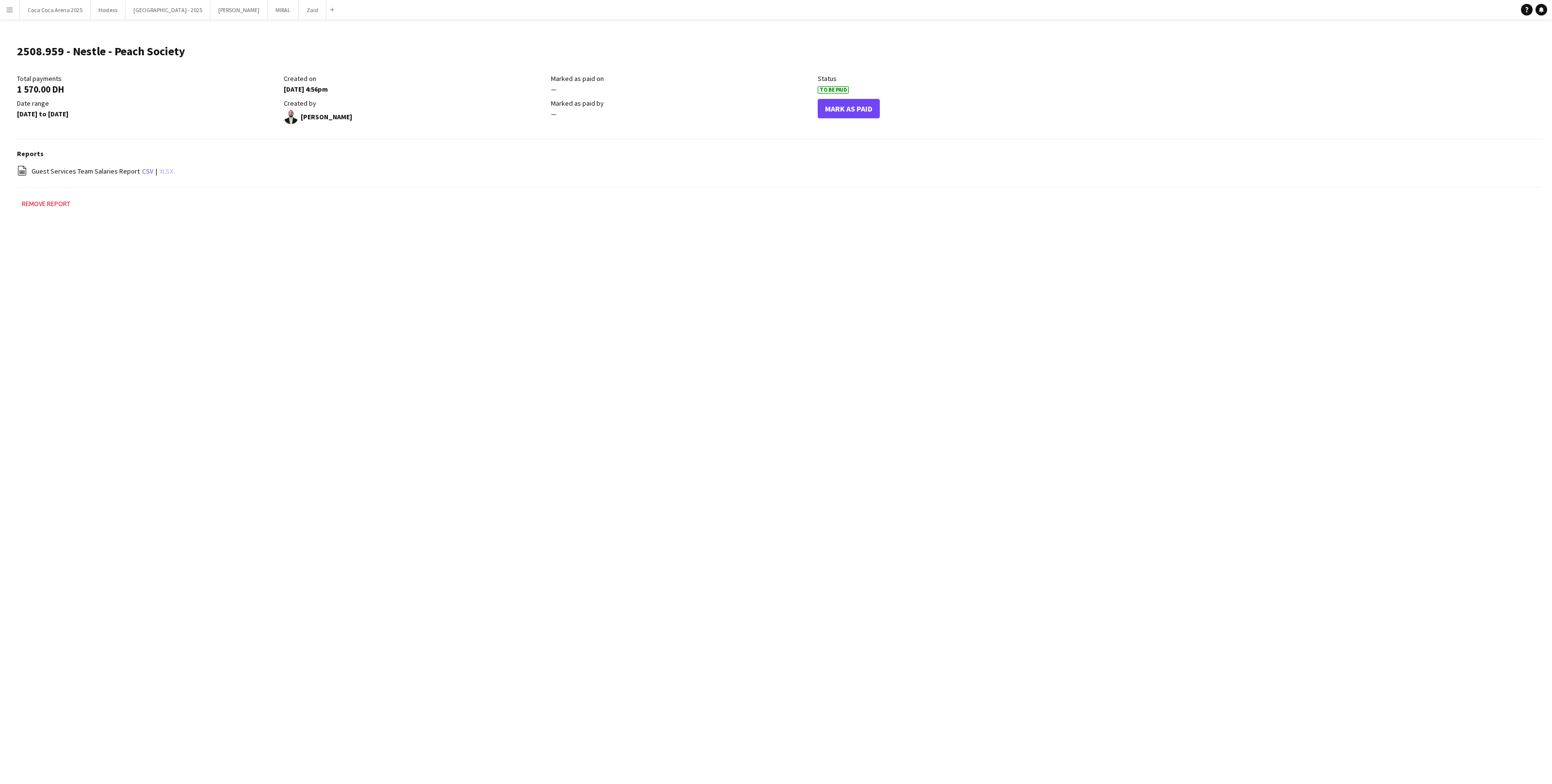
click at [160, 170] on link "xlsx" at bounding box center [166, 171] width 14 height 8
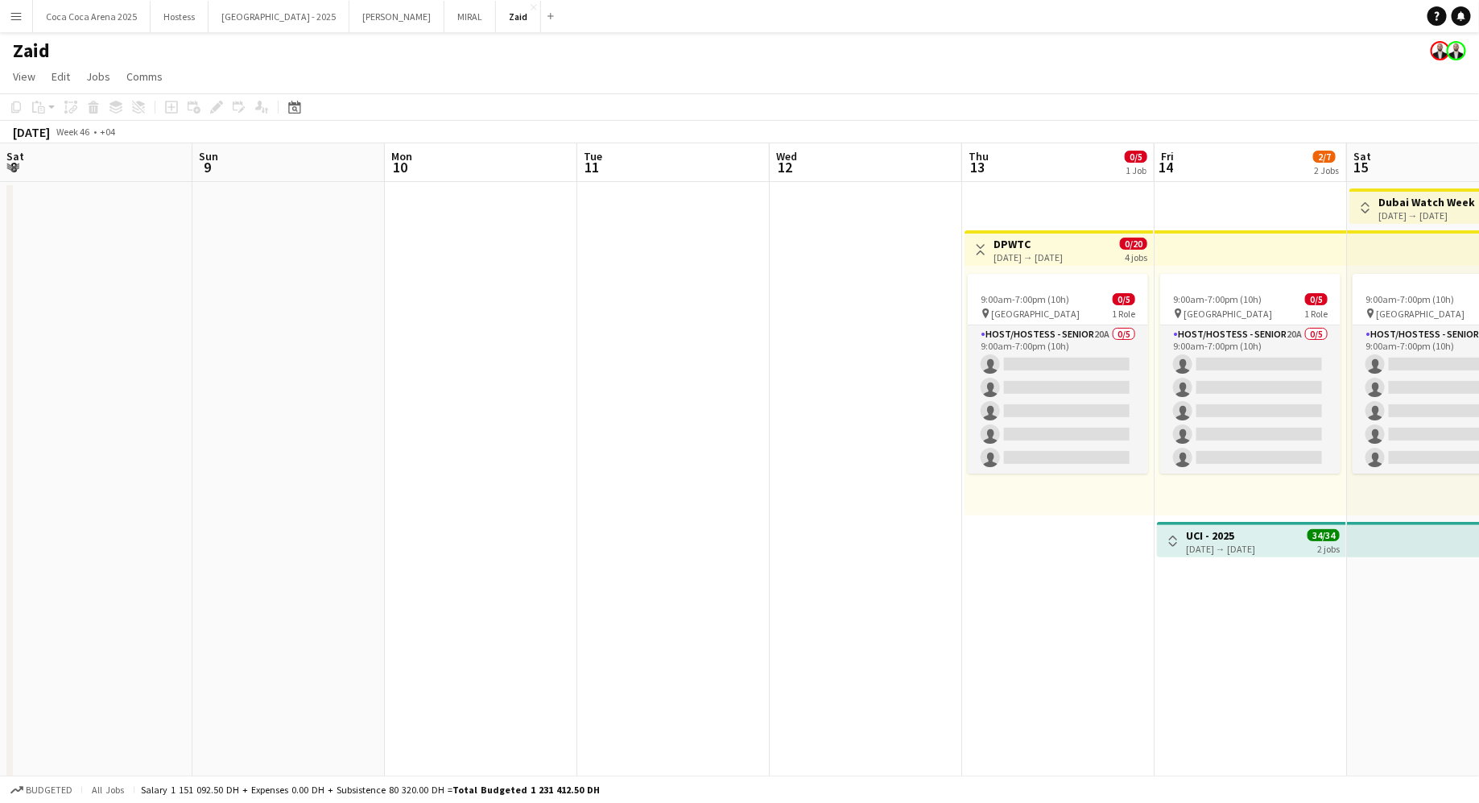
scroll to position [0, 507]
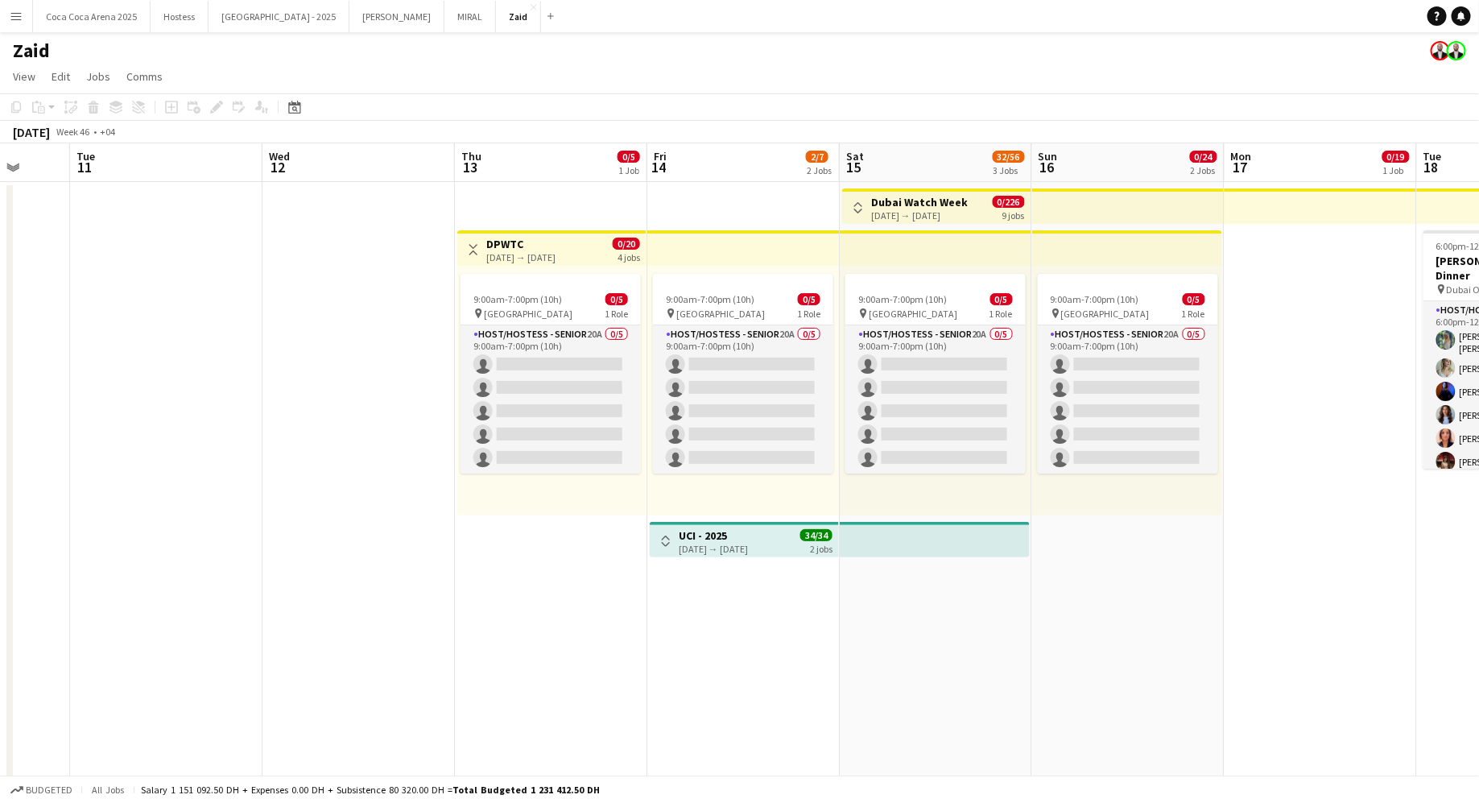
click at [652, 542] on app-top-bar "Toggle View UCI - 2025 [DATE] → [DATE] 34/34 2 jobs" at bounding box center [744, 539] width 189 height 35
click at [666, 543] on app-icon "Toggle View" at bounding box center [665, 540] width 11 height 11
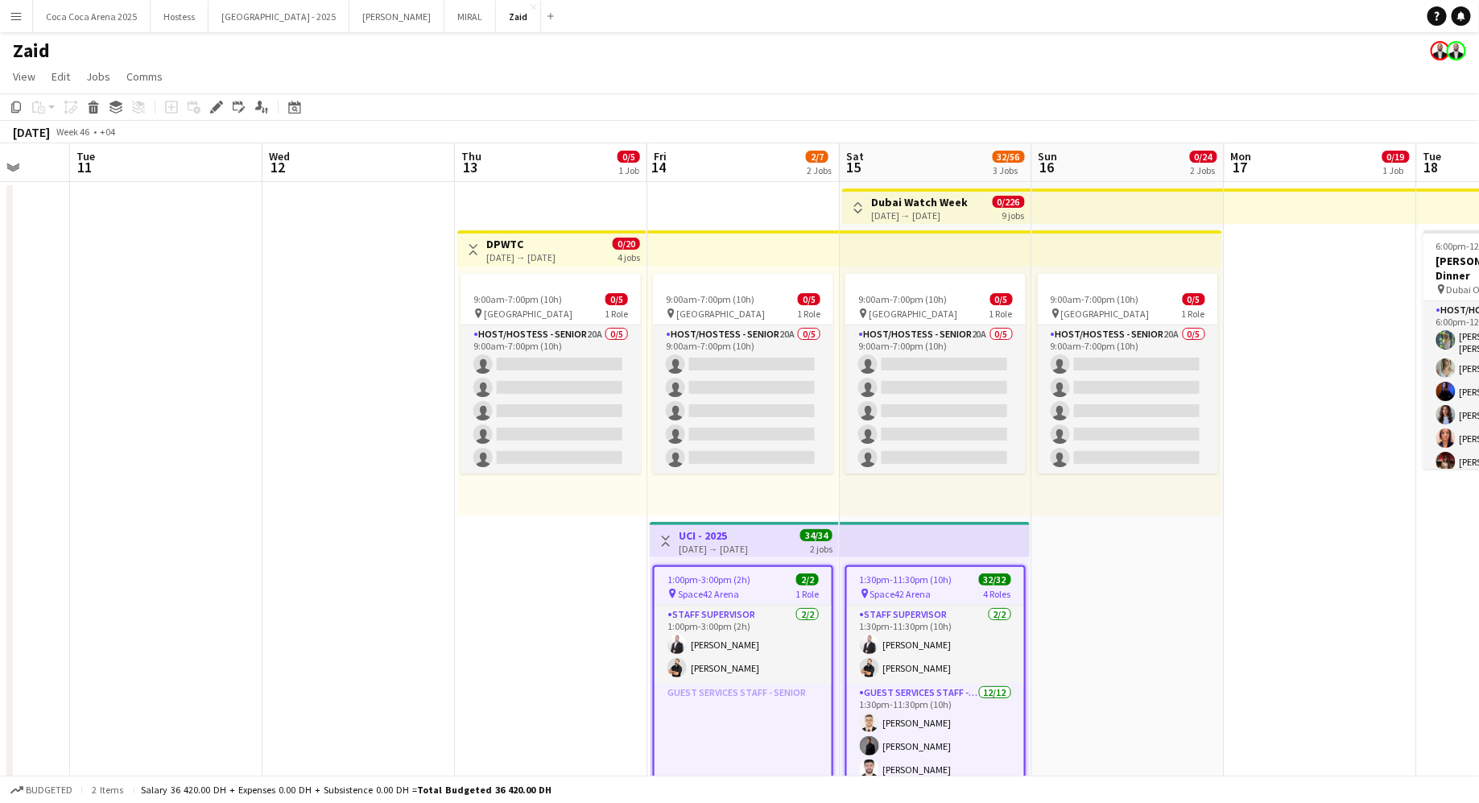
scroll to position [672, 0]
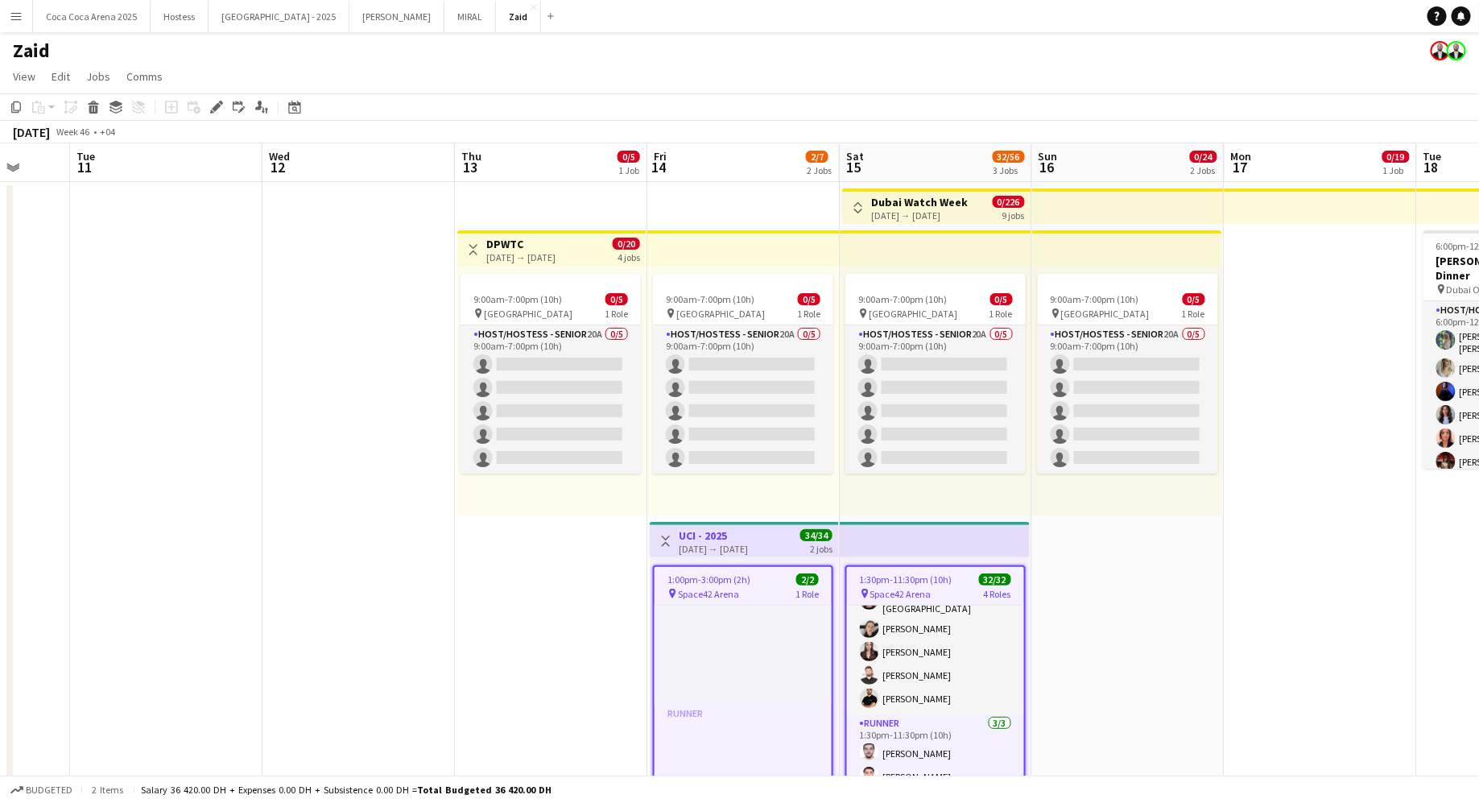
click at [666, 543] on app-icon "Toggle View" at bounding box center [665, 540] width 11 height 11
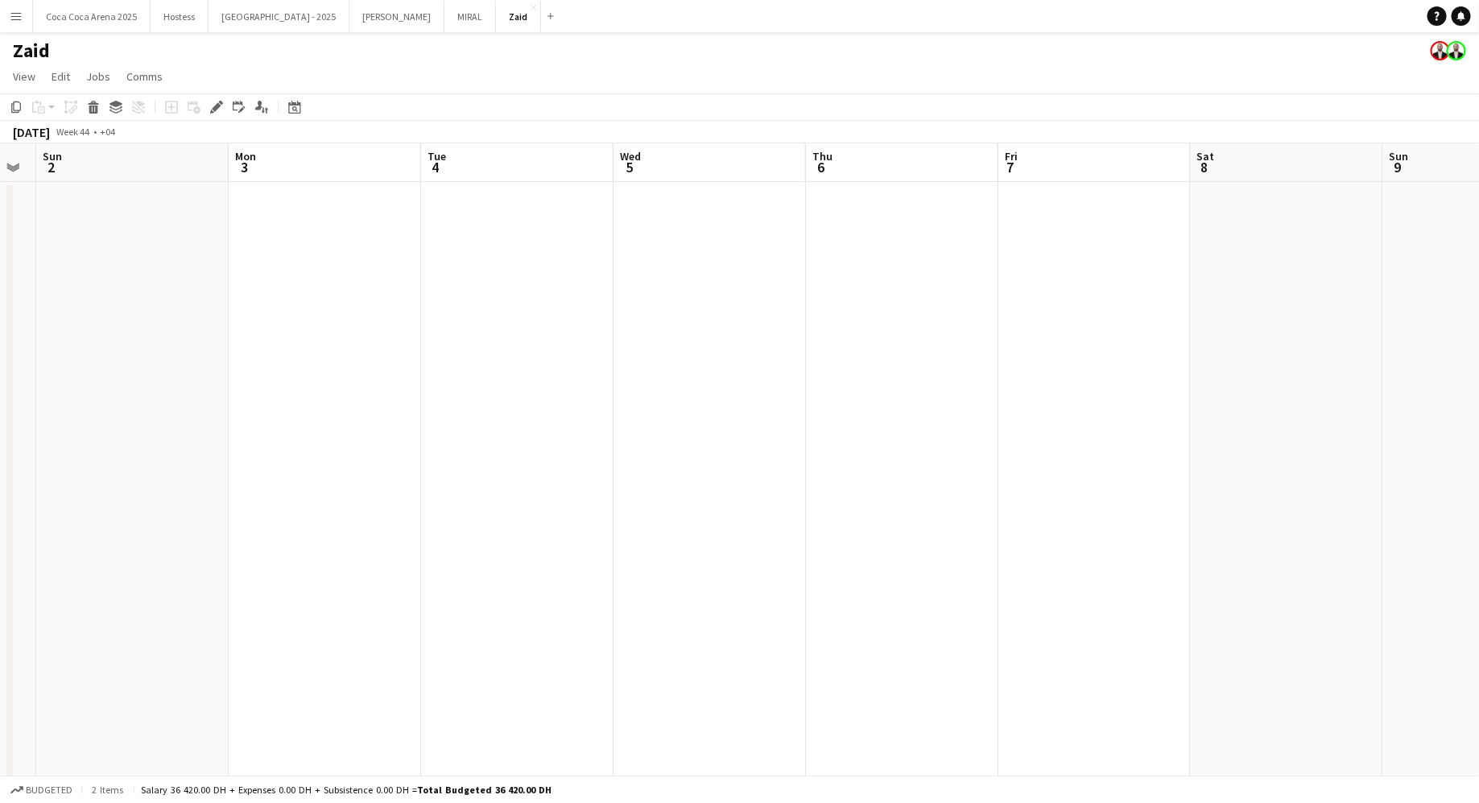
scroll to position [0, 326]
click at [349, 18] on button "[PERSON_NAME]" at bounding box center [396, 16] width 95 height 31
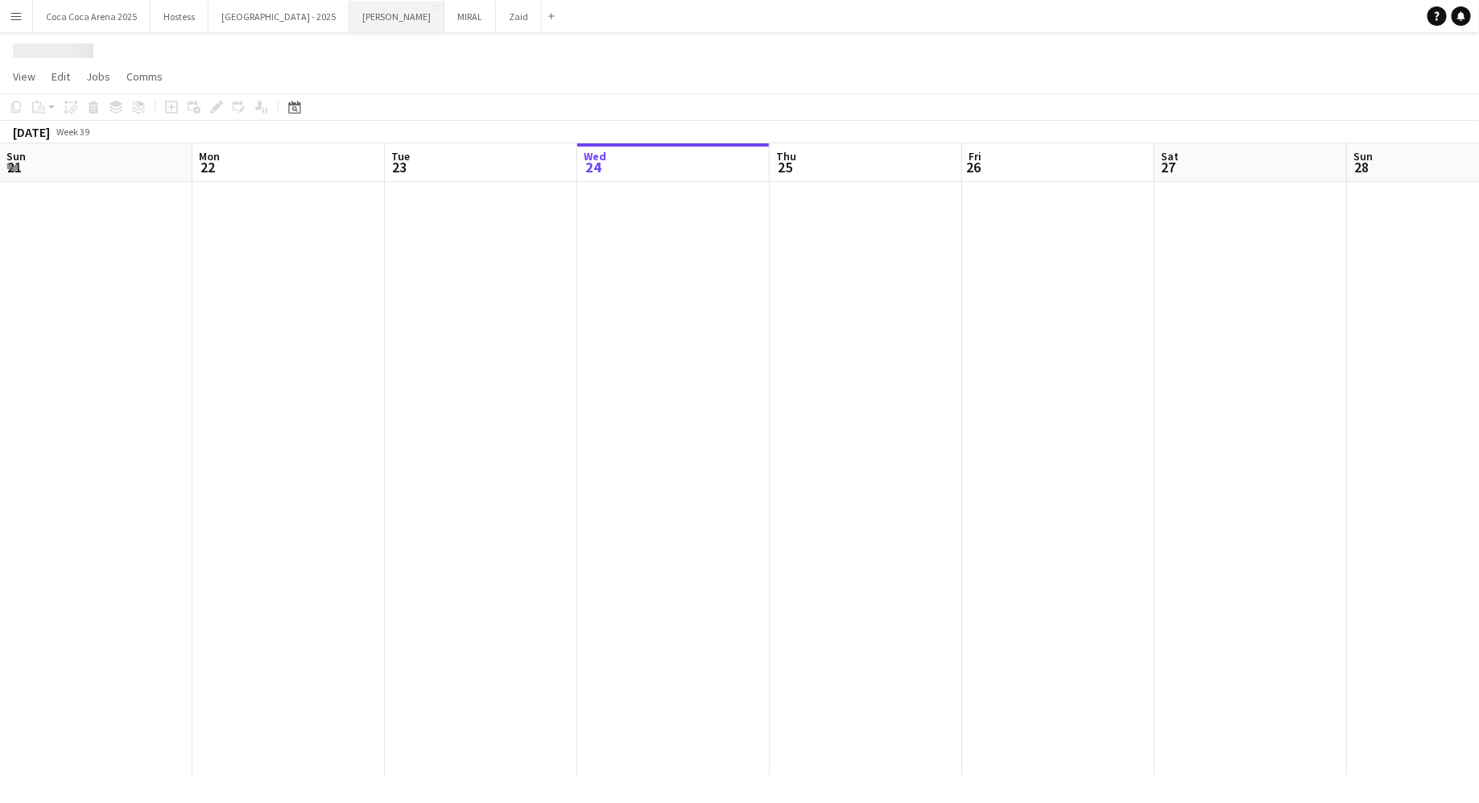
scroll to position [0, 384]
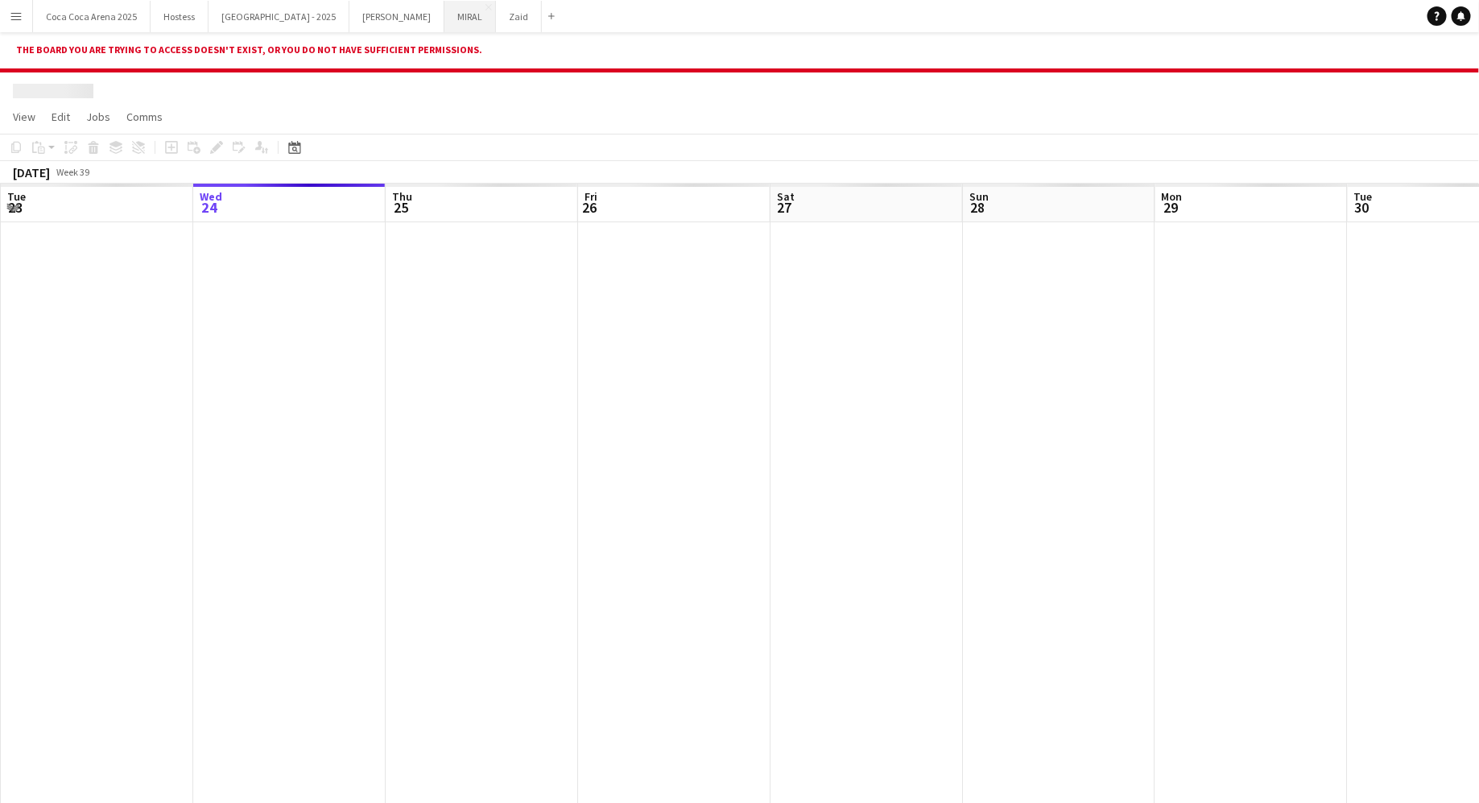
click at [444, 25] on button "MIRAL Close" at bounding box center [470, 16] width 52 height 31
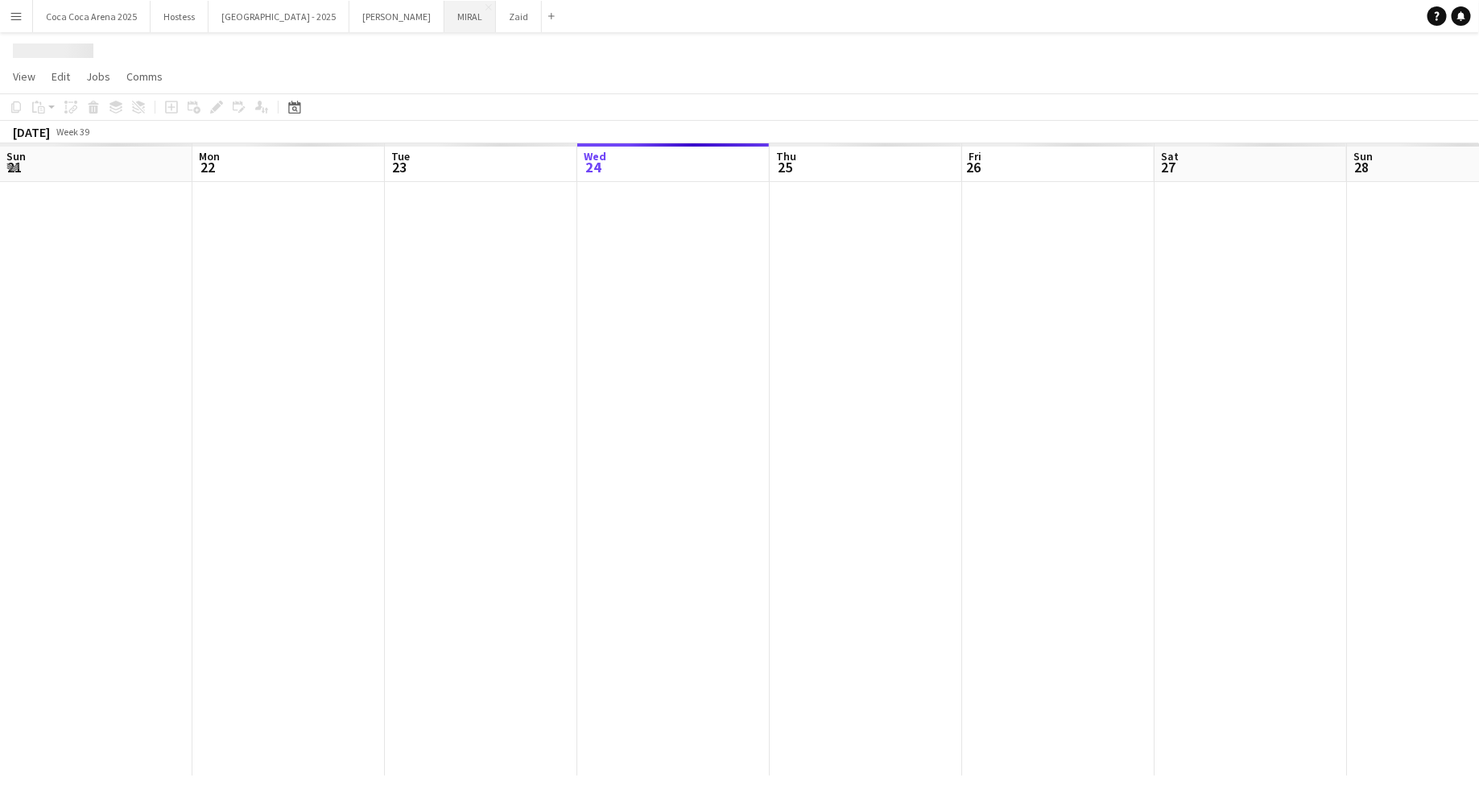
scroll to position [0, 384]
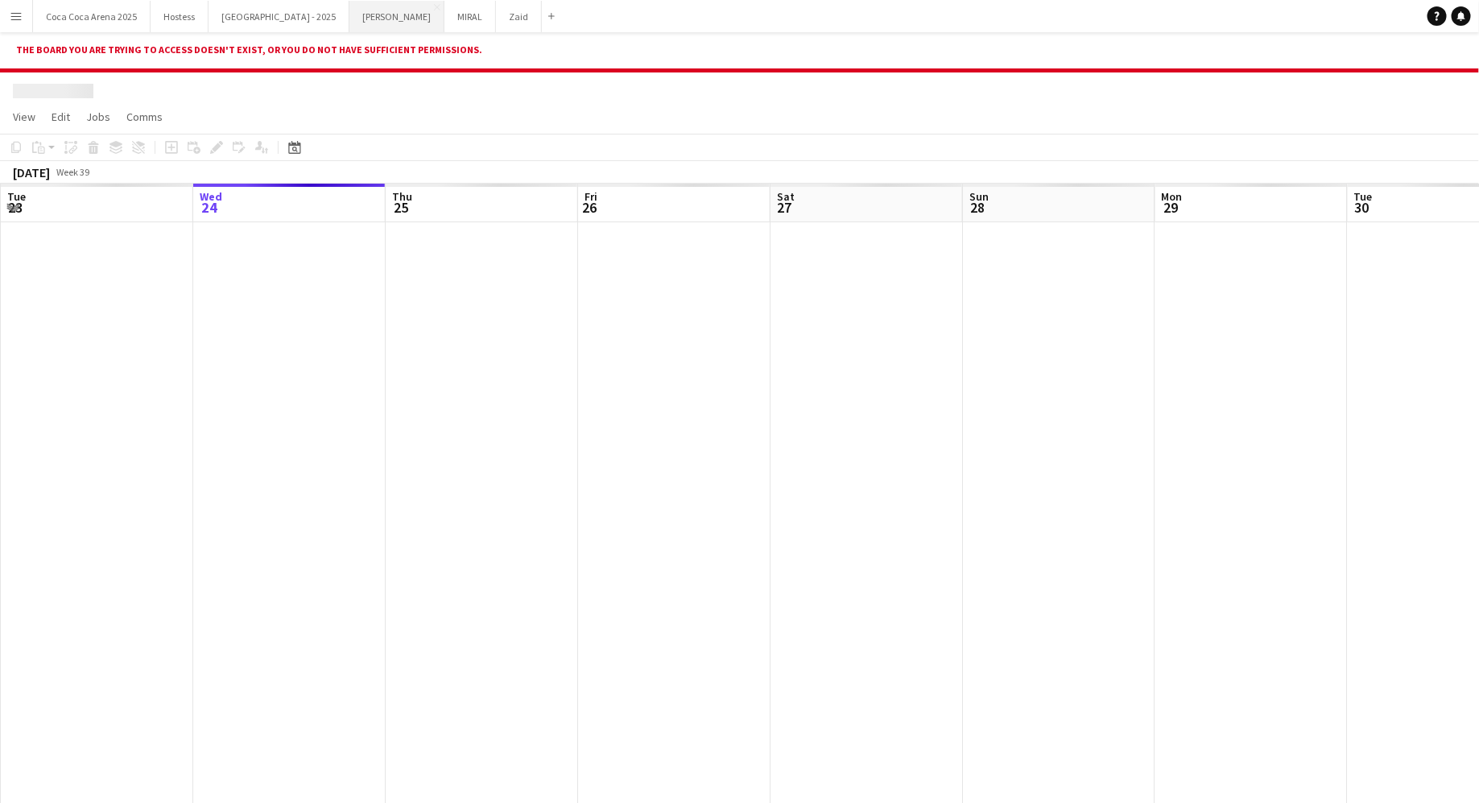
click at [349, 27] on button "[PERSON_NAME]" at bounding box center [396, 16] width 95 height 31
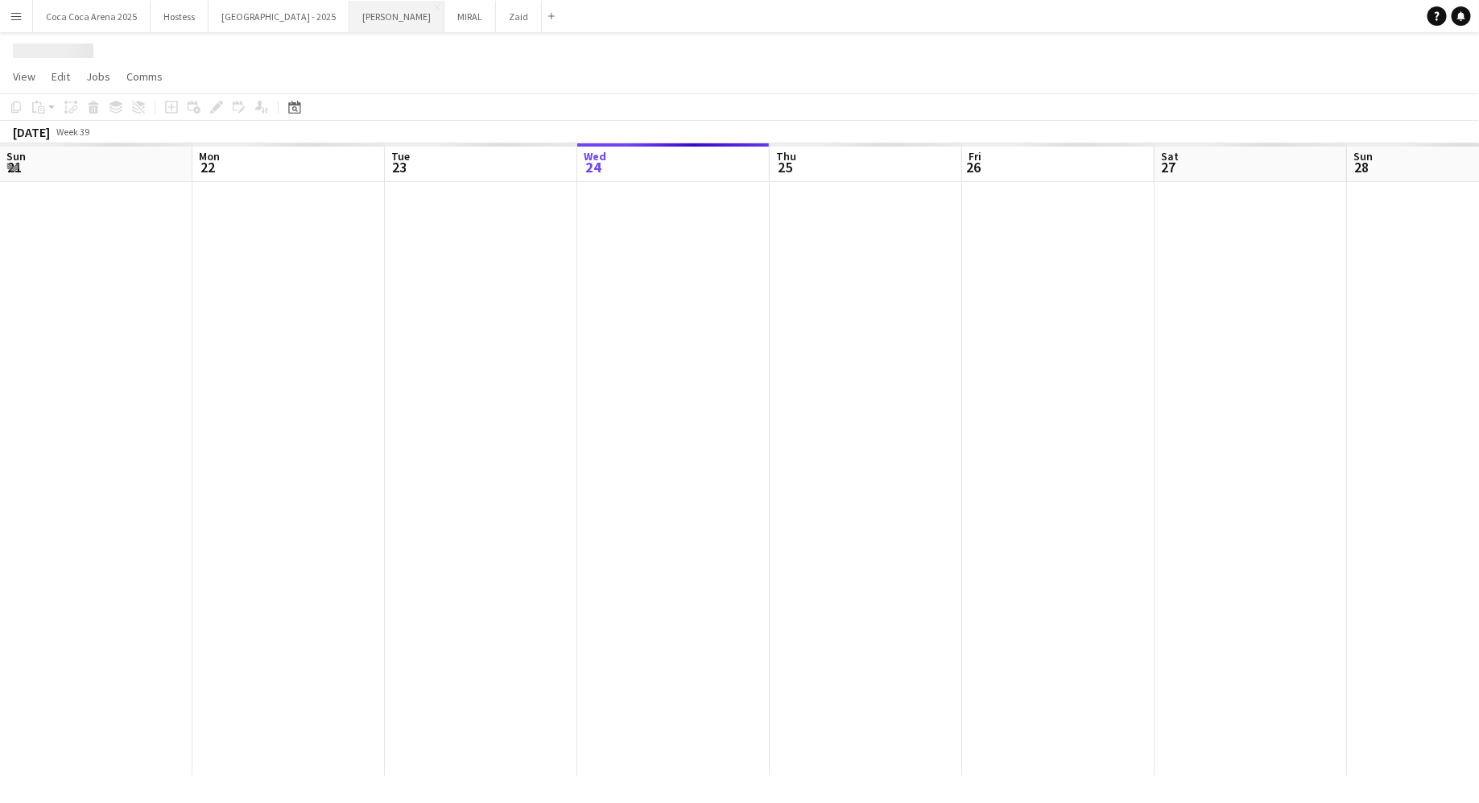
scroll to position [0, 384]
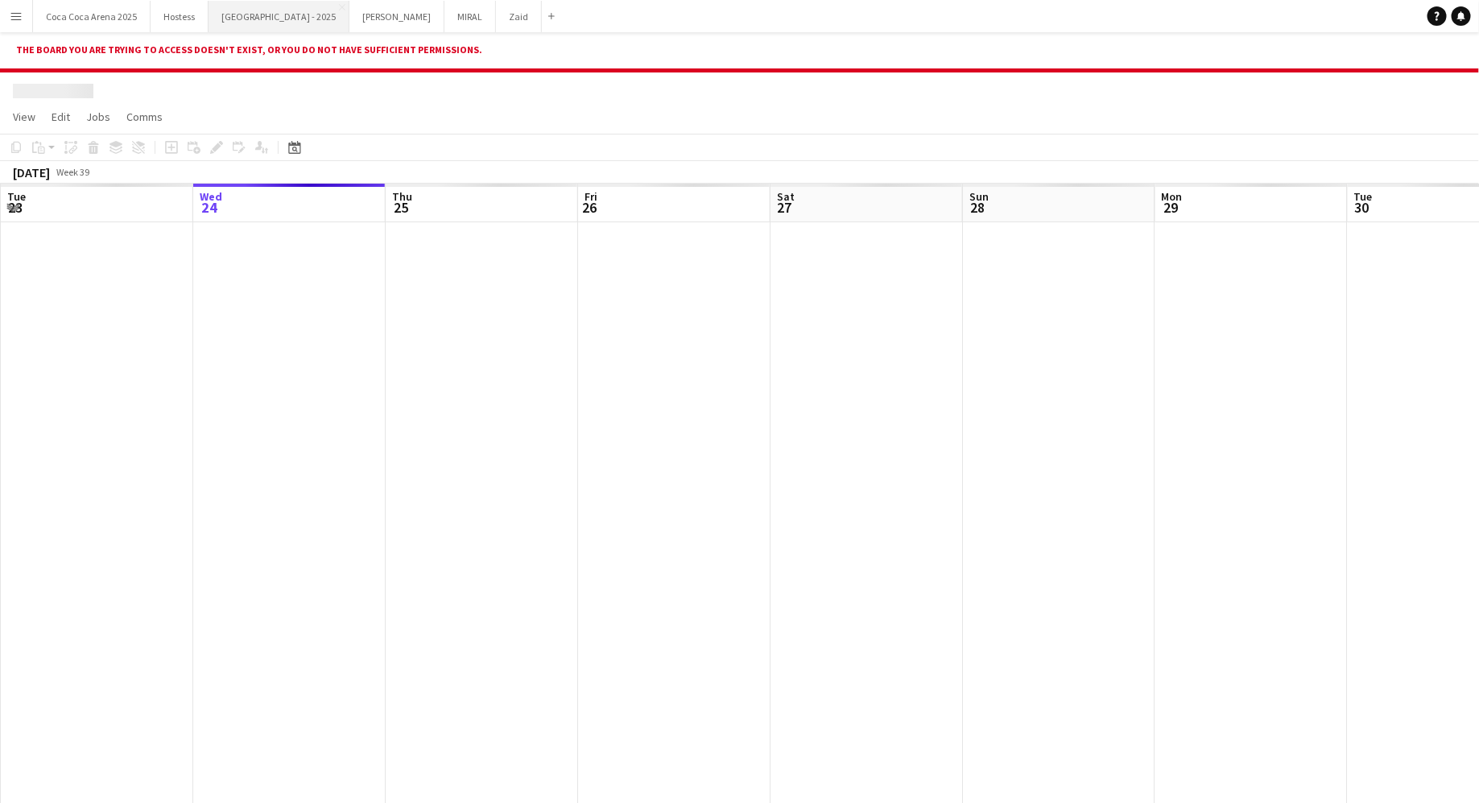
click at [262, 21] on button "[GEOGRAPHIC_DATA] - 2025 Close" at bounding box center [278, 16] width 141 height 31
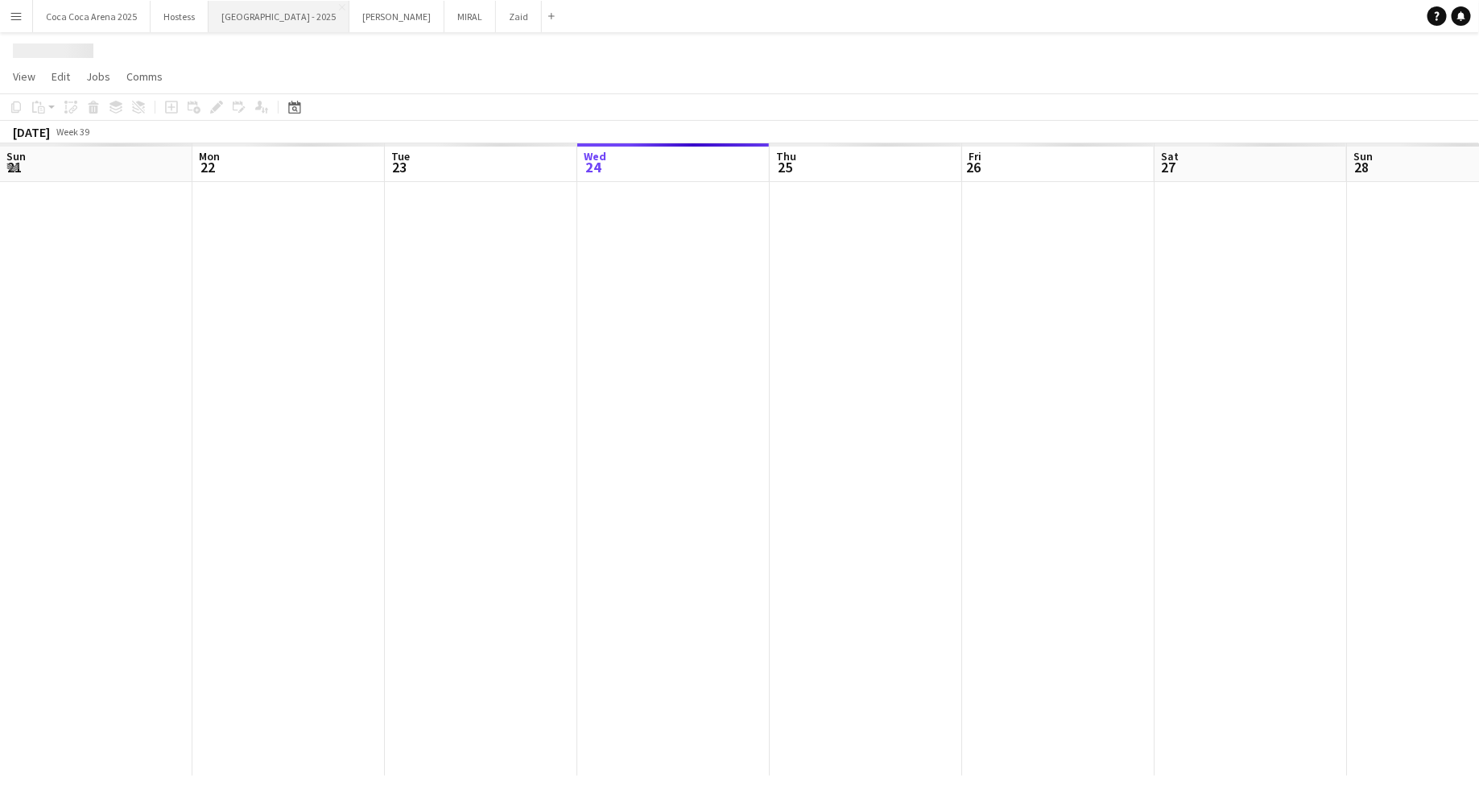
scroll to position [0, 384]
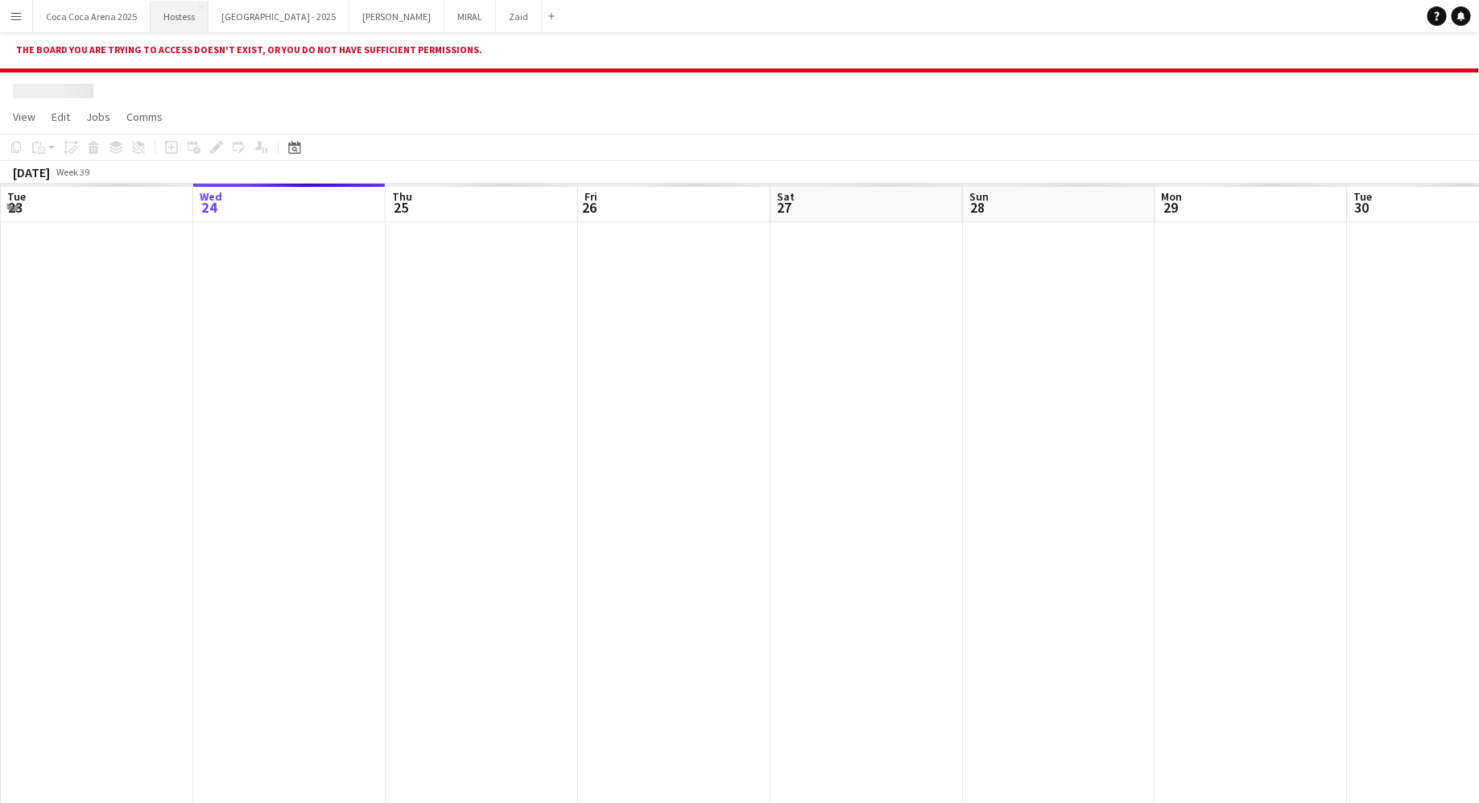
click at [200, 24] on button "Hostess Close" at bounding box center [180, 16] width 58 height 31
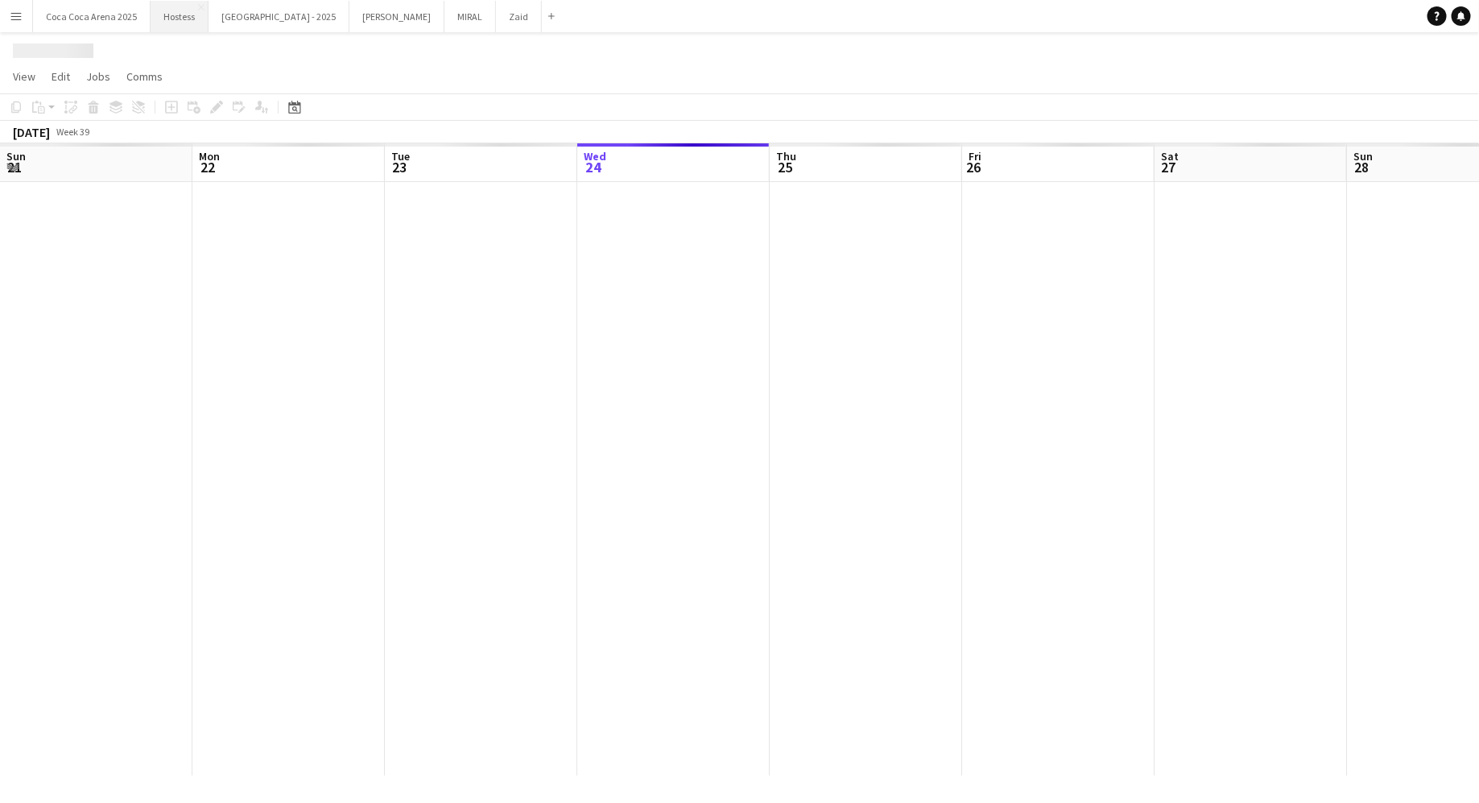
scroll to position [0, 384]
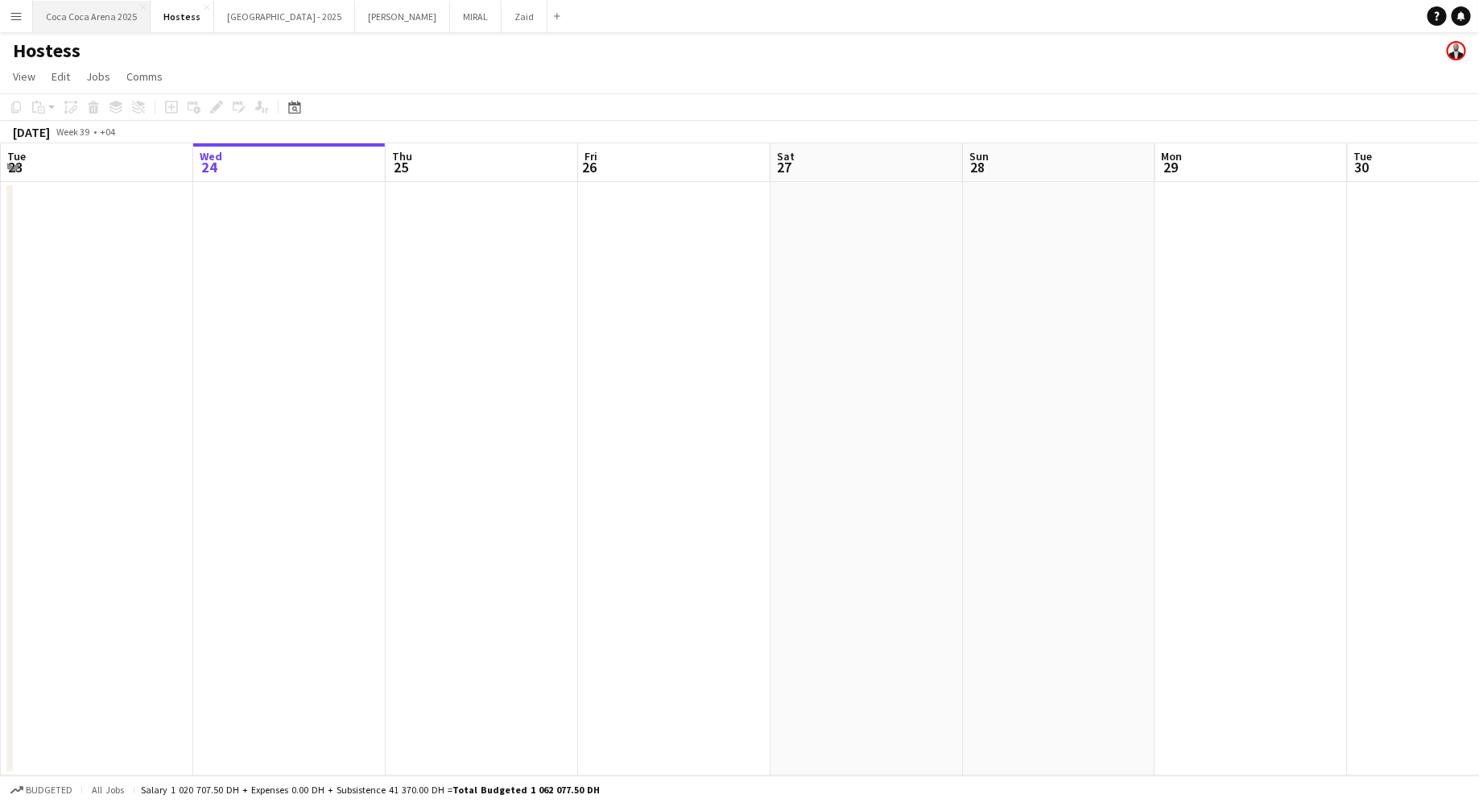
click at [133, 16] on button "[GEOGRAPHIC_DATA] 2025 Close" at bounding box center [92, 16] width 118 height 31
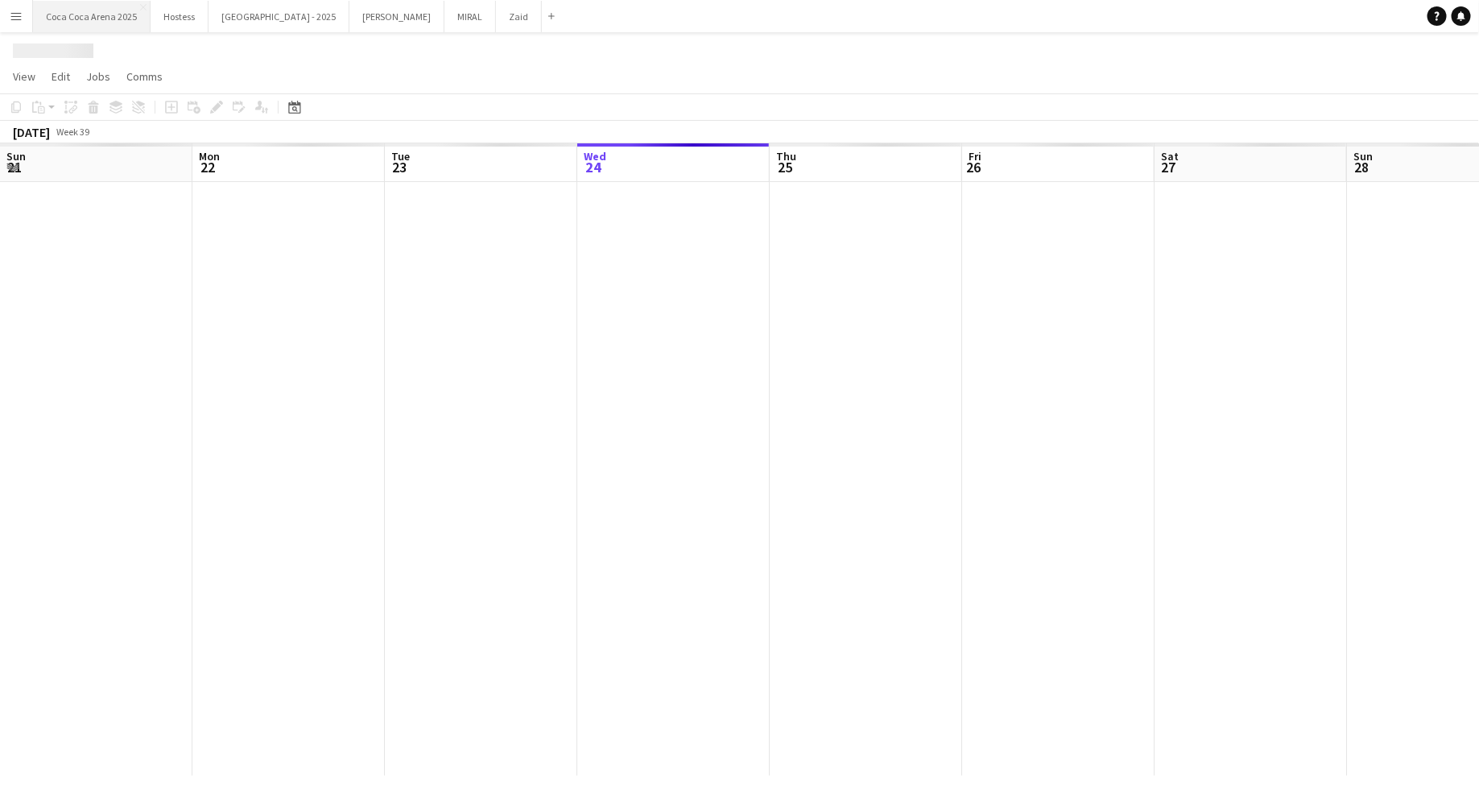
scroll to position [0, 384]
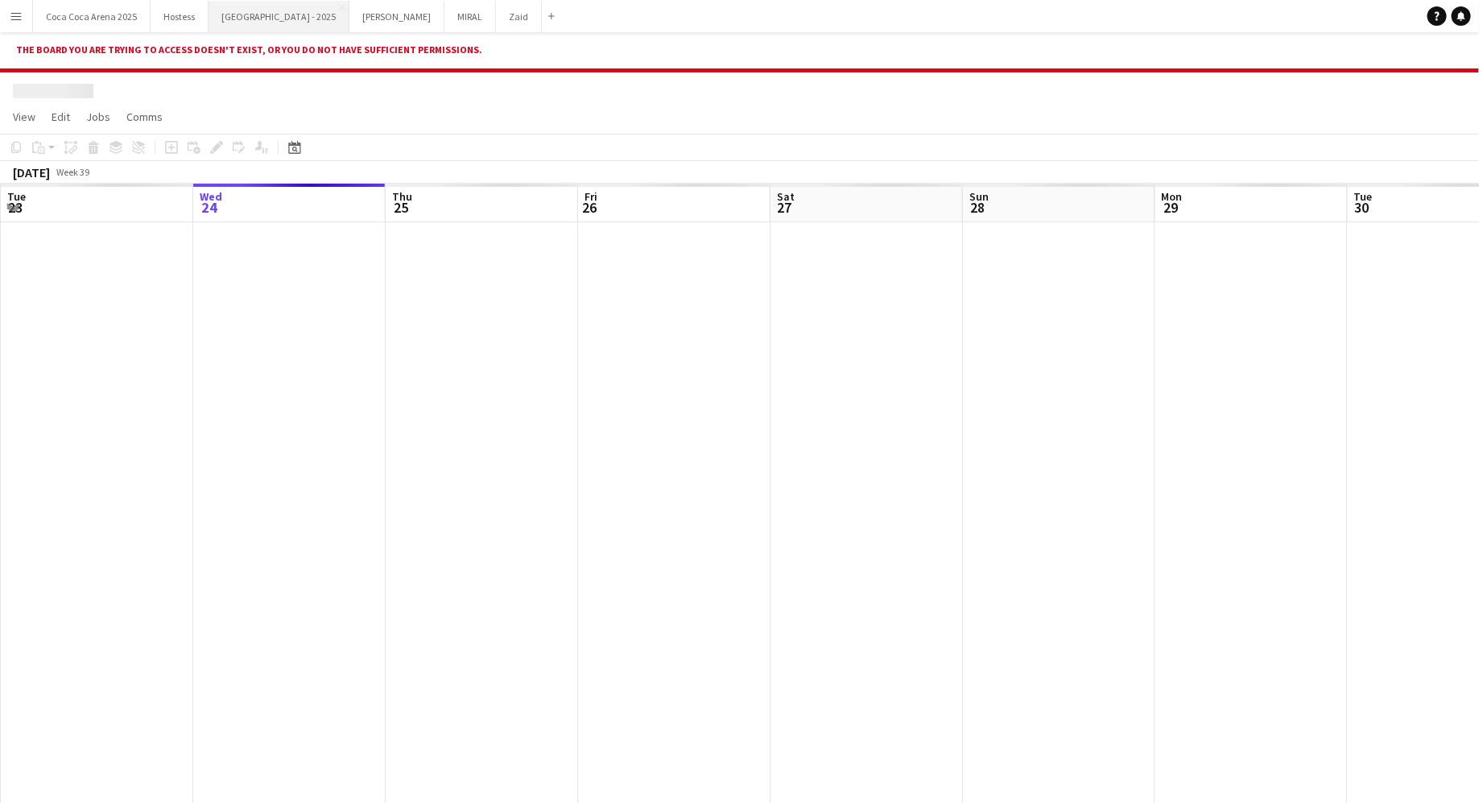
click at [295, 23] on button "[GEOGRAPHIC_DATA] - 2025 Close" at bounding box center [278, 16] width 141 height 31
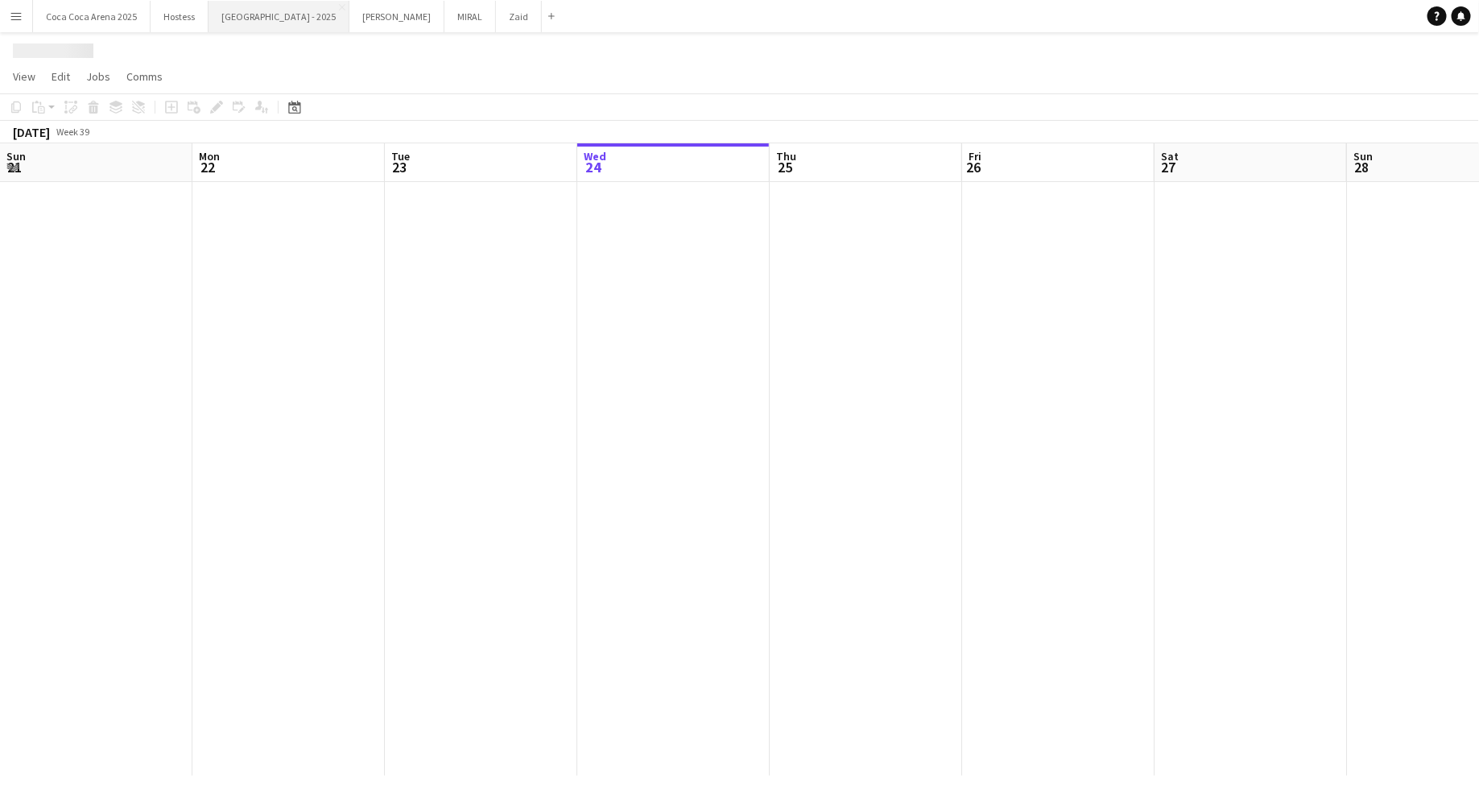
scroll to position [0, 384]
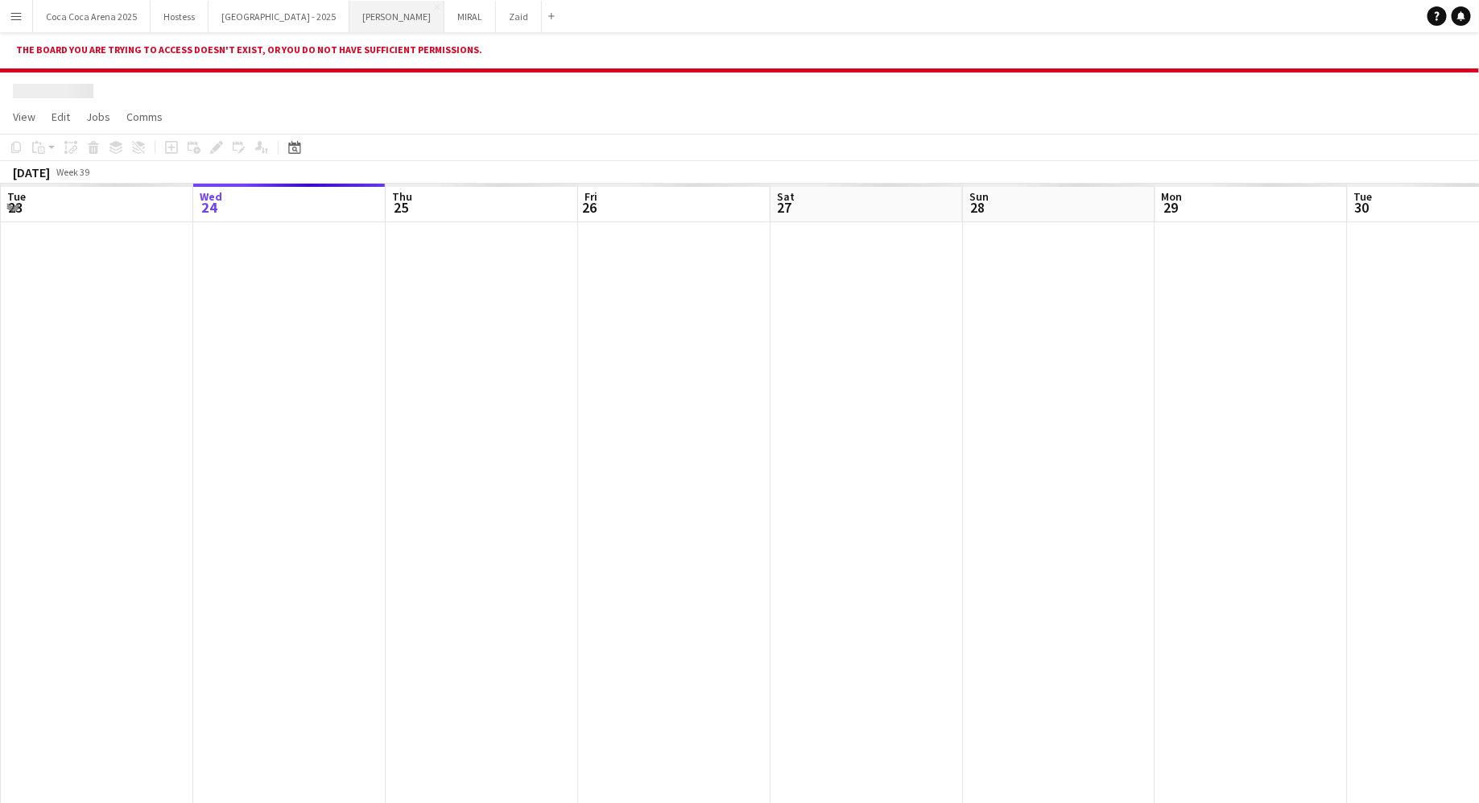
click at [349, 23] on button "[PERSON_NAME]" at bounding box center [396, 16] width 95 height 31
click at [496, 15] on button "Zaid Close" at bounding box center [519, 16] width 46 height 31
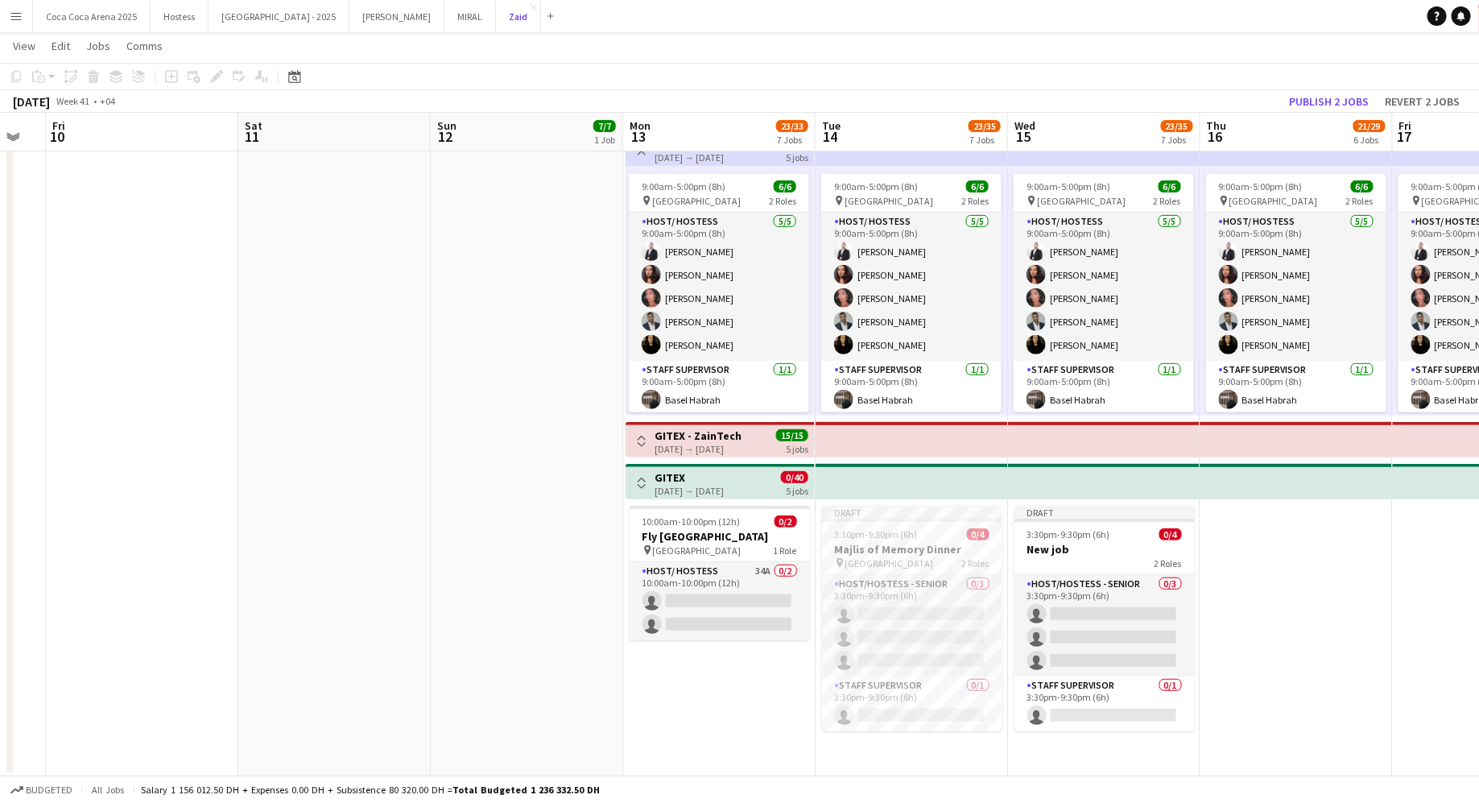
scroll to position [2, 0]
click at [891, 545] on h3 "Majlis of Memory Dinner" at bounding box center [912, 549] width 180 height 14
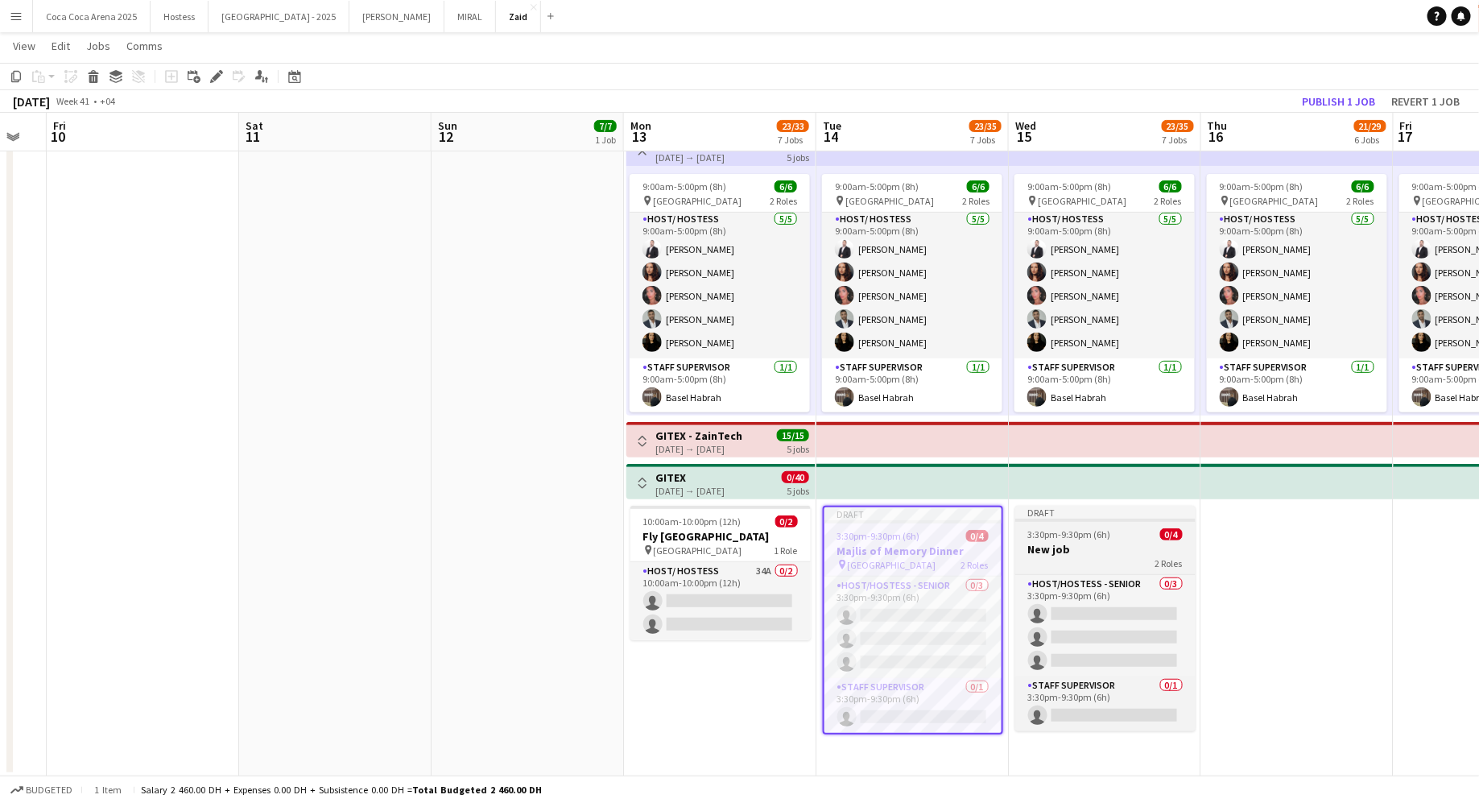
click at [1096, 570] on app-job-card "Draft 3:30pm-9:30pm (6h) 0/4 New job 2 Roles Host/Hostess - Senior 0/3 3:30pm-9…" at bounding box center [1105, 618] width 180 height 225
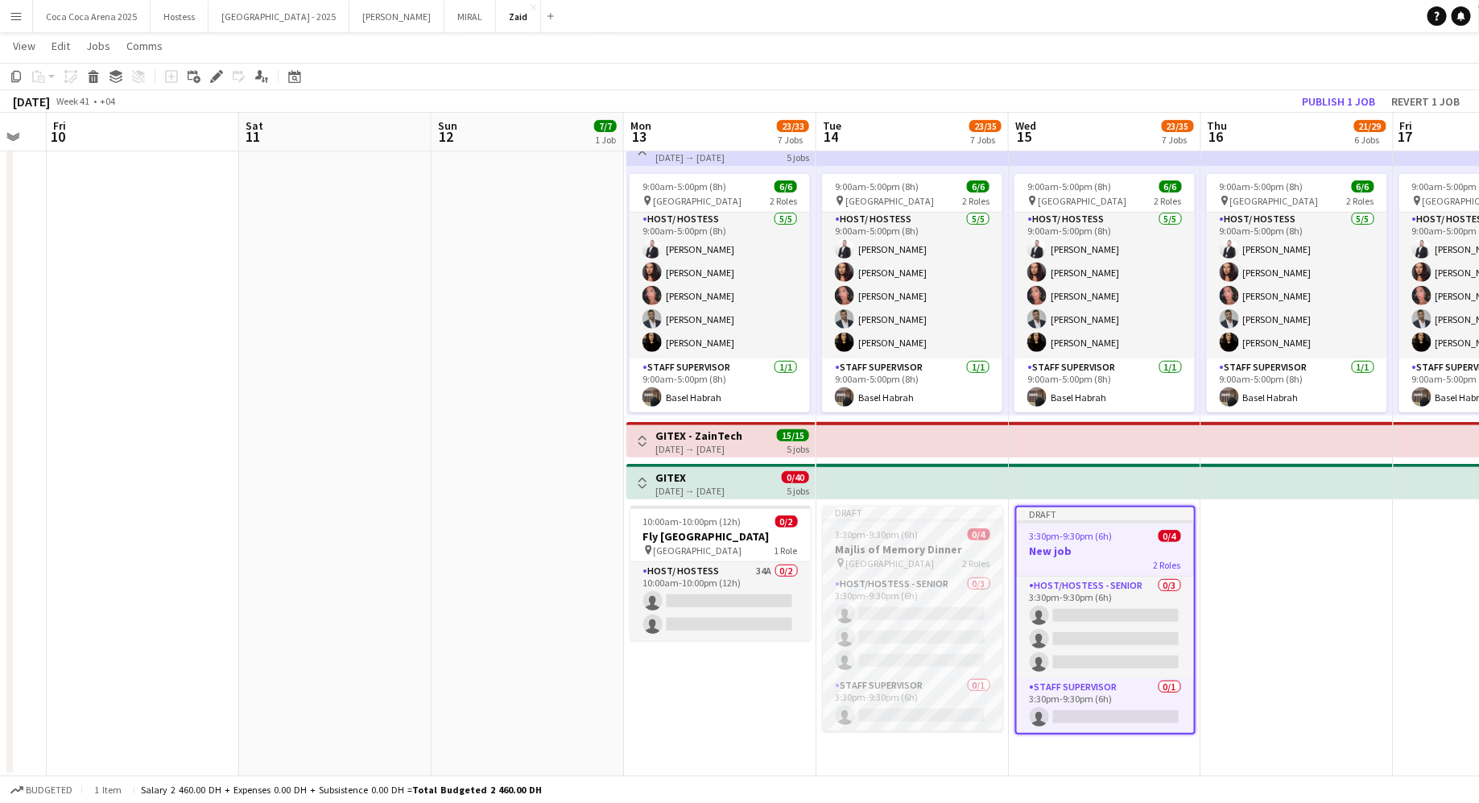
click at [935, 564] on span "[GEOGRAPHIC_DATA]" at bounding box center [890, 563] width 89 height 12
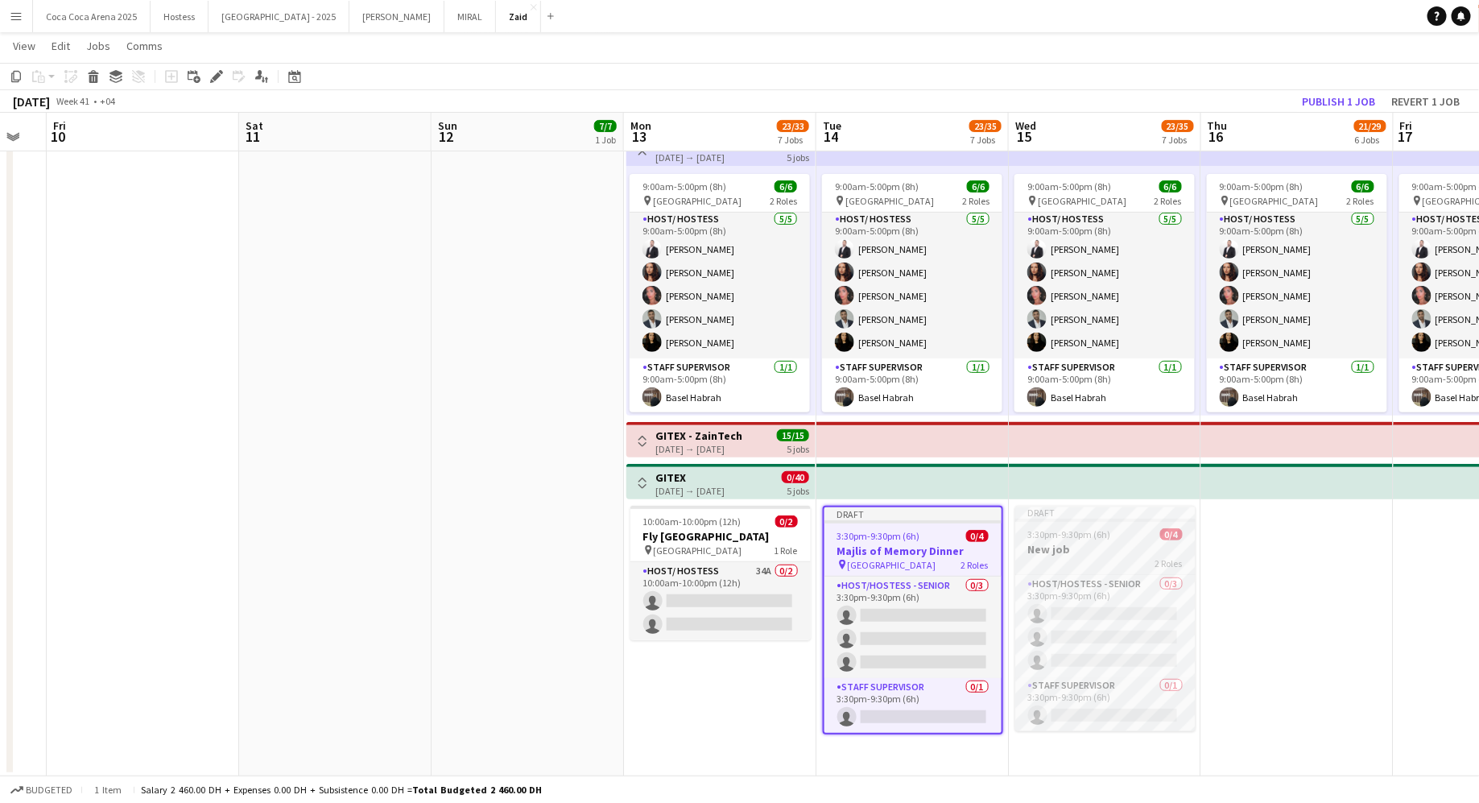
click at [1059, 534] on span "3:30pm-9:30pm (6h)" at bounding box center [1069, 534] width 83 height 12
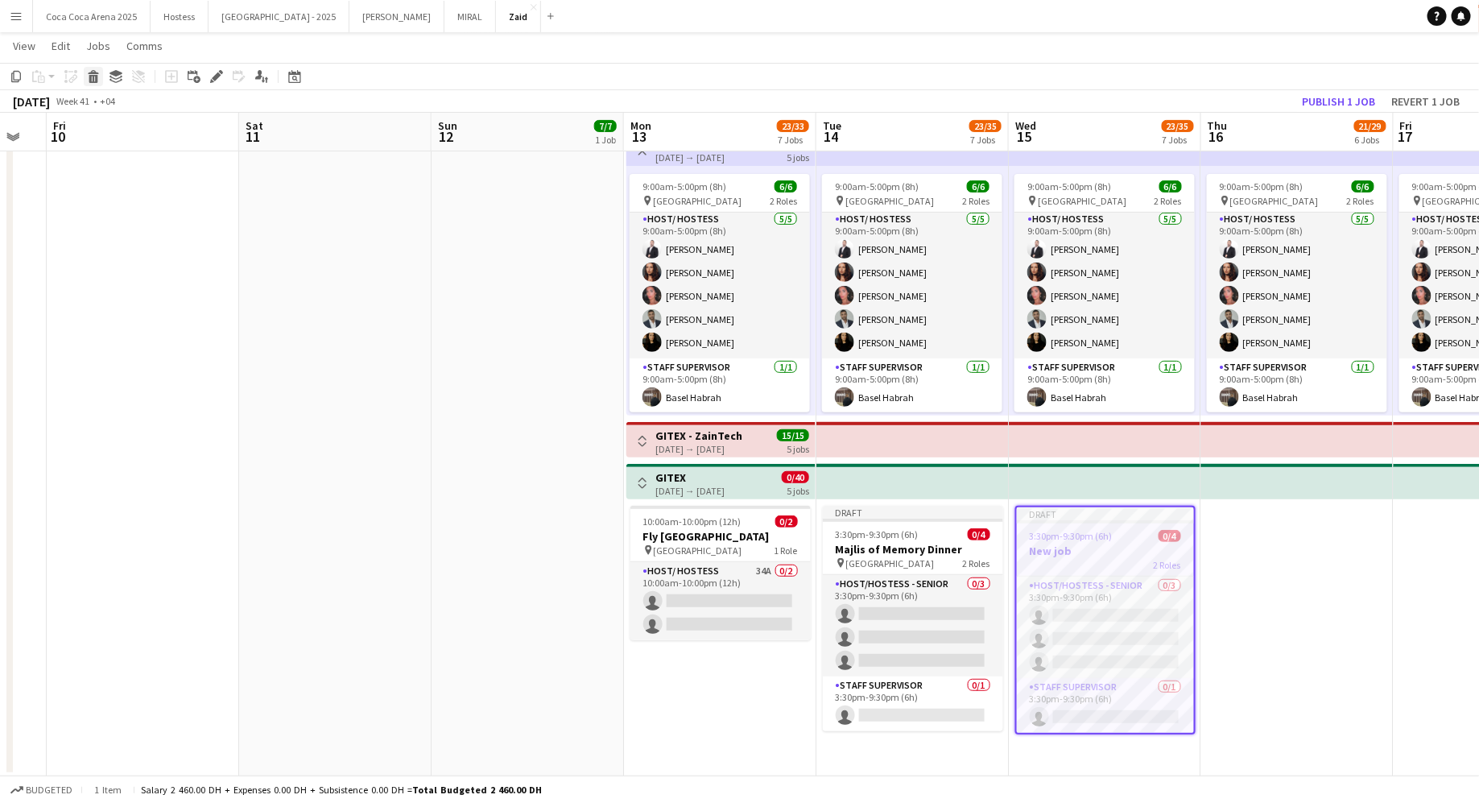
click at [93, 81] on icon at bounding box center [93, 79] width 9 height 8
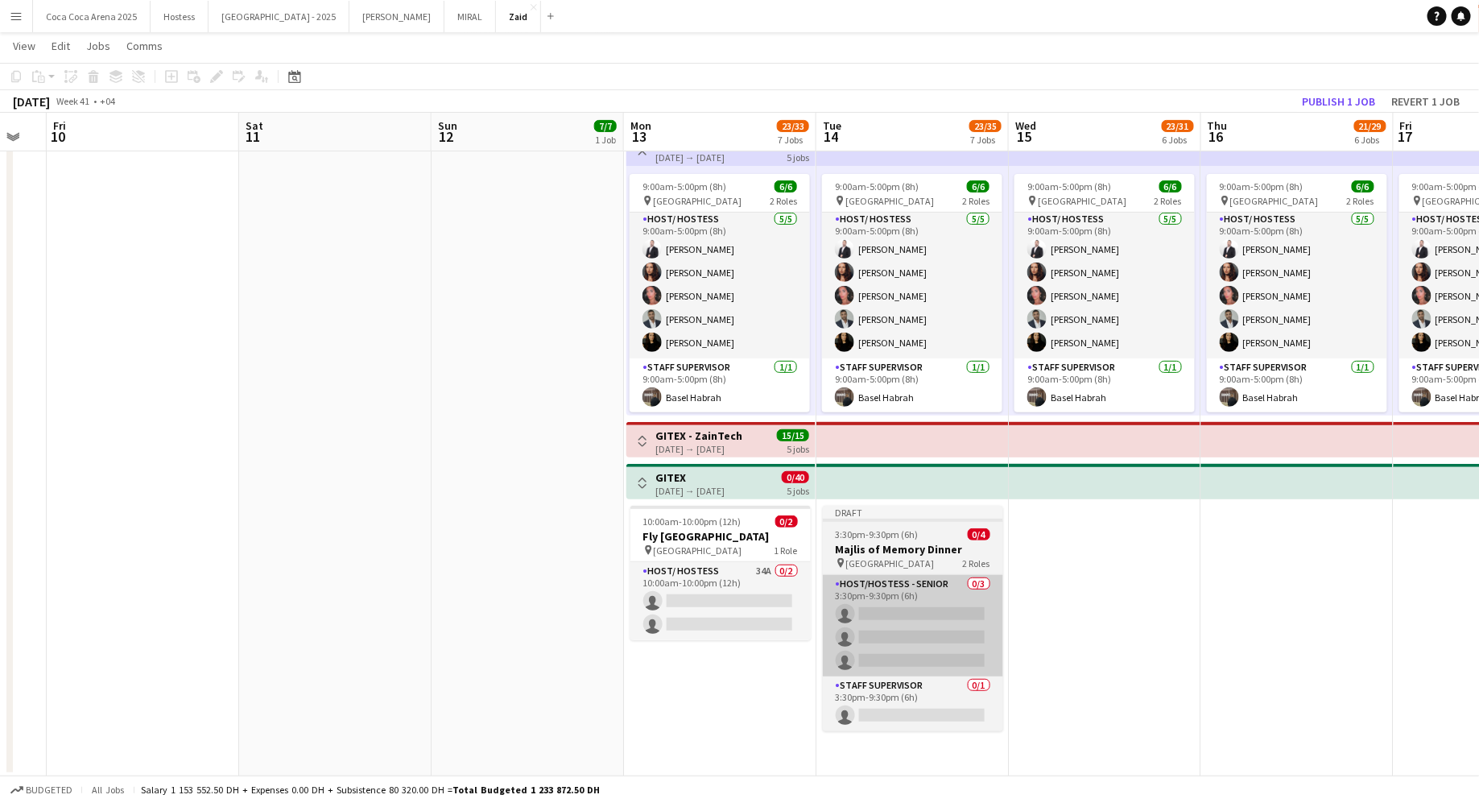
click at [927, 575] on app-card-role "Host/Hostess - Senior 0/3 3:30pm-9:30pm (6h) single-neutral-actions single-neut…" at bounding box center [913, 625] width 180 height 101
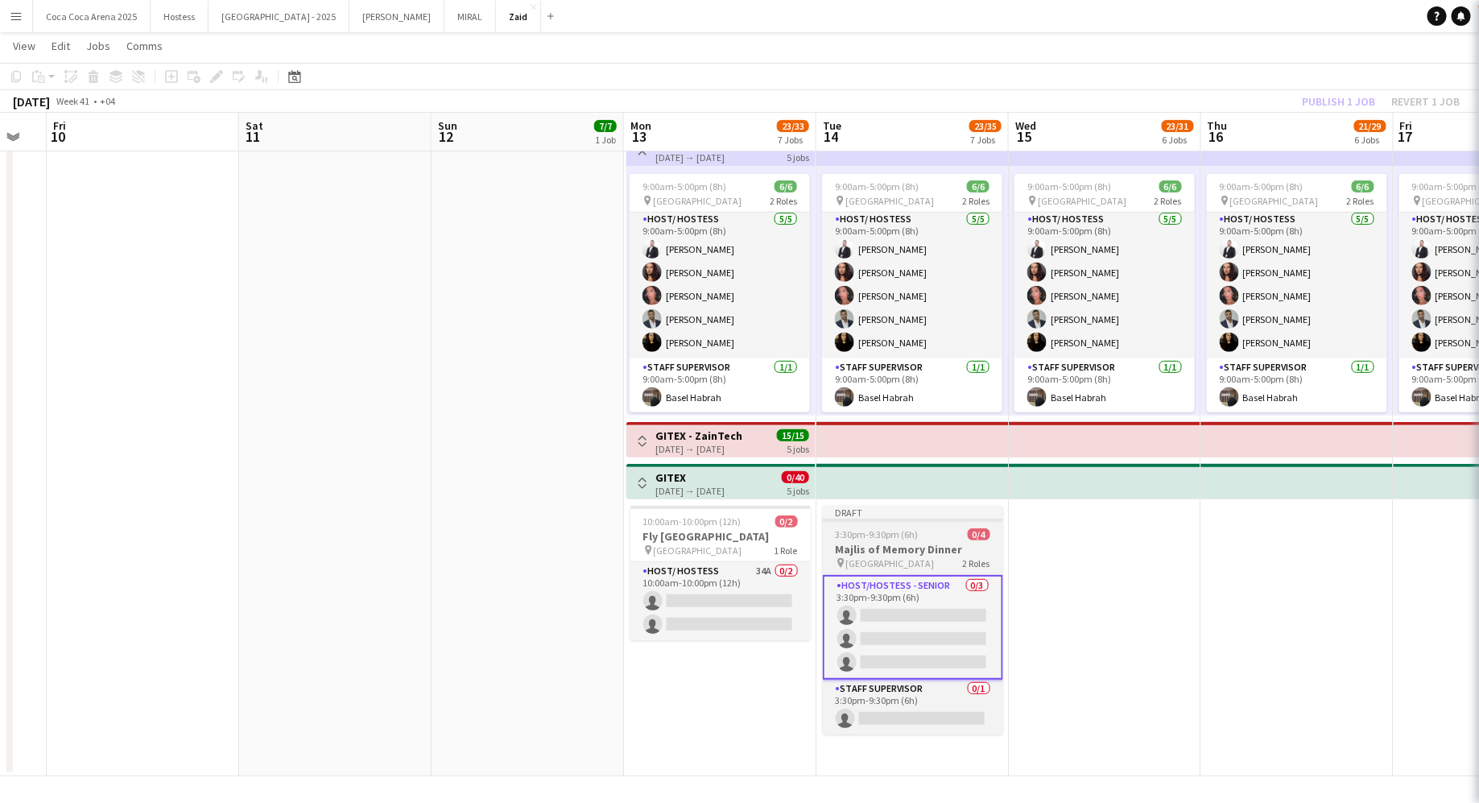
click at [913, 530] on span "3:30pm-9:30pm (6h)" at bounding box center [877, 534] width 83 height 12
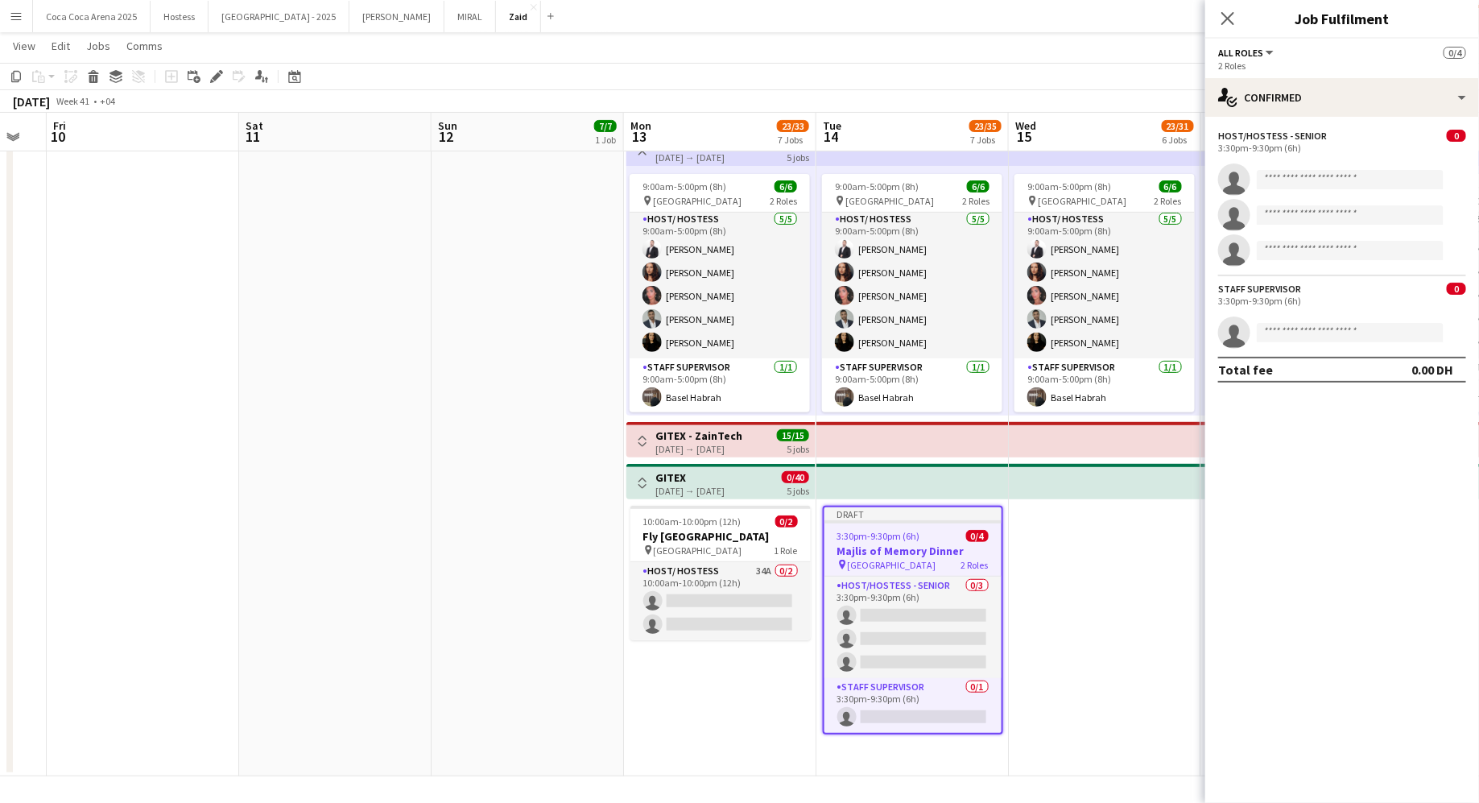
click at [1044, 574] on app-date-cell "9:00am-5:00pm (8h) 6/6 pin [GEOGRAPHIC_DATA] 2 Roles Host/ Hostess [DATE] 9:00a…" at bounding box center [1105, 387] width 192 height 778
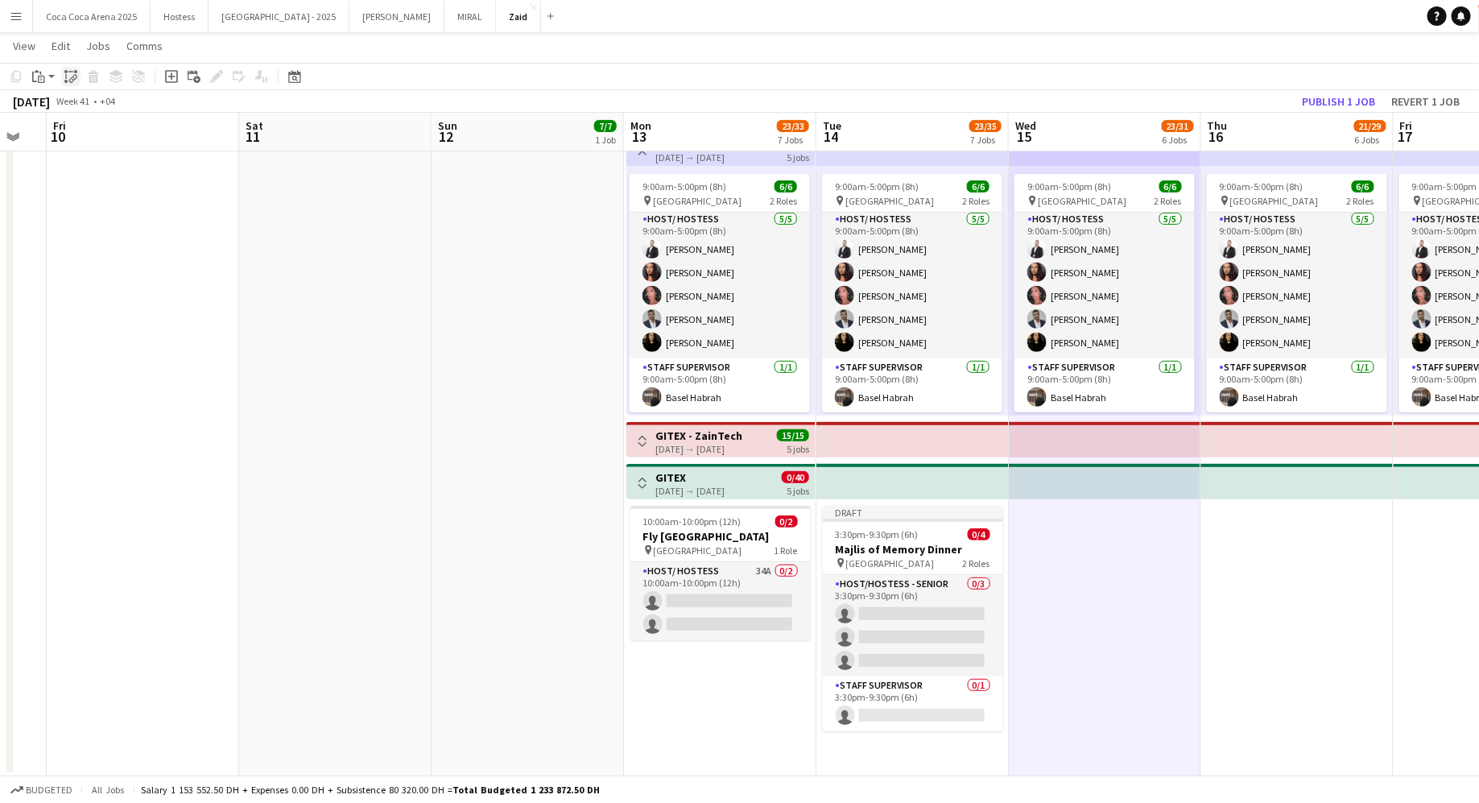
click at [69, 77] on icon "Paste linked Job" at bounding box center [70, 76] width 13 height 13
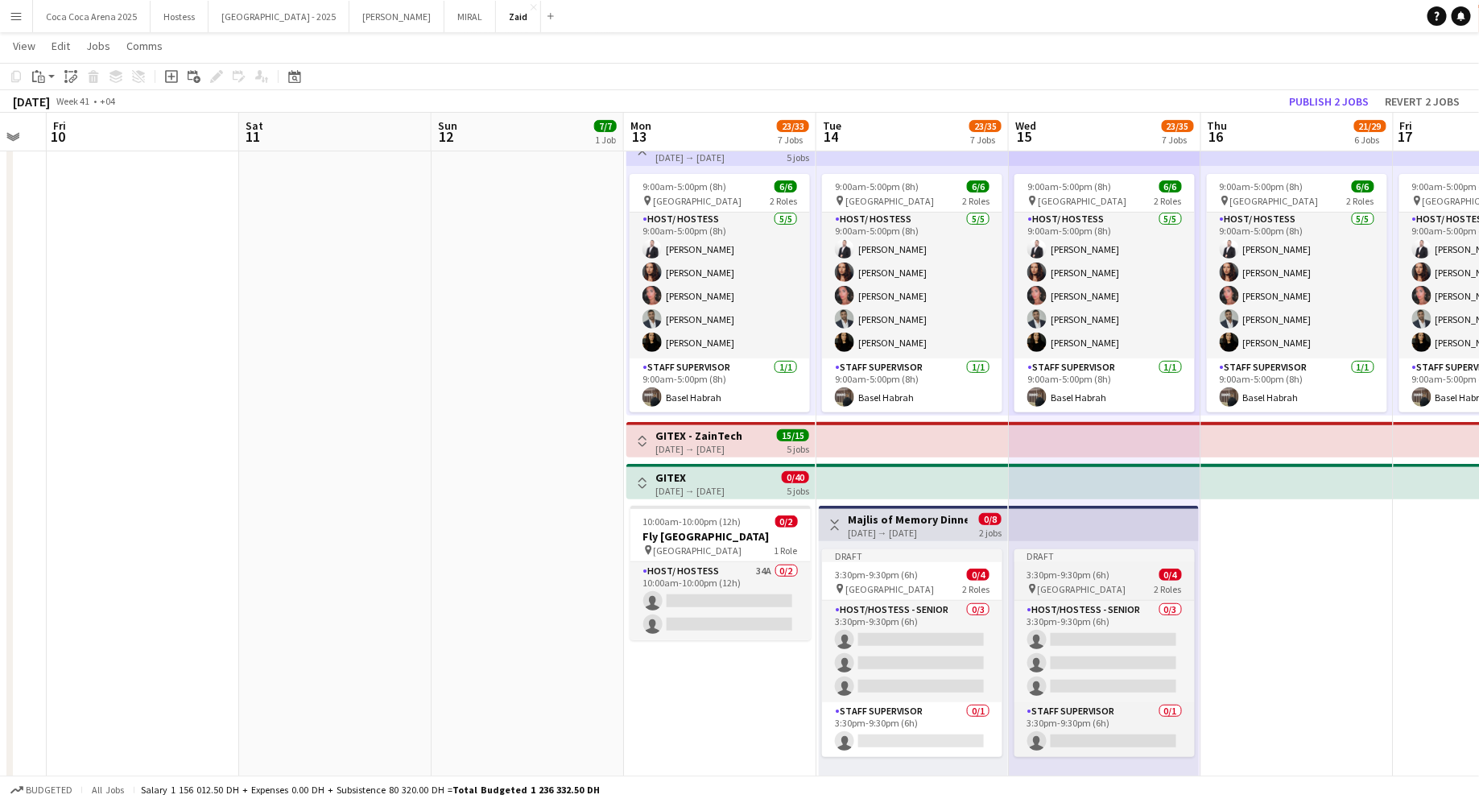
click at [1108, 574] on div "3:30pm-9:30pm (6h) 0/4" at bounding box center [1104, 574] width 180 height 12
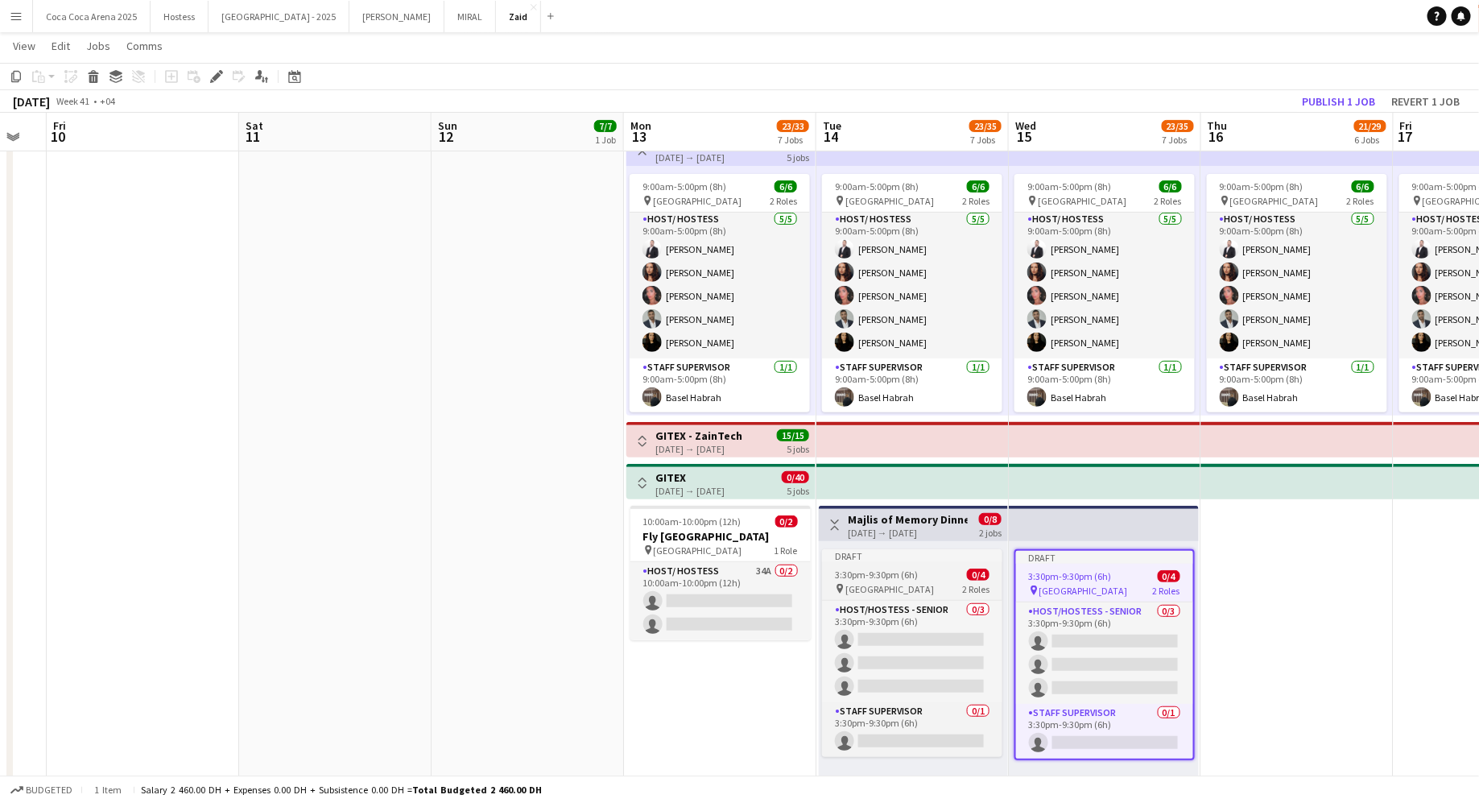
click at [975, 568] on app-job-card "Draft 3:30pm-9:30pm (6h) 0/4 pin [GEOGRAPHIC_DATA] 2 Roles Host/Hostess - Senio…" at bounding box center [912, 653] width 180 height 208
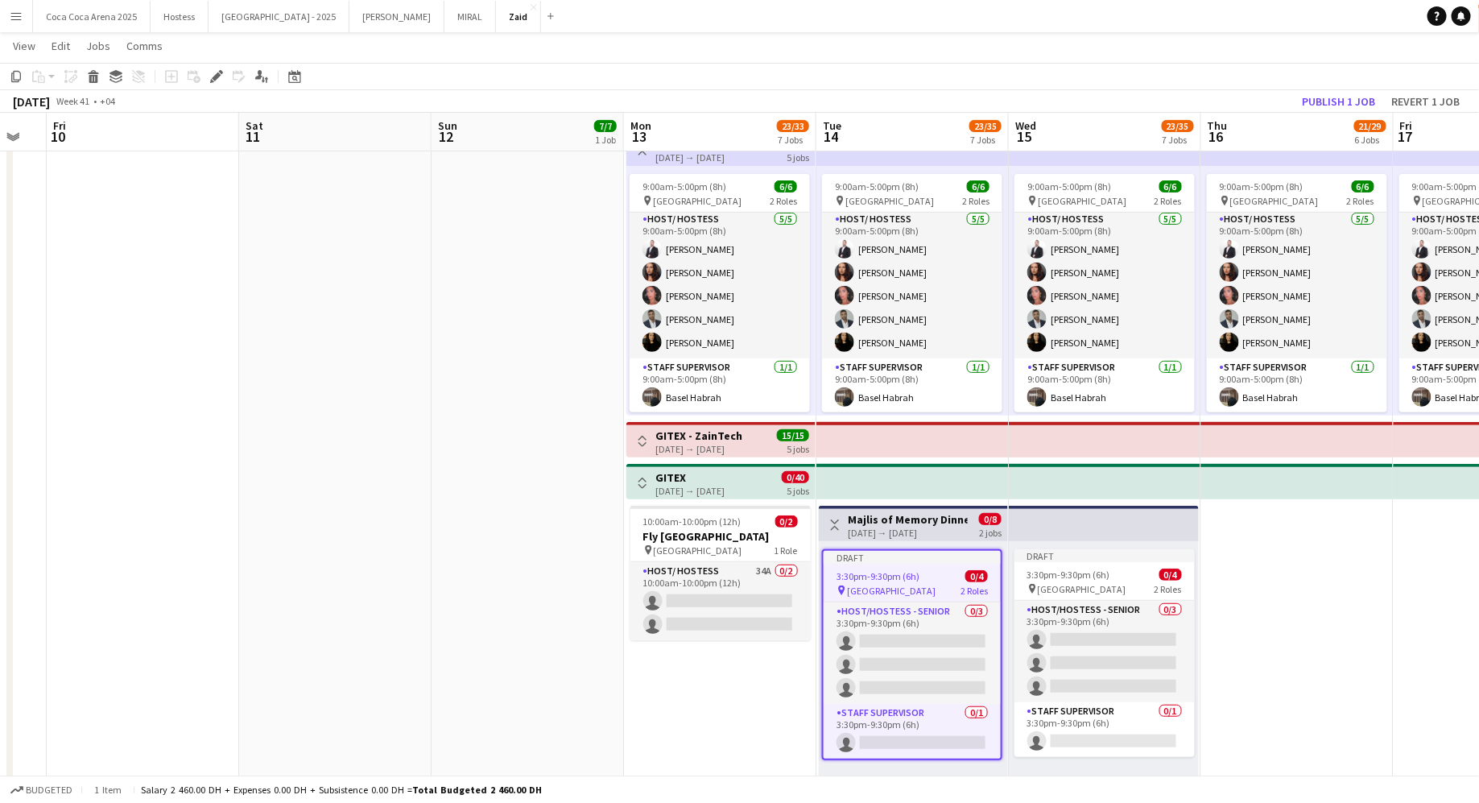
click at [886, 548] on div "Draft 3:30pm-9:30pm (6h) 0/4 pin [GEOGRAPHIC_DATA] 2 Roles Host/Hostess - Senio…" at bounding box center [913, 666] width 189 height 250
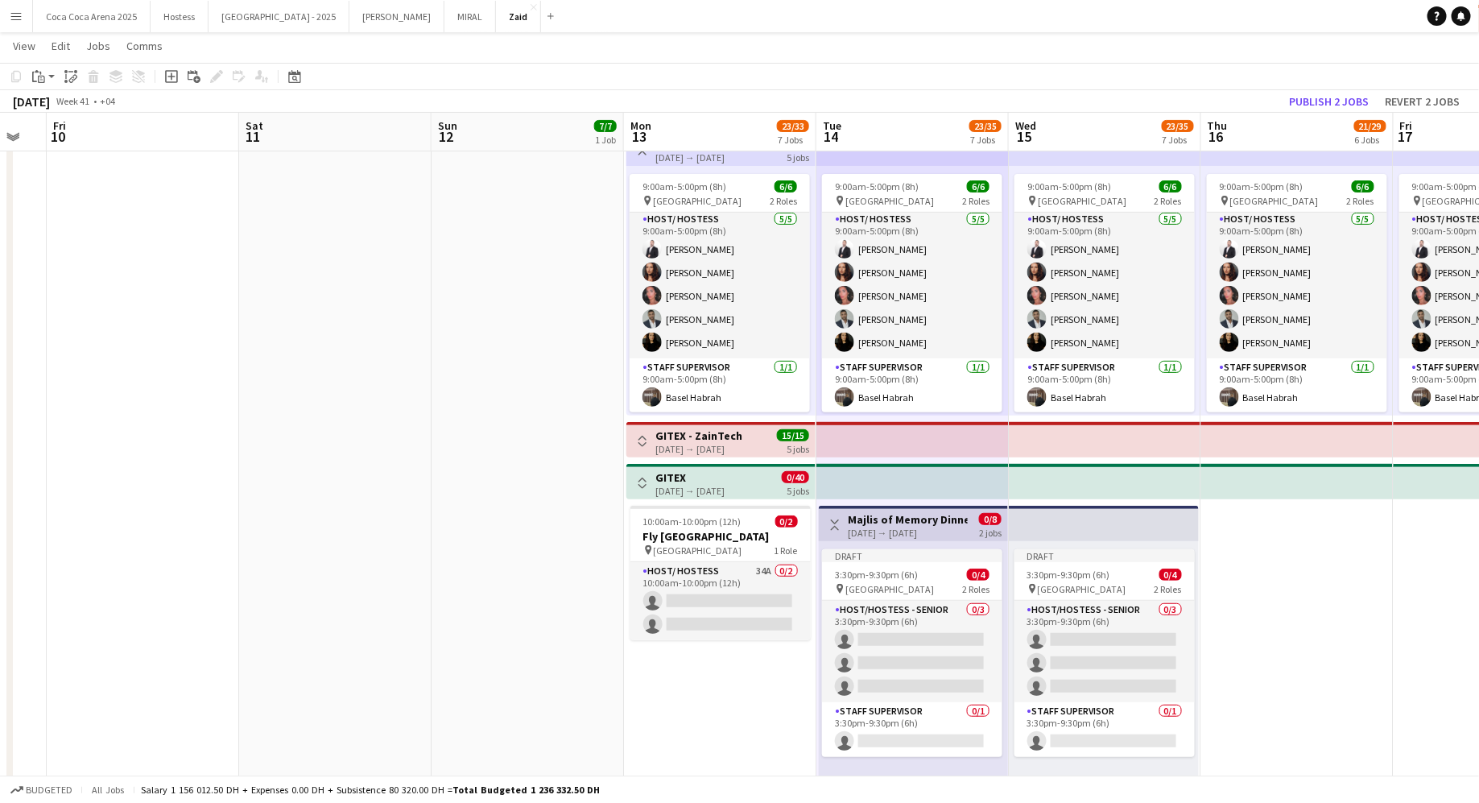
click at [886, 539] on app-top-bar "Toggle View Majlis of Memory Dinner [DATE] → [DATE] 0/8 2 jobs" at bounding box center [913, 523] width 189 height 35
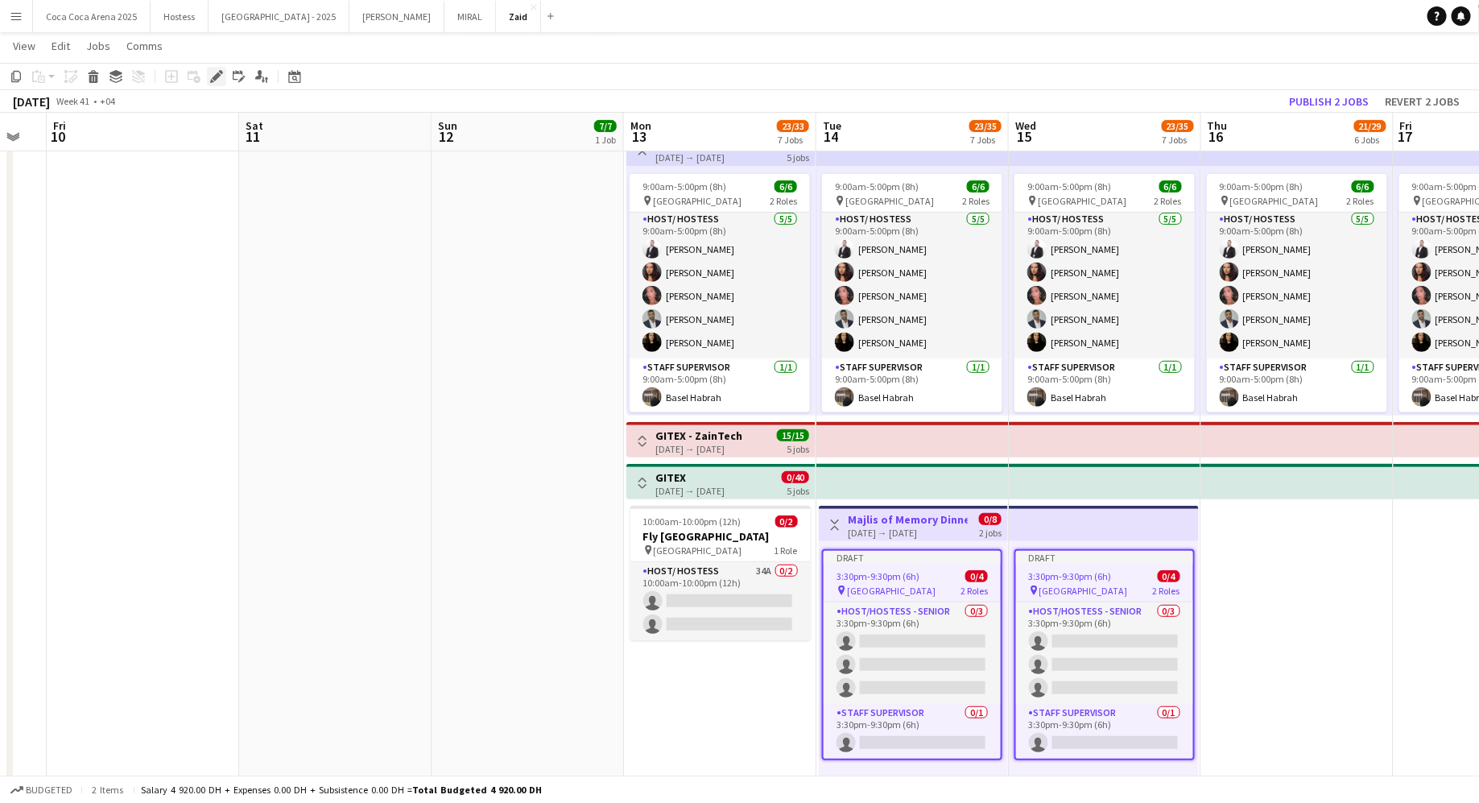
click at [211, 73] on icon "Edit" at bounding box center [216, 76] width 13 height 13
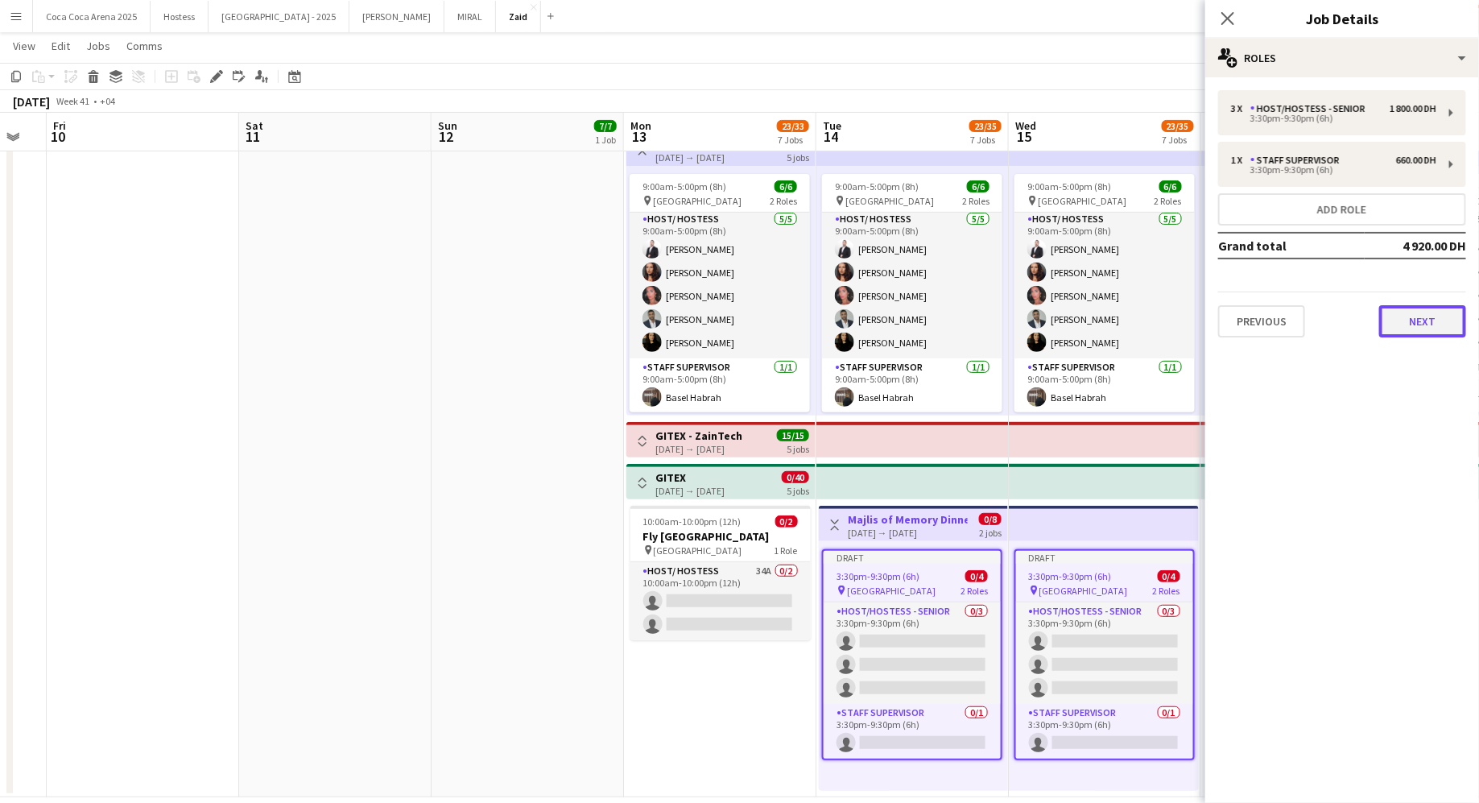
click at [1397, 327] on button "Next" at bounding box center [1422, 321] width 87 height 32
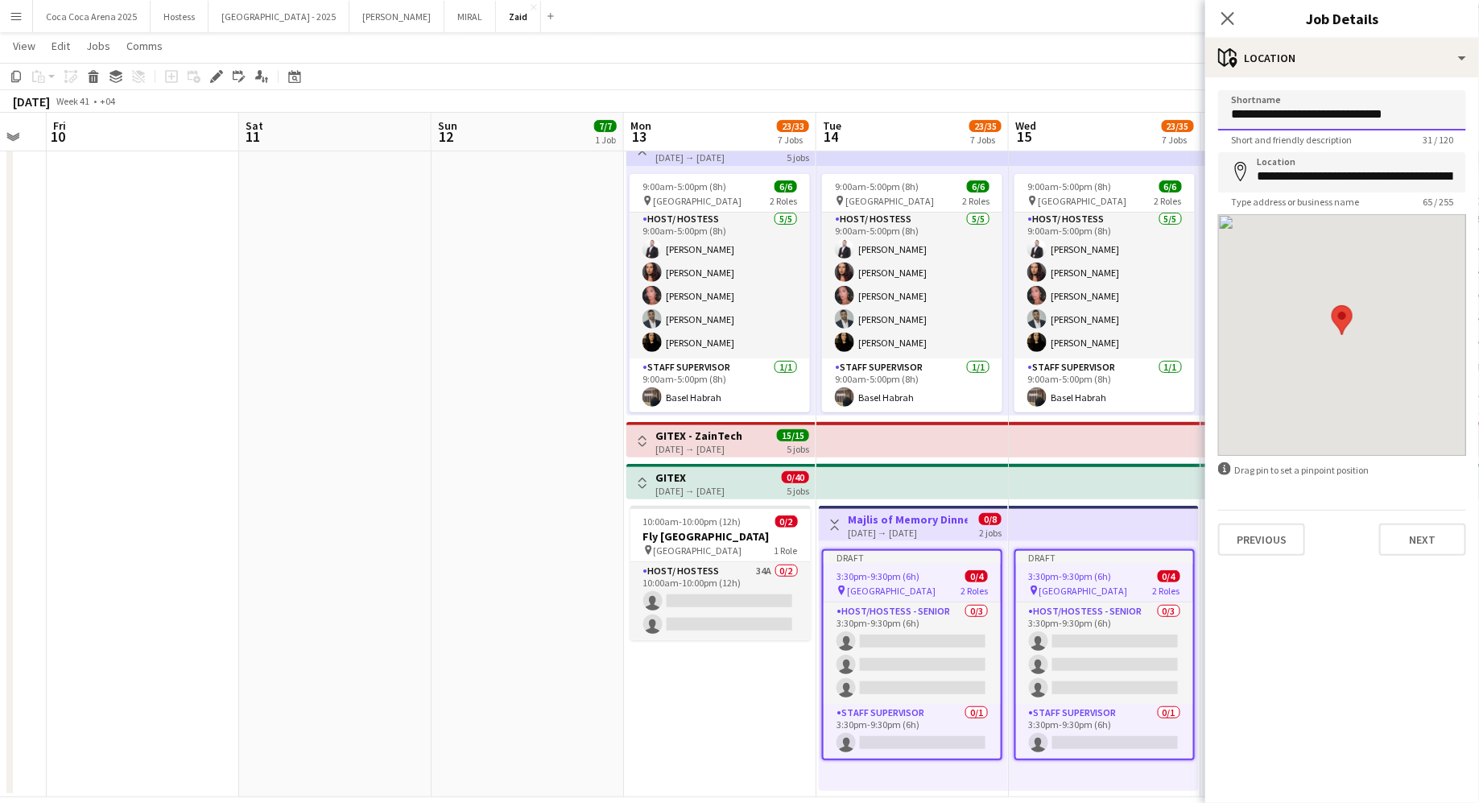
click at [1340, 126] on input "**********" at bounding box center [1342, 110] width 248 height 40
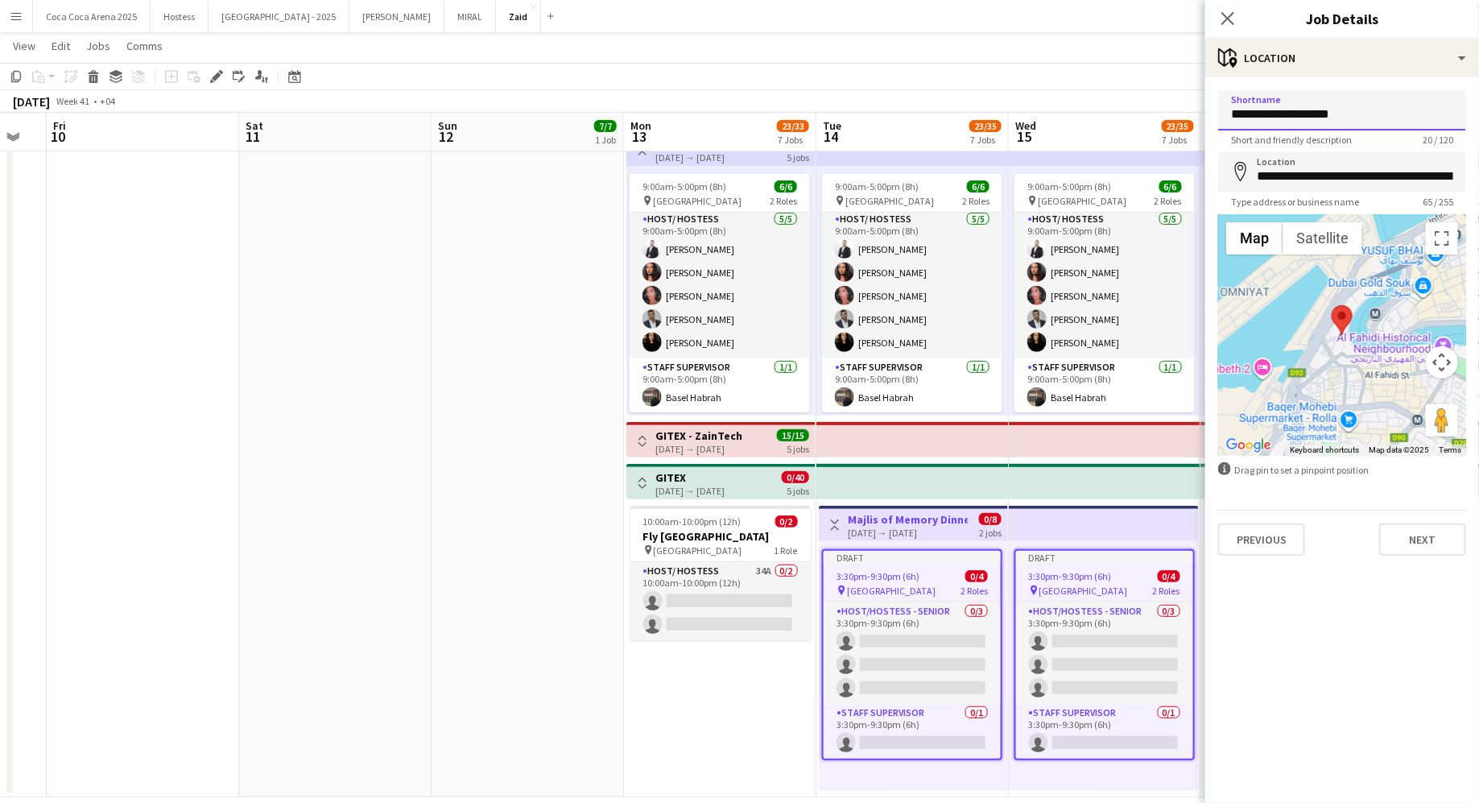
click at [1275, 121] on input "**********" at bounding box center [1342, 110] width 248 height 40
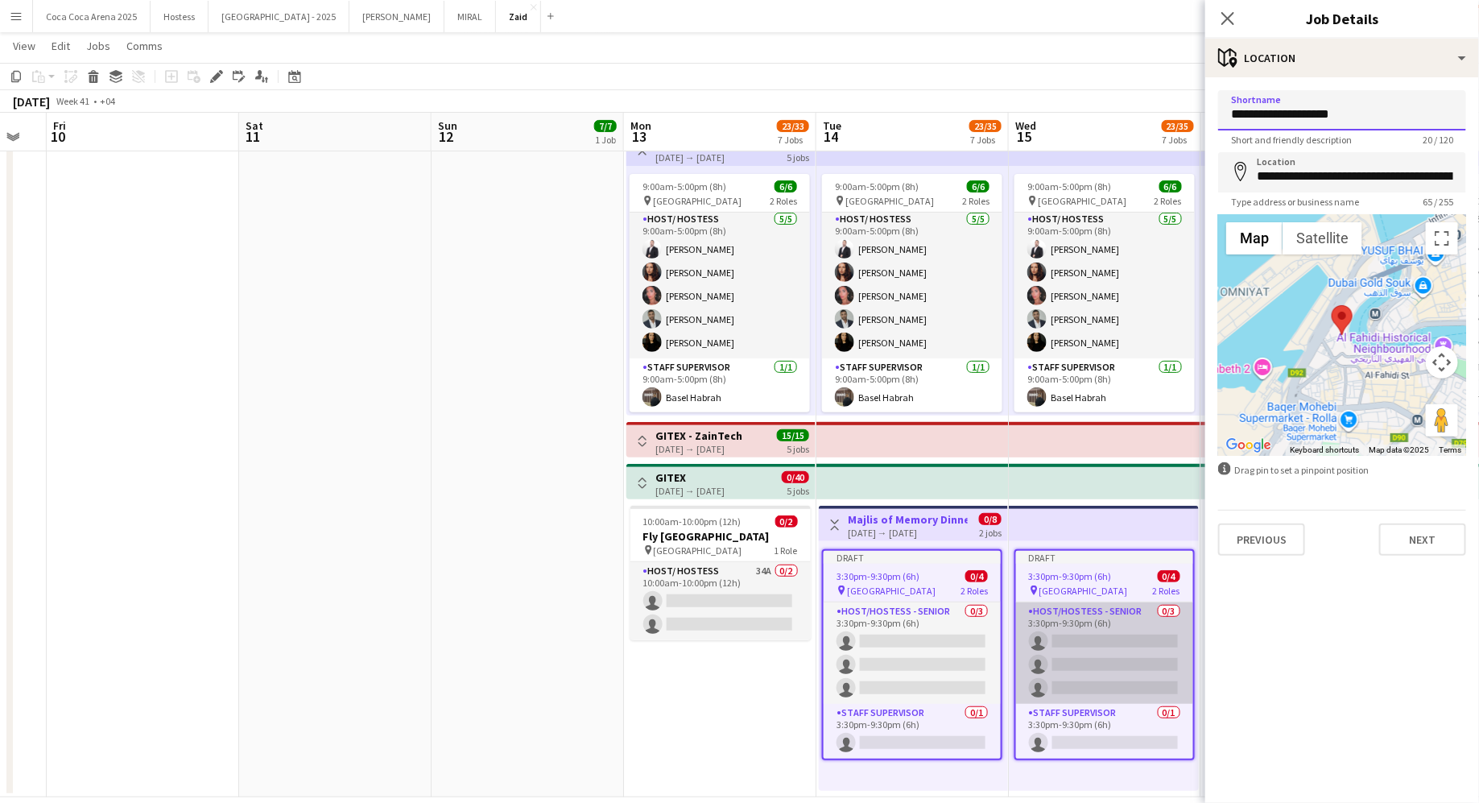
type input "**********"
click at [1097, 627] on app-card-role "Host/Hostess - Senior 0/3 3:30pm-9:30pm (6h) single-neutral-actions single-neut…" at bounding box center [1104, 652] width 177 height 101
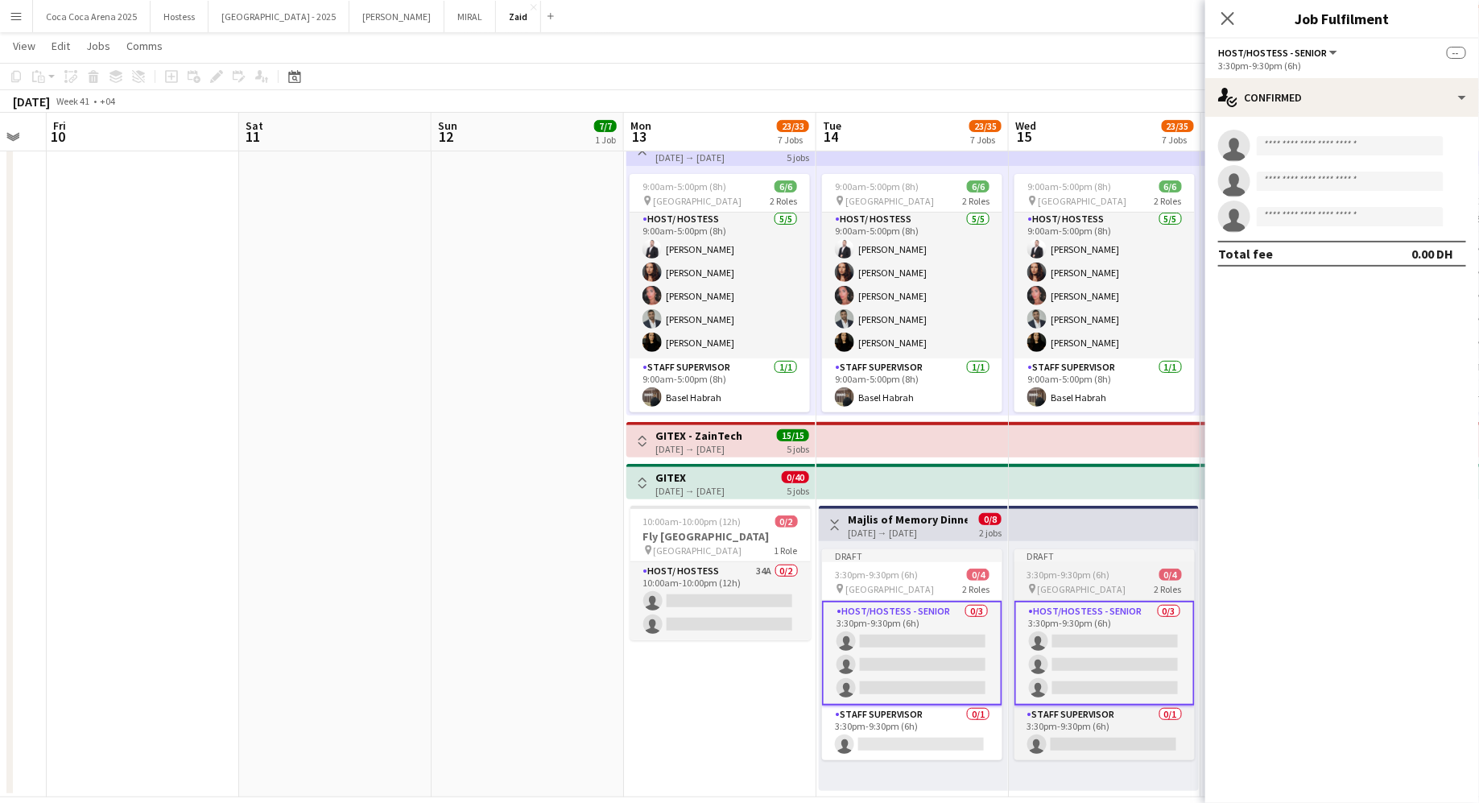
click at [1093, 581] on app-job-card "Draft 3:30pm-9:30pm (6h) 0/4 pin [GEOGRAPHIC_DATA] 2 Roles Host/Hostess - Senio…" at bounding box center [1104, 654] width 180 height 211
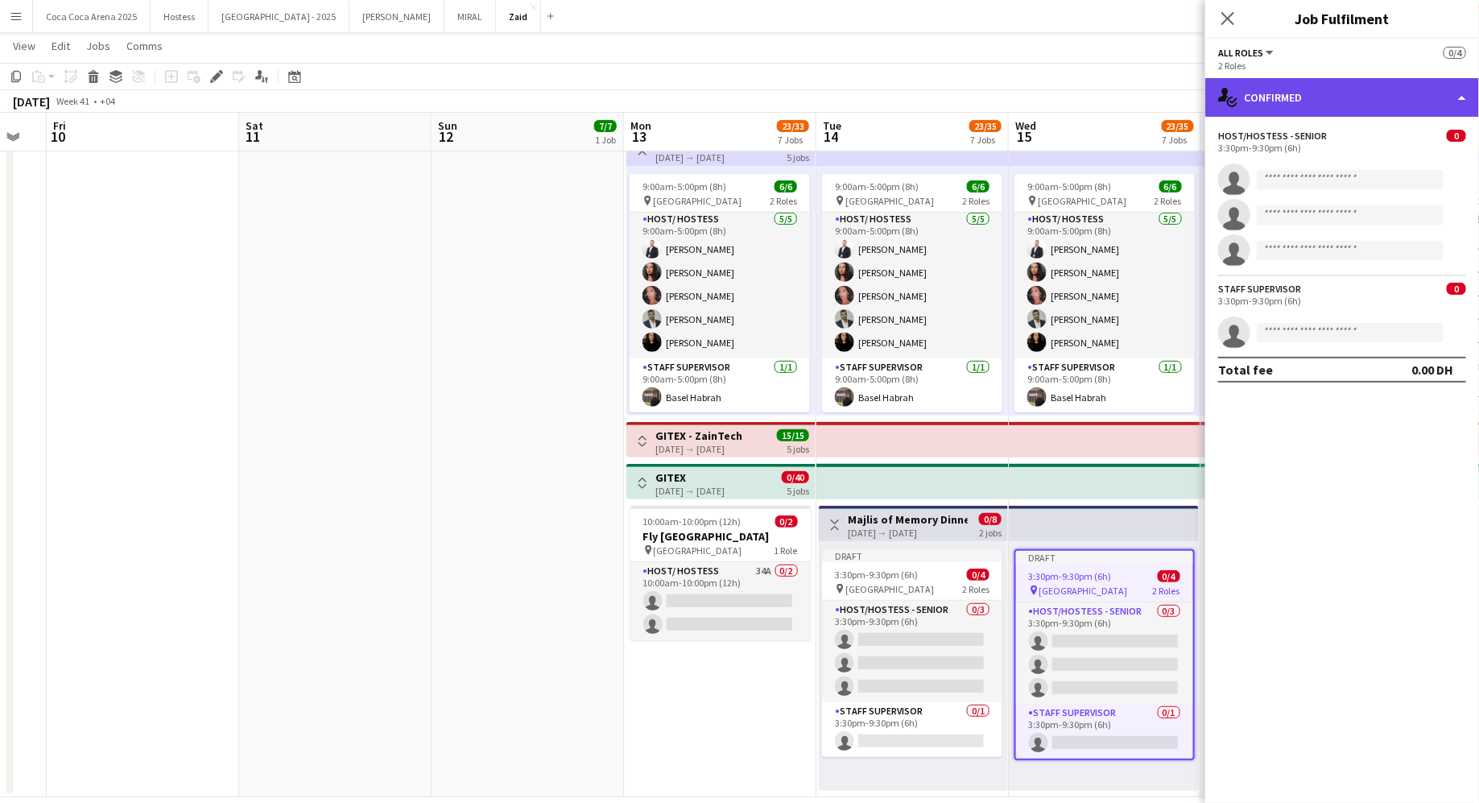
click at [1264, 111] on div "single-neutral-actions-check-2 Confirmed" at bounding box center [1342, 97] width 274 height 39
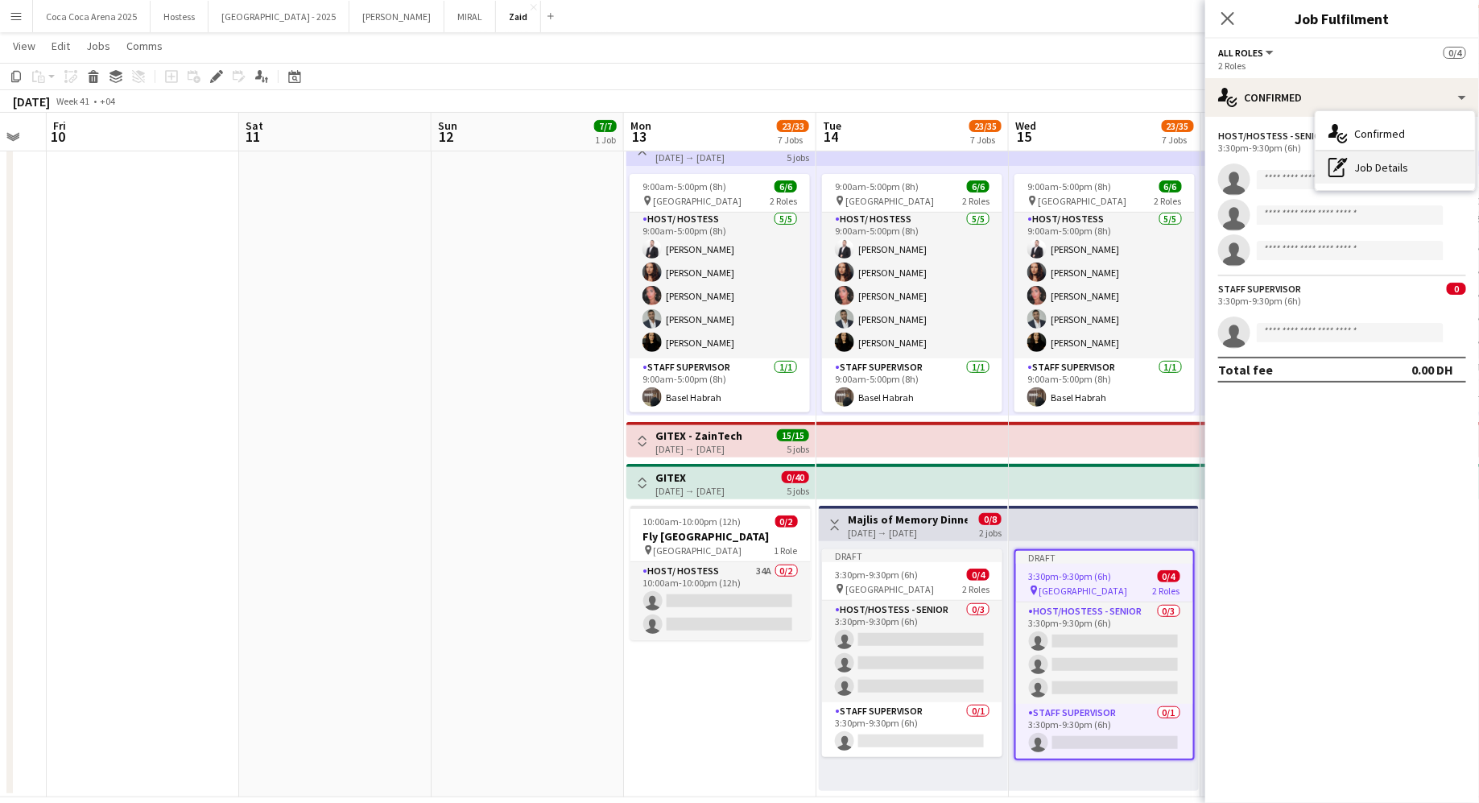
click at [1373, 171] on div "pen-write Job Details" at bounding box center [1394, 167] width 159 height 32
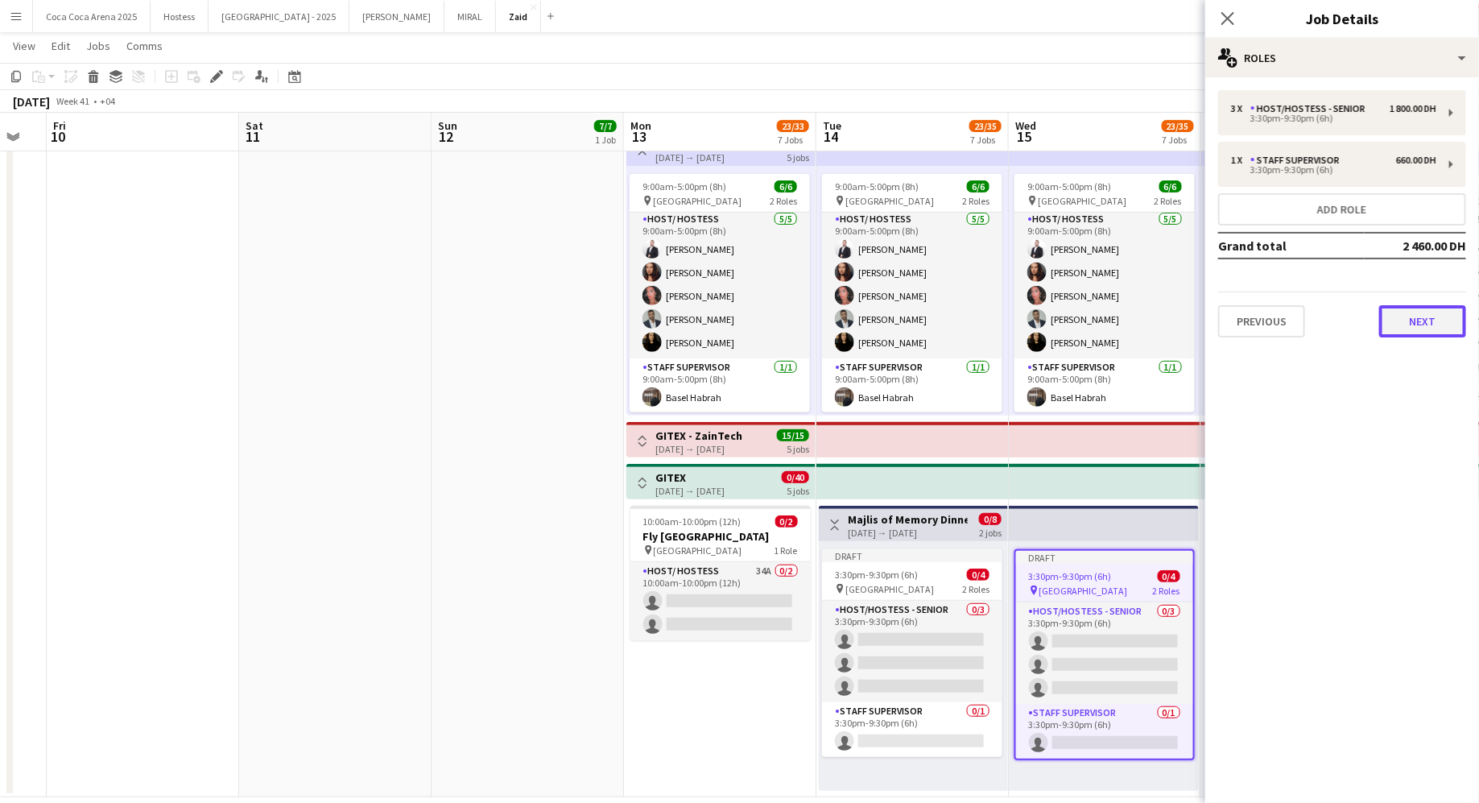
click at [1402, 319] on button "Next" at bounding box center [1422, 321] width 87 height 32
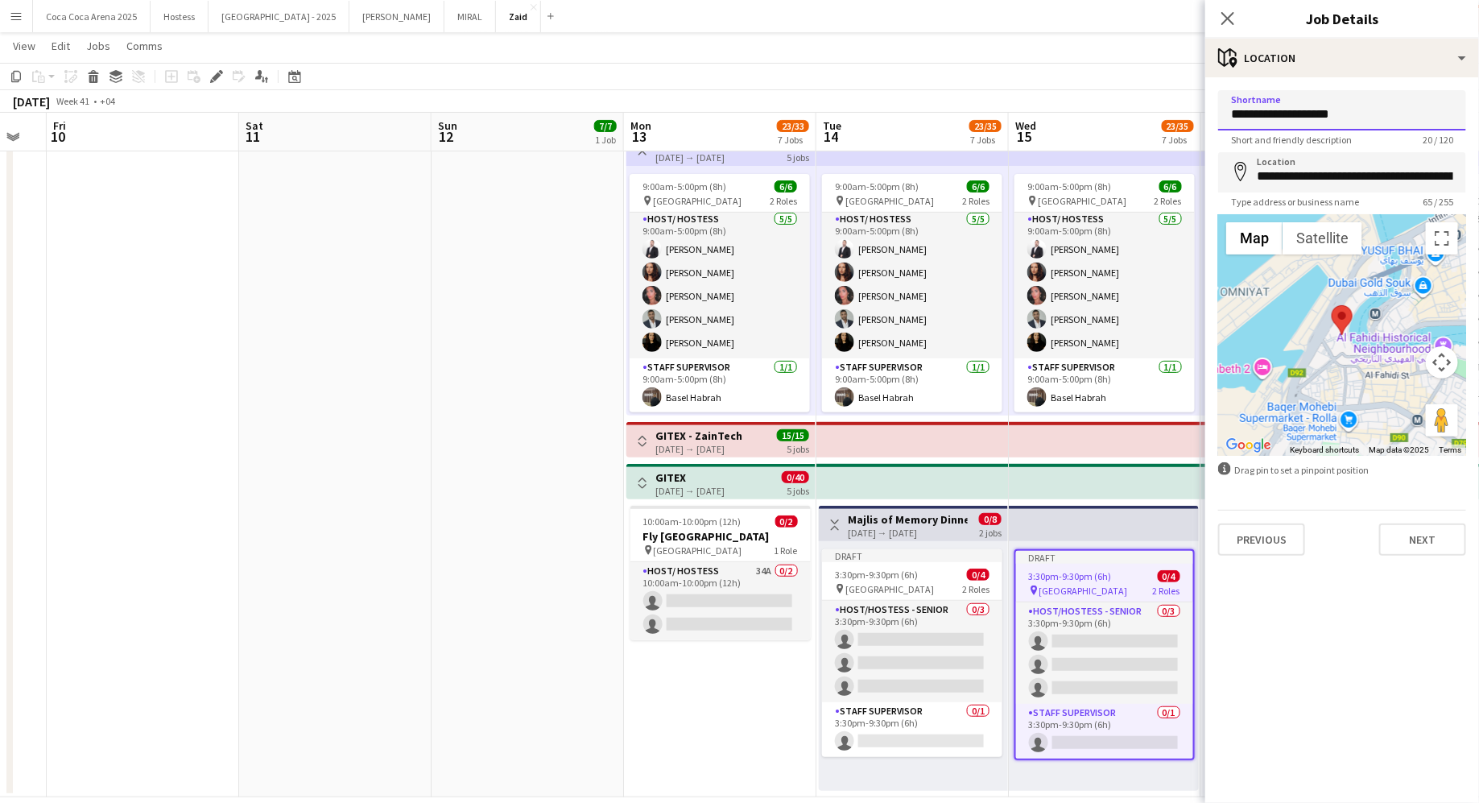
click at [1330, 110] on input "**********" at bounding box center [1342, 110] width 248 height 40
click at [1359, 179] on input "**********" at bounding box center [1342, 172] width 248 height 40
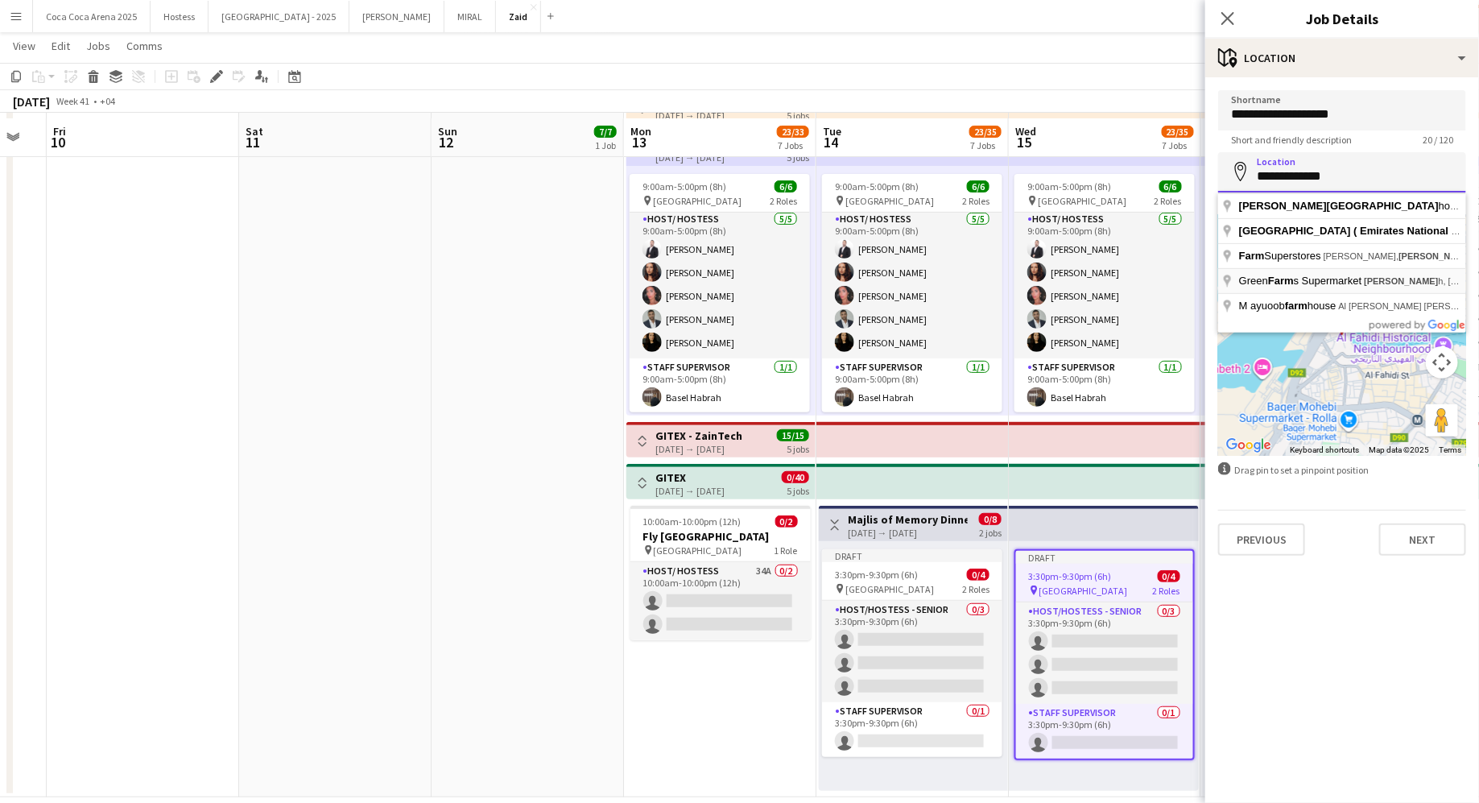
scroll to position [203, 0]
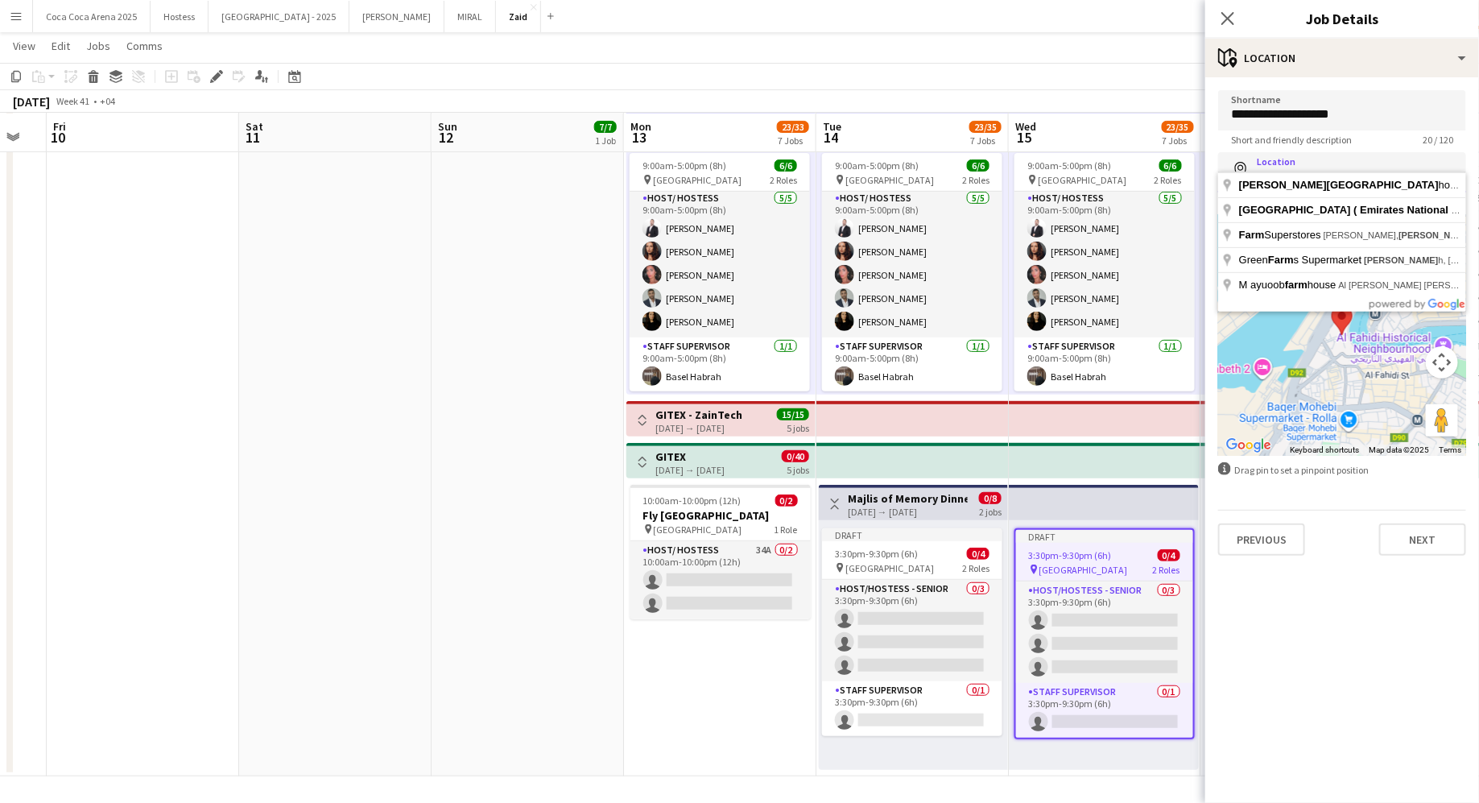
type input "**********"
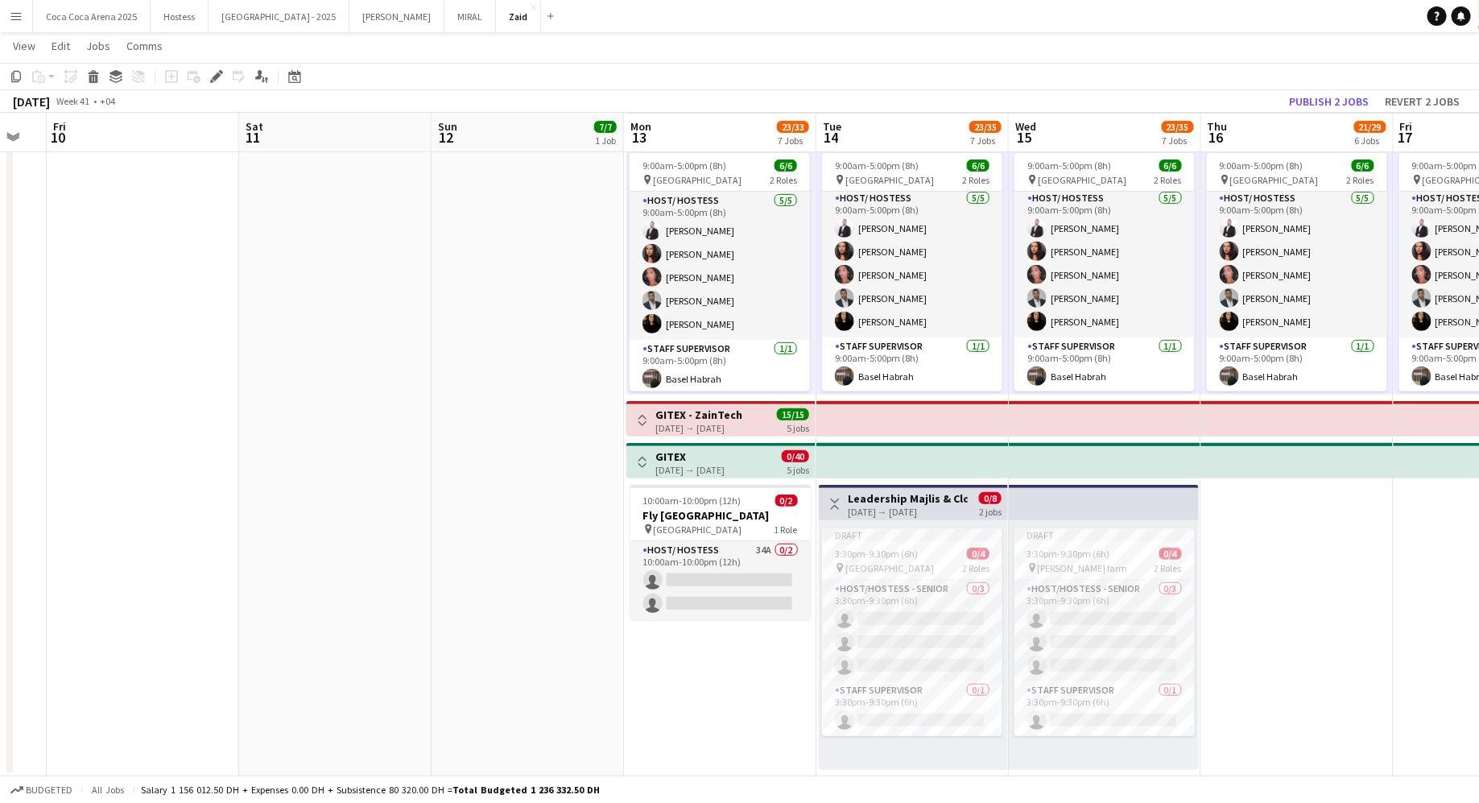
scroll to position [0, 461]
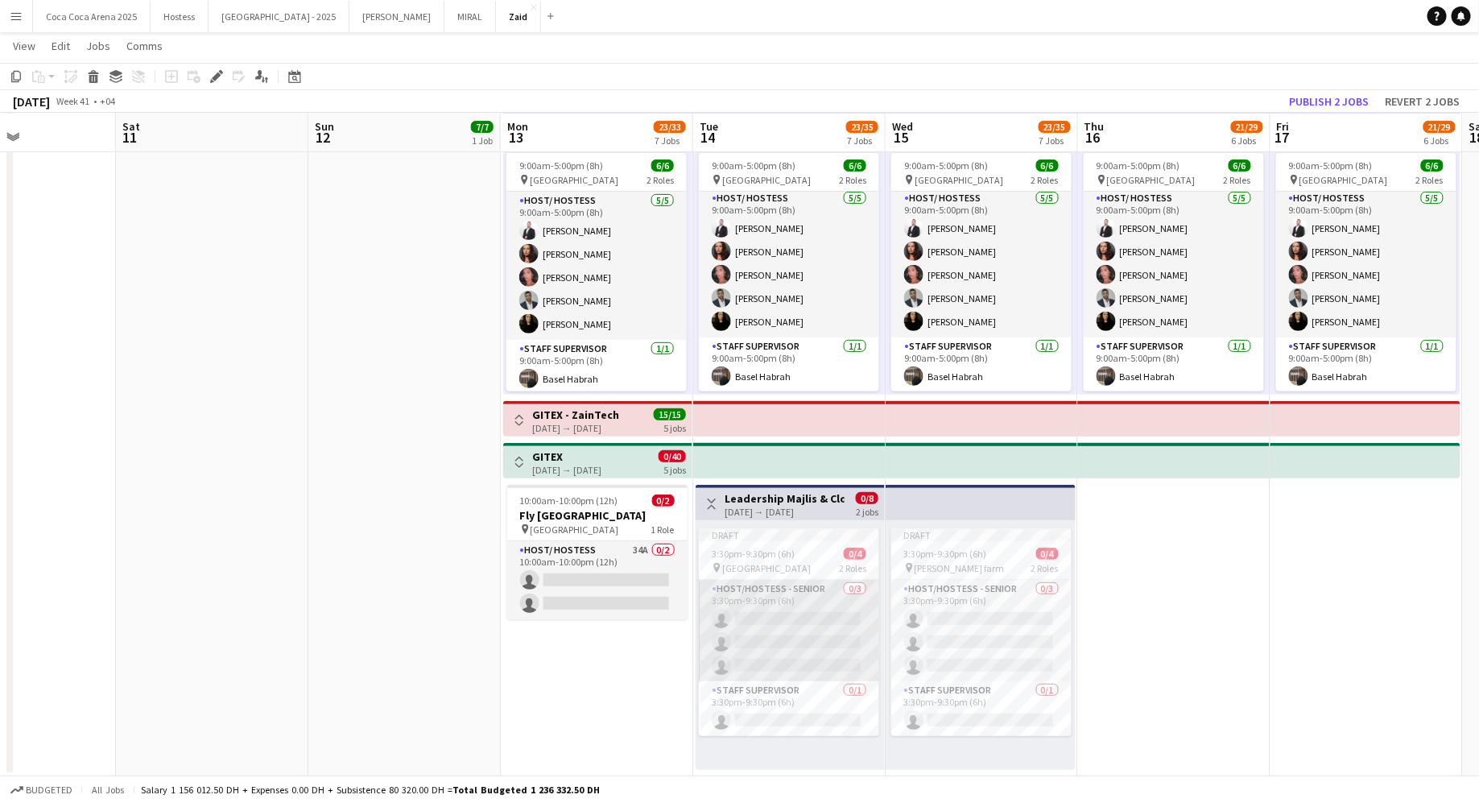
click at [757, 584] on app-card-role "Host/Hostess - Senior 0/3 3:30pm-9:30pm (6h) single-neutral-actions single-neut…" at bounding box center [789, 630] width 180 height 101
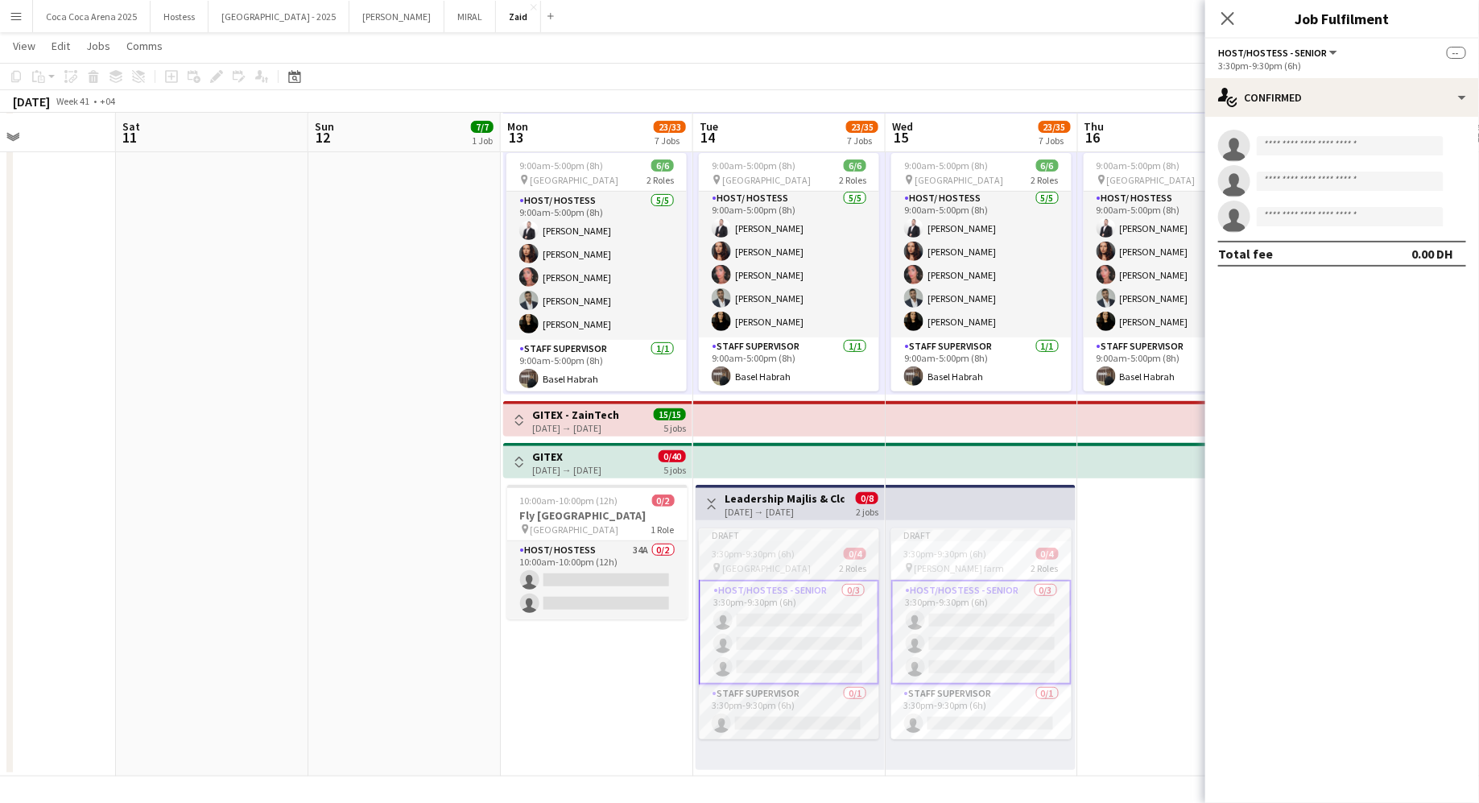
click at [866, 566] on div "pin [GEOGRAPHIC_DATA] 2 Roles" at bounding box center [789, 567] width 180 height 13
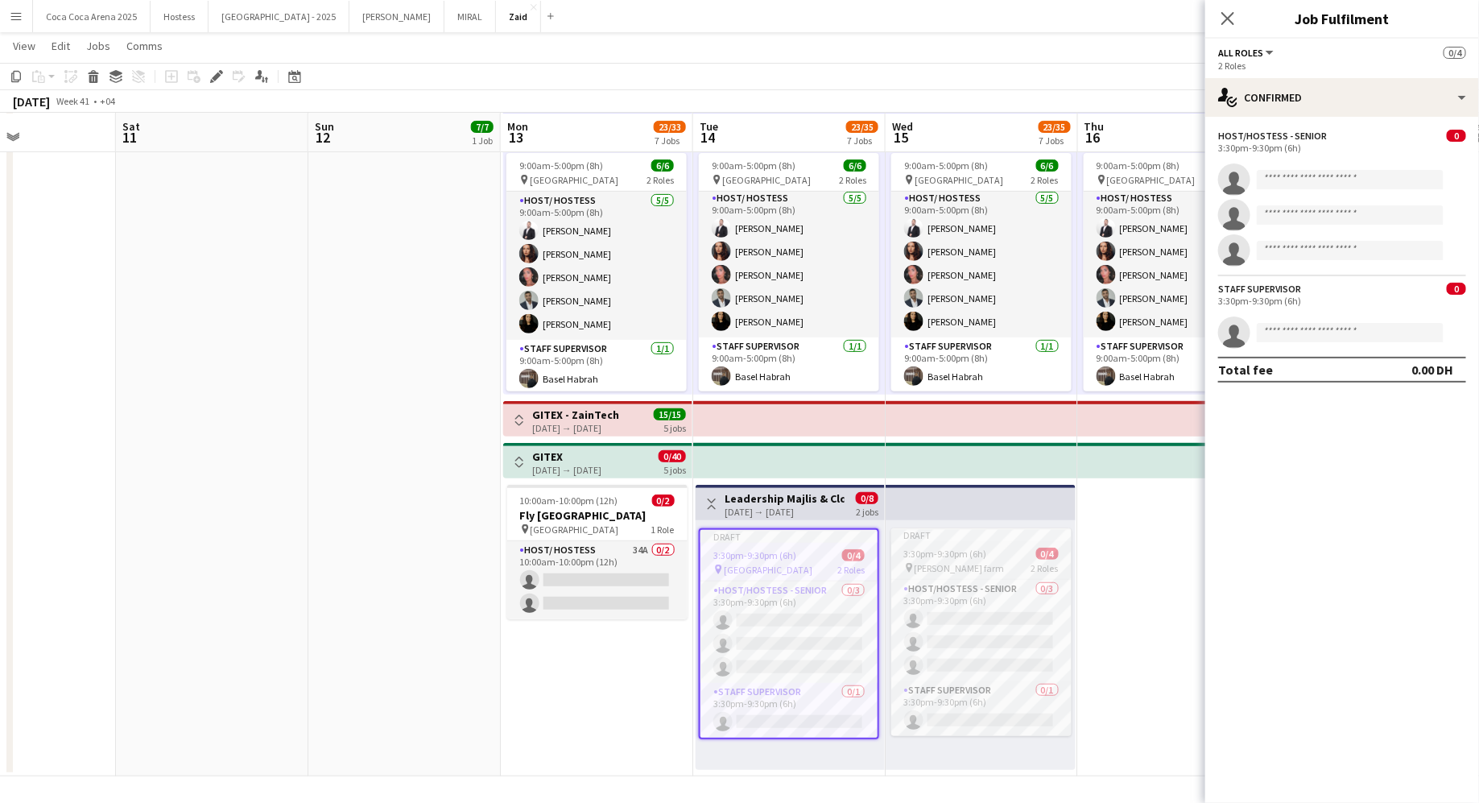
click at [953, 553] on span "3:30pm-9:30pm (6h)" at bounding box center [945, 553] width 83 height 12
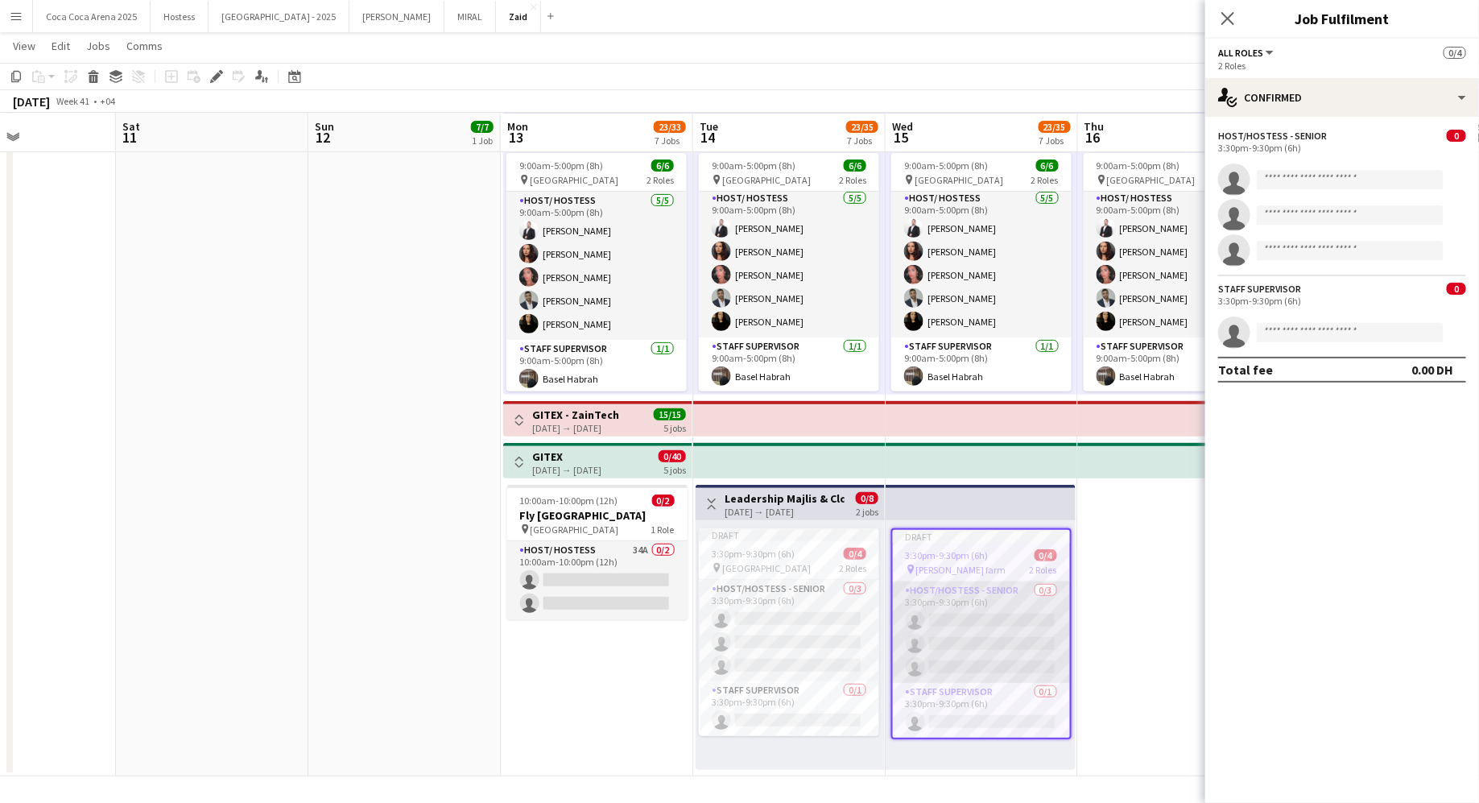
click at [989, 614] on app-card-role "Host/Hostess - Senior 0/3 3:30pm-9:30pm (6h) single-neutral-actions single-neut…" at bounding box center [981, 631] width 177 height 101
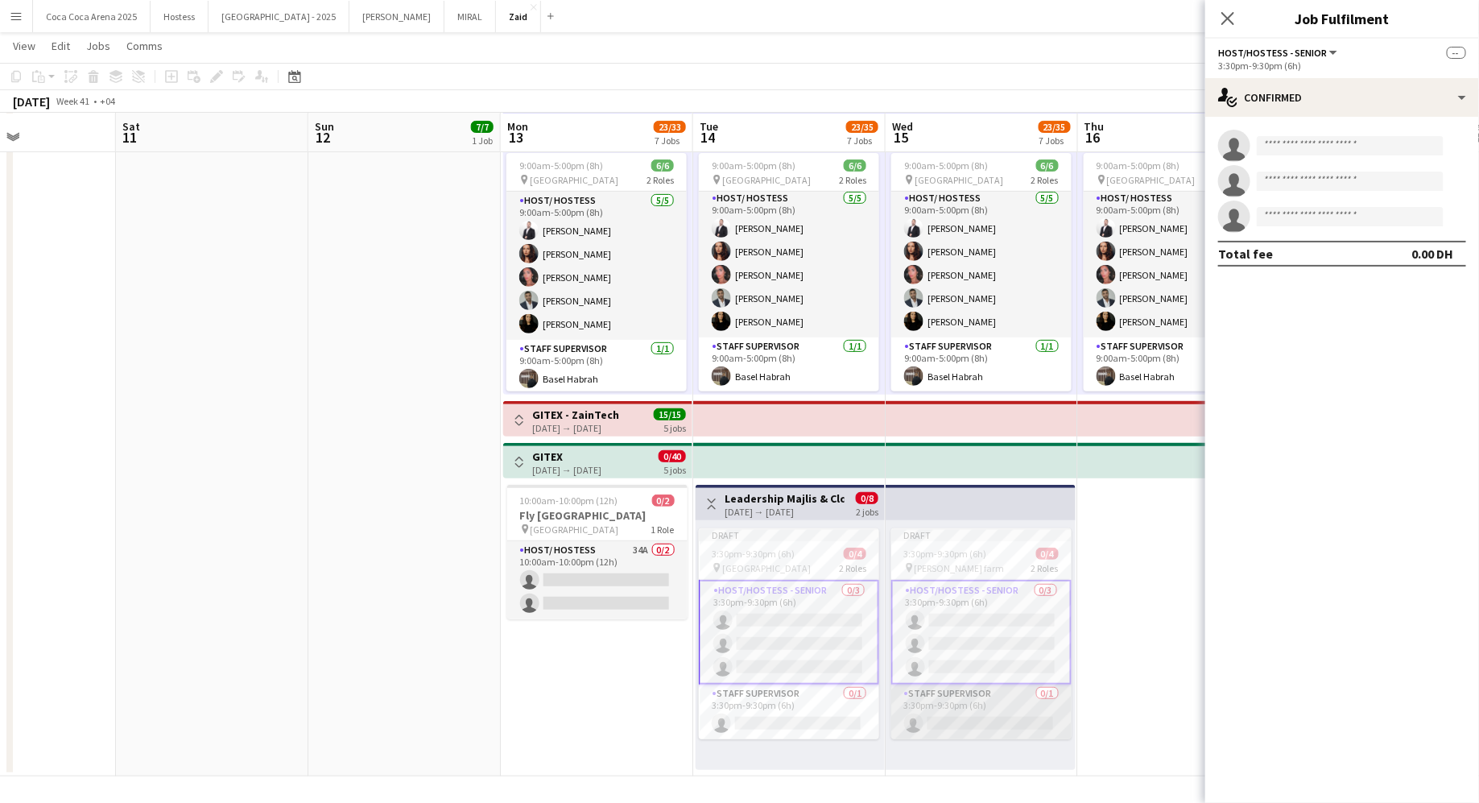
click at [1021, 687] on app-card-role "Staff Supervisor 0/1 3:30pm-9:30pm (6h) single-neutral-actions" at bounding box center [981, 711] width 180 height 55
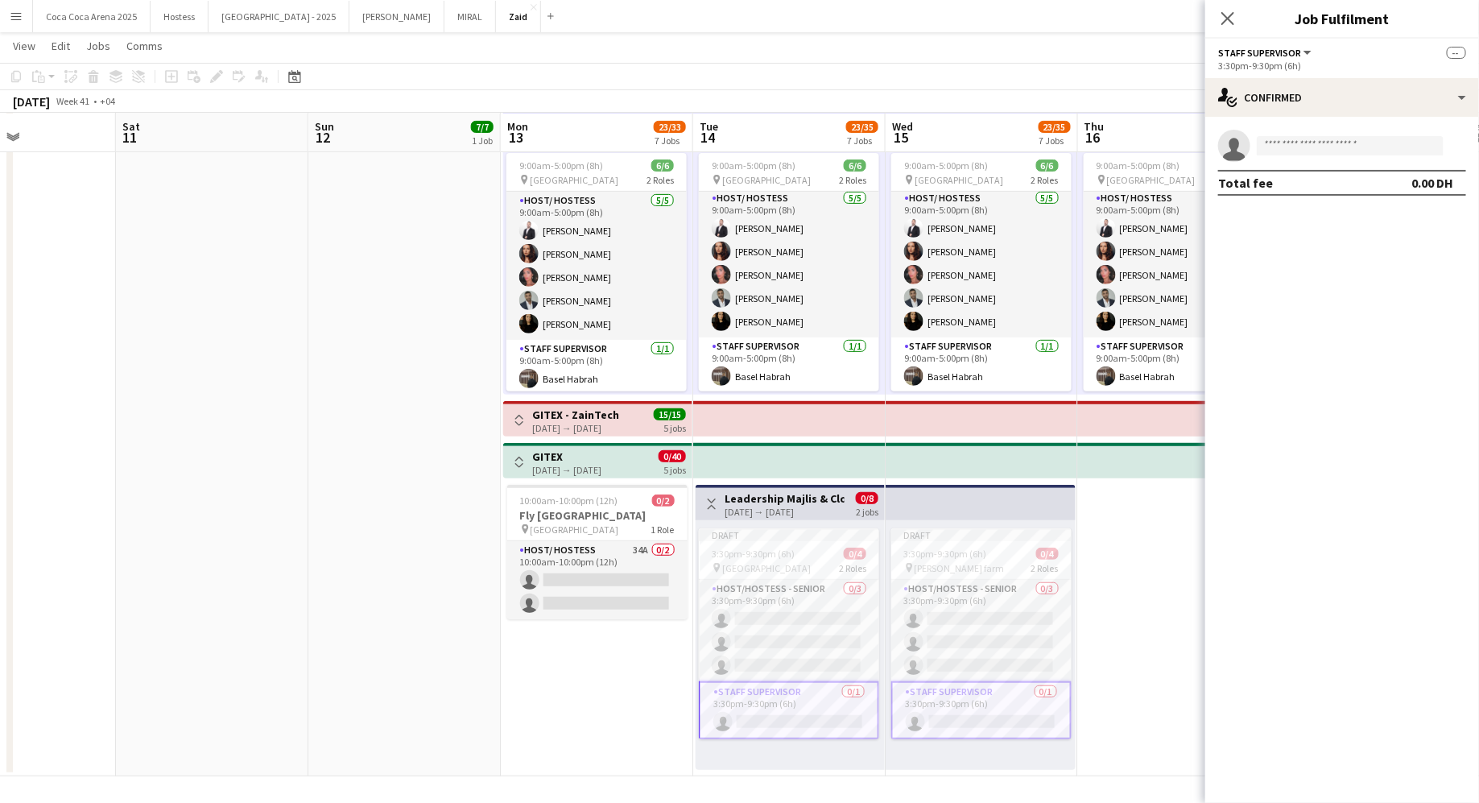
click at [1080, 679] on app-date-cell "9:00am-5:00pm (8h) 6/6 pin [GEOGRAPHIC_DATA] 2 Roles Host/ Hostess [DATE] 9:00a…" at bounding box center [1174, 376] width 192 height 799
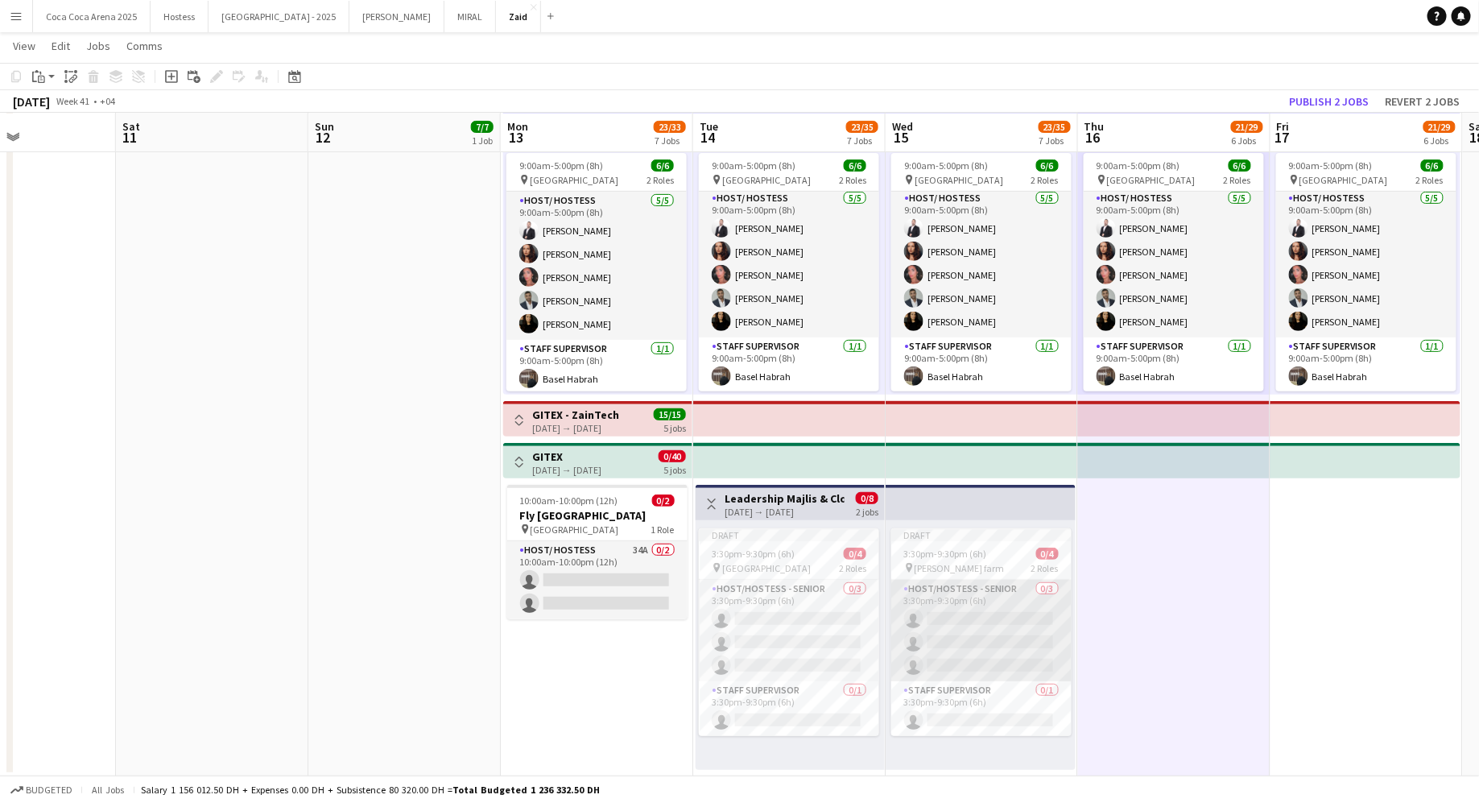
click at [1032, 640] on app-card-role "Host/Hostess - Senior 0/3 3:30pm-9:30pm (6h) single-neutral-actions single-neut…" at bounding box center [981, 630] width 180 height 101
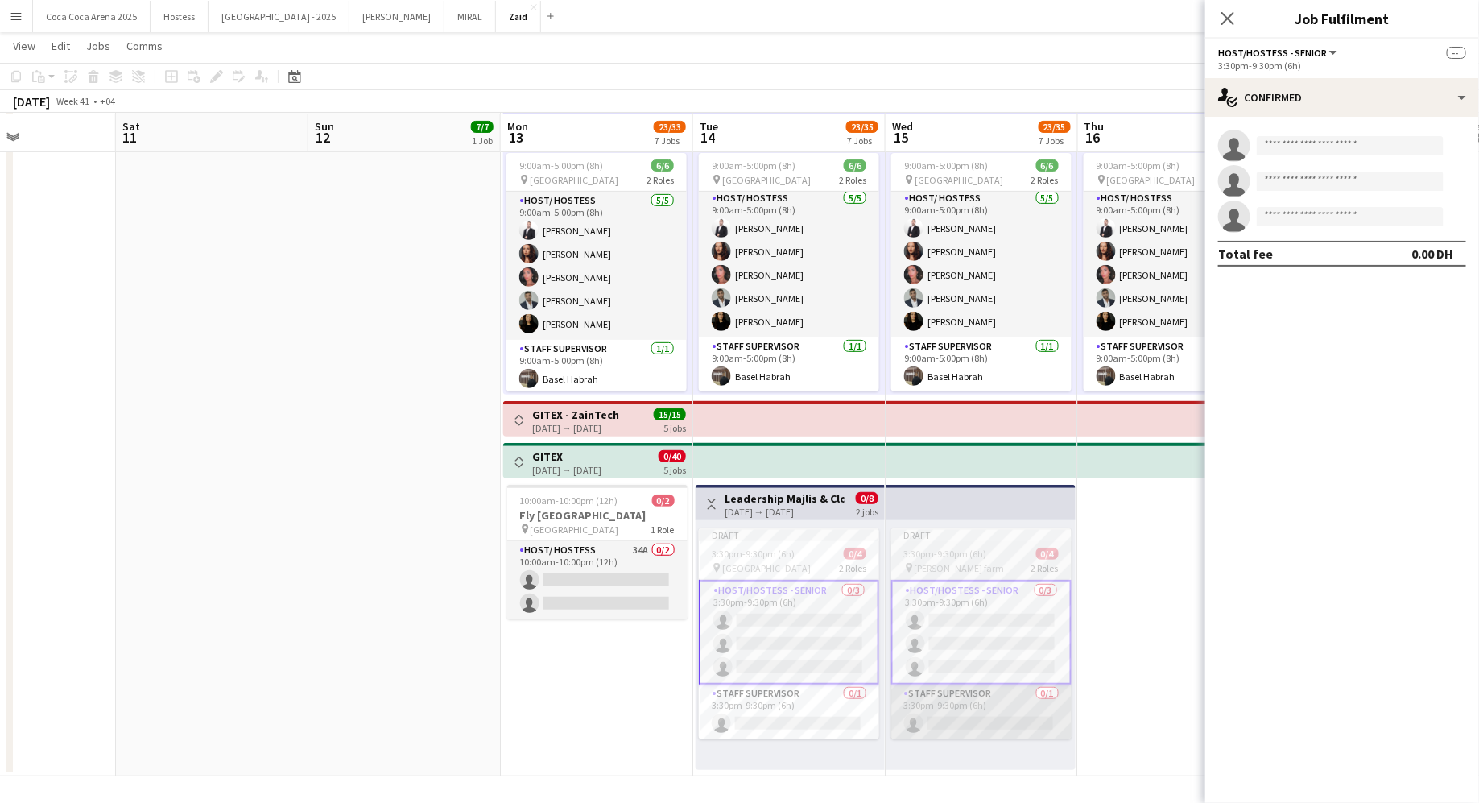
click at [963, 721] on app-card-role "Staff Supervisor 0/1 3:30pm-9:30pm (6h) single-neutral-actions" at bounding box center [981, 711] width 180 height 55
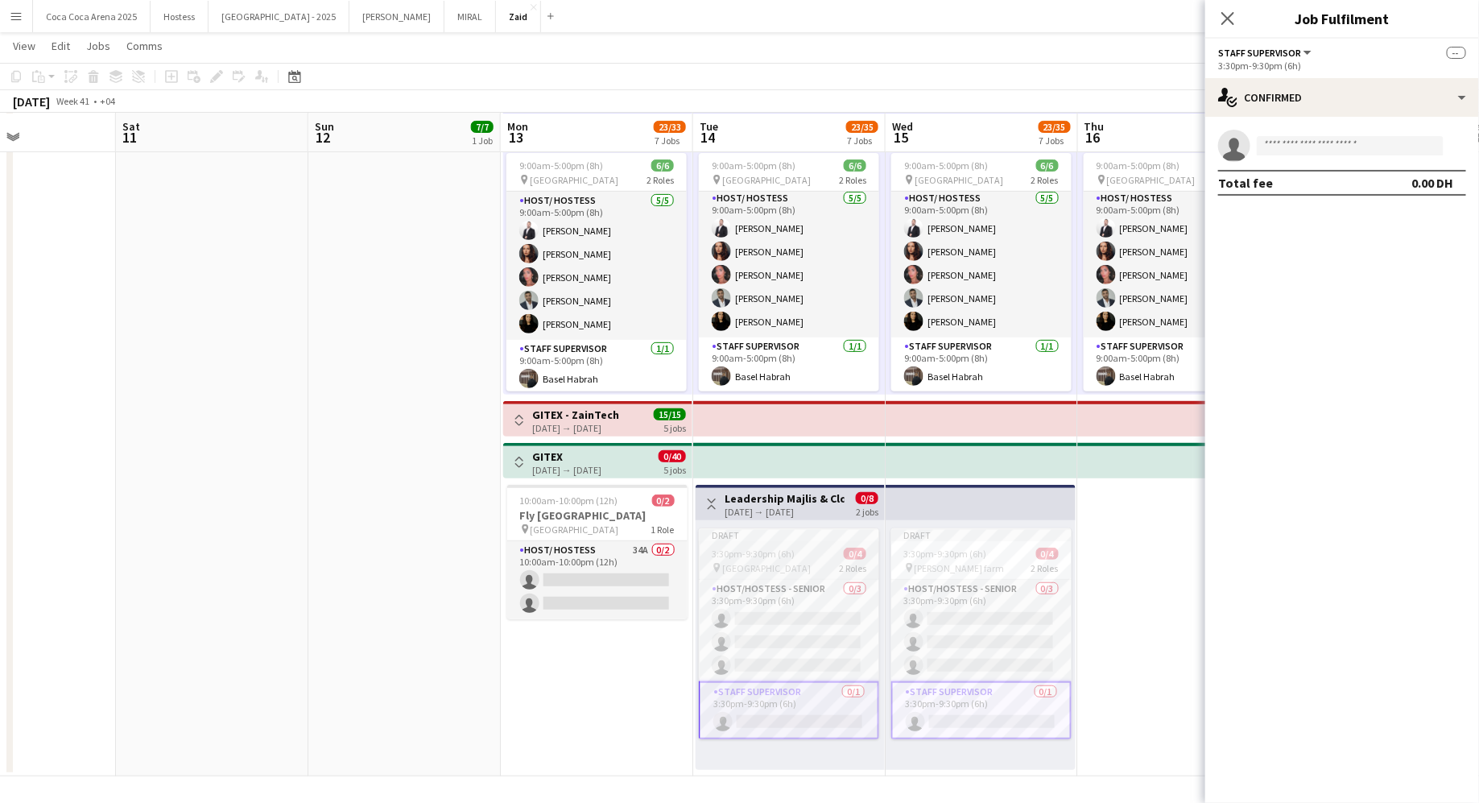
click at [835, 710] on app-card-role "Staff Supervisor 0/1 3:30pm-9:30pm (6h) single-neutral-actions" at bounding box center [789, 710] width 180 height 58
click at [935, 705] on app-card-role "Staff Supervisor 0/1 3:30pm-9:30pm (6h) single-neutral-actions" at bounding box center [981, 708] width 180 height 55
click at [1385, 80] on div "single-neutral-actions-check-2 Confirmed" at bounding box center [1342, 97] width 274 height 39
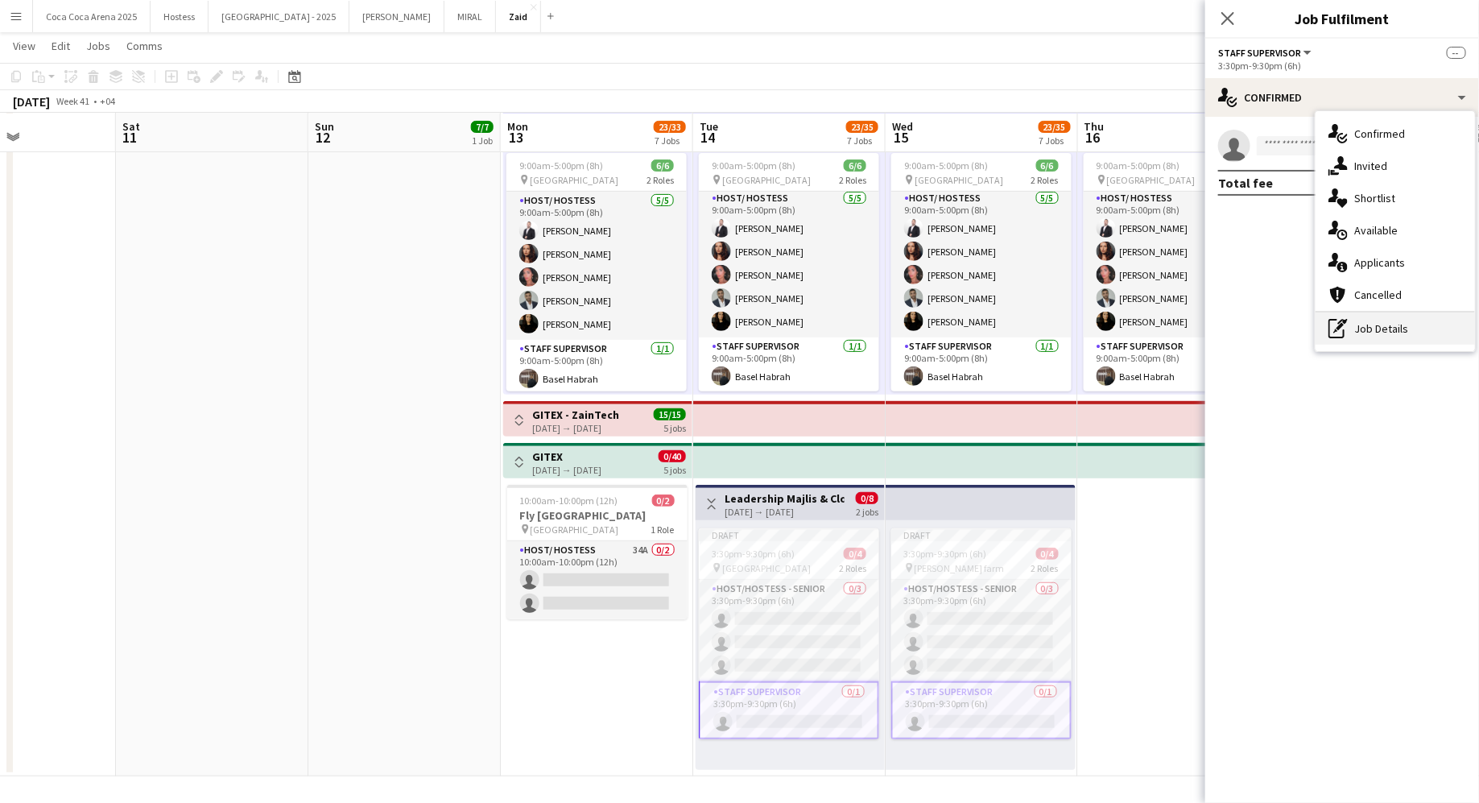
click at [1397, 321] on div "pen-write Job Details" at bounding box center [1394, 328] width 159 height 32
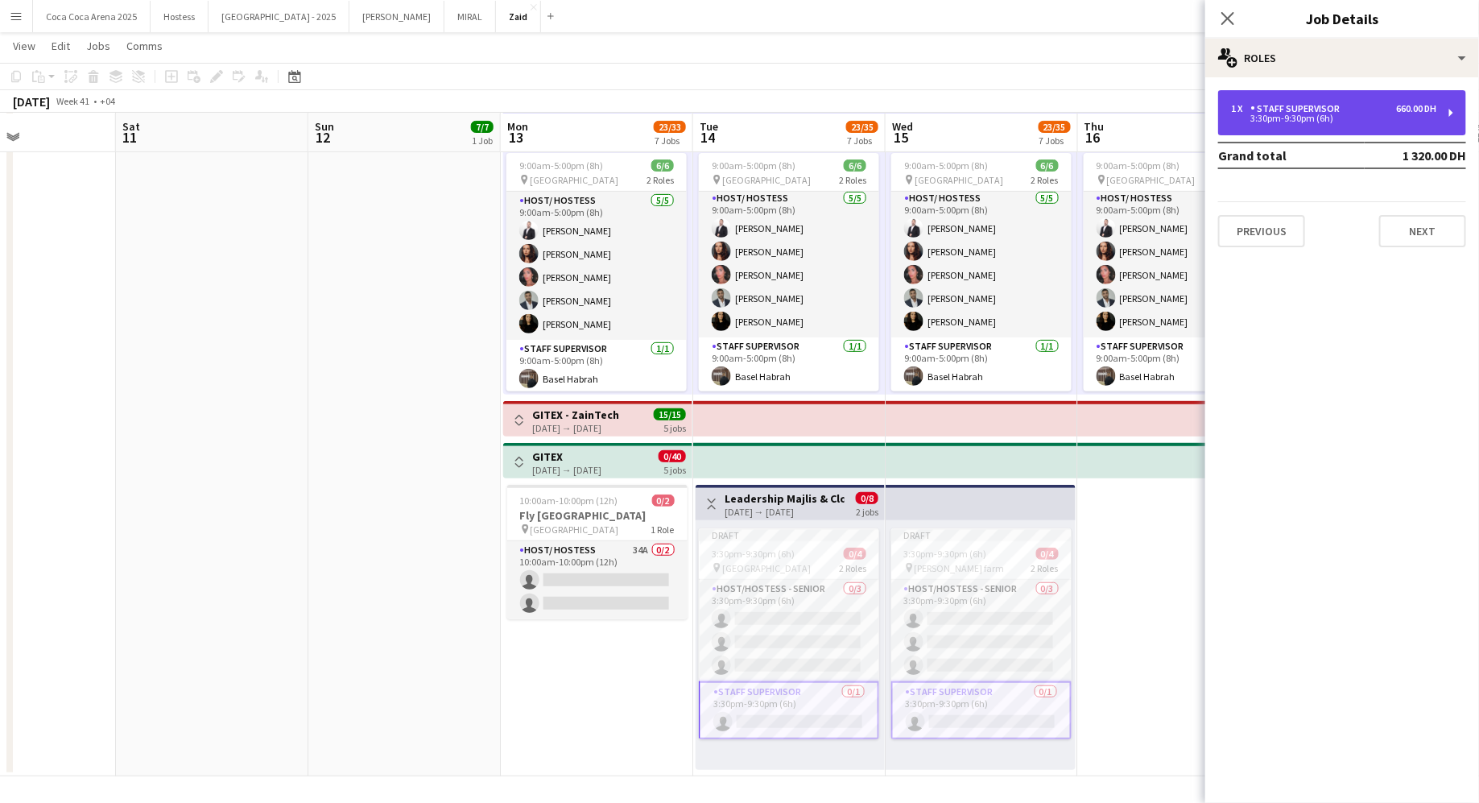
click at [1352, 101] on div "1 x Staff Supervisor 660.00 DH 3:30pm-9:30pm (6h)" at bounding box center [1342, 112] width 248 height 45
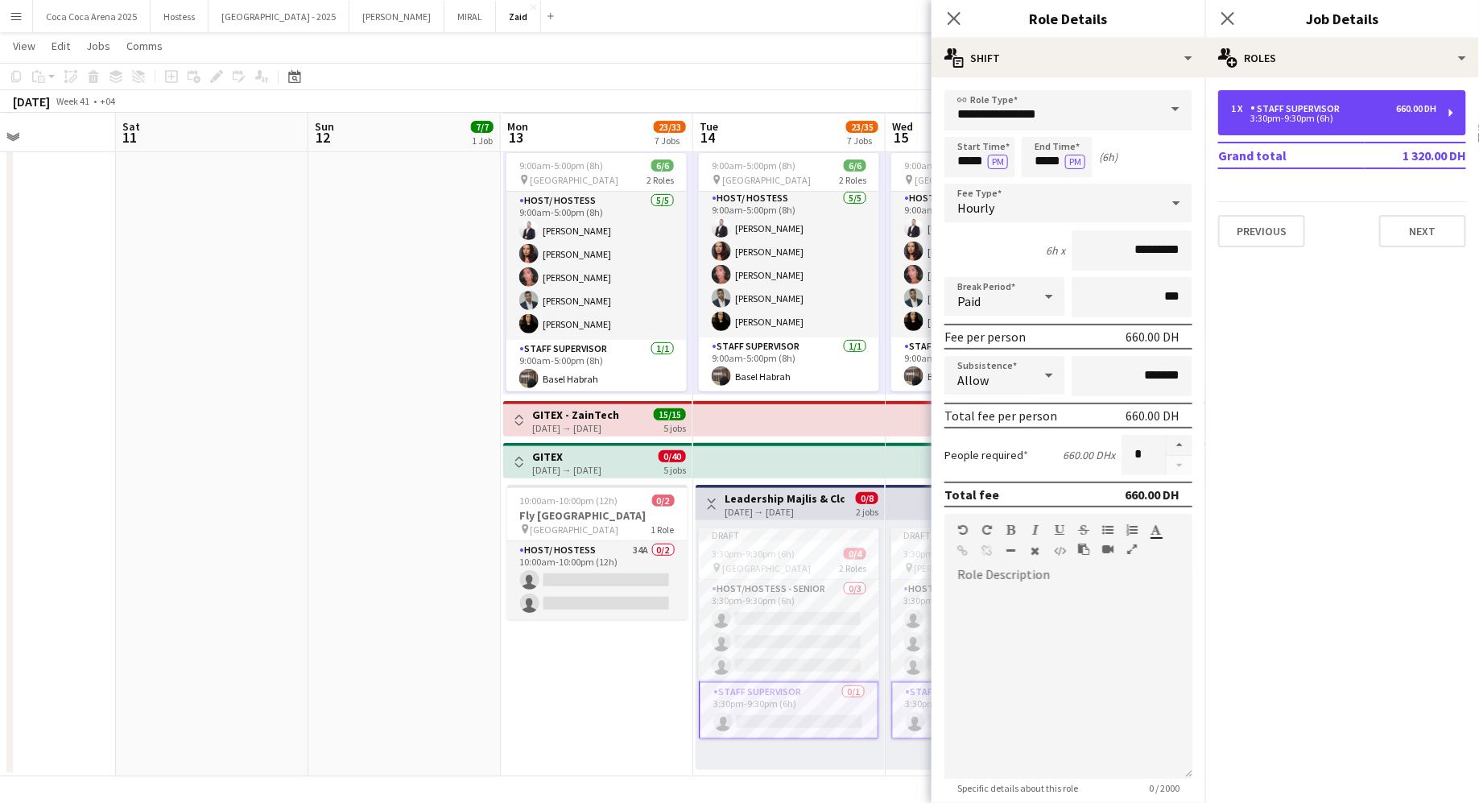
scroll to position [85, 0]
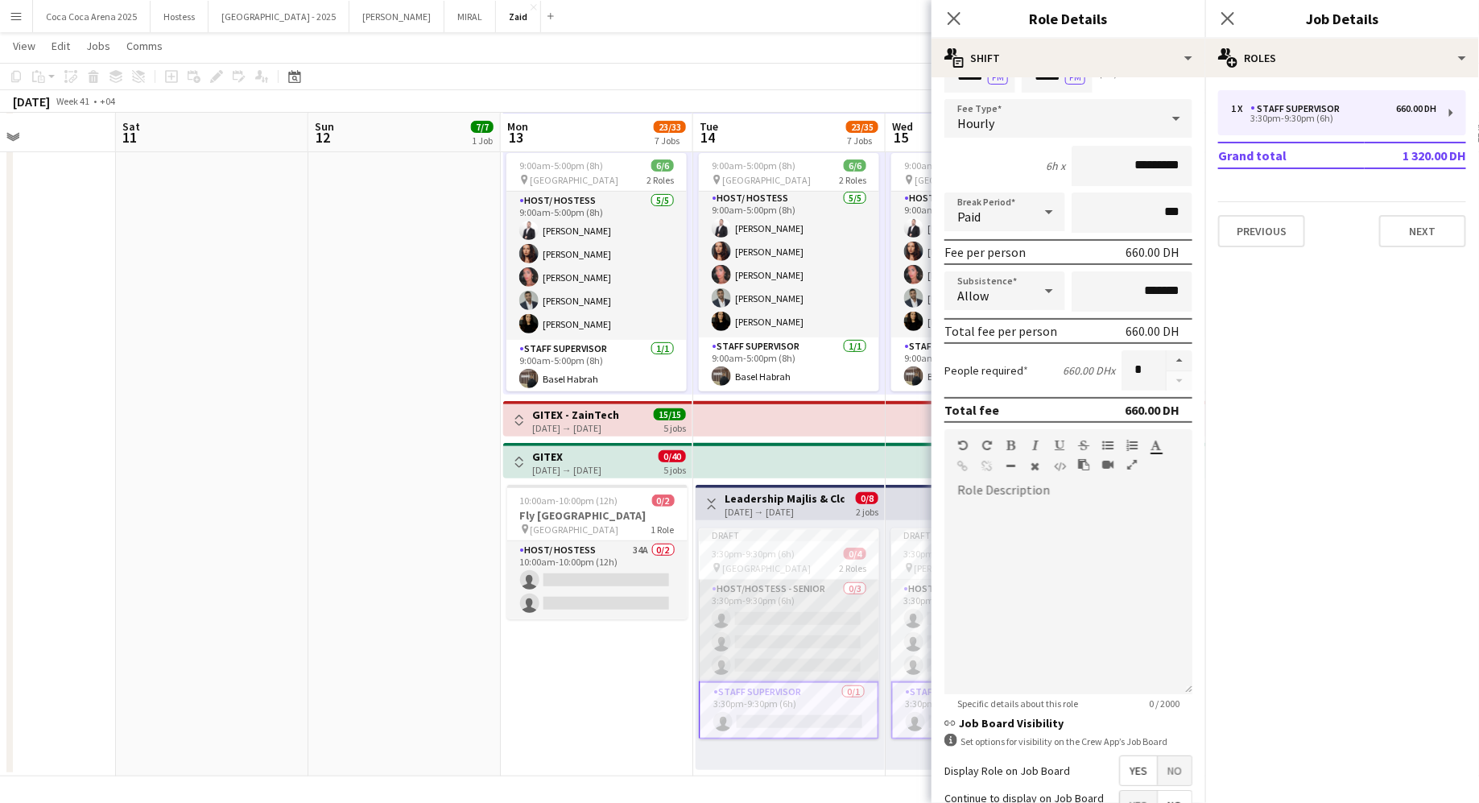
click at [775, 627] on app-card-role "Host/Hostess - Senior 0/3 3:30pm-9:30pm (6h) single-neutral-actions single-neut…" at bounding box center [789, 630] width 180 height 101
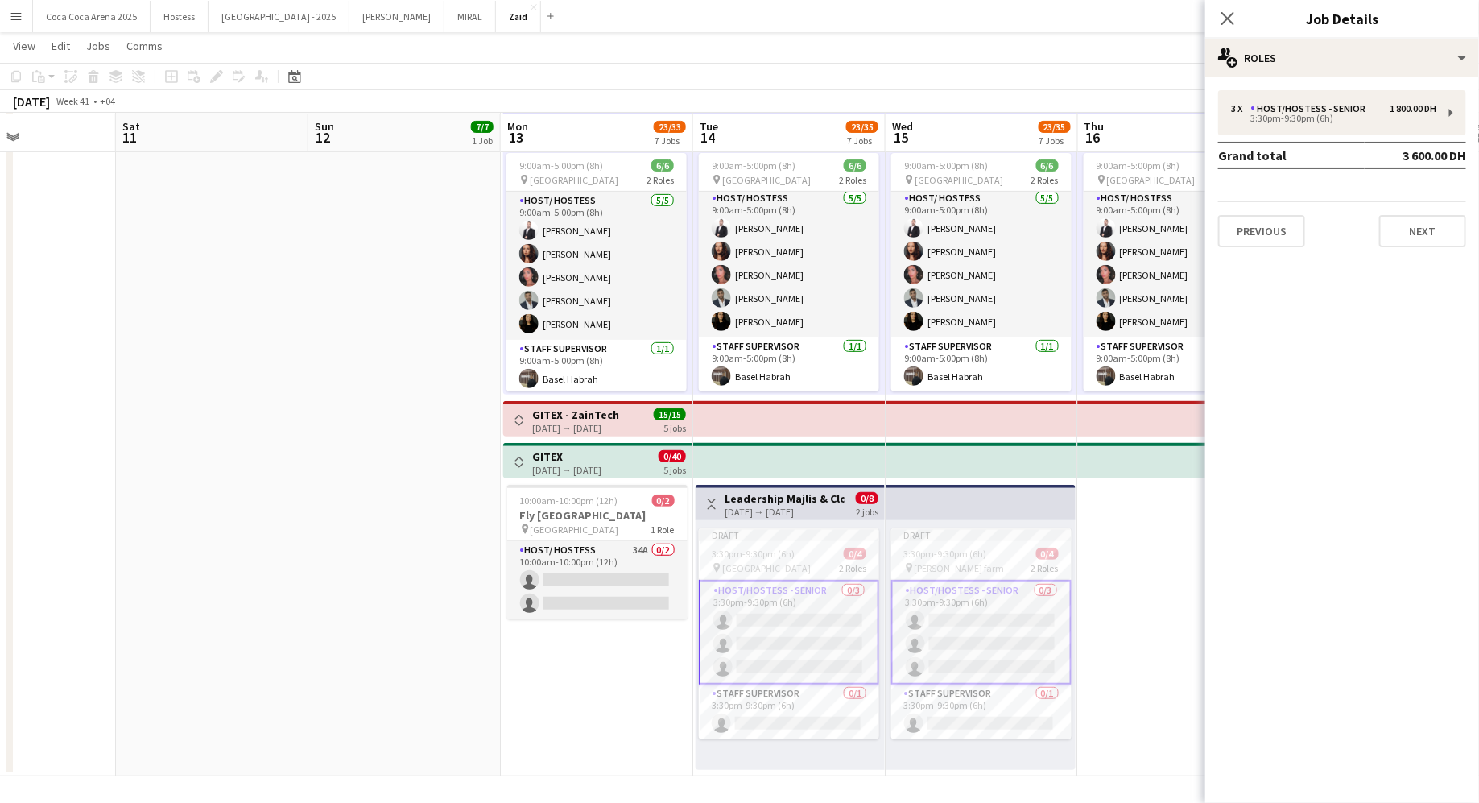
click at [1239, 139] on div "3 x Host/Hostess - Senior 1 800.00 DH 3:30pm-9:30pm (6h) Grand total 3 600.00 D…" at bounding box center [1342, 168] width 274 height 157
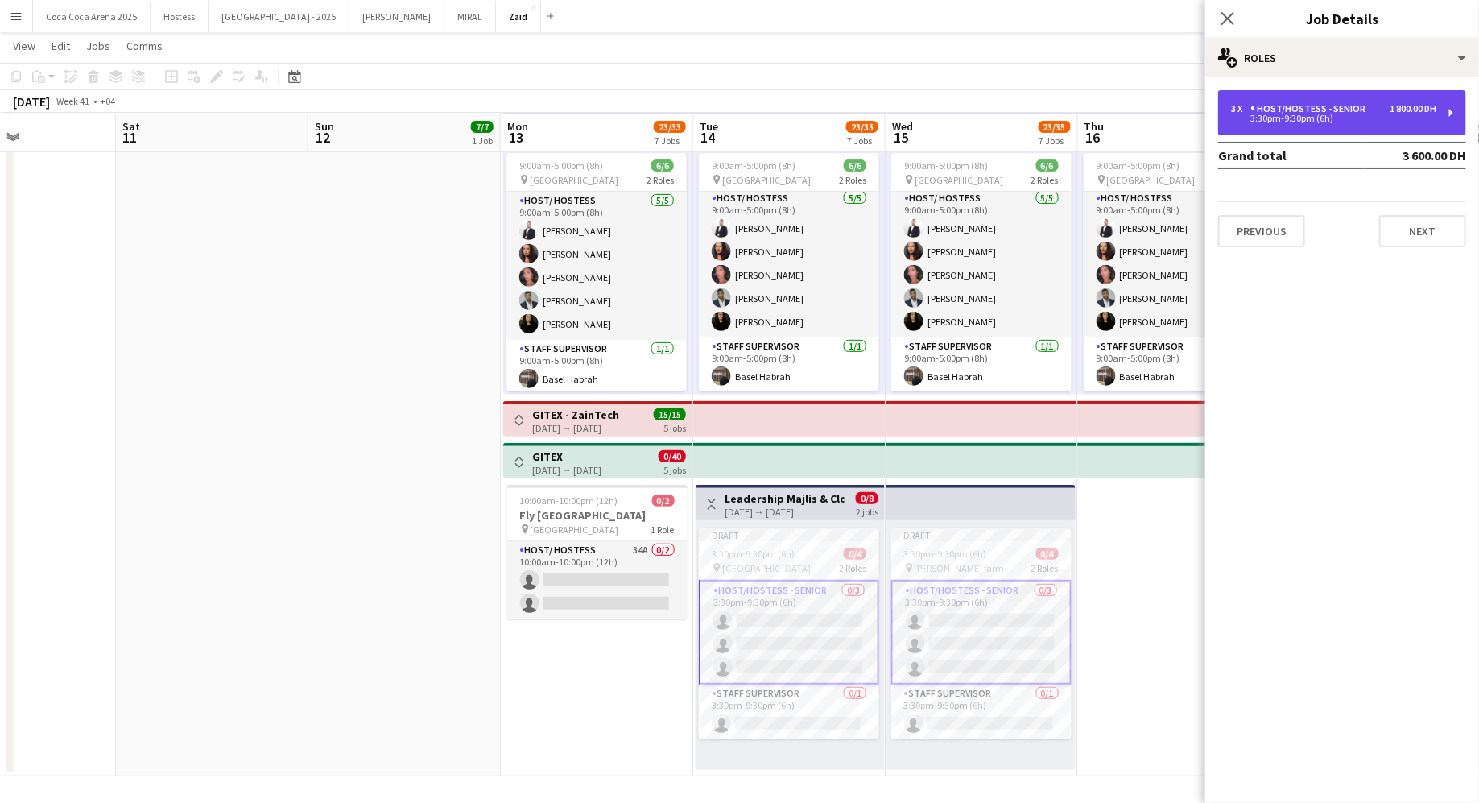
click at [1254, 122] on div "3:30pm-9:30pm (6h)" at bounding box center [1333, 118] width 205 height 8
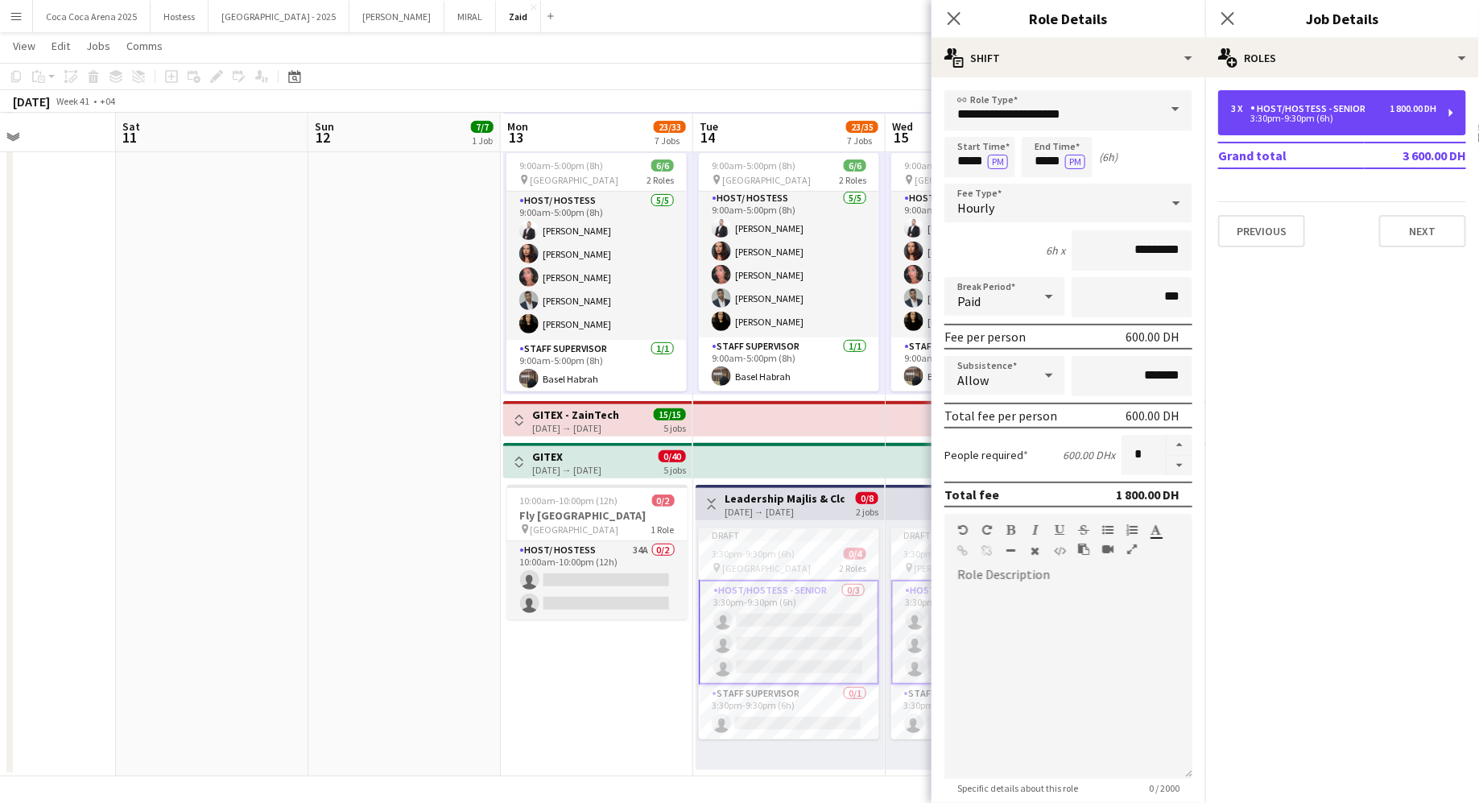
scroll to position [237, 0]
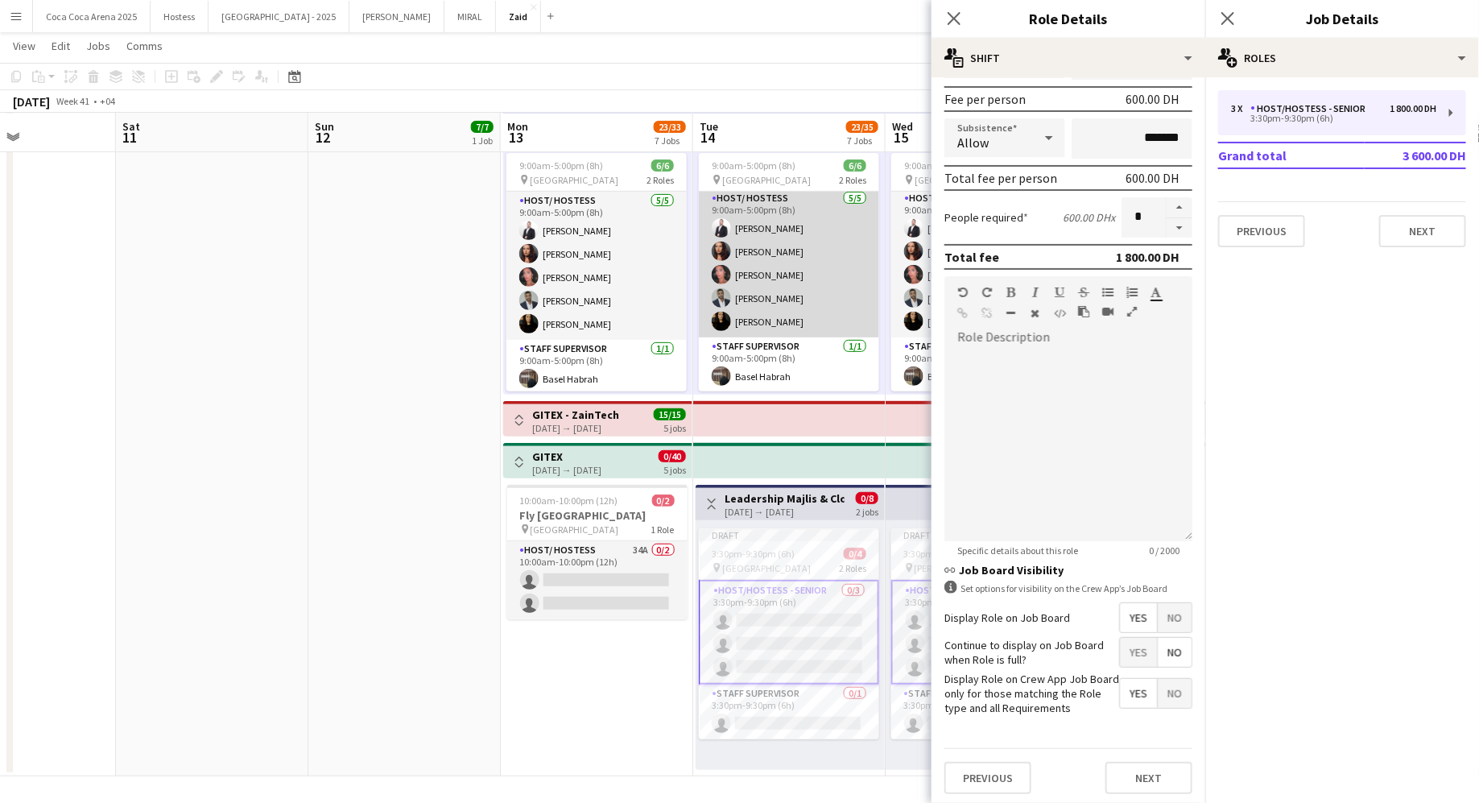
click at [726, 271] on app-user-avatar at bounding box center [721, 274] width 19 height 19
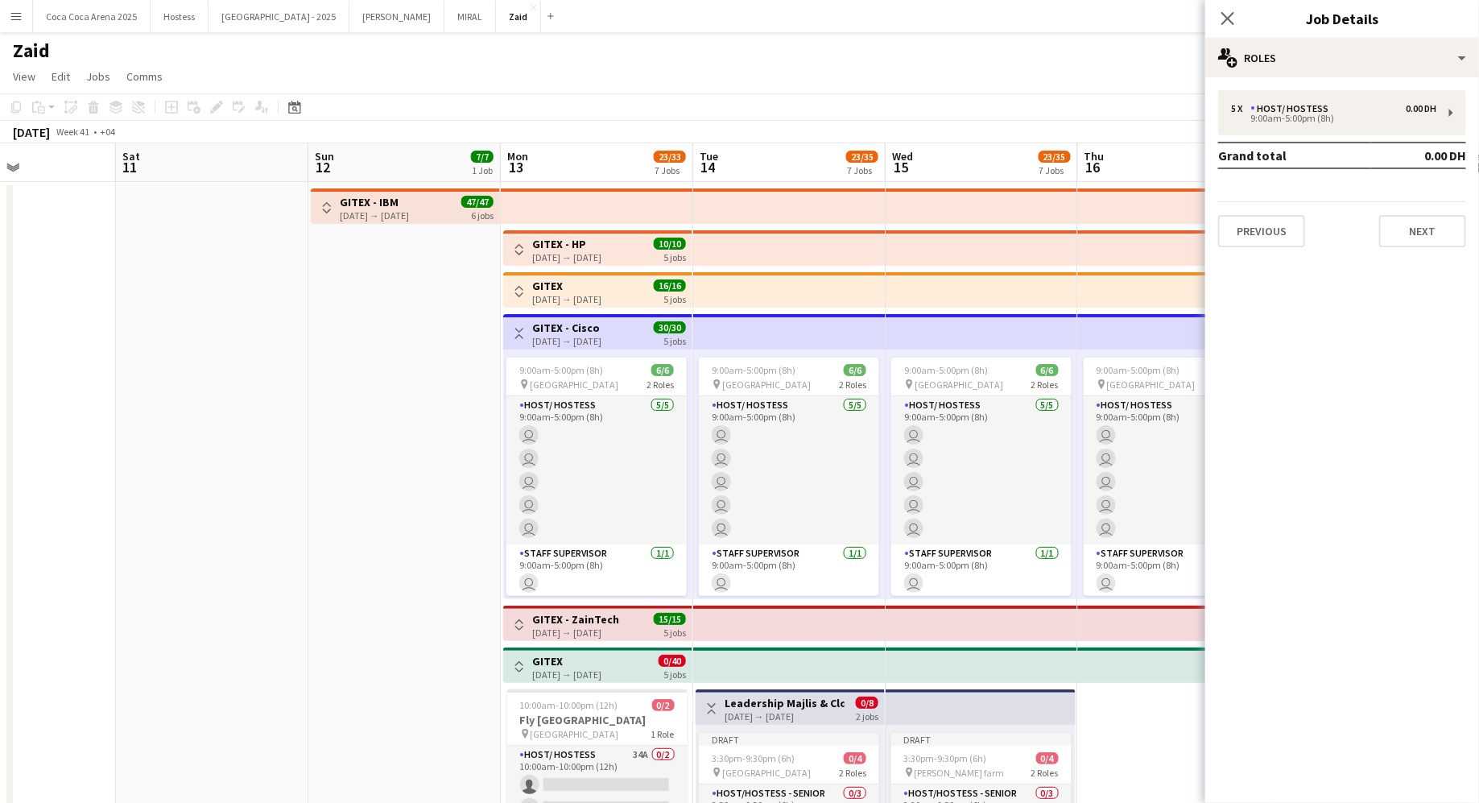
scroll to position [2, 0]
